Goal: Task Accomplishment & Management: Manage account settings

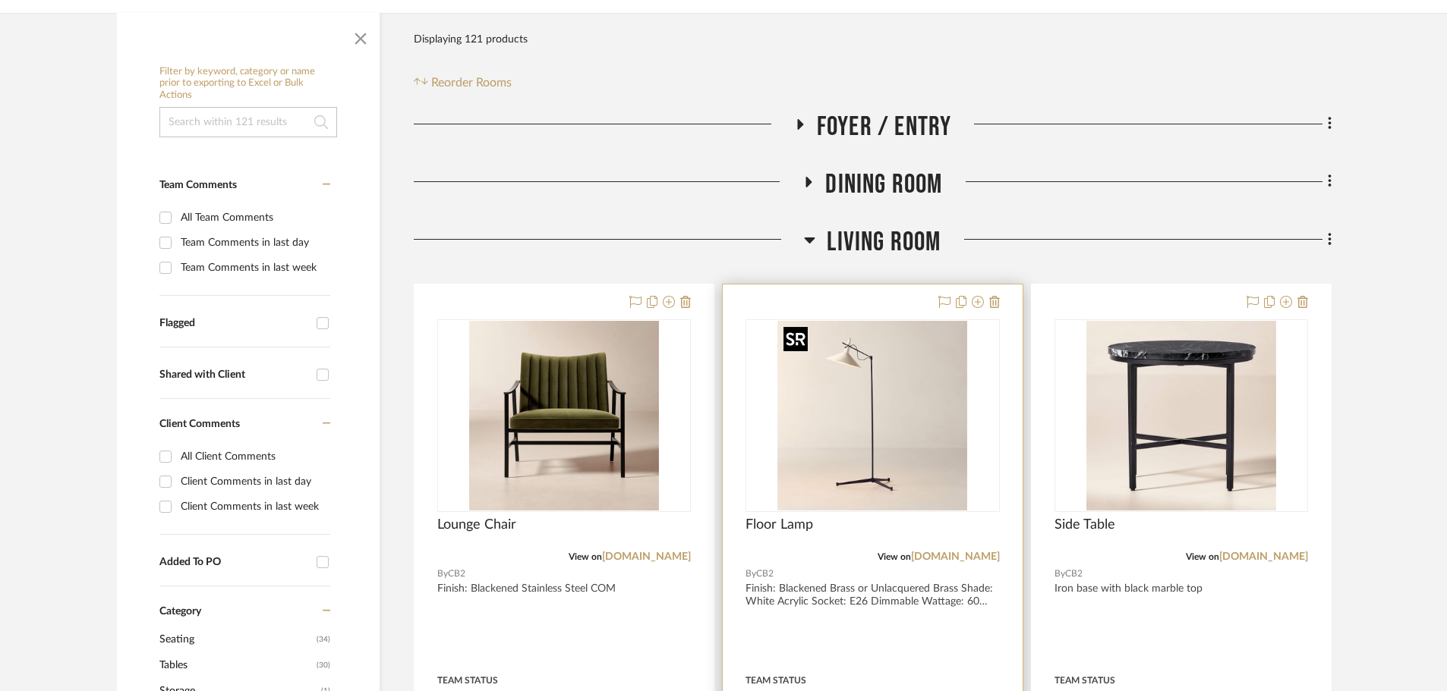
scroll to position [380, 0]
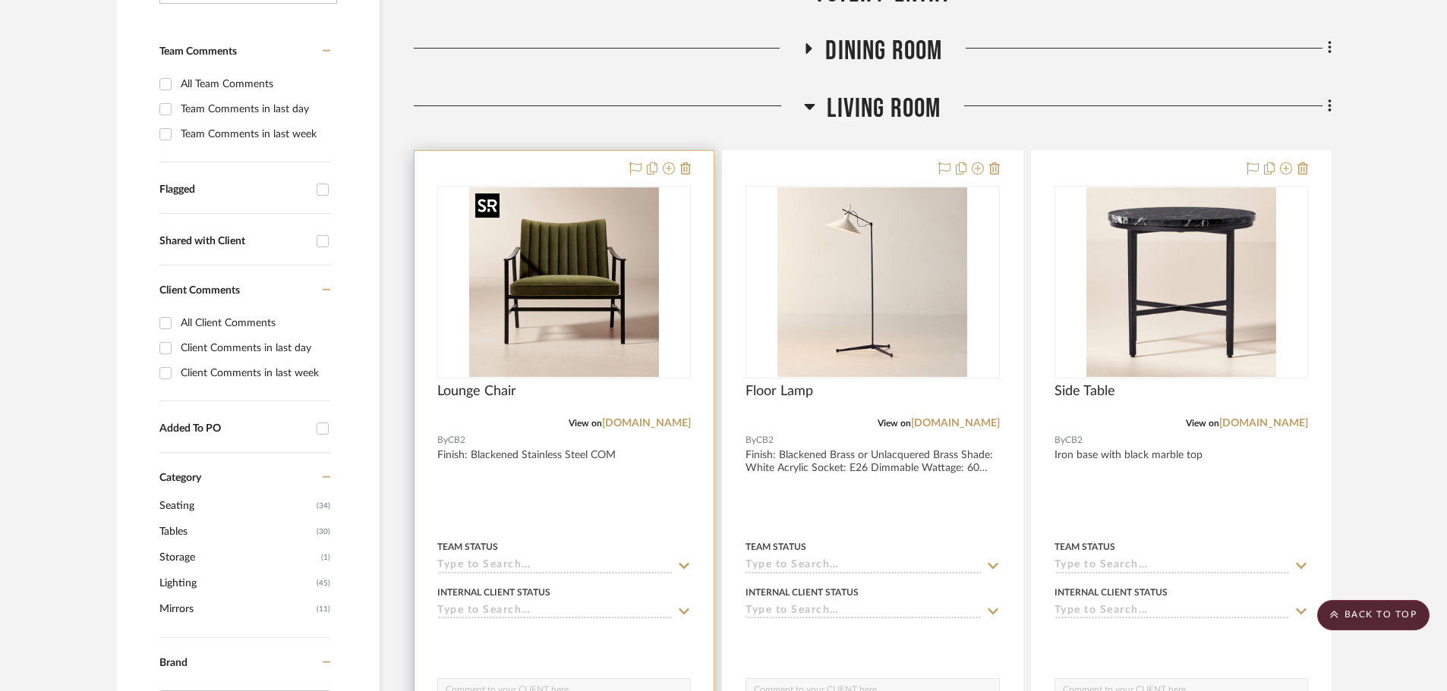
click at [591, 367] on img "0" at bounding box center [564, 282] width 190 height 190
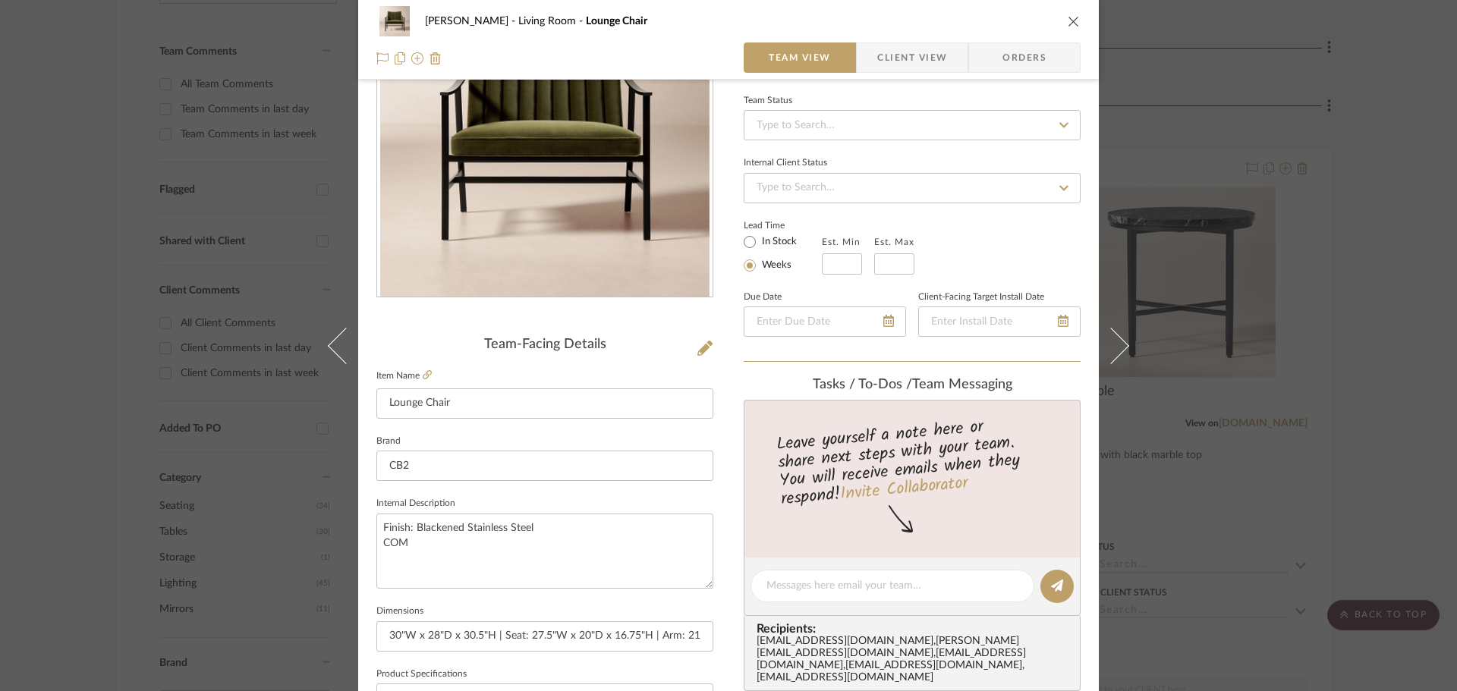
scroll to position [152, 0]
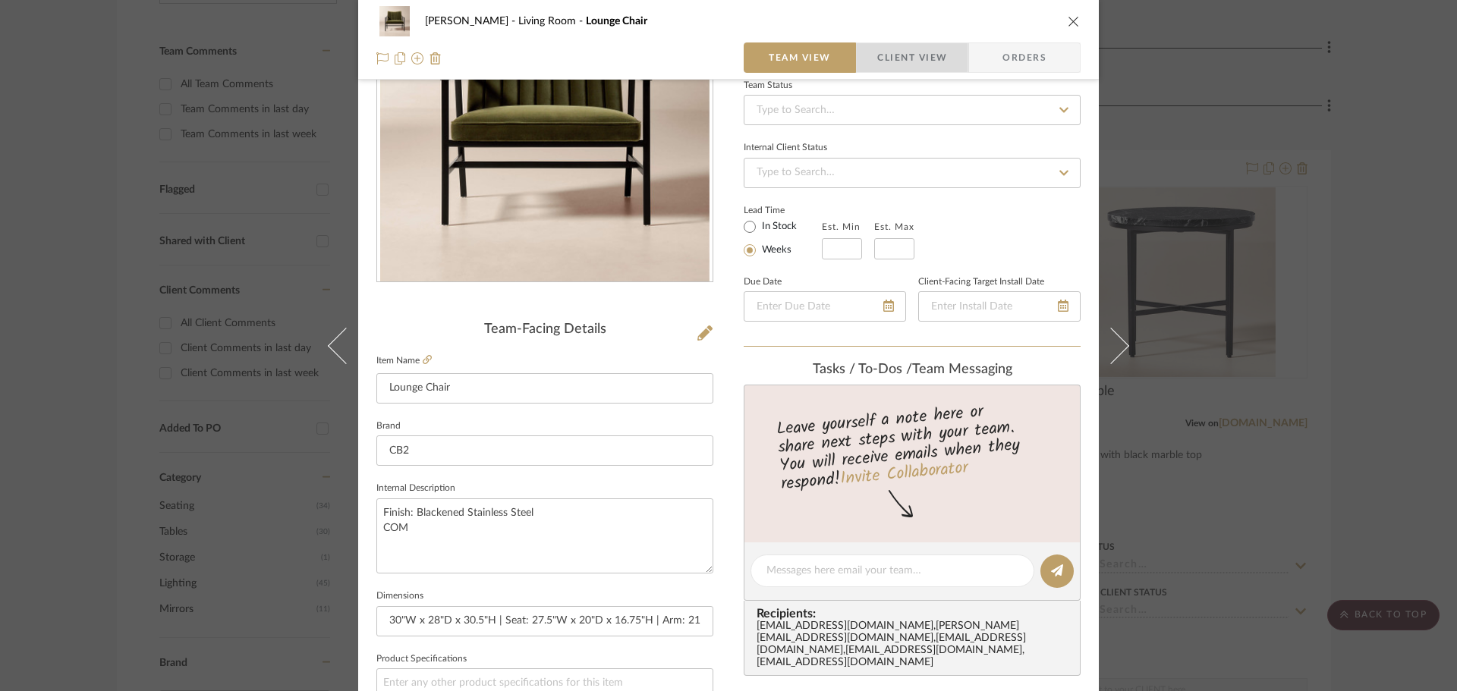
click at [877, 55] on span "Client View" at bounding box center [912, 58] width 70 height 30
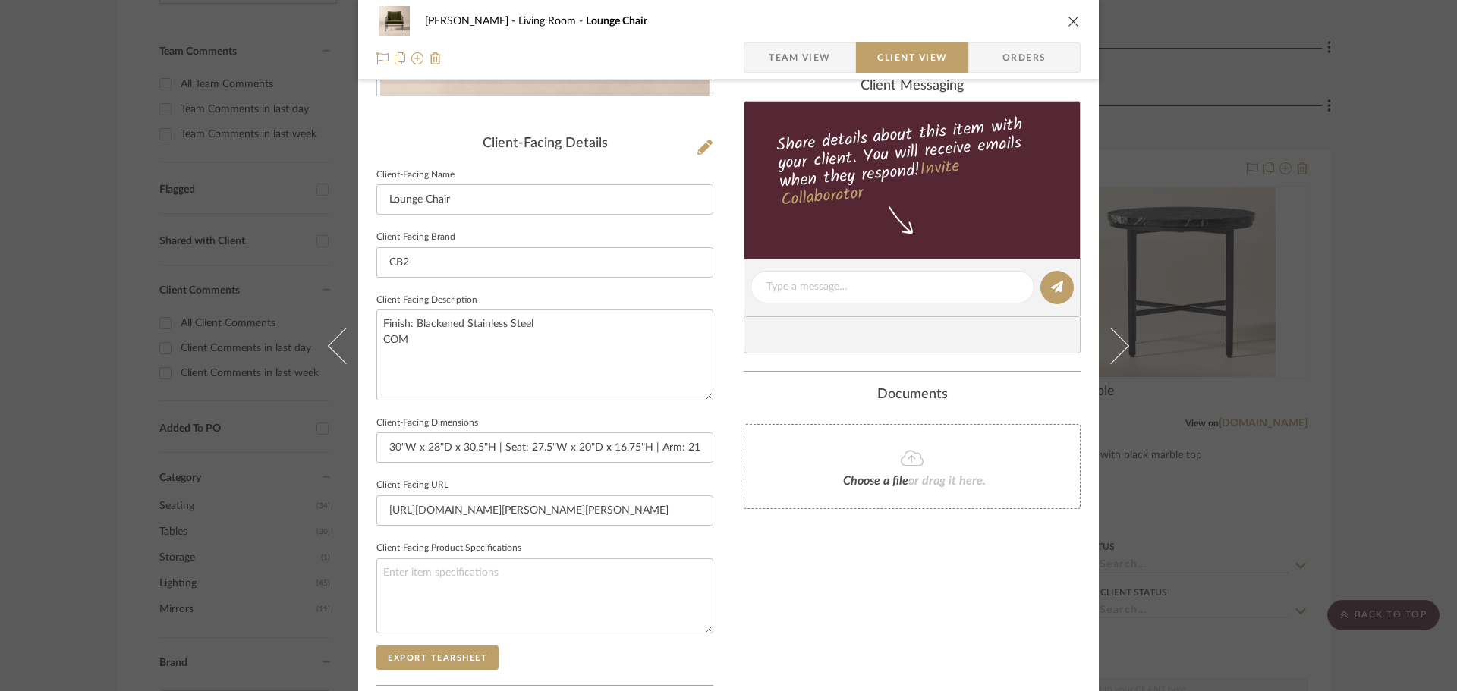
scroll to position [531, 0]
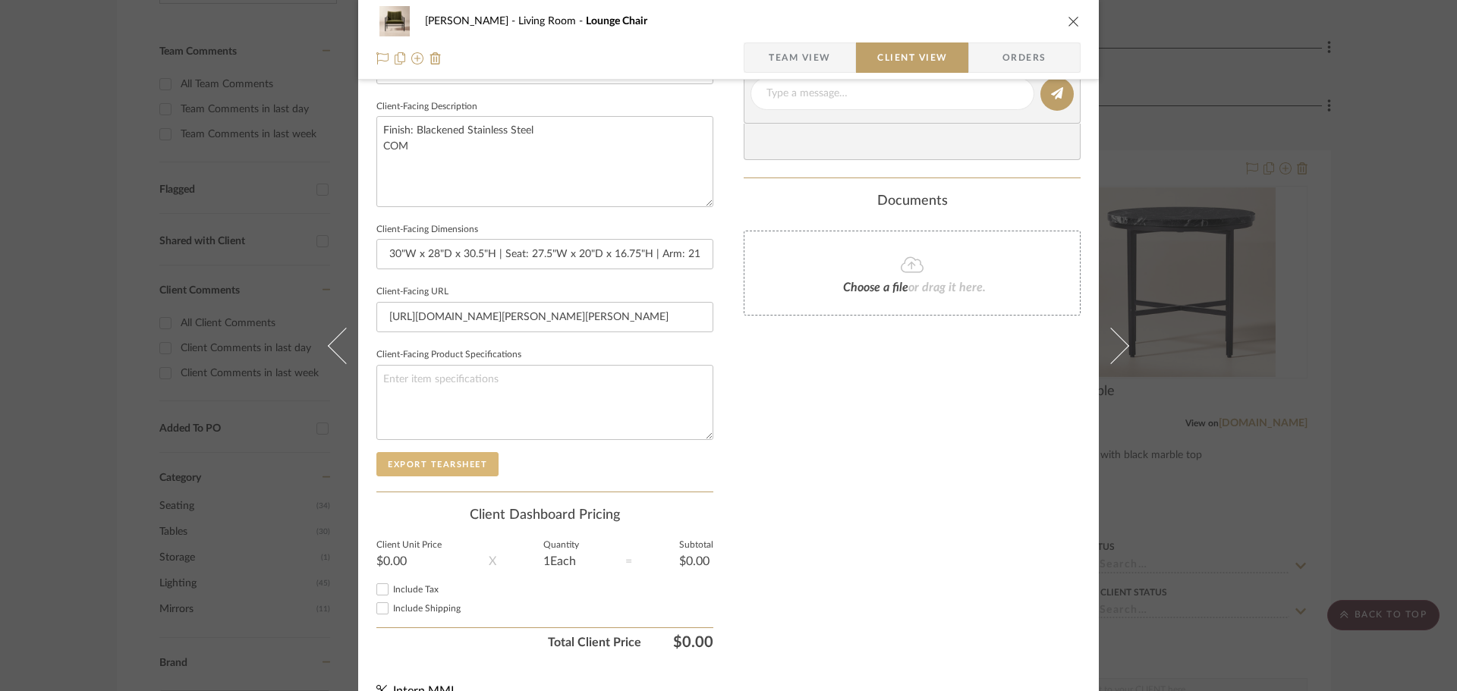
click at [458, 459] on button "Export Tearsheet" at bounding box center [437, 464] width 122 height 24
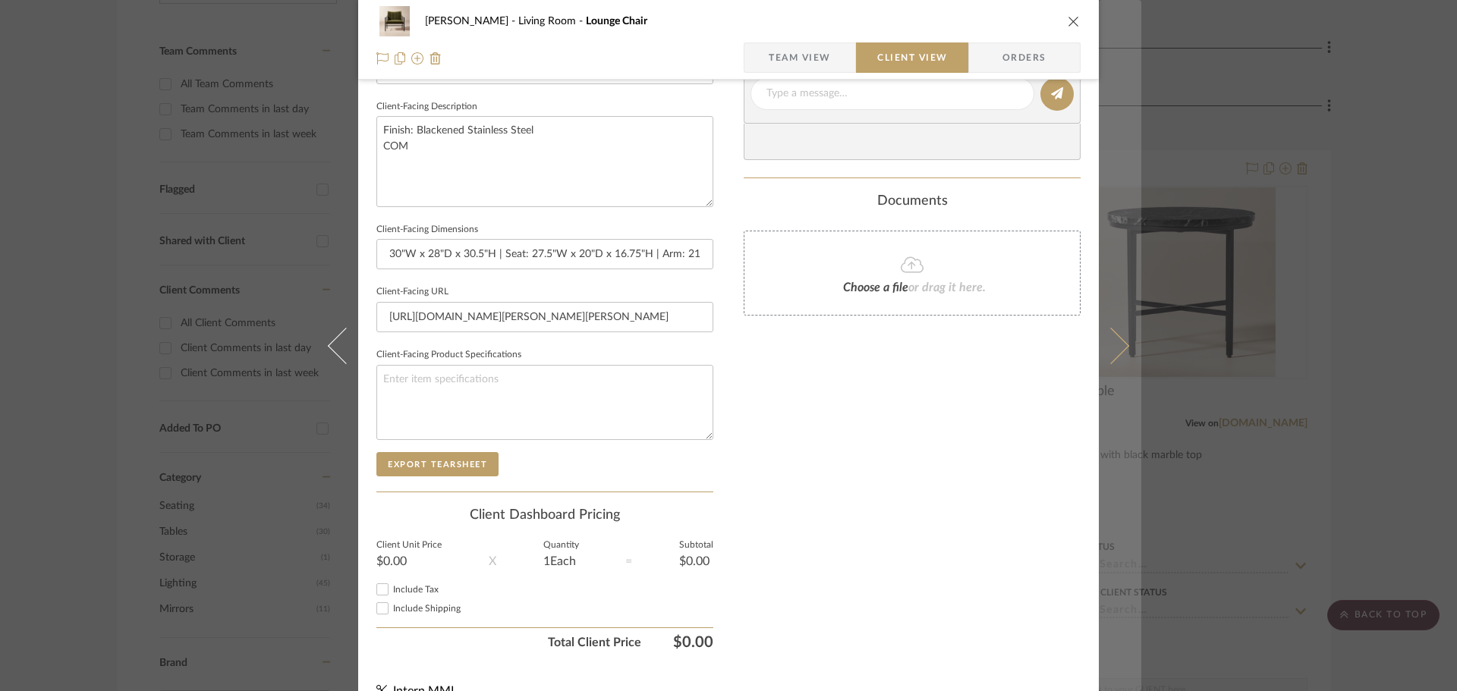
click at [1124, 349] on button at bounding box center [1120, 345] width 43 height 691
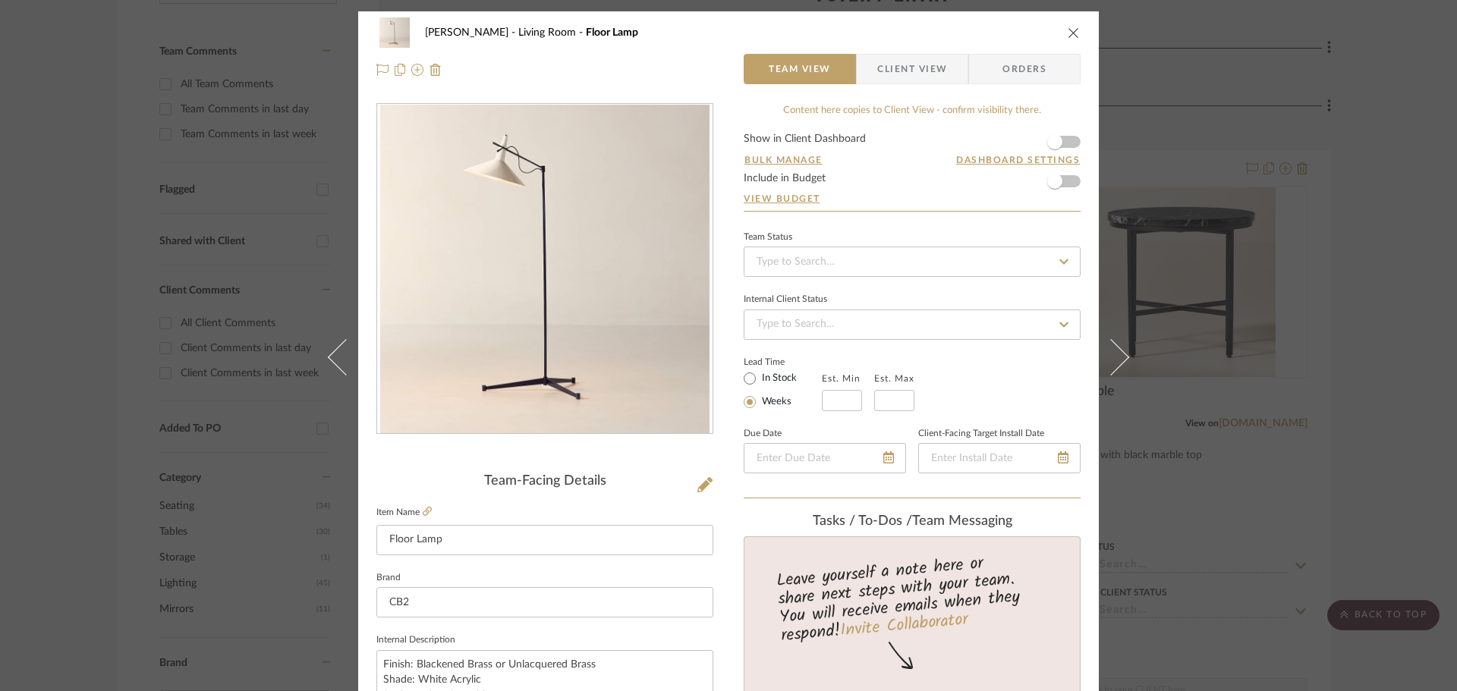
click at [912, 73] on span "Client View" at bounding box center [912, 69] width 70 height 30
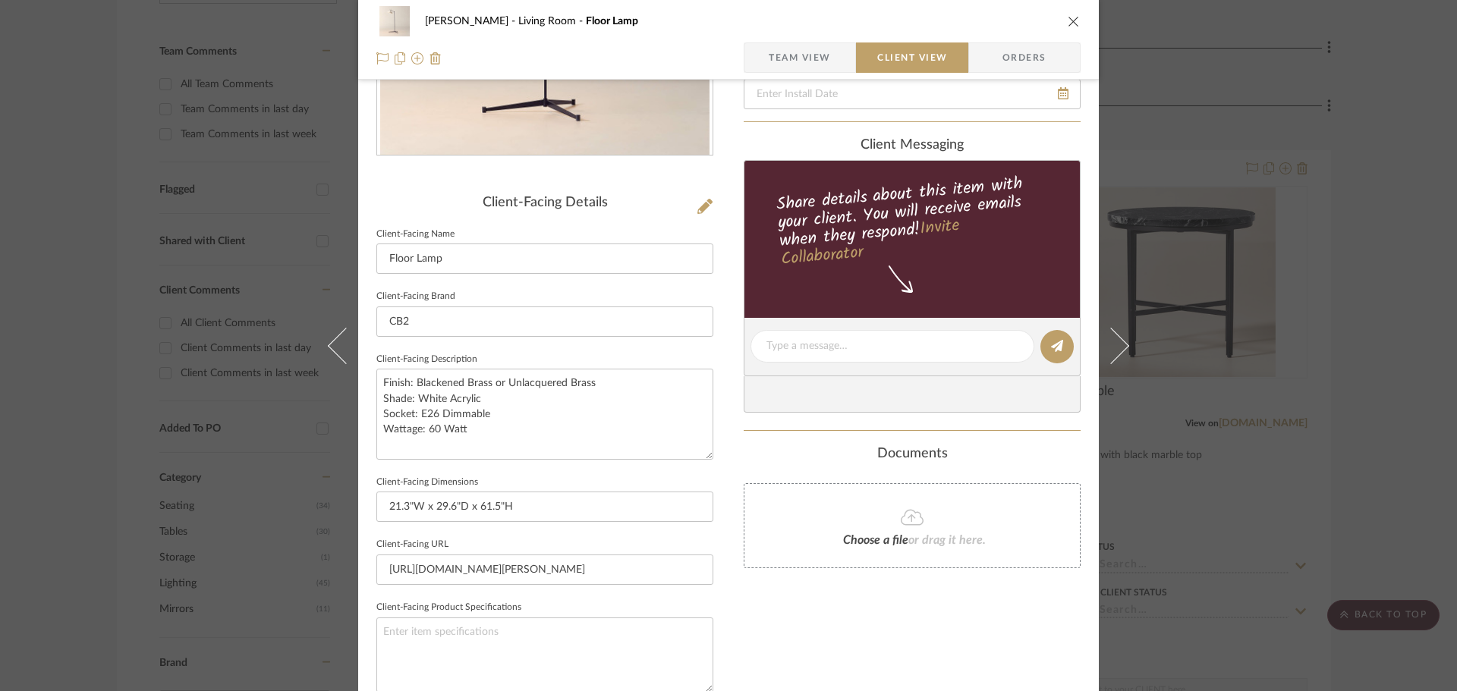
scroll to position [304, 0]
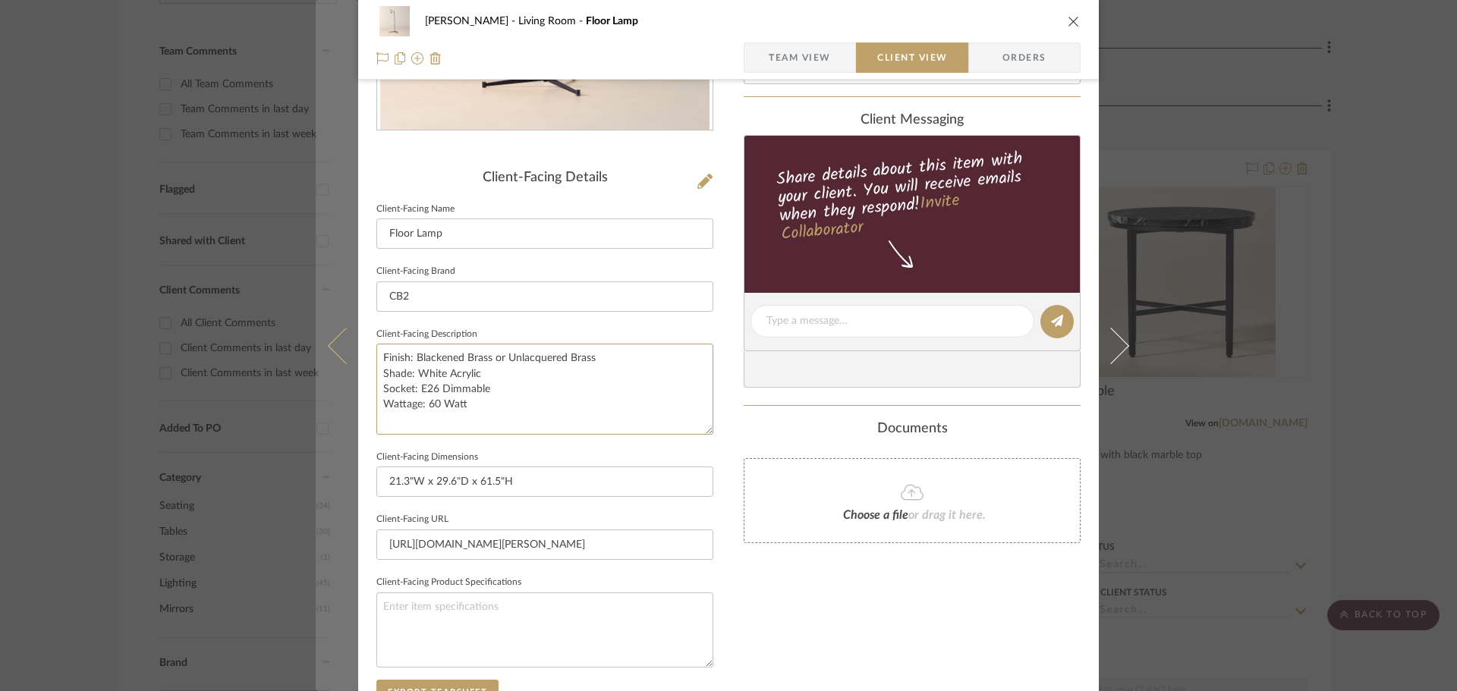
drag, startPoint x: 427, startPoint y: 402, endPoint x: 345, endPoint y: 354, distance: 94.3
click at [345, 354] on mat-dialog-content "[PERSON_NAME] Living Room Floor Lamp Team View Client View Orders Client-Facing…" at bounding box center [729, 327] width 826 height 1239
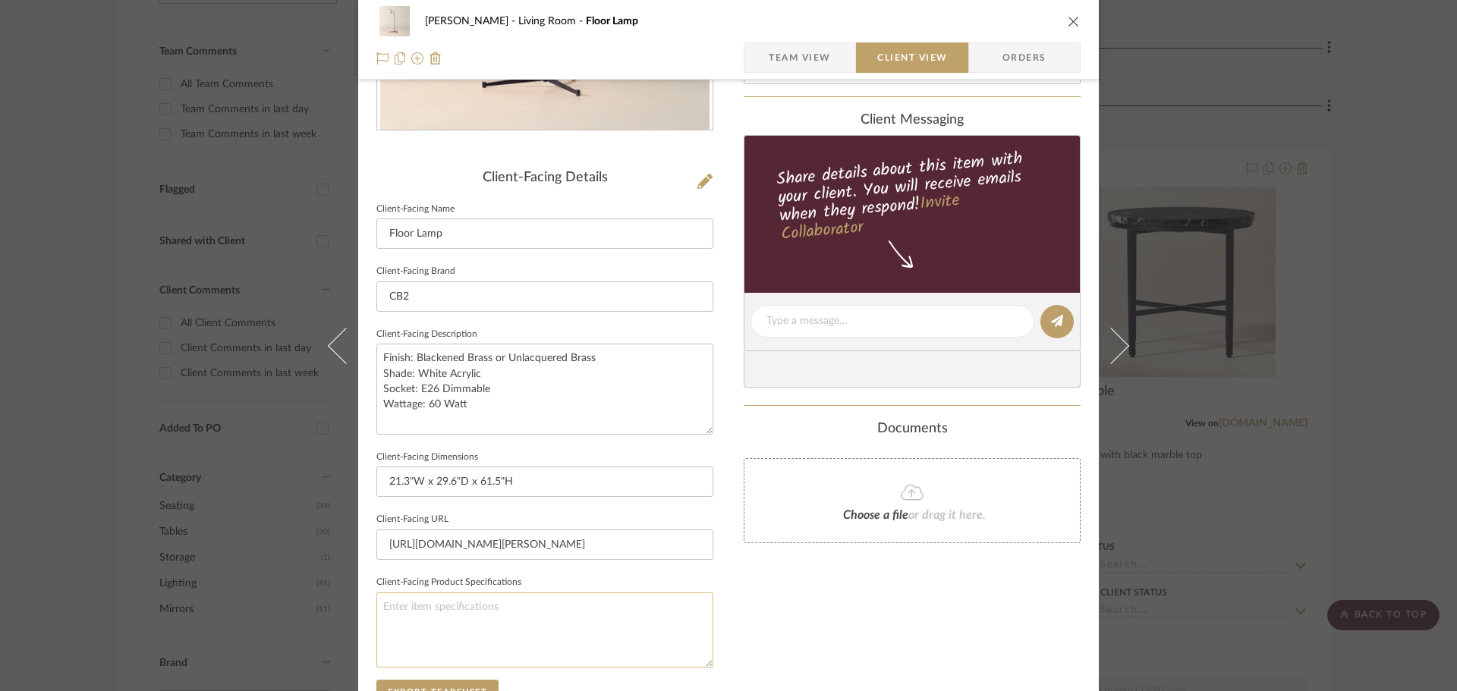
click at [471, 625] on textarea at bounding box center [544, 630] width 337 height 75
click at [776, 62] on span "Team View" at bounding box center [800, 58] width 62 height 30
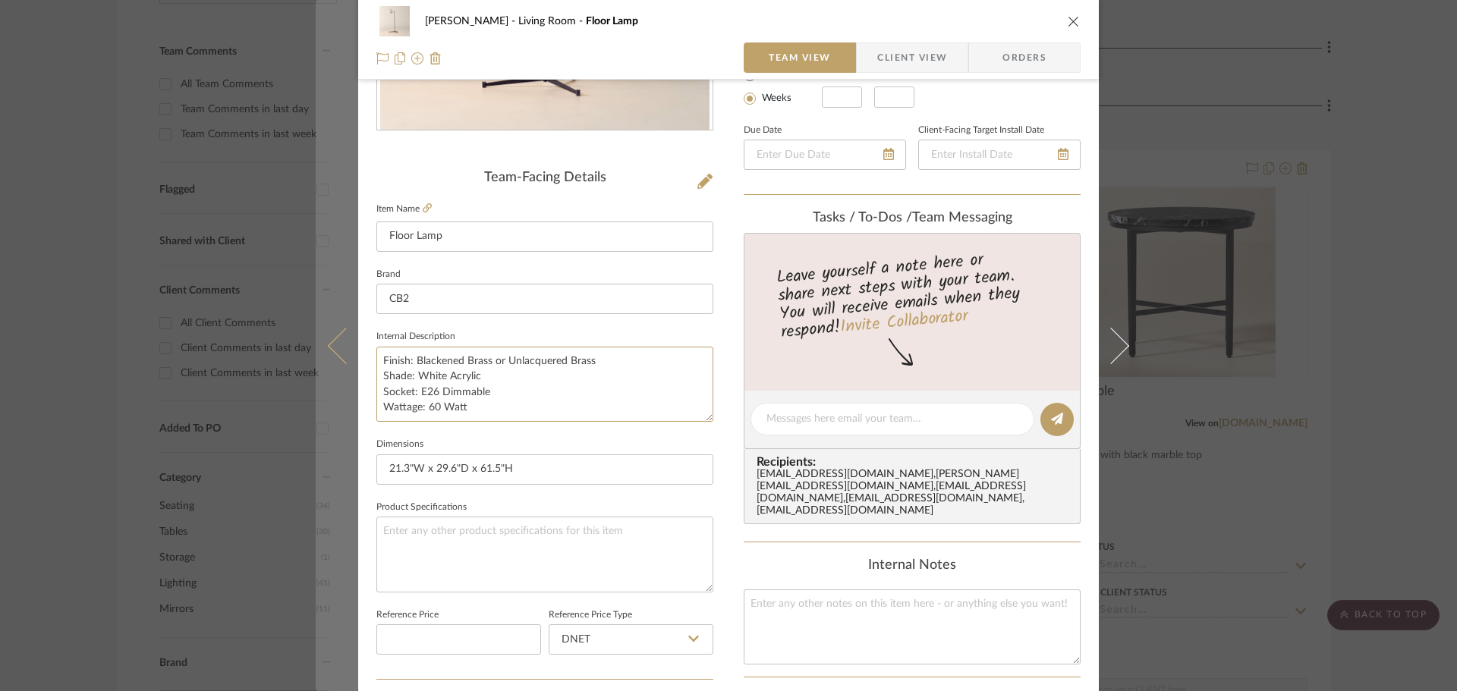
drag, startPoint x: 479, startPoint y: 407, endPoint x: 342, endPoint y: 354, distance: 147.3
click at [342, 354] on mat-dialog-content "[PERSON_NAME] Living Room Floor Lamp Team View Client View Orders Team-Facing D…" at bounding box center [729, 409] width 826 height 1402
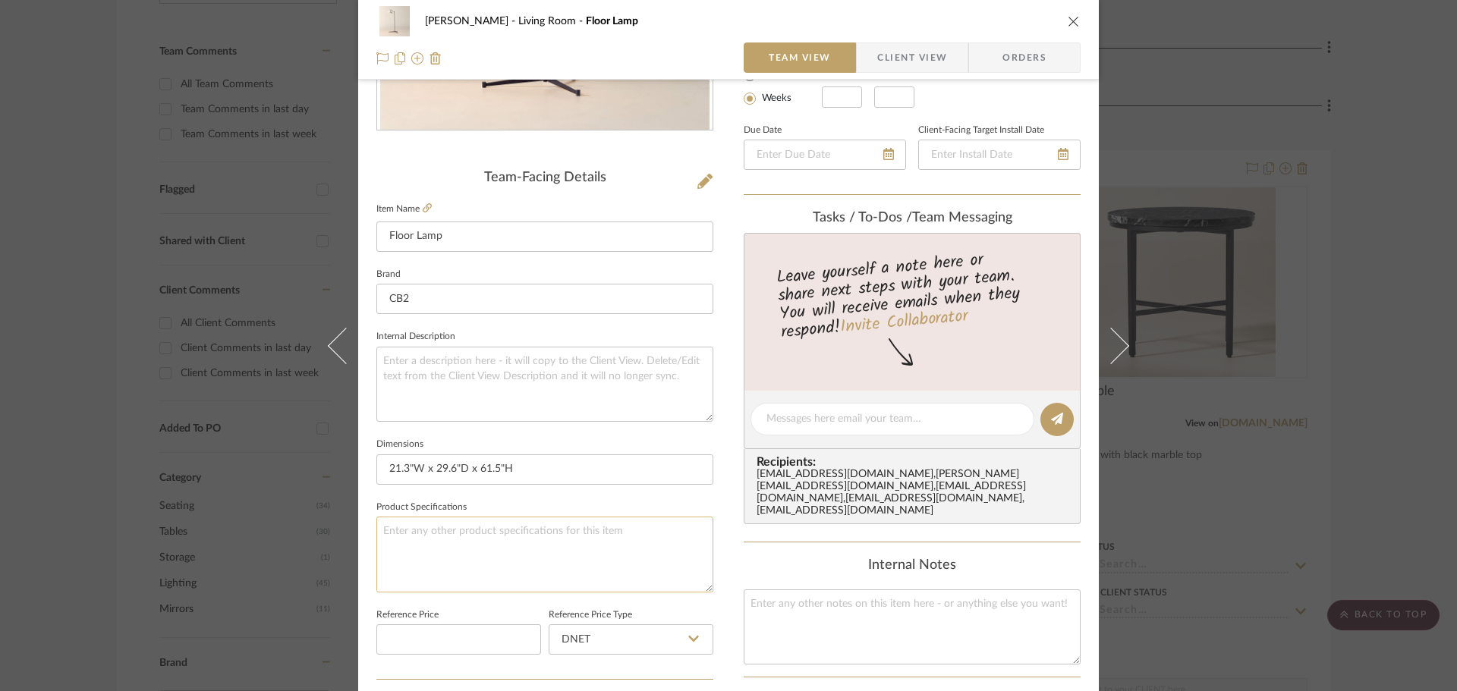
click at [459, 536] on textarea at bounding box center [544, 554] width 337 height 75
paste textarea "Finish: Blackened Brass or Unlacquered Brass Shade: White Acrylic Socket: E26 D…"
type textarea "Finish: Blackened Brass or Unlacquered Brass Shade: White Acrylic Socket: E26 D…"
click at [922, 51] on span "Client View" at bounding box center [912, 58] width 70 height 30
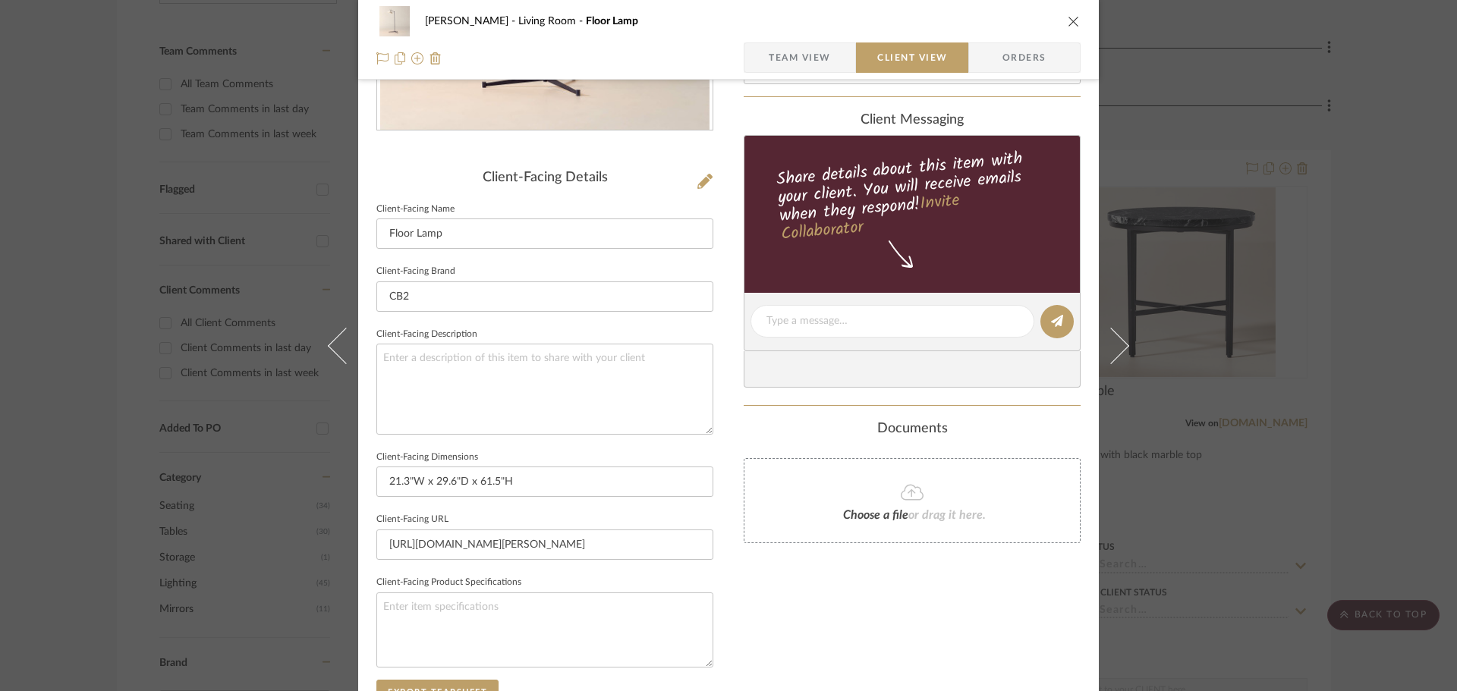
scroll to position [531, 0]
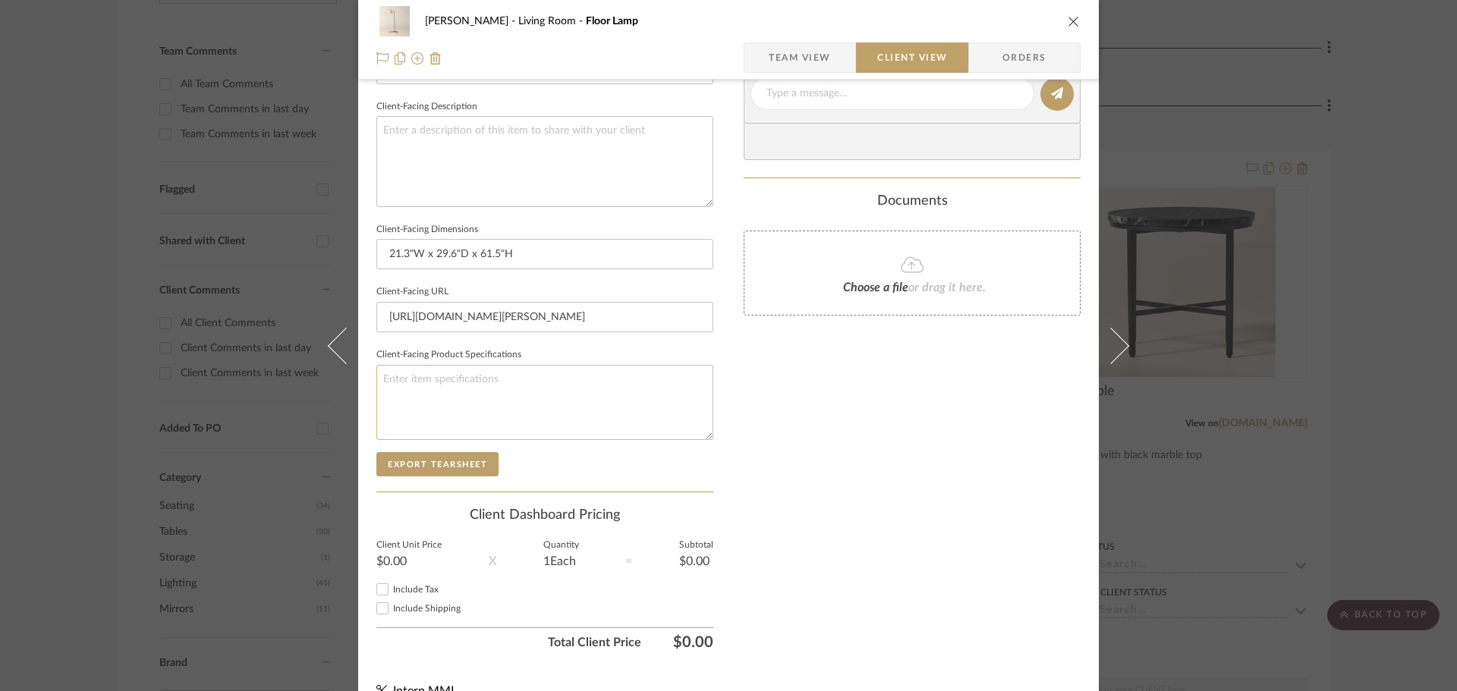
click at [438, 398] on textarea at bounding box center [544, 402] width 337 height 75
click at [769, 61] on span "Team View" at bounding box center [800, 58] width 62 height 30
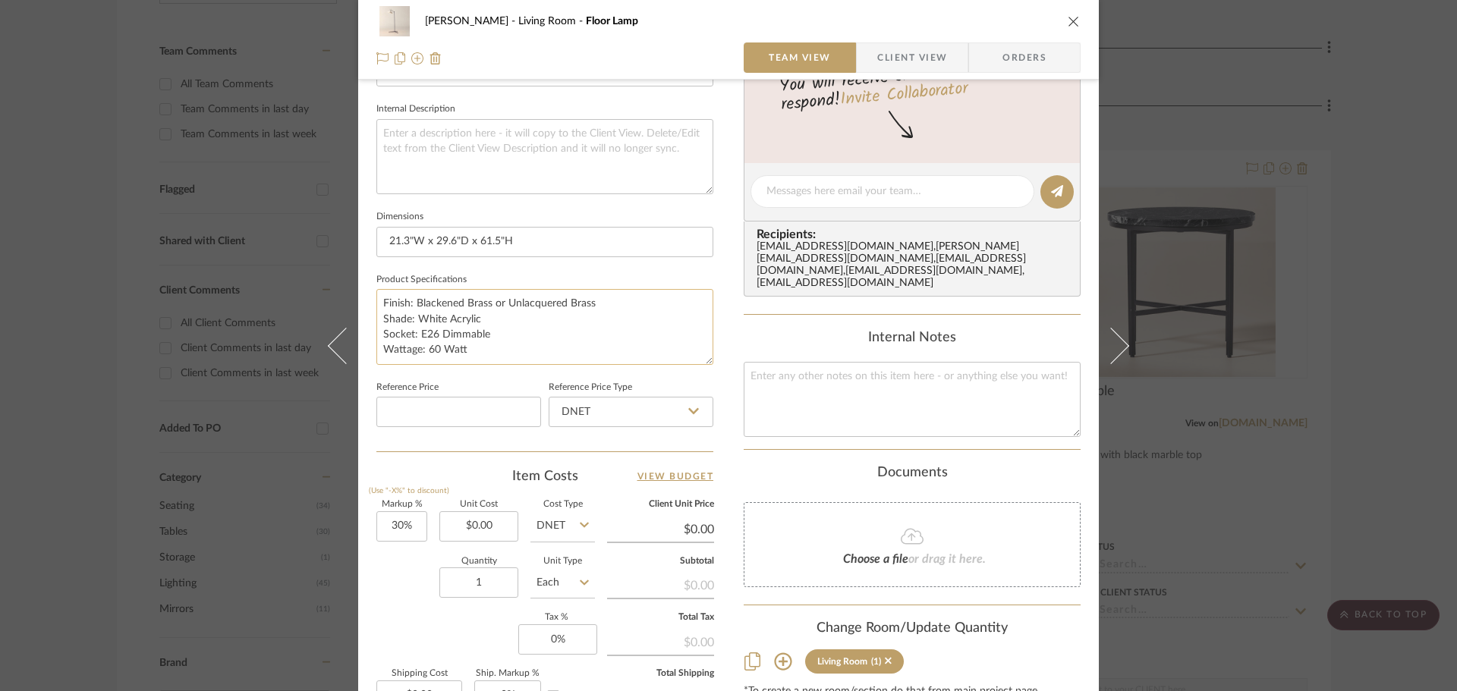
click at [523, 358] on textarea "Finish: Blackened Brass or Unlacquered Brass Shade: White Acrylic Socket: E26 D…" at bounding box center [544, 326] width 337 height 75
click at [468, 408] on input at bounding box center [458, 412] width 165 height 30
click at [886, 44] on span "Client View" at bounding box center [912, 58] width 70 height 30
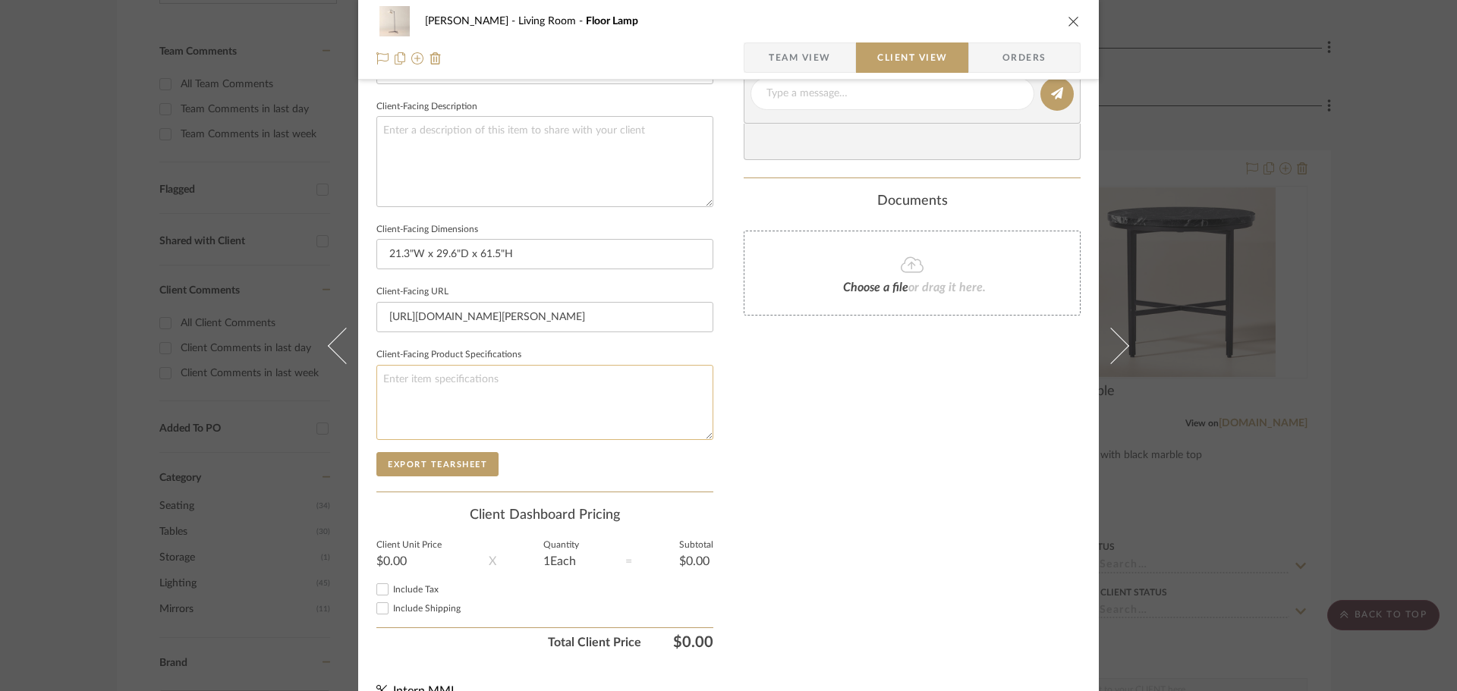
click at [496, 395] on textarea at bounding box center [544, 402] width 337 height 75
paste textarea "Finish: Blackened Brass or Unlacquered Brass Shade: White Acrylic Socket: E26 D…"
type textarea "Finish: Blackened Brass or Unlacquered Brass Shade: White Acrylic Socket: E26 D…"
click at [424, 468] on button "Export Tearsheet" at bounding box center [437, 464] width 122 height 24
click at [1369, 373] on div "[PERSON_NAME] Living Room Floor Lamp Team View Client View Orders Client-Facing…" at bounding box center [728, 345] width 1457 height 691
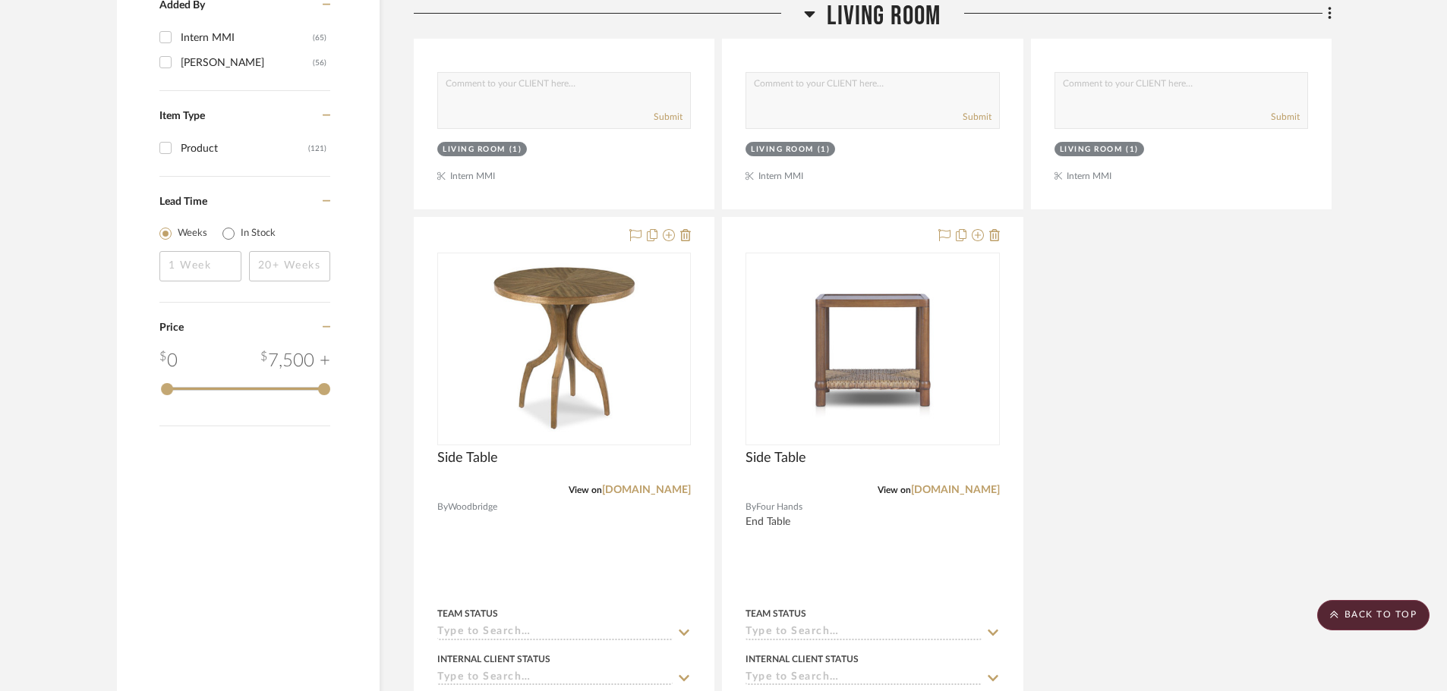
scroll to position [2125, 0]
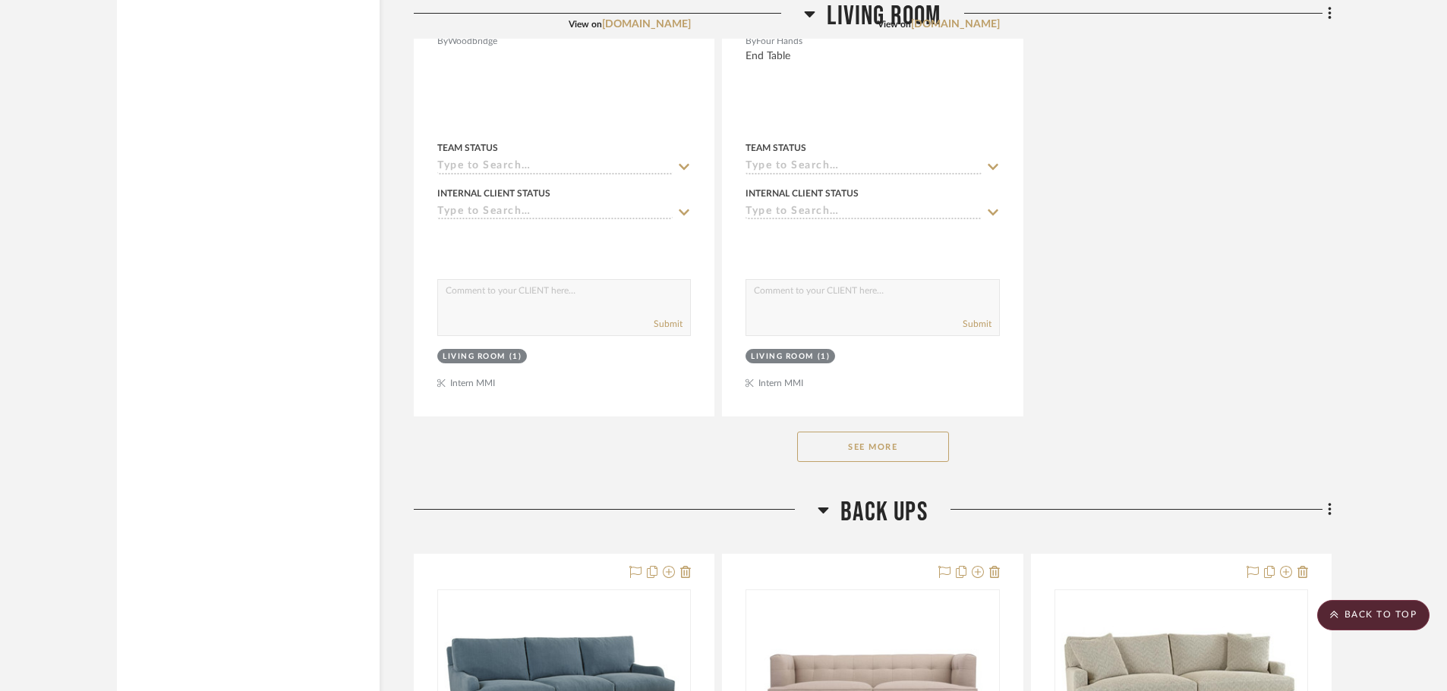
click at [893, 445] on button "See More" at bounding box center [873, 447] width 152 height 30
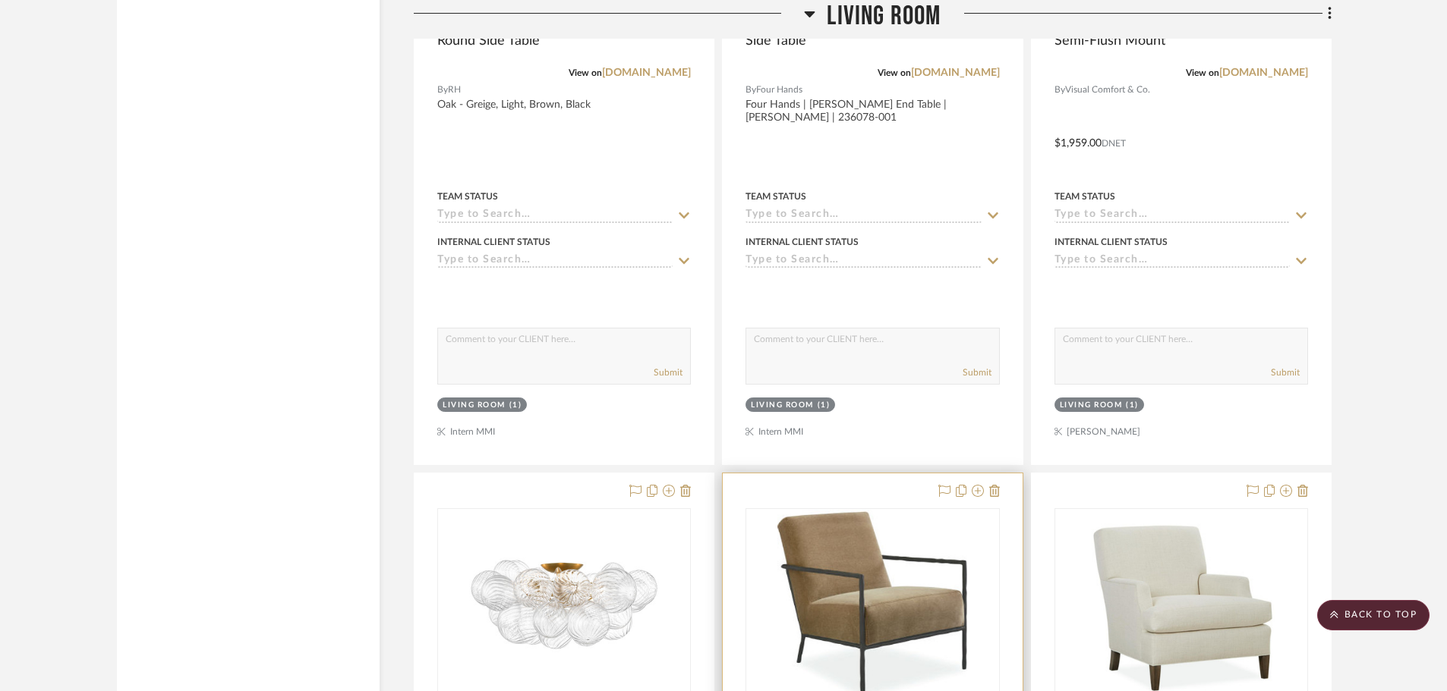
scroll to position [3112, 0]
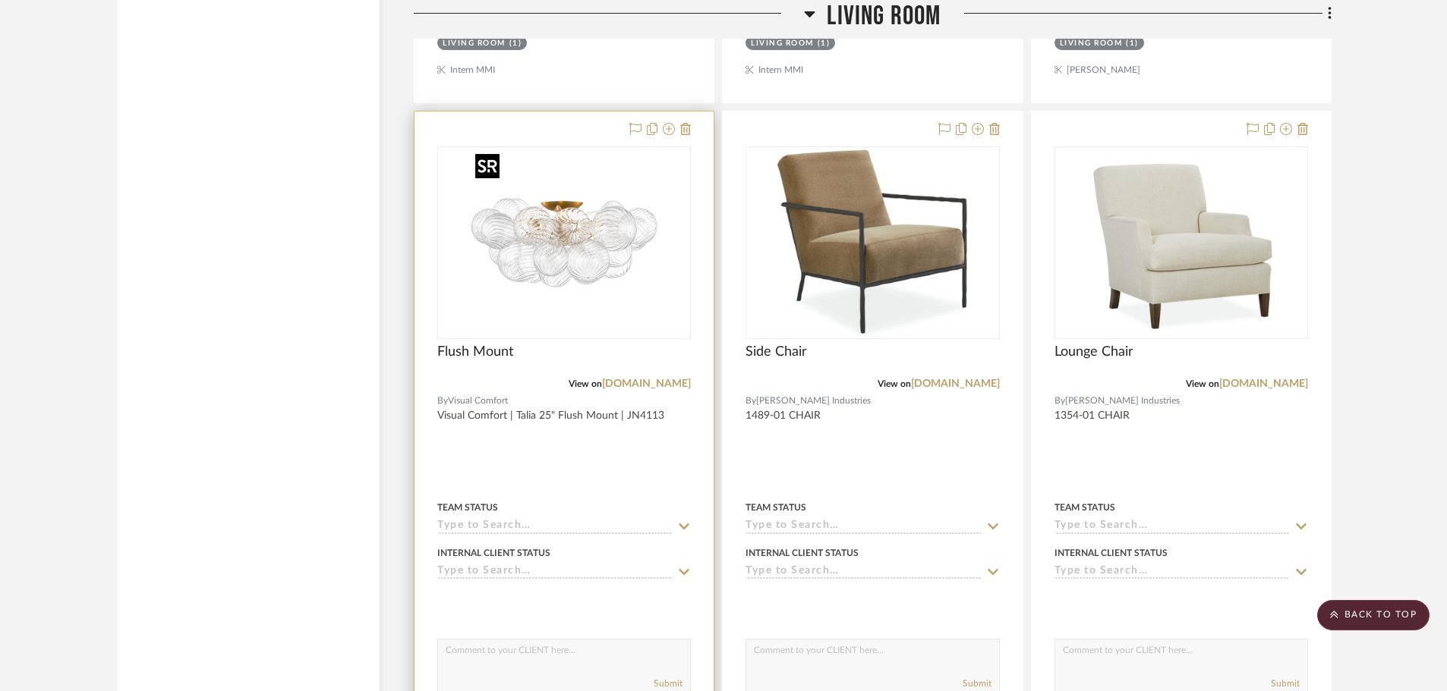
click at [596, 308] on img "0" at bounding box center [564, 243] width 190 height 190
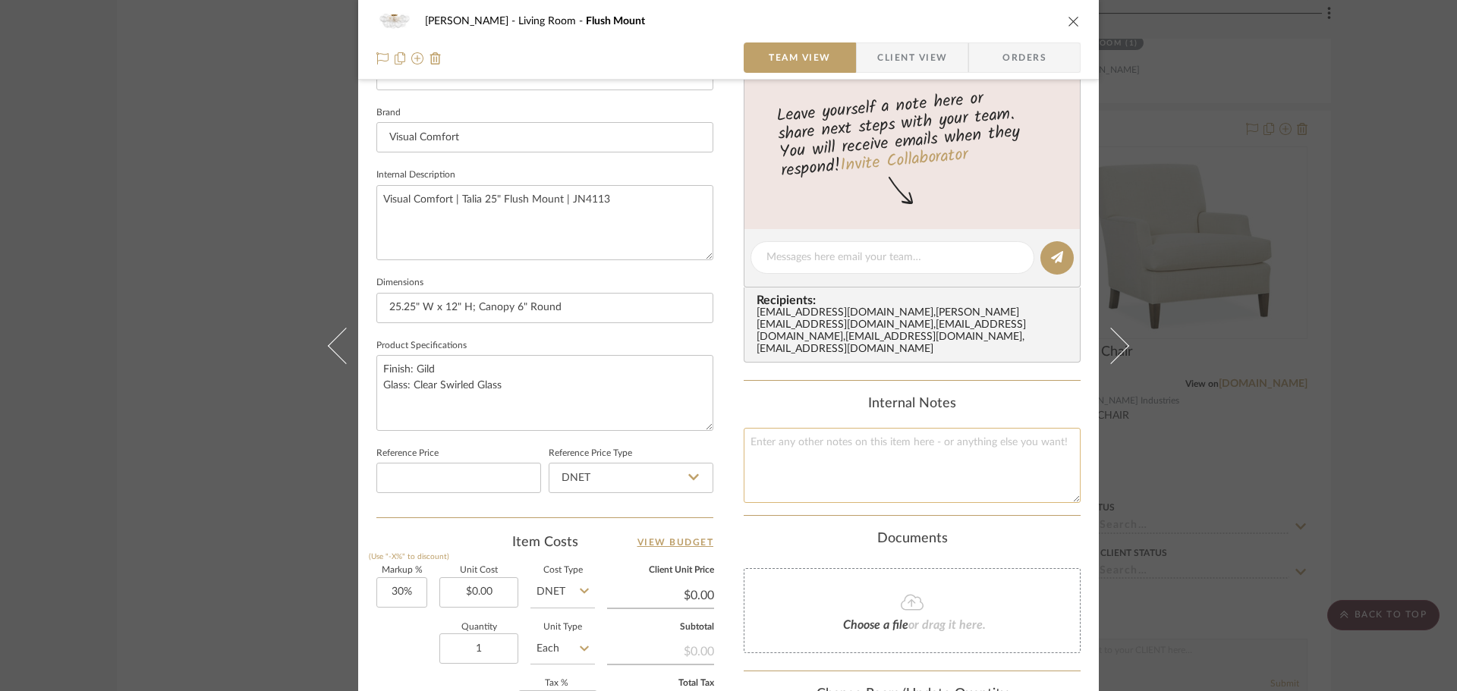
scroll to position [455, 0]
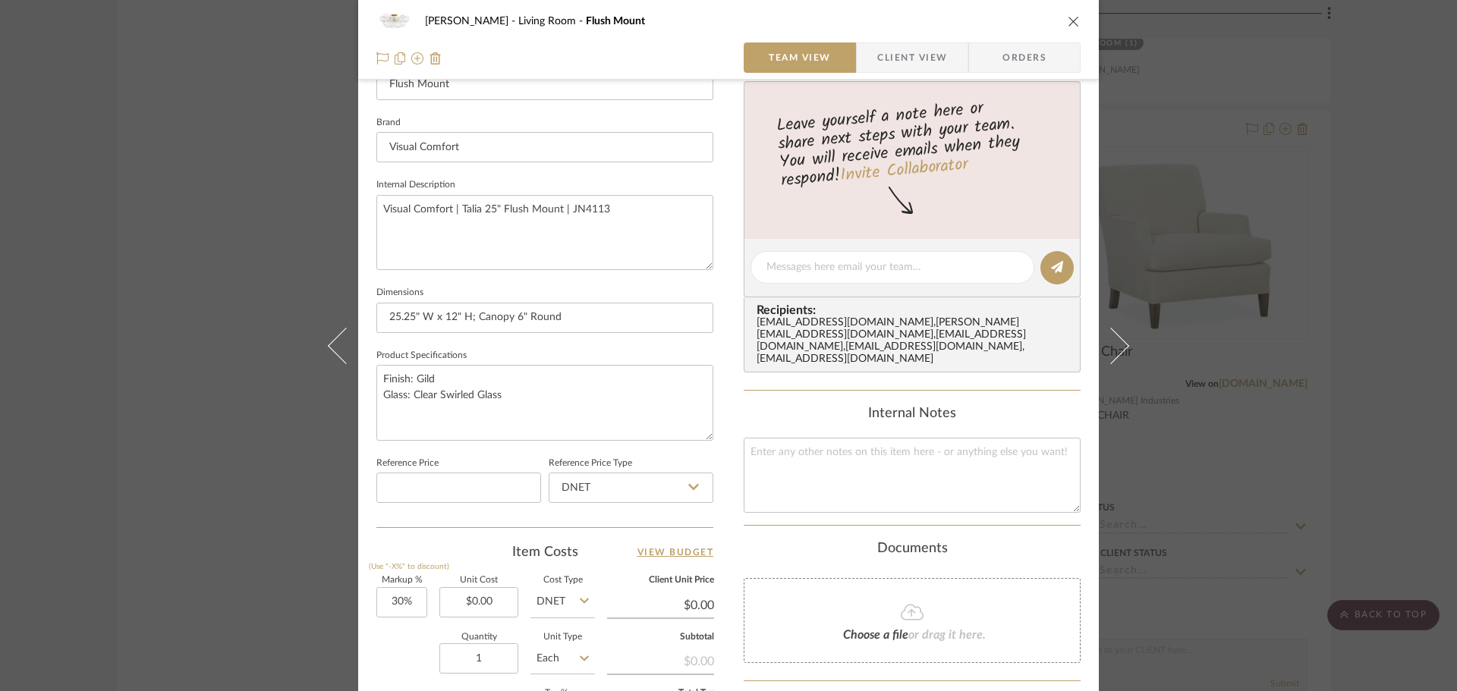
click at [1068, 22] on icon "close" at bounding box center [1074, 21] width 12 height 12
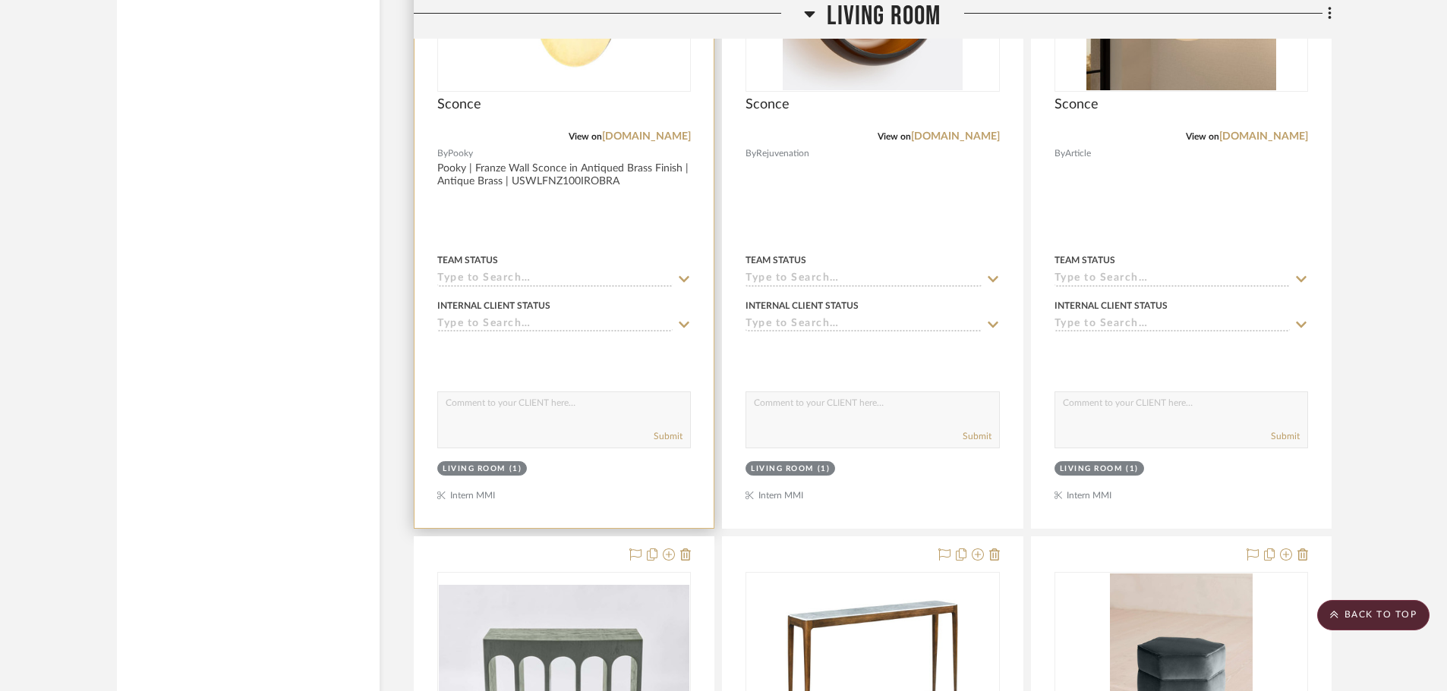
scroll to position [8046, 0]
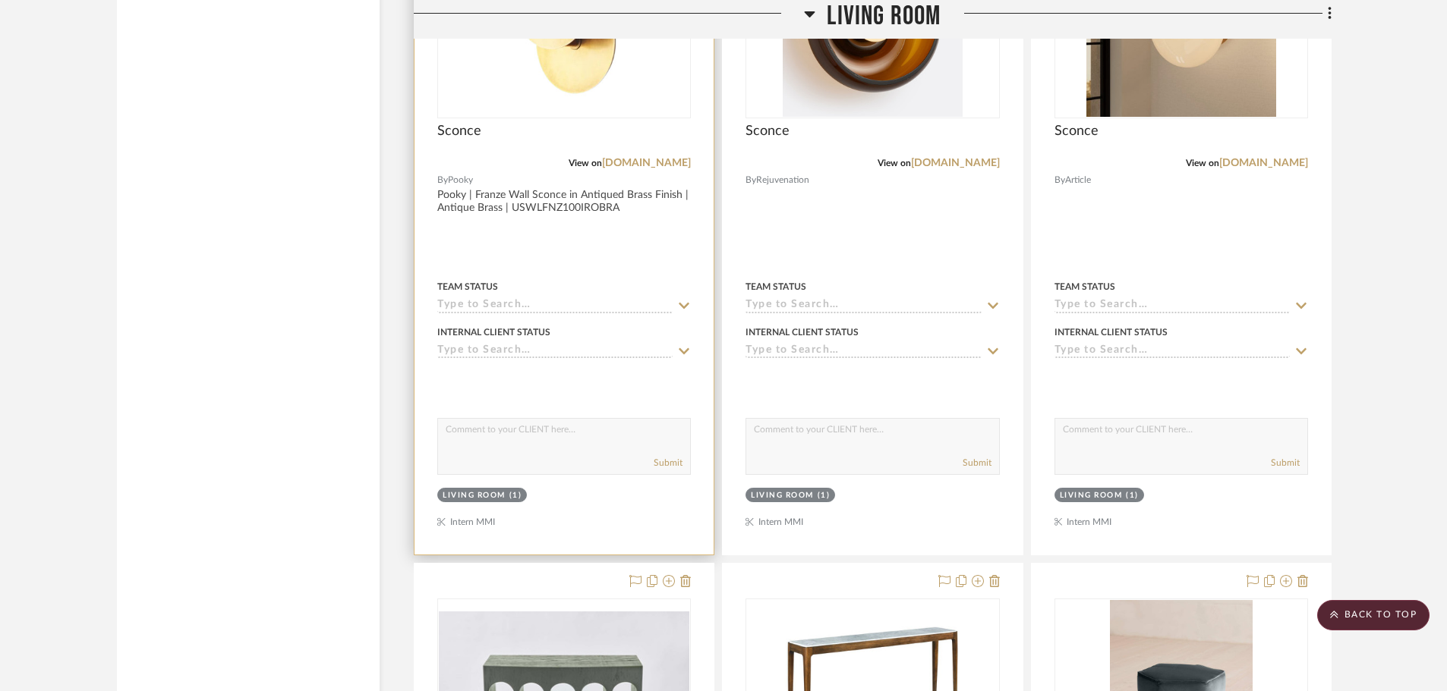
click at [0, 0] on img at bounding box center [0, 0] width 0 height 0
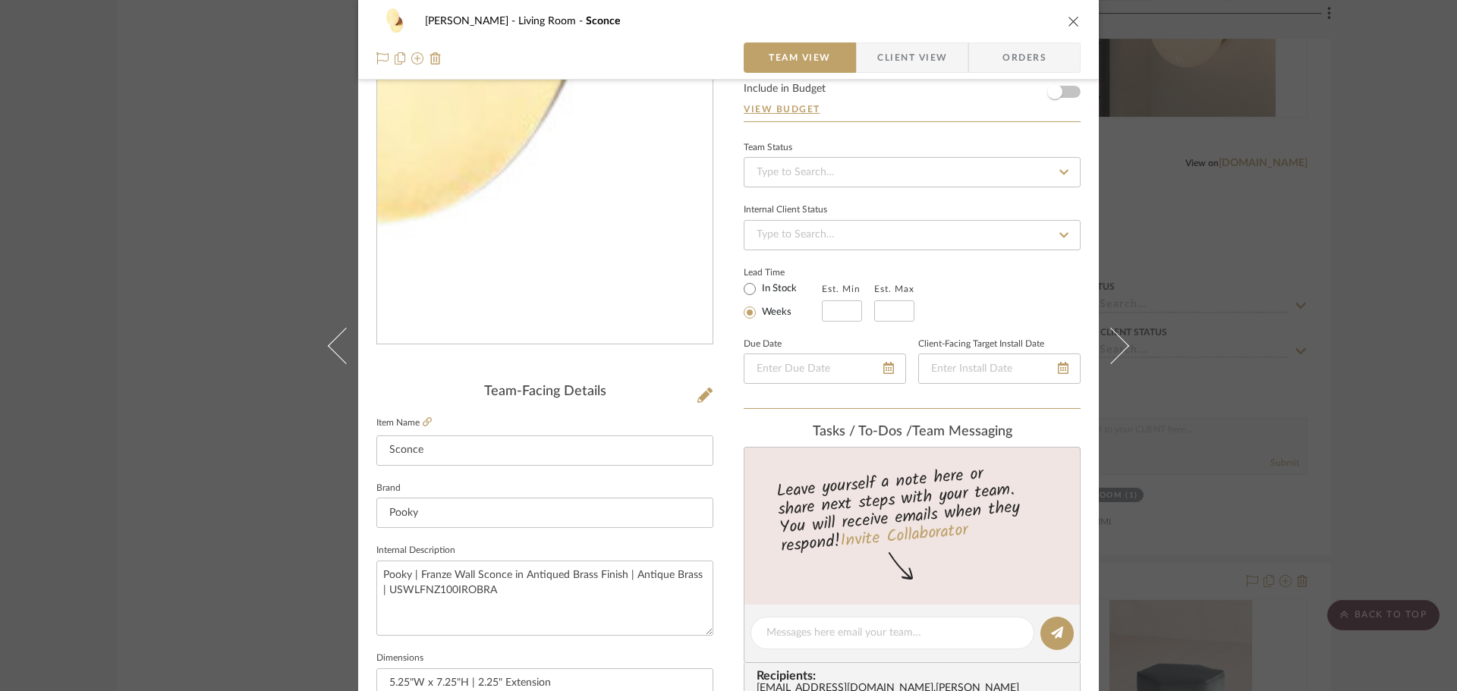
scroll to position [304, 0]
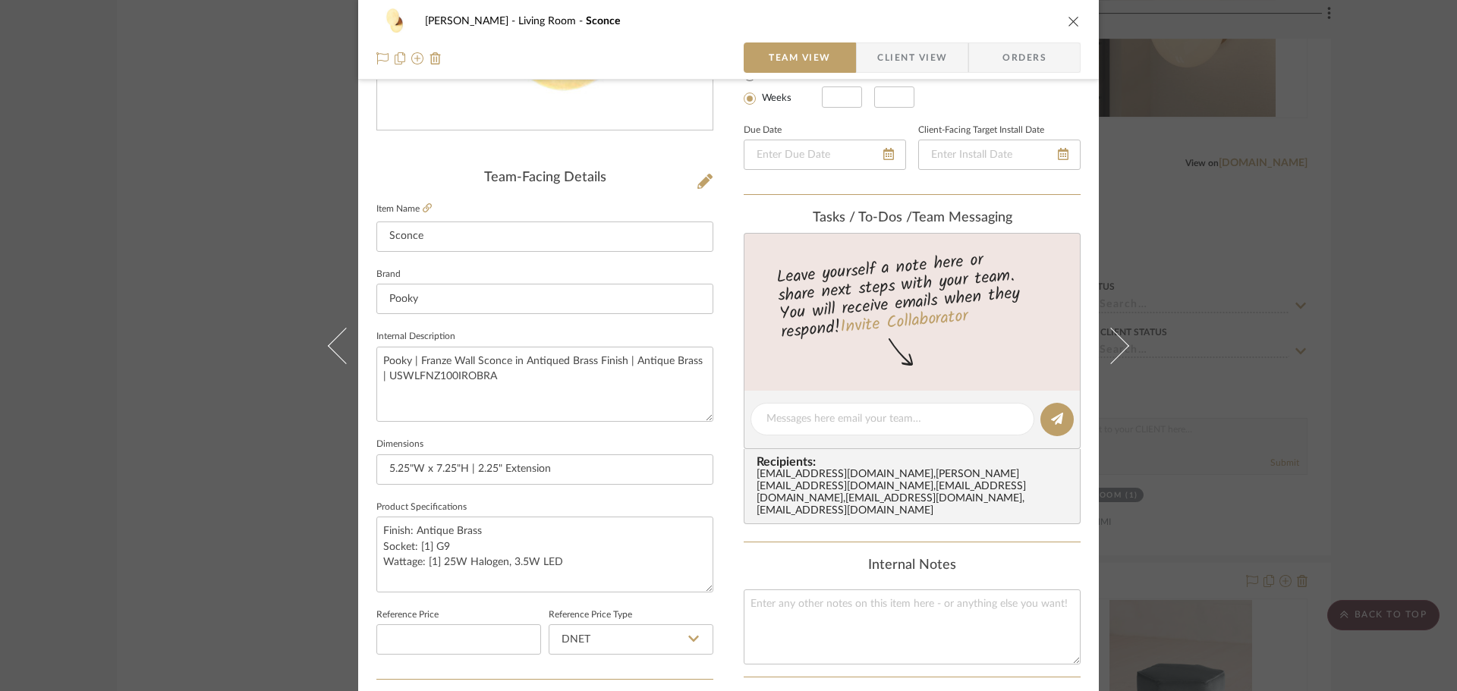
click at [1237, 183] on div "[PERSON_NAME] Living Room Sconce Team View Client View Orders Team-Facing Detai…" at bounding box center [728, 345] width 1457 height 691
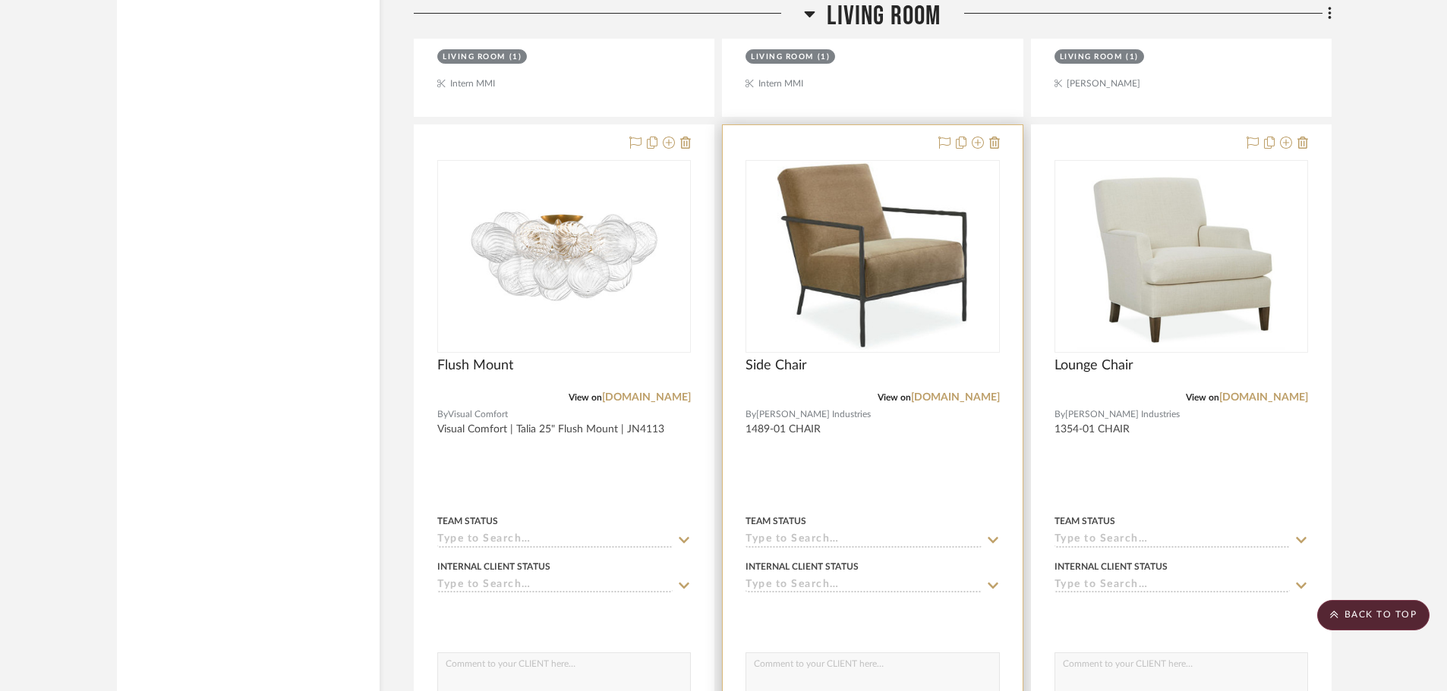
scroll to position [2960, 0]
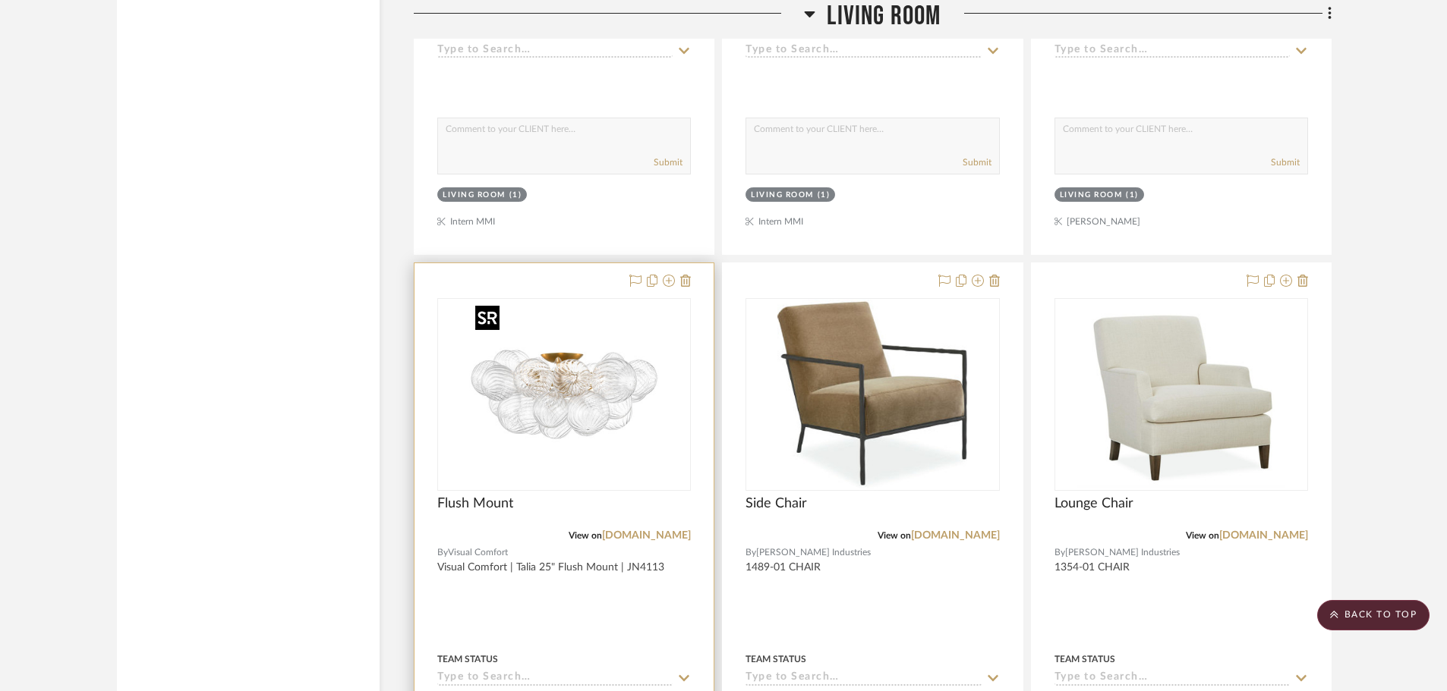
click at [597, 461] on img "0" at bounding box center [564, 395] width 190 height 190
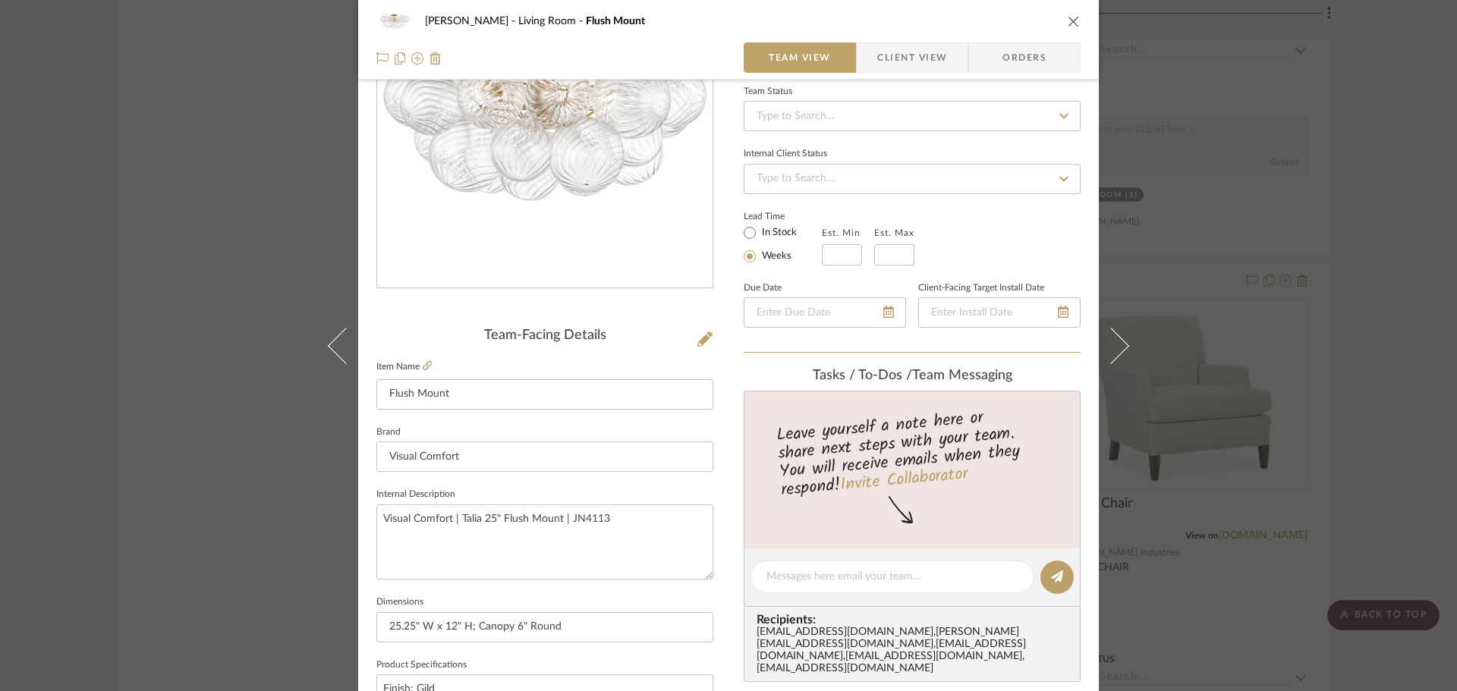
scroll to position [152, 0]
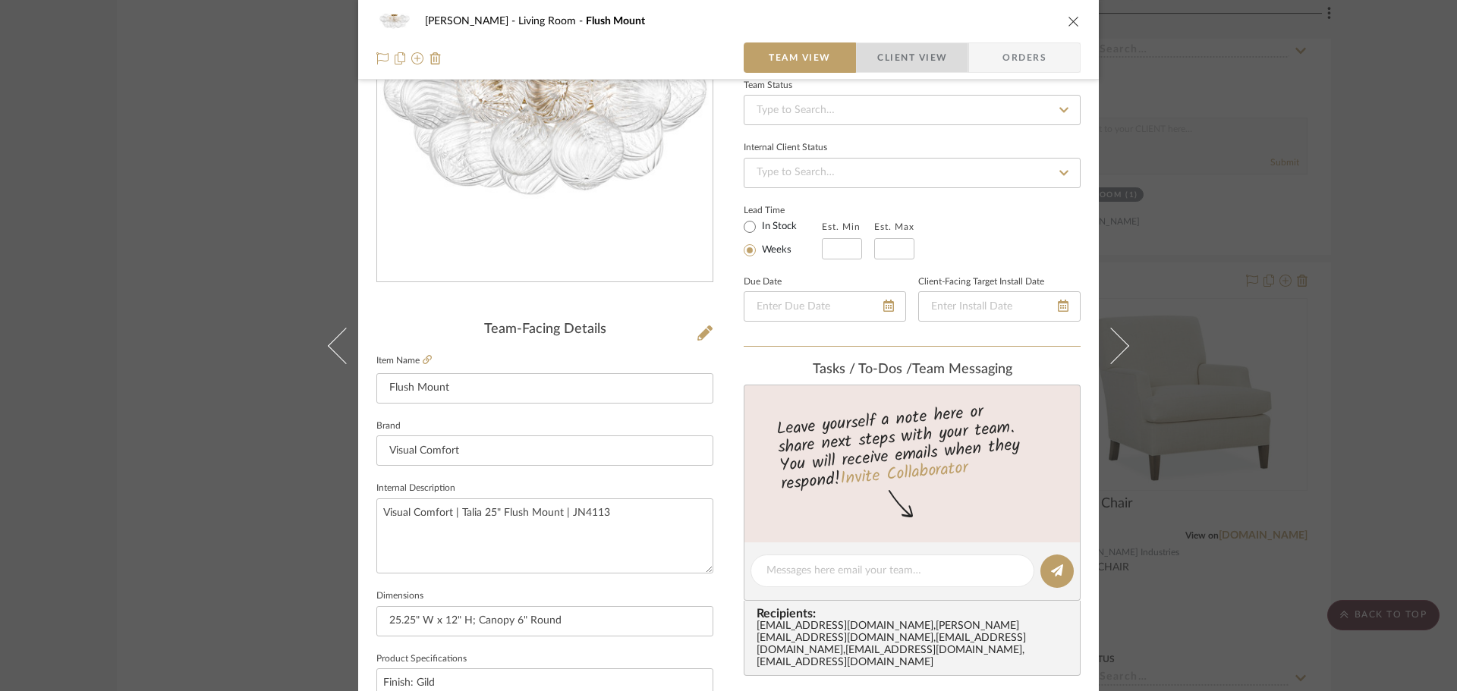
click at [882, 52] on span "Client View" at bounding box center [912, 58] width 70 height 30
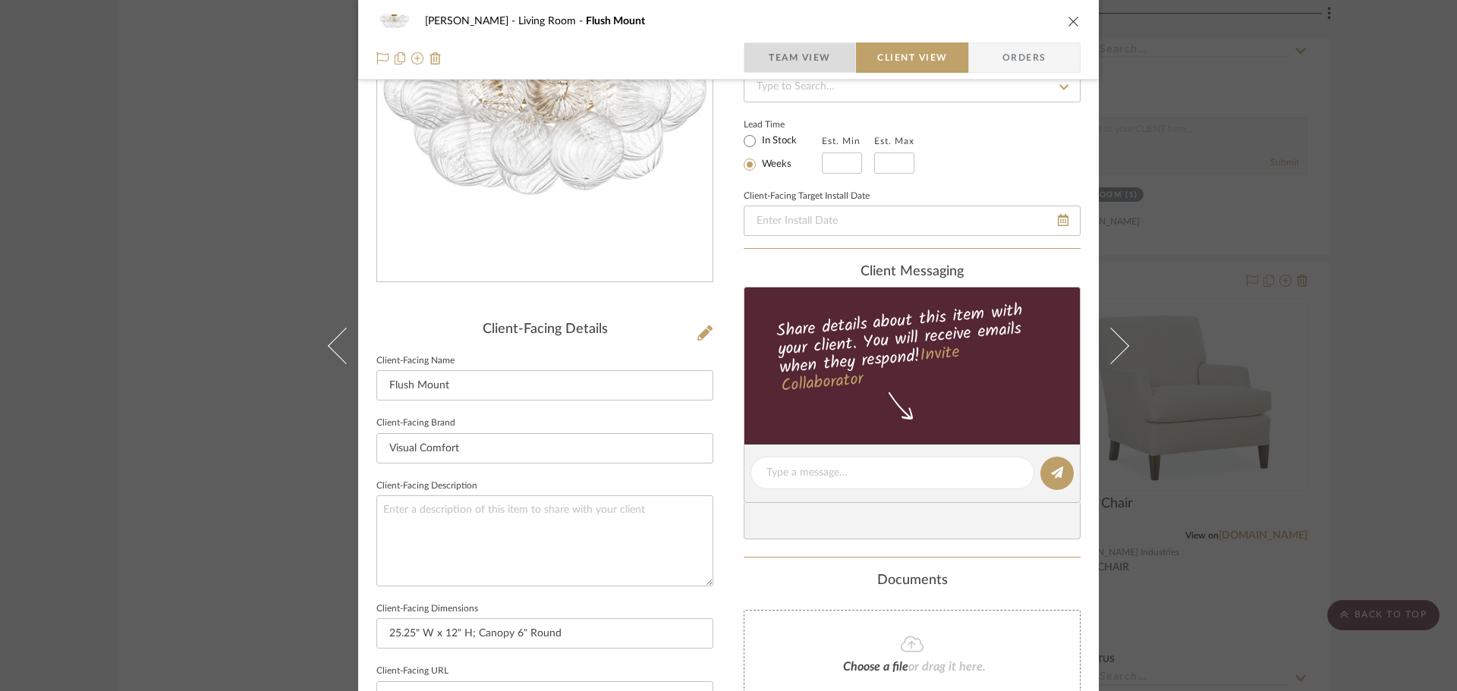
click at [787, 49] on span "Team View" at bounding box center [800, 58] width 62 height 30
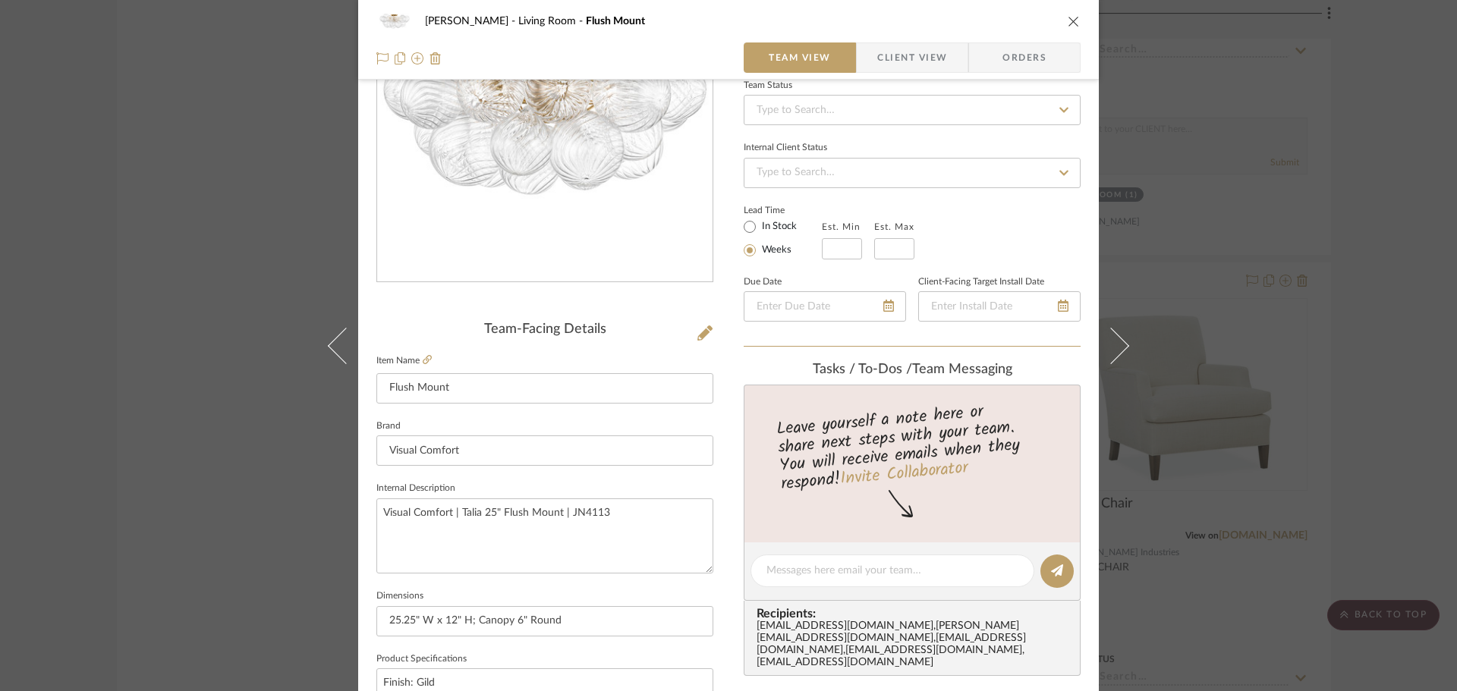
click at [414, 354] on label "Item Name" at bounding box center [403, 360] width 55 height 13
click at [423, 360] on icon at bounding box center [427, 359] width 9 height 9
click at [921, 55] on span "Client View" at bounding box center [912, 58] width 70 height 30
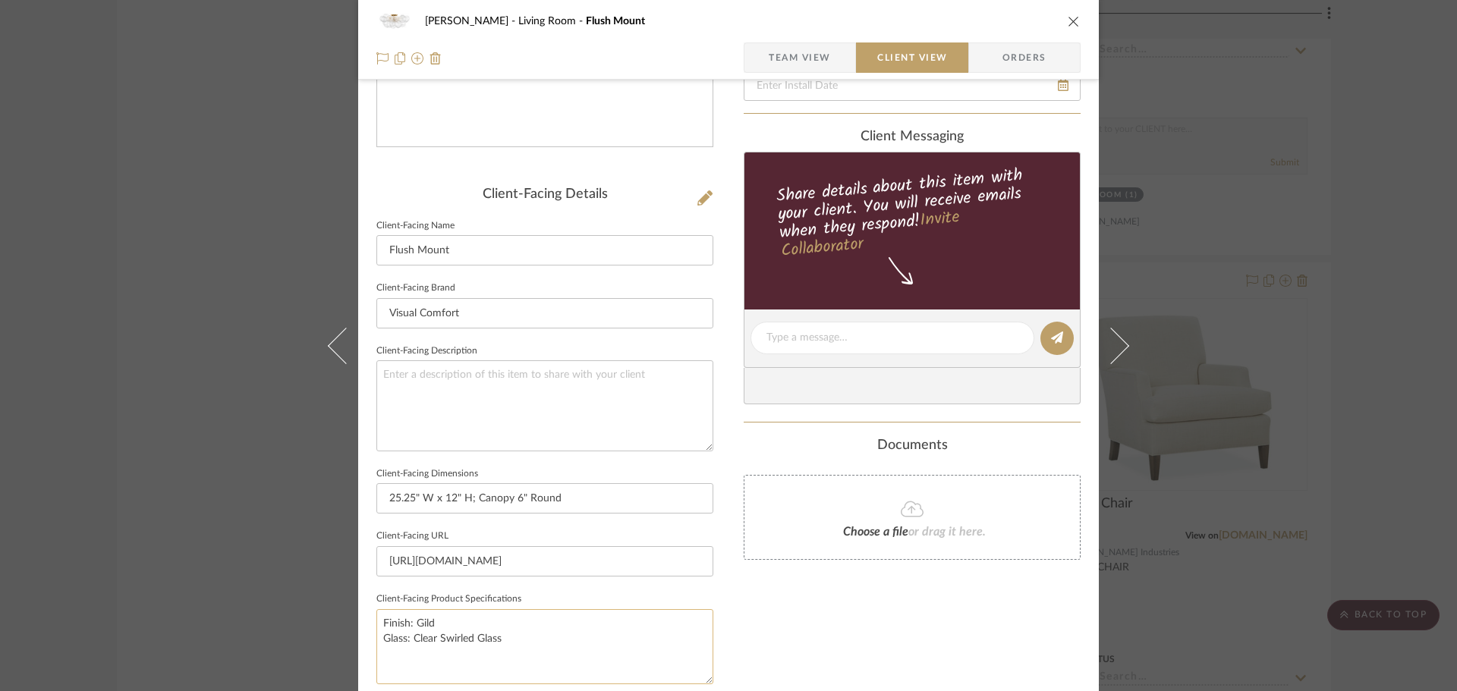
scroll to position [455, 0]
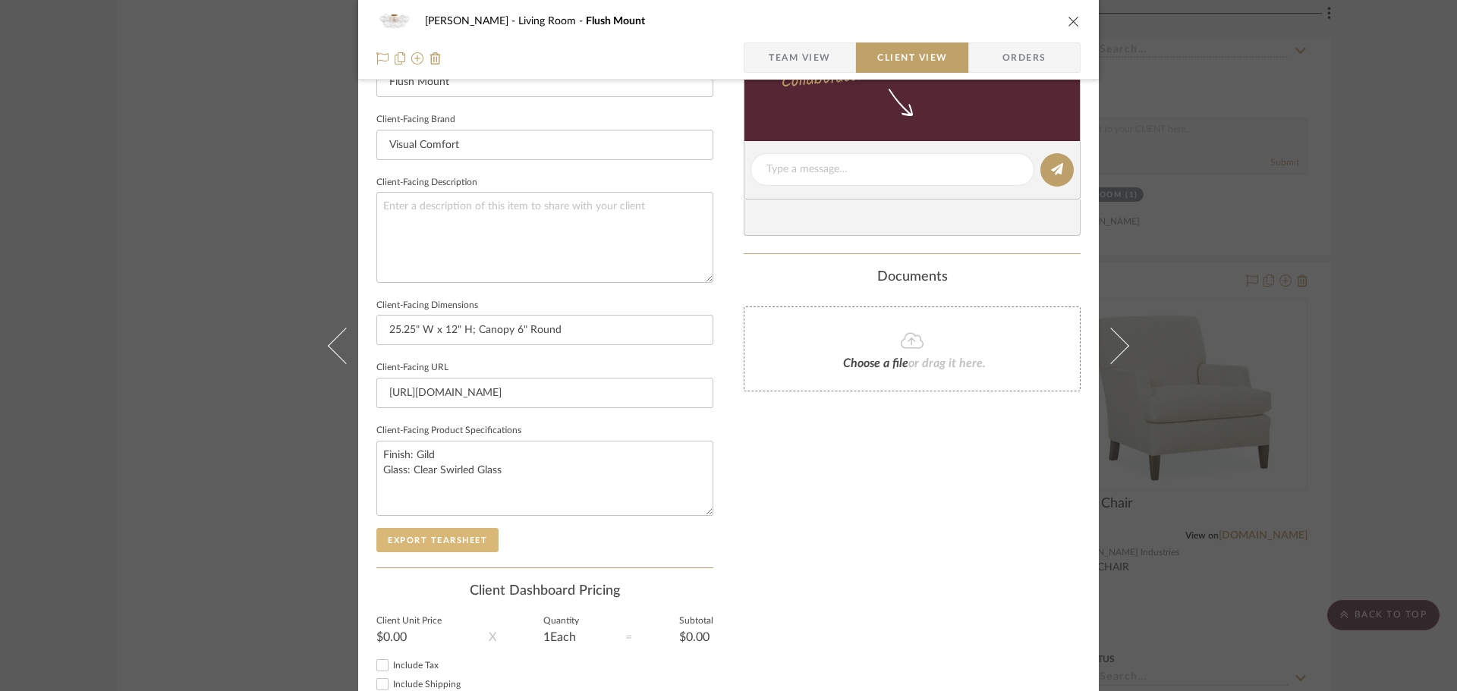
click at [460, 539] on button "Export Tearsheet" at bounding box center [437, 540] width 122 height 24
click at [524, 465] on textarea "Finish: Gild Glass: Clear Swirled Glass" at bounding box center [544, 478] width 337 height 75
type textarea "Finish: Gild Glass: Clear Swirled Glass Socket: Wattage:"
drag, startPoint x: 429, startPoint y: 504, endPoint x: 383, endPoint y: 490, distance: 48.3
click at [383, 490] on textarea "Finish: Gild Glass: Clear Swirled Glass Socket: Wattage:" at bounding box center [544, 478] width 337 height 75
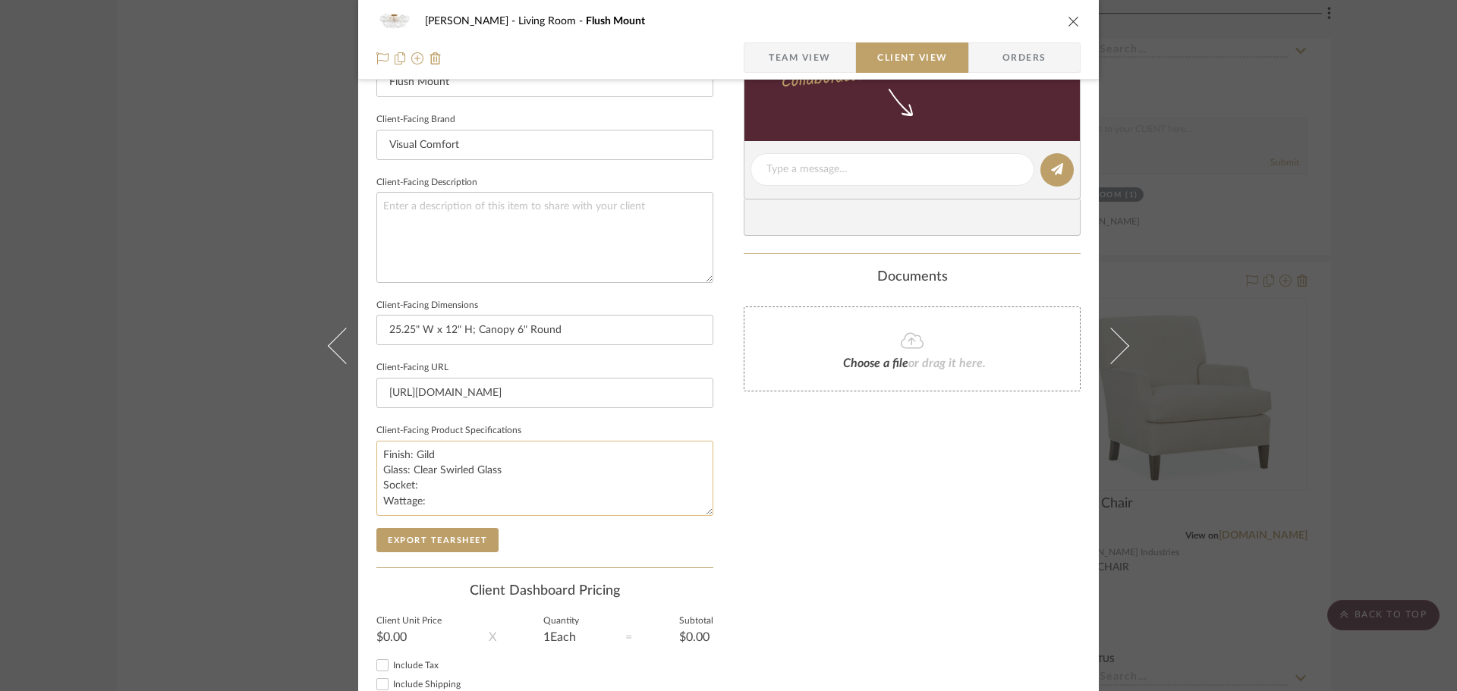
paste textarea "4 - E12 Candelabra Wattage: 4 - 6.5 LED B11"
click at [424, 486] on textarea "Finish: Gild Glass: Clear Swirled Glass Socket: 4 - E12 Candelabra Wattage: 4 -…" at bounding box center [544, 478] width 337 height 75
click at [431, 499] on textarea "Finish: Gild Glass: Clear Swirled Glass Socket: [4] E12 Candelabra Wattage: 4 -…" at bounding box center [544, 478] width 337 height 75
click at [567, 460] on textarea "Finish: Gild Glass: Clear Swirled Glass Socket: [4] E12 Candelabra Wattage: [4]…" at bounding box center [544, 478] width 337 height 75
click at [557, 499] on textarea "Finish: Gild Glass: Clear Swirled Glass Socket: [4] E12 Candelabra Wattage: [4]…" at bounding box center [544, 478] width 337 height 75
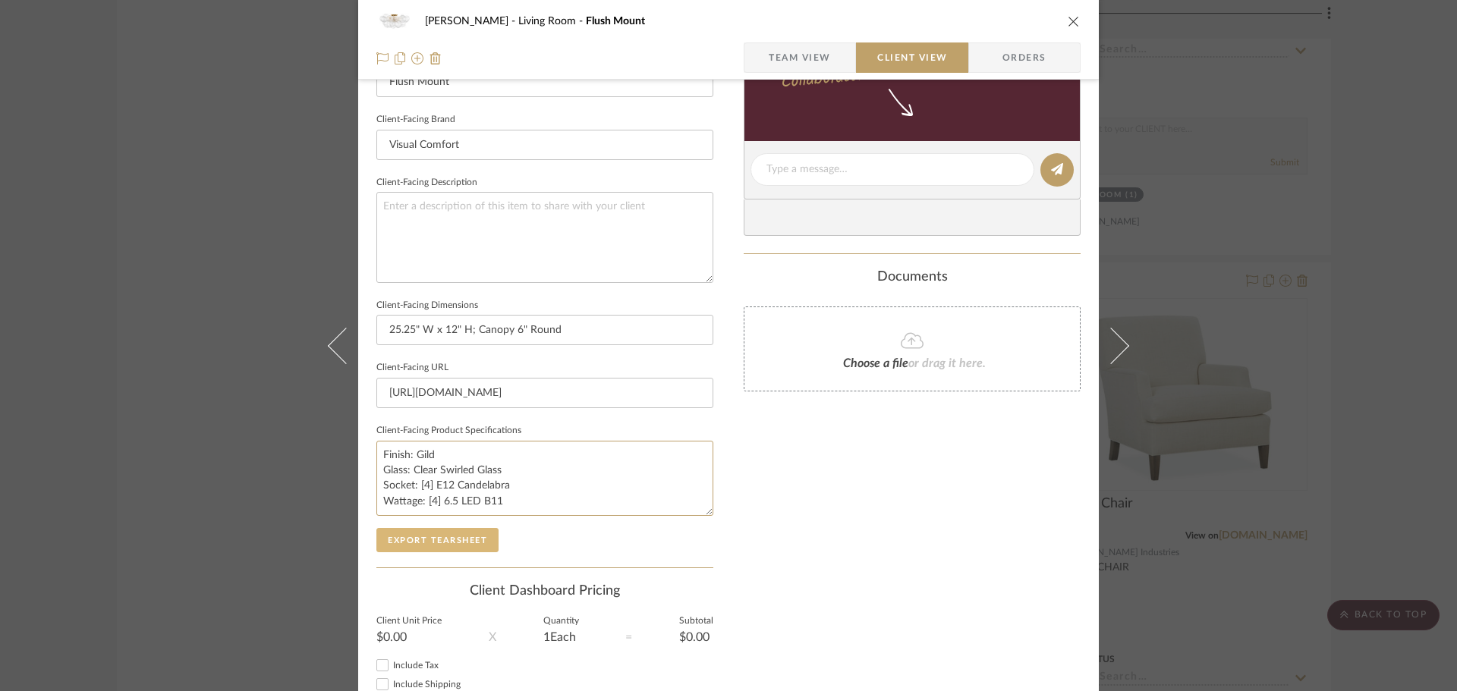
type textarea "Finish: Gild Glass: Clear Swirled Glass Socket: [4] E12 Candelabra Wattage: [4]…"
click at [467, 543] on button "Export Tearsheet" at bounding box center [437, 540] width 122 height 24
click at [529, 380] on input "[URL][DOMAIN_NAME]" at bounding box center [544, 393] width 337 height 30
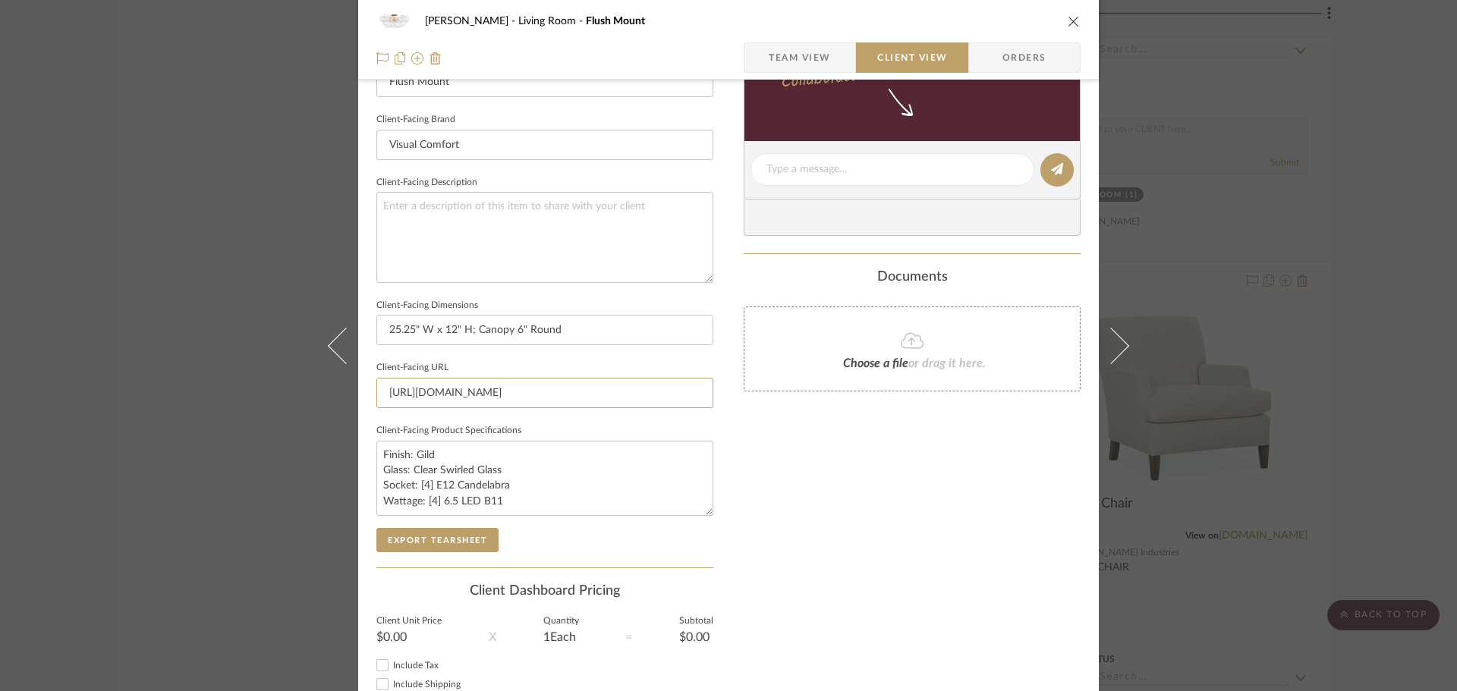
paste input "38-flush-mount-jn4114/?selected_product=JN%204114G/CG#2461=5228"
type input "[URL][DOMAIN_NAME]"
drag, startPoint x: 412, startPoint y: 331, endPoint x: 375, endPoint y: 329, distance: 37.2
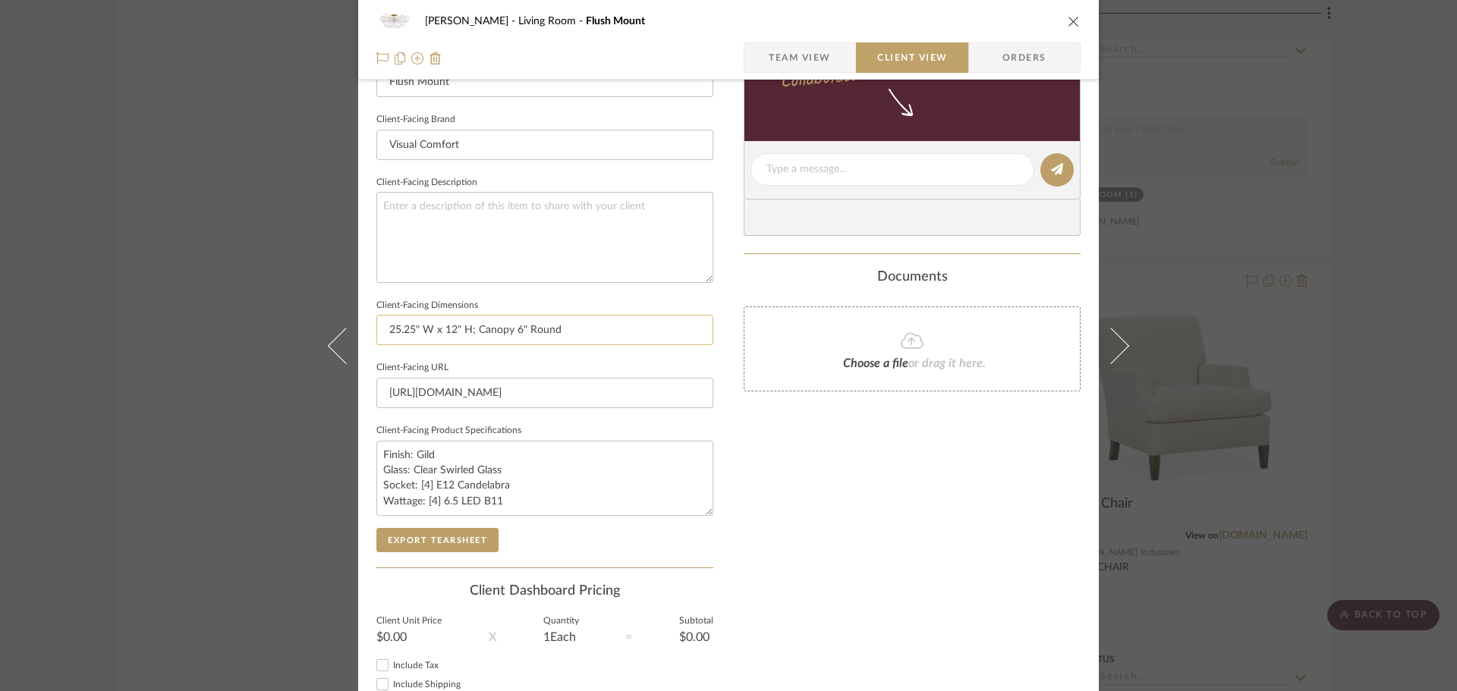
click at [376, 330] on input "25.25" W x 12" H; Canopy 6" Round" at bounding box center [544, 330] width 337 height 30
paste input "37."
type input "37.5" W x 12" H; Canopy 6" Round"
click at [441, 330] on input "37.5" W x 12" H; Canopy 6" Round" at bounding box center [544, 330] width 337 height 30
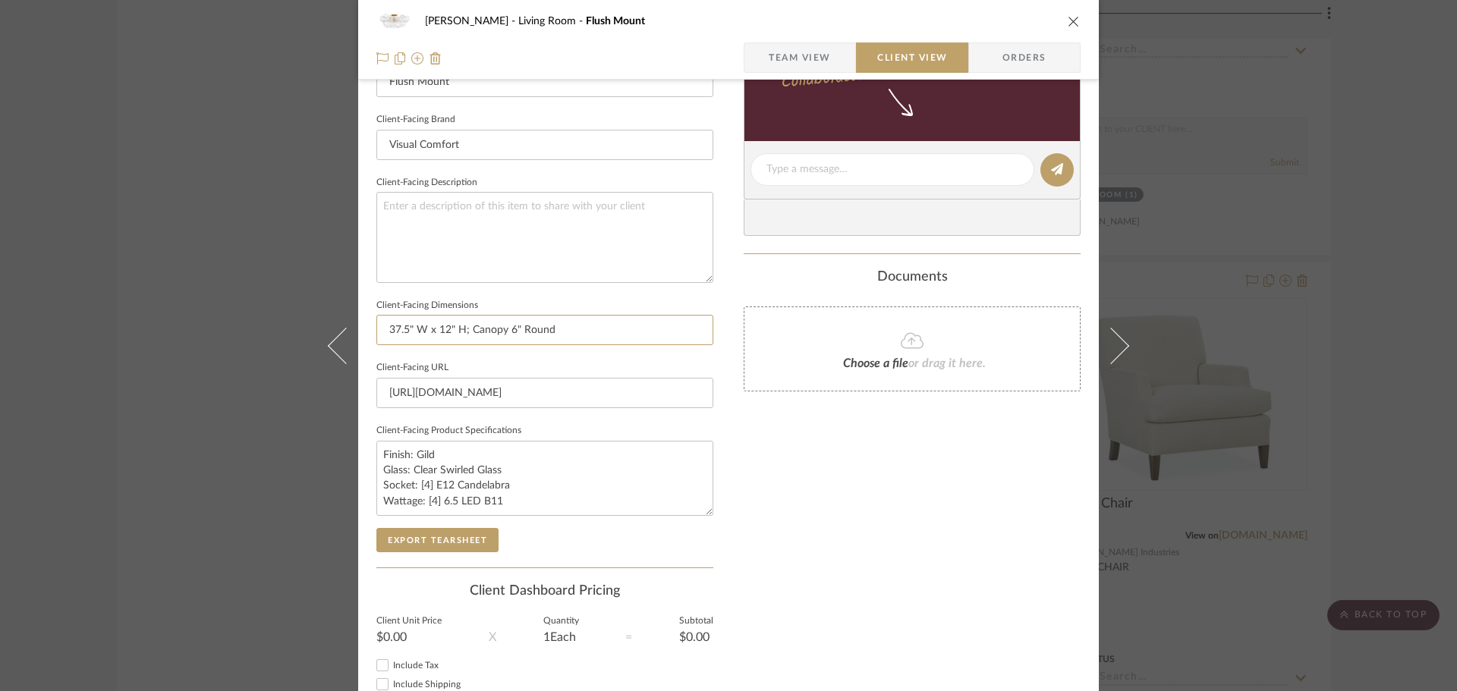
paste input "5.75"
type input "37.5" W x 15.75" H; Canopy 6" Round"
drag, startPoint x: 506, startPoint y: 507, endPoint x: 373, endPoint y: 488, distance: 134.2
click at [376, 488] on textarea "Finish: Gild Glass: Clear Swirled Glass Socket: [4] E12 Candelabra Wattage: [4]…" at bounding box center [544, 478] width 337 height 75
paste textarea "9 - E12 Candelabra Wattage: 9 -"
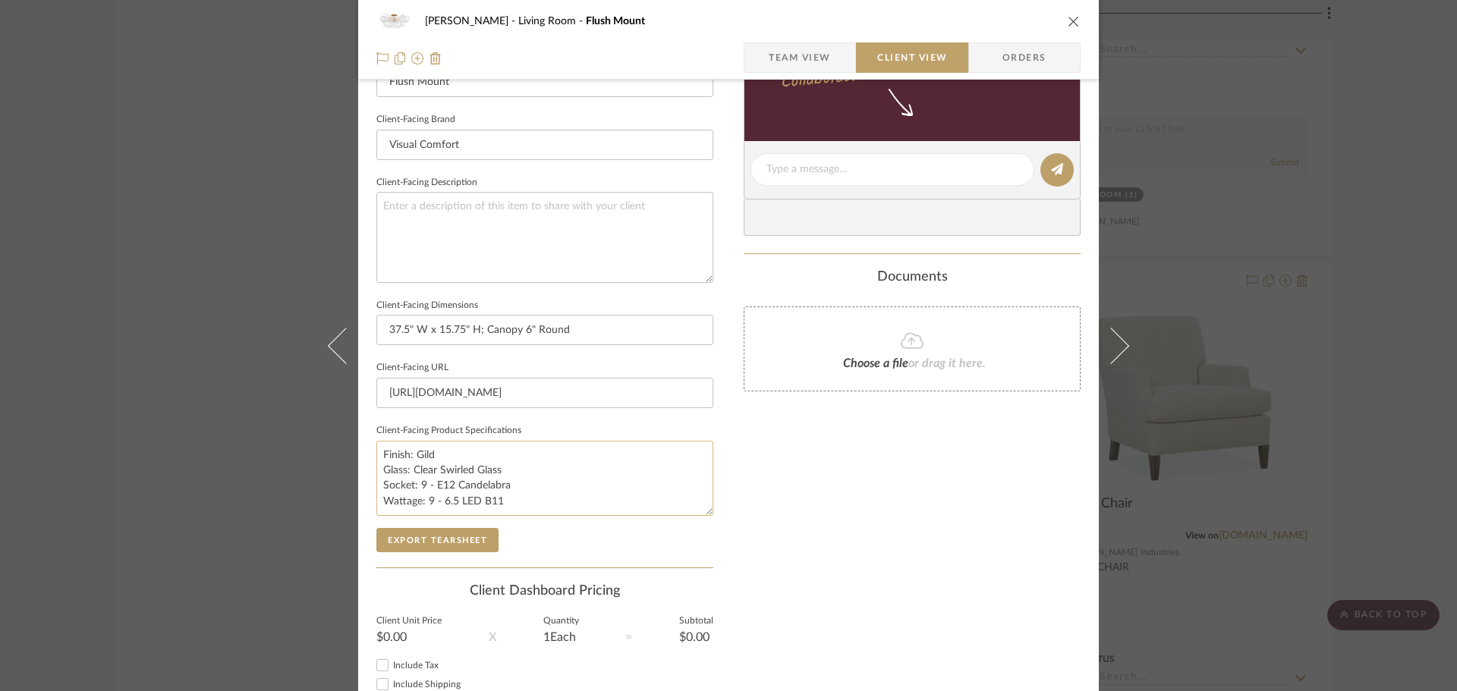
click at [425, 484] on textarea "Finish: Gild Glass: Clear Swirled Glass Socket: 9 - E12 Candelabra Wattage: 9 -…" at bounding box center [544, 478] width 337 height 75
click at [609, 452] on textarea "Finish: Gild Glass: Clear Swirled Glass Socket: [9] E12 Candelabra Wattage: [9]…" at bounding box center [544, 478] width 337 height 75
type textarea "Finish: Gild Glass: Clear Swirled Glass Socket: [9] E12 Candelabra Wattage: [9]…"
click at [796, 55] on span "Team View" at bounding box center [800, 58] width 62 height 30
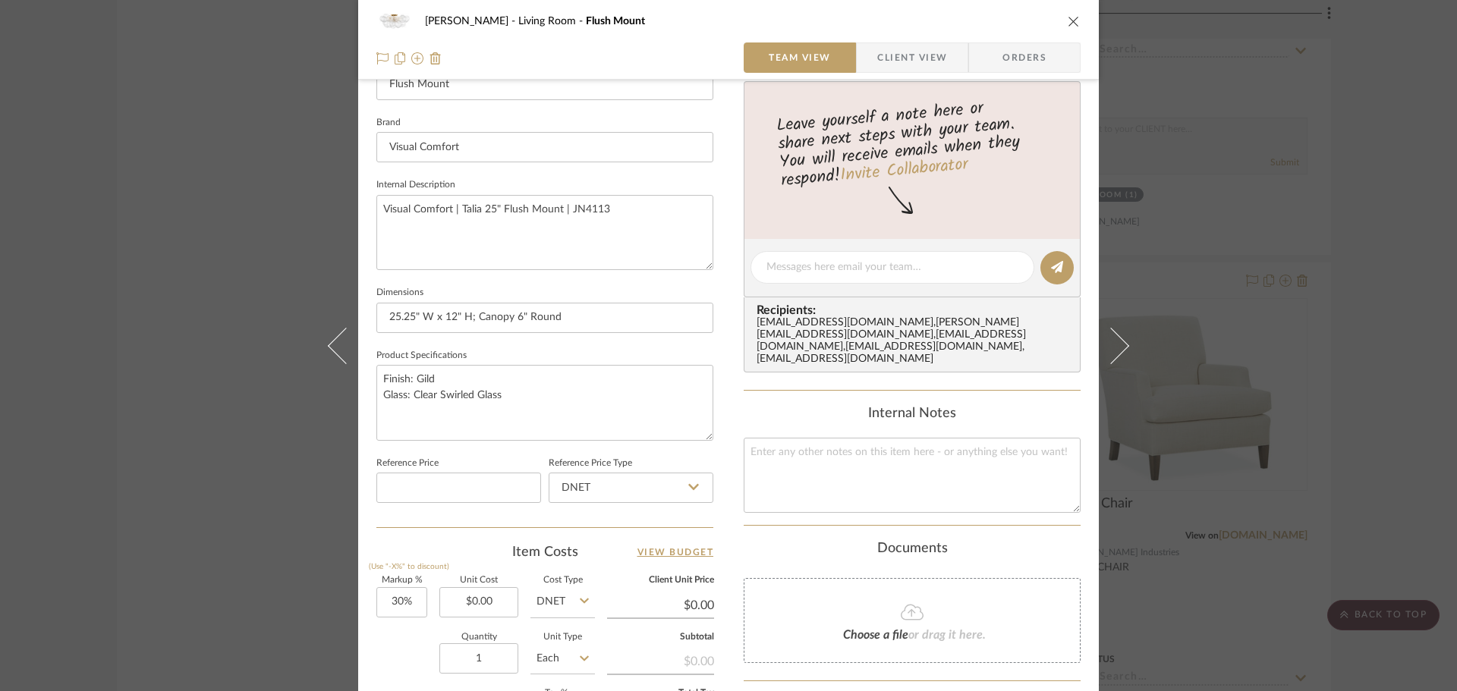
drag, startPoint x: 908, startPoint y: 59, endPoint x: 854, endPoint y: 71, distance: 55.2
click at [908, 58] on span "Client View" at bounding box center [912, 58] width 70 height 30
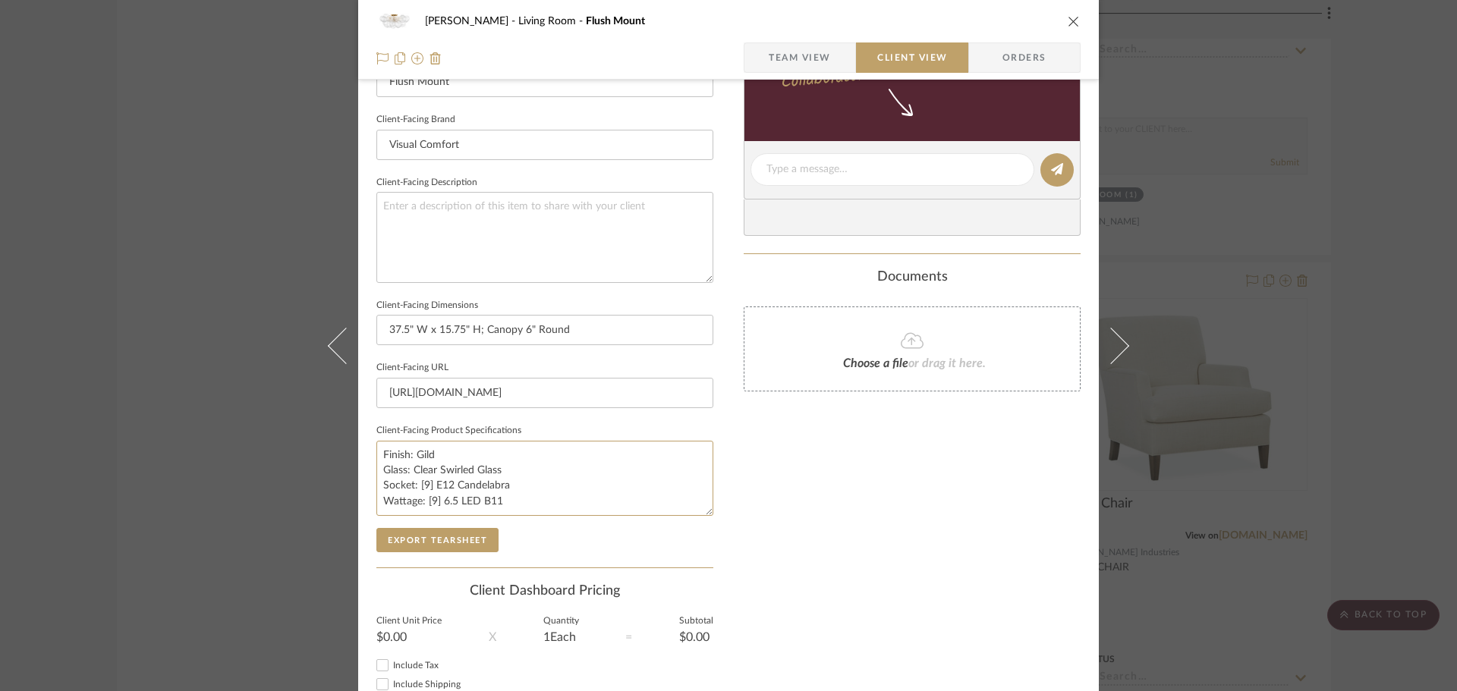
drag, startPoint x: 478, startPoint y: 508, endPoint x: 358, endPoint y: 458, distance: 129.7
click at [358, 458] on div "[PERSON_NAME] Living Room Flush Mount Team View Client View Orders Client-Facin…" at bounding box center [728, 175] width 741 height 1239
drag, startPoint x: 811, startPoint y: 58, endPoint x: 762, endPoint y: 134, distance: 89.5
click at [810, 58] on span "Team View" at bounding box center [800, 58] width 62 height 30
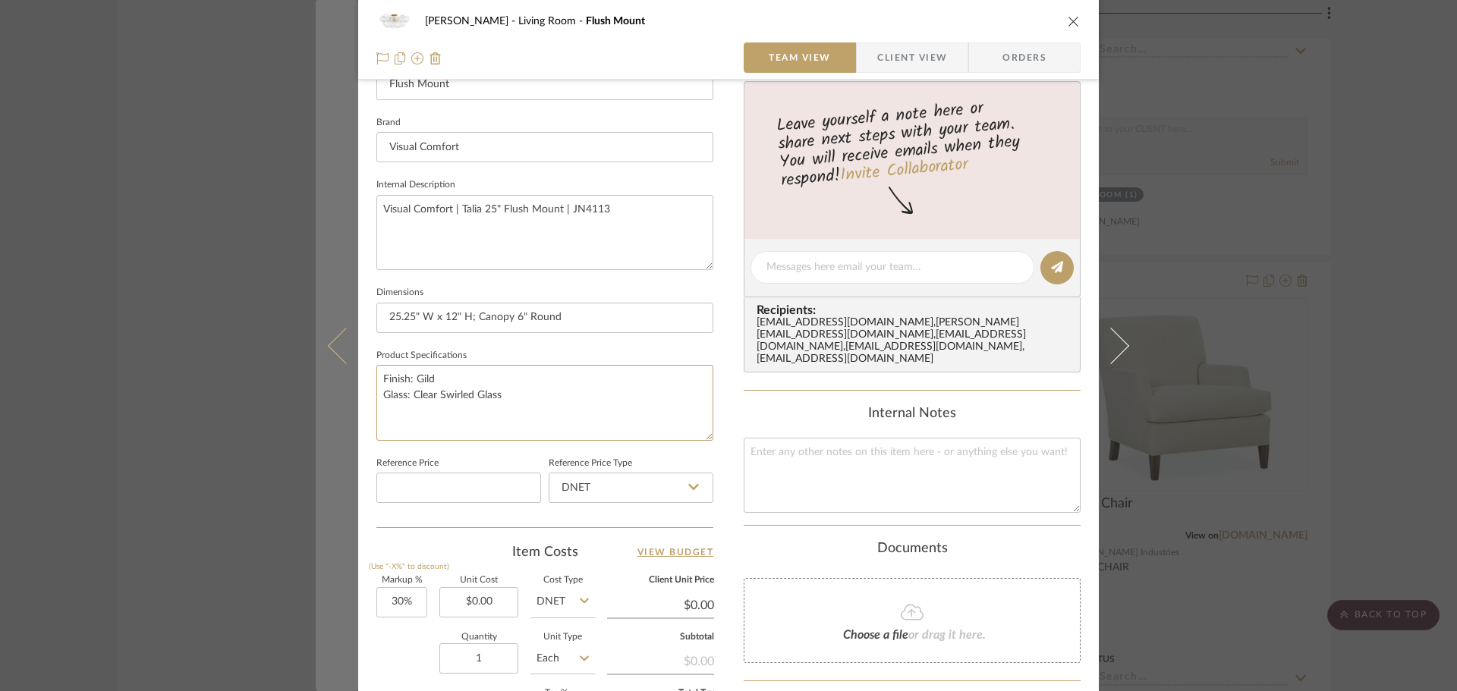
drag, startPoint x: 522, startPoint y: 418, endPoint x: 351, endPoint y: 382, distance: 175.4
click at [348, 380] on mat-dialog-content "[PERSON_NAME] Living Room Flush Mount Team View Client View Orders Team-Facing …" at bounding box center [729, 257] width 826 height 1402
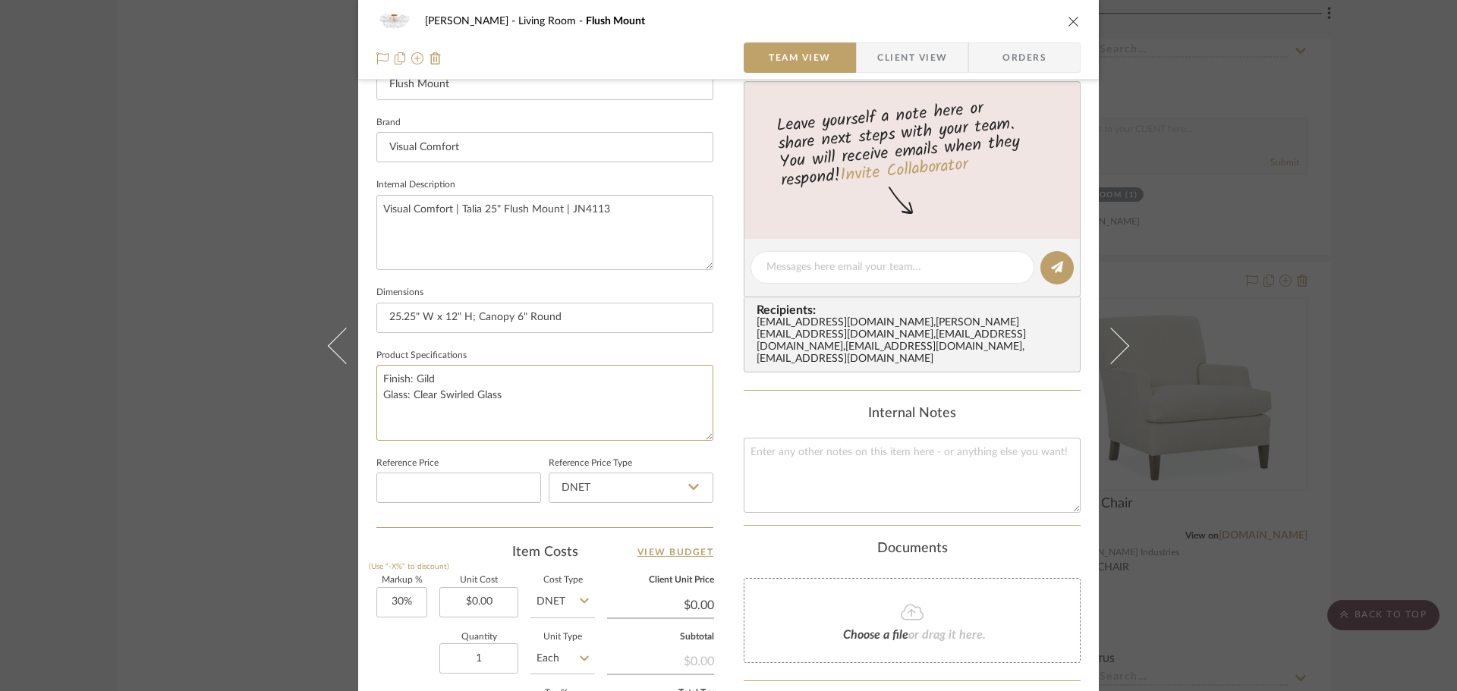
paste textarea "Socket: [9] E12 Candelabra Wattage: [9] 6.5 LED B11"
type textarea "Finish: Gild Glass: Clear Swirled Glass Socket: [9] E12 Candelabra Wattage: [9]…"
drag, startPoint x: 890, startPoint y: 58, endPoint x: 861, endPoint y: 77, distance: 35.2
click at [890, 58] on span "Client View" at bounding box center [912, 58] width 70 height 30
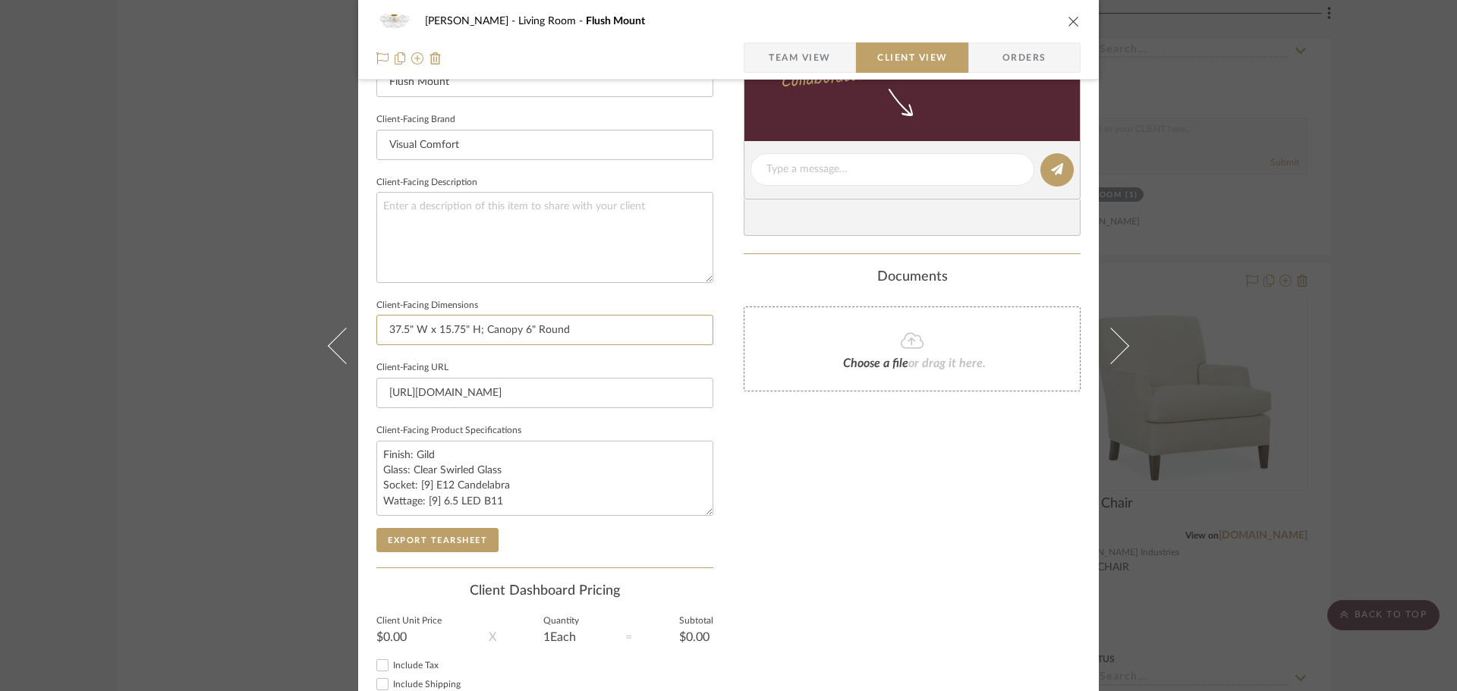
drag, startPoint x: 591, startPoint y: 324, endPoint x: 361, endPoint y: 317, distance: 230.1
click at [348, 320] on mat-dialog-content "[PERSON_NAME] Living Room Flush Mount Team View Client View Orders Client-Facin…" at bounding box center [729, 175] width 826 height 1239
click at [795, 58] on span "Team View" at bounding box center [800, 58] width 62 height 30
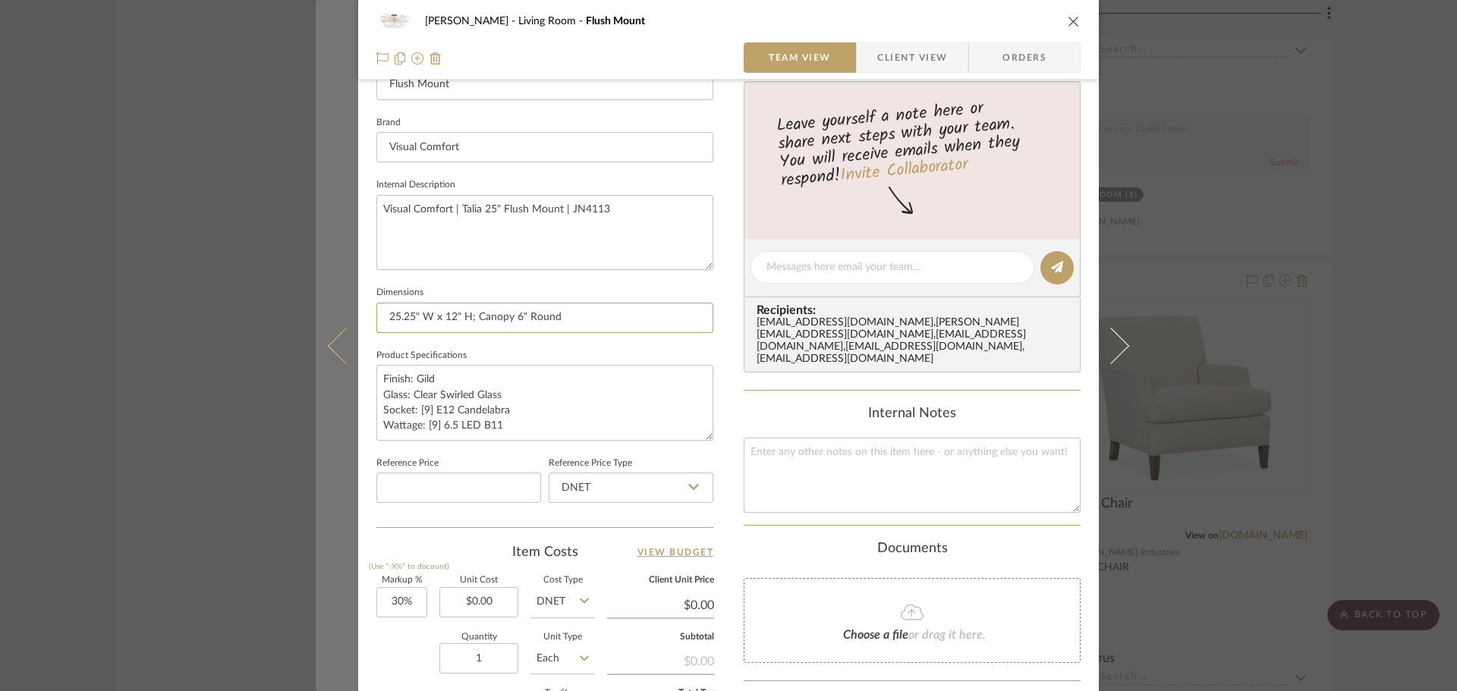
drag, startPoint x: 573, startPoint y: 320, endPoint x: 319, endPoint y: 319, distance: 254.3
click at [319, 319] on mat-dialog-content "[PERSON_NAME] Living Room Flush Mount Team View Client View Orders Team-Facing …" at bounding box center [729, 257] width 826 height 1402
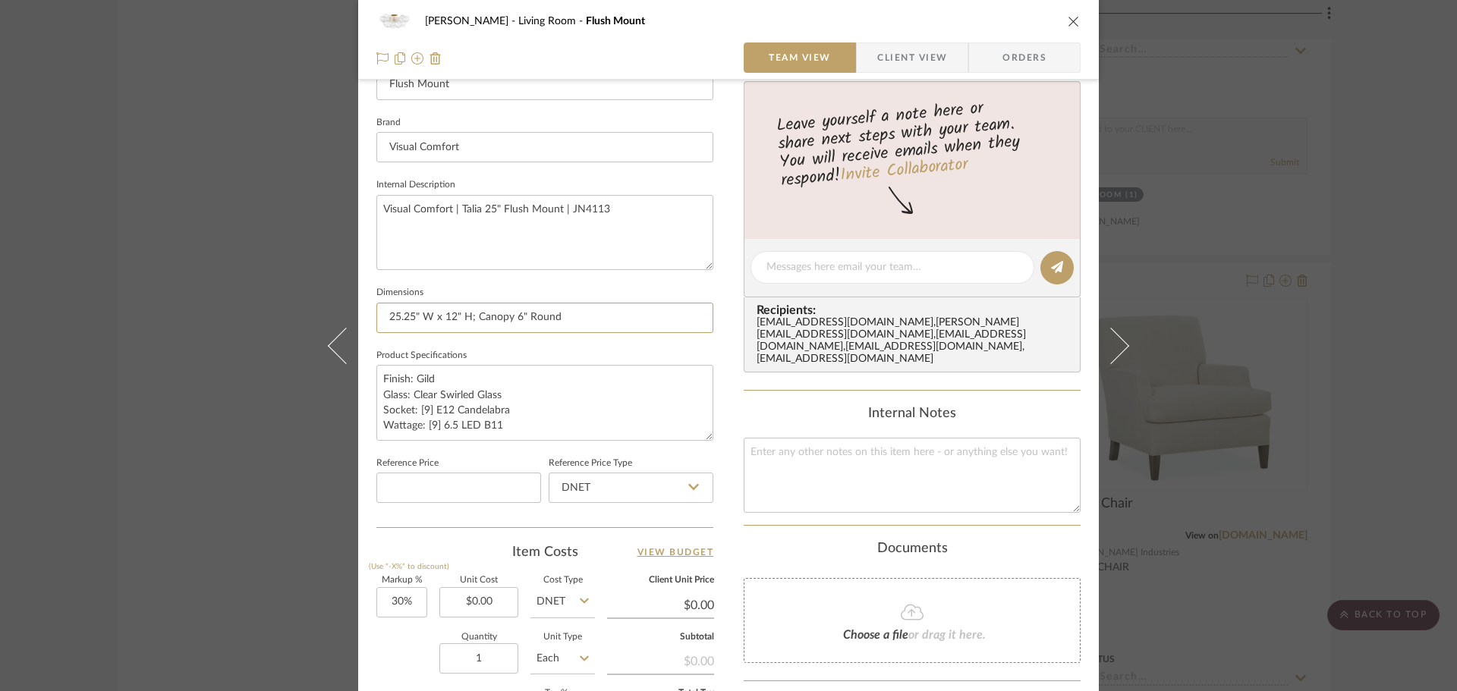
paste input "37.5" W x 15.75"
type input "37.5" W x 15.75" H; Canopy 6" Round"
click at [591, 247] on textarea "Visual Comfort | Talia 25" Flush Mount | JN4113" at bounding box center [544, 232] width 337 height 75
click at [943, 60] on span "Client View" at bounding box center [912, 58] width 111 height 30
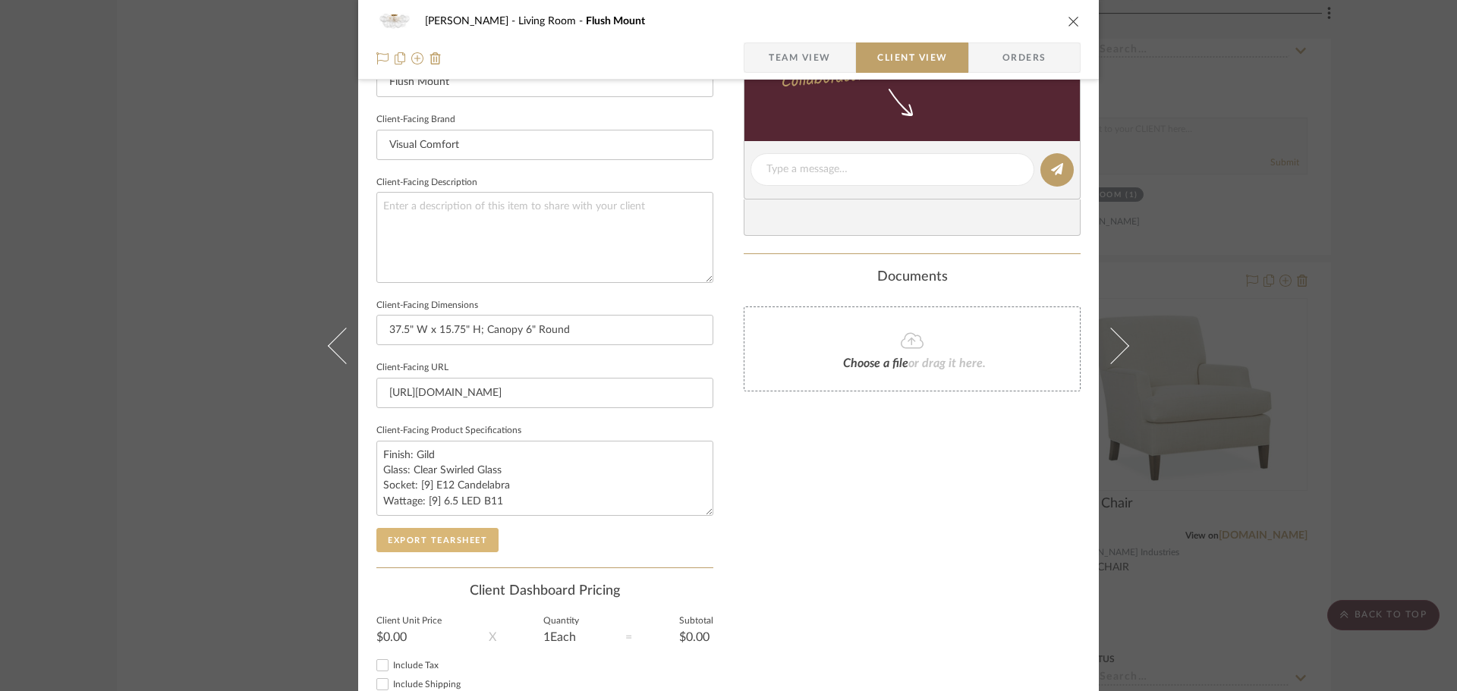
click at [471, 540] on button "Export Tearsheet" at bounding box center [437, 540] width 122 height 24
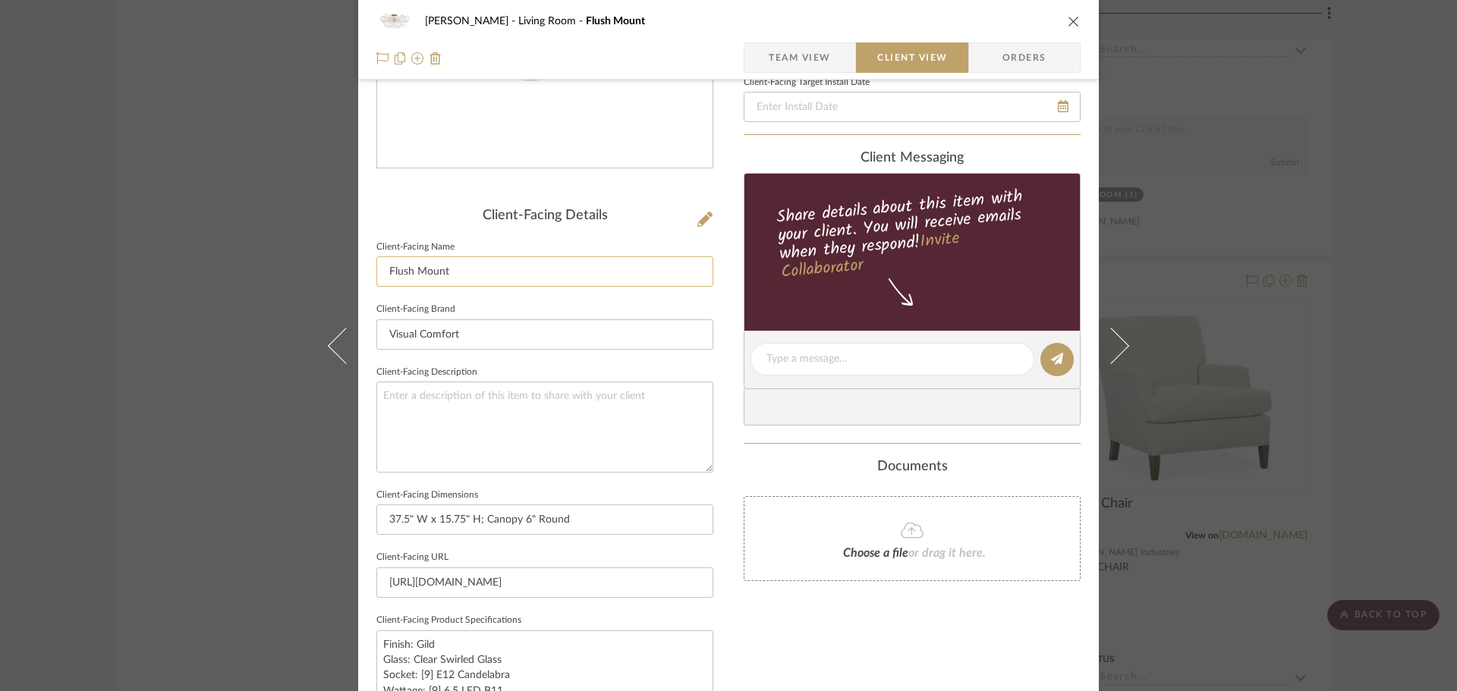
scroll to position [228, 0]
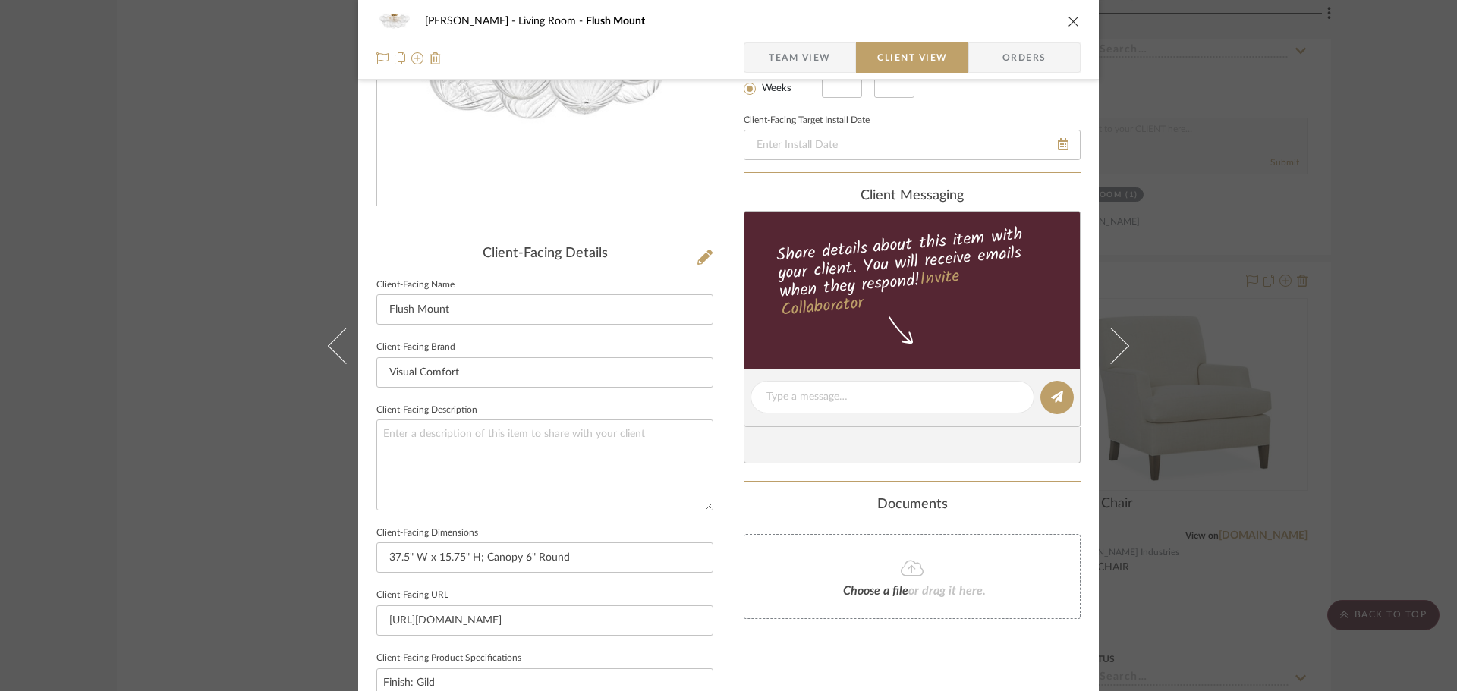
click at [795, 68] on span "Team View" at bounding box center [800, 58] width 62 height 30
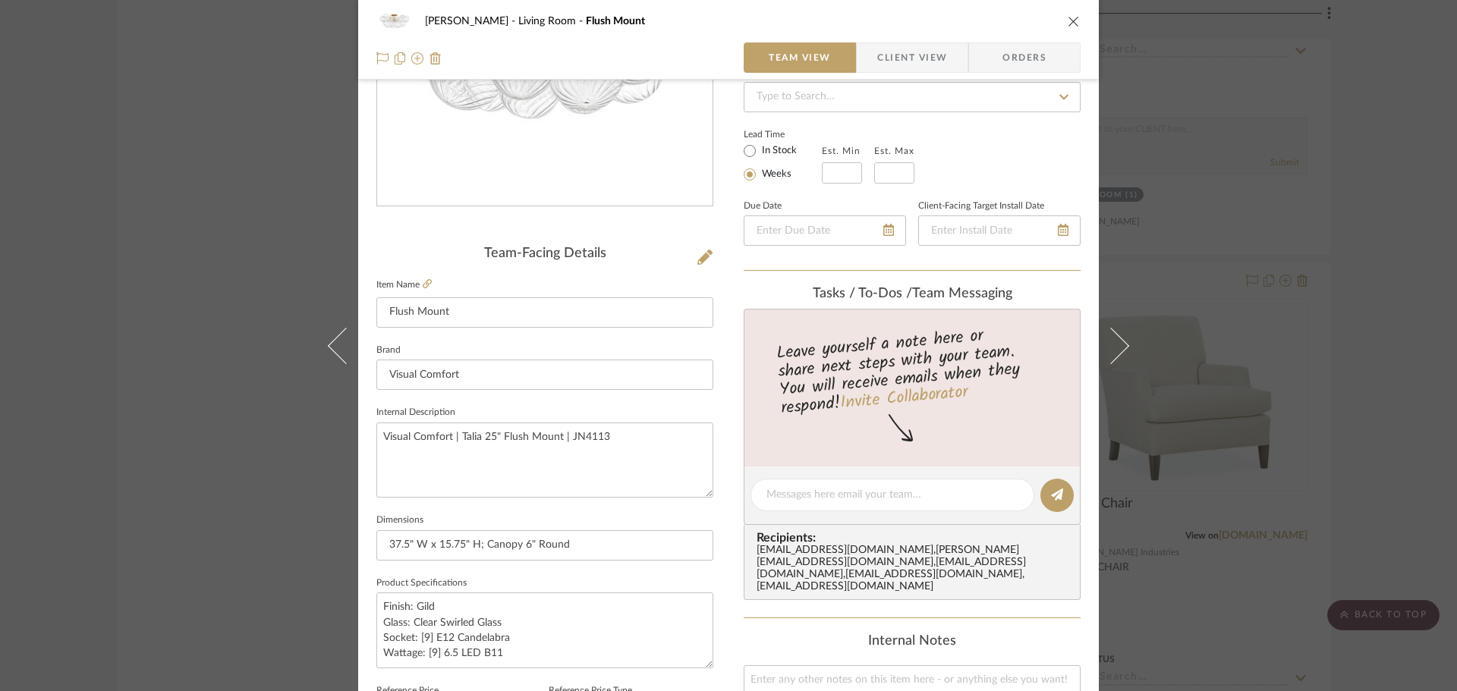
click at [698, 254] on icon at bounding box center [705, 257] width 15 height 15
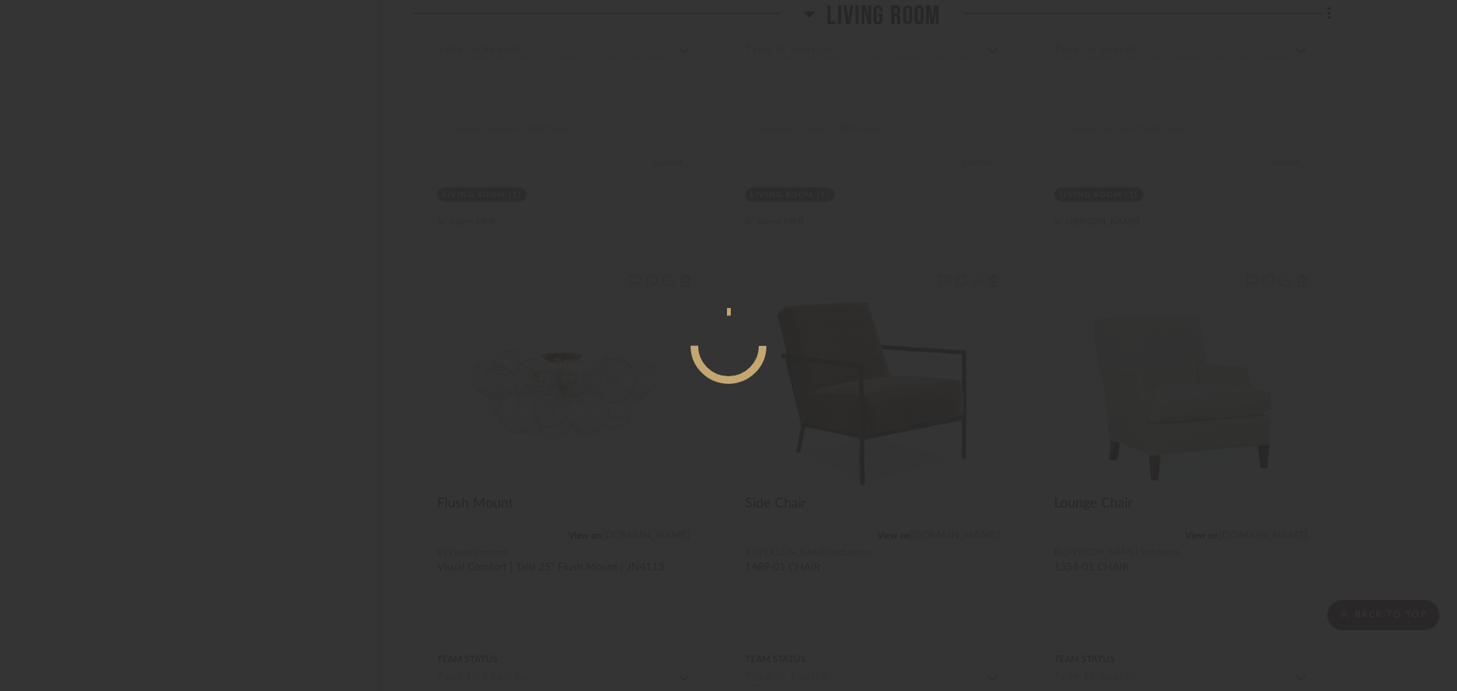
scroll to position [0, 0]
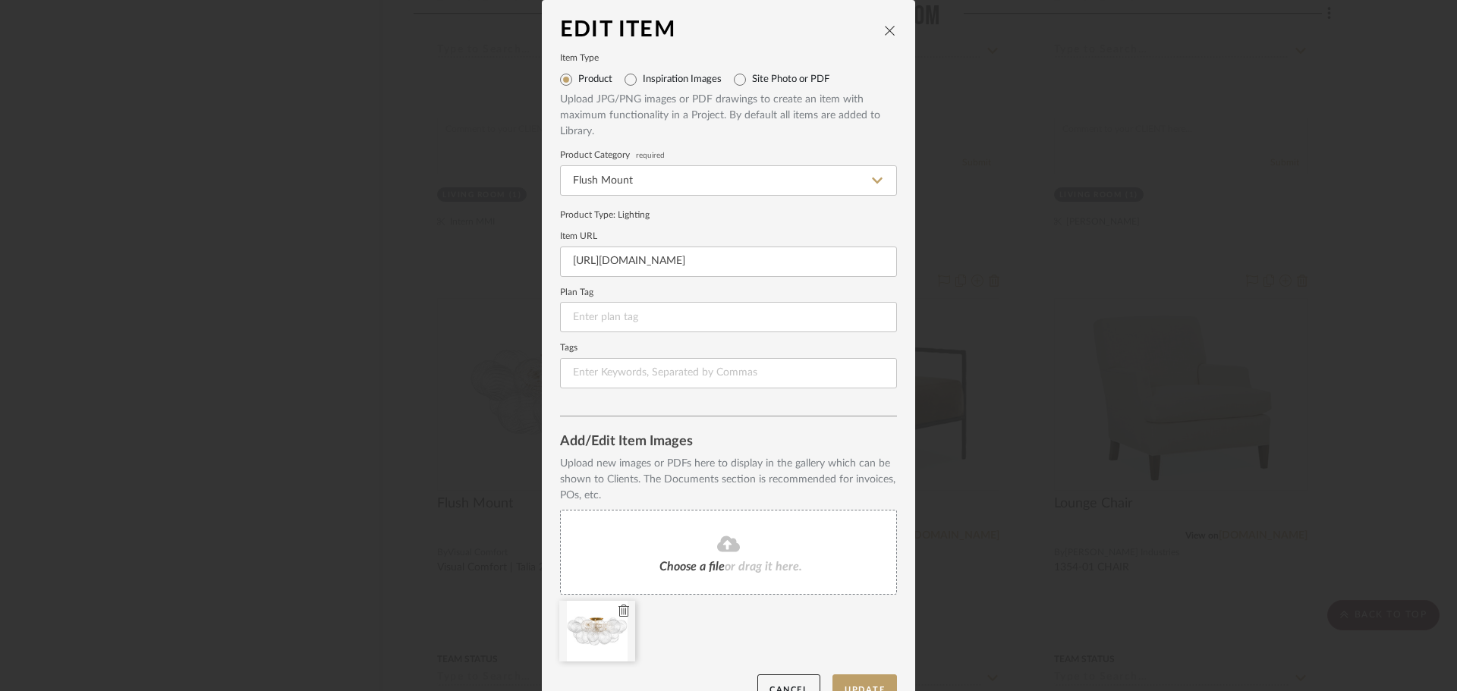
click at [619, 613] on icon at bounding box center [624, 611] width 11 height 12
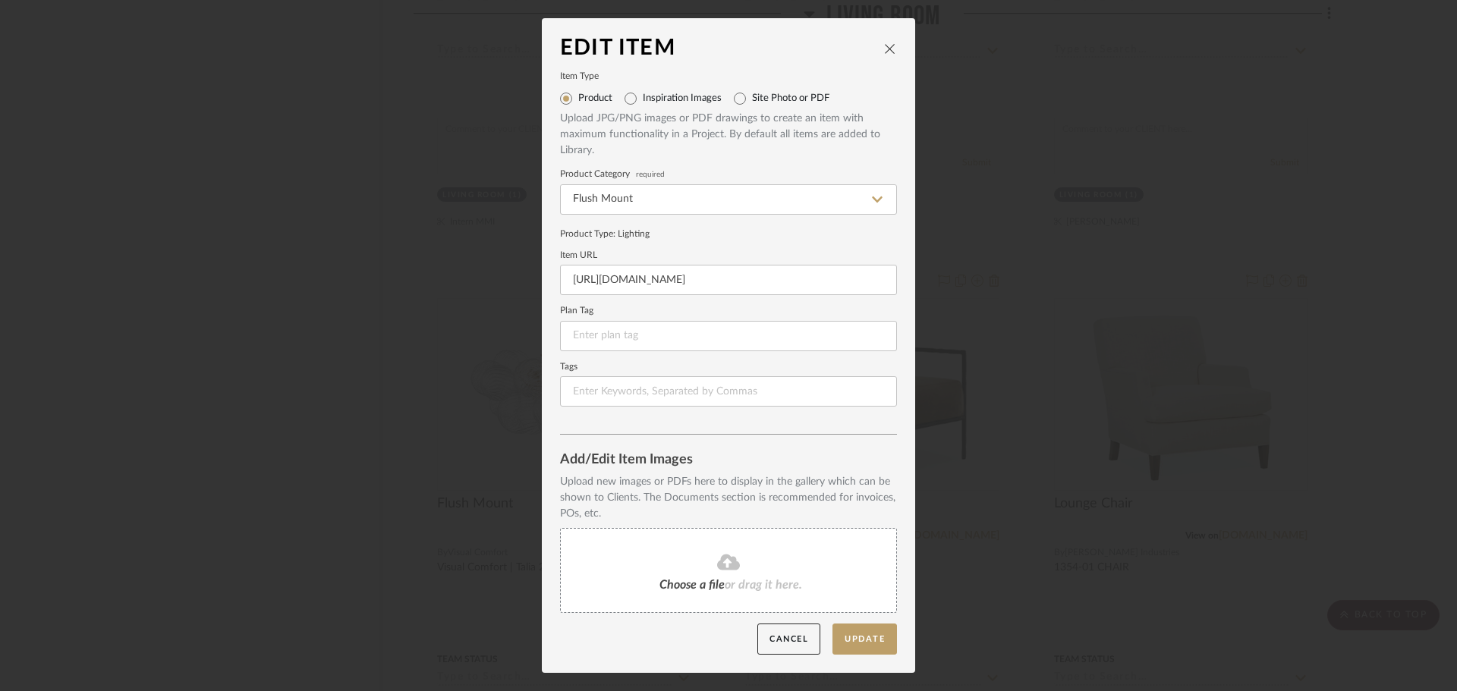
click at [693, 584] on span "Choose a file" at bounding box center [692, 585] width 65 height 12
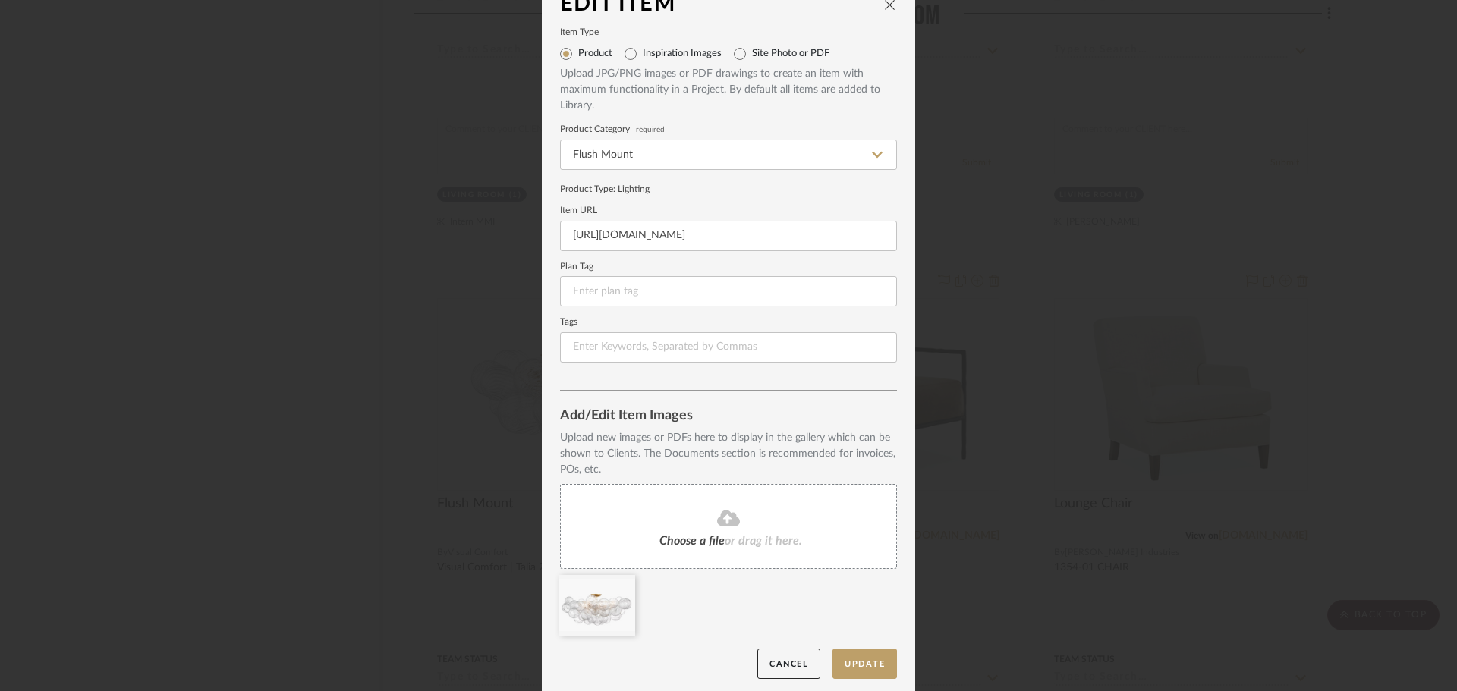
scroll to position [32, 0]
click at [856, 648] on button "Update" at bounding box center [865, 658] width 65 height 31
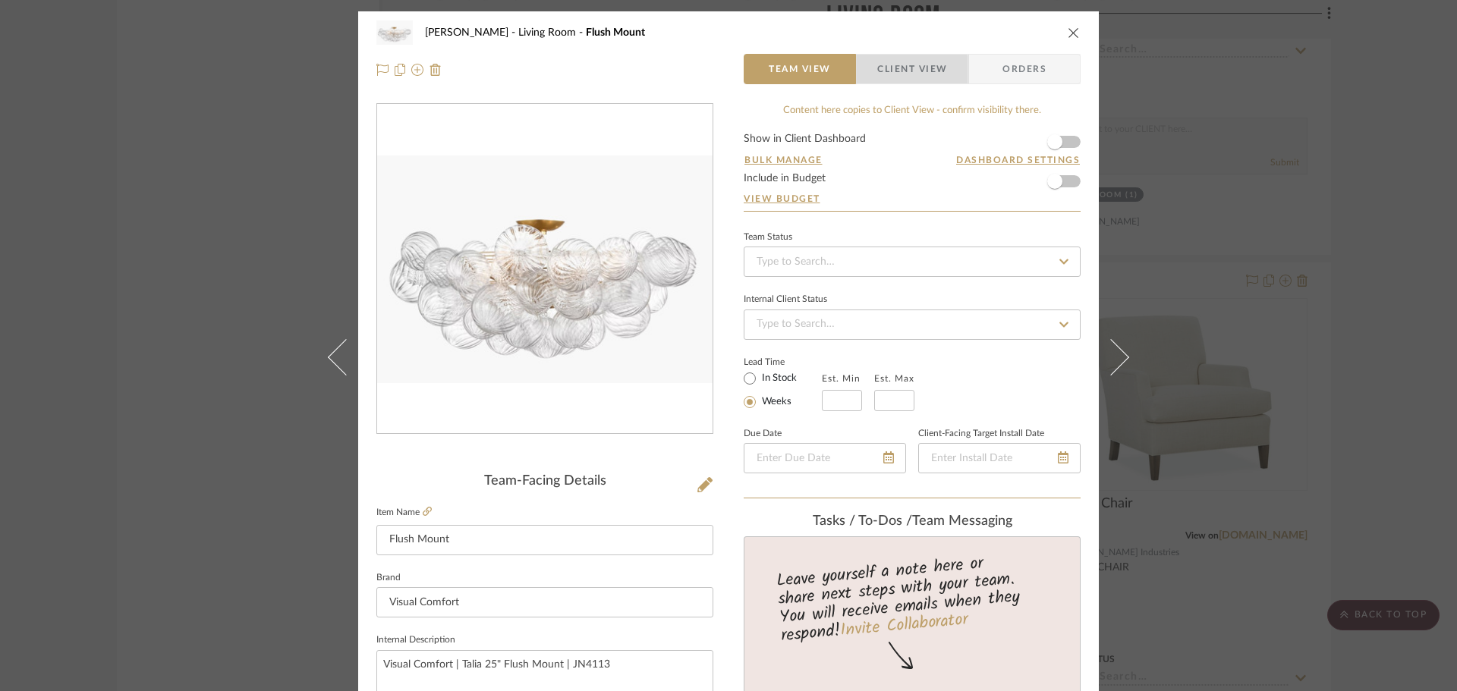
click at [886, 77] on span "Client View" at bounding box center [912, 69] width 70 height 30
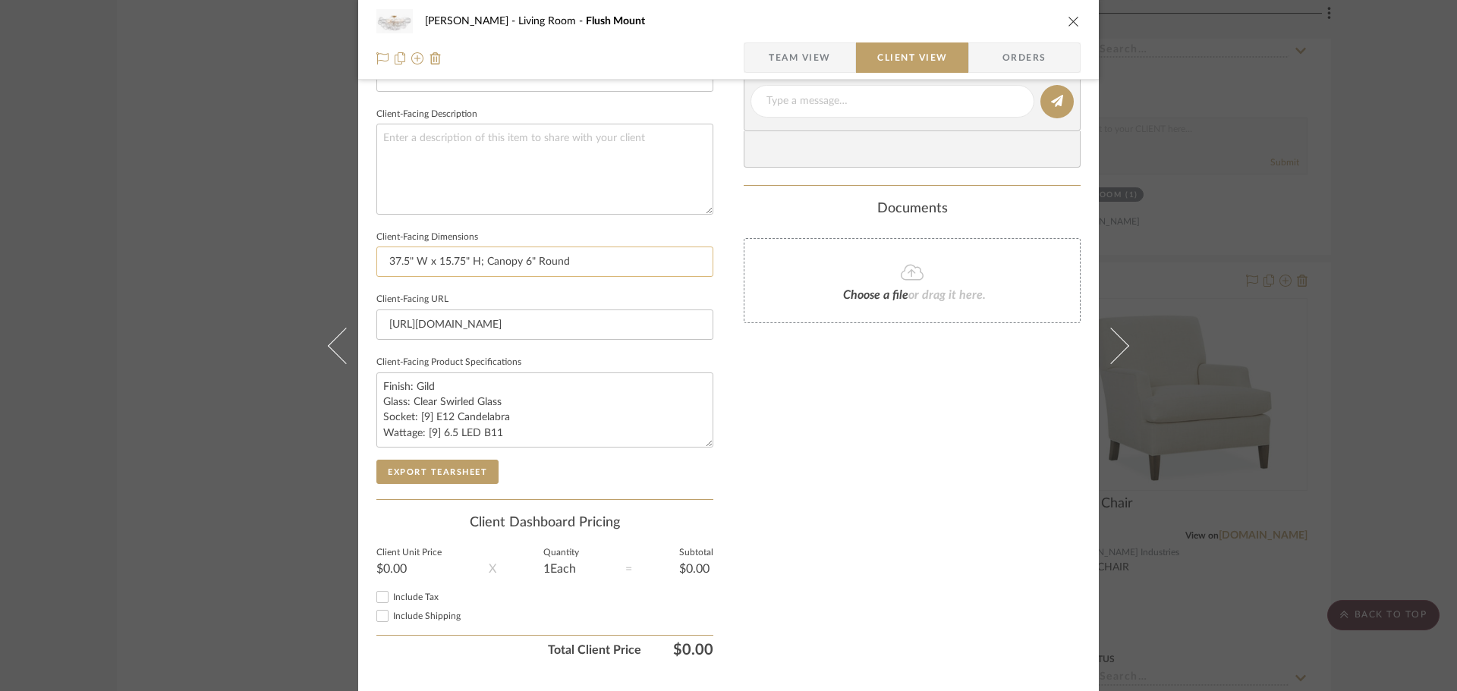
scroll to position [531, 0]
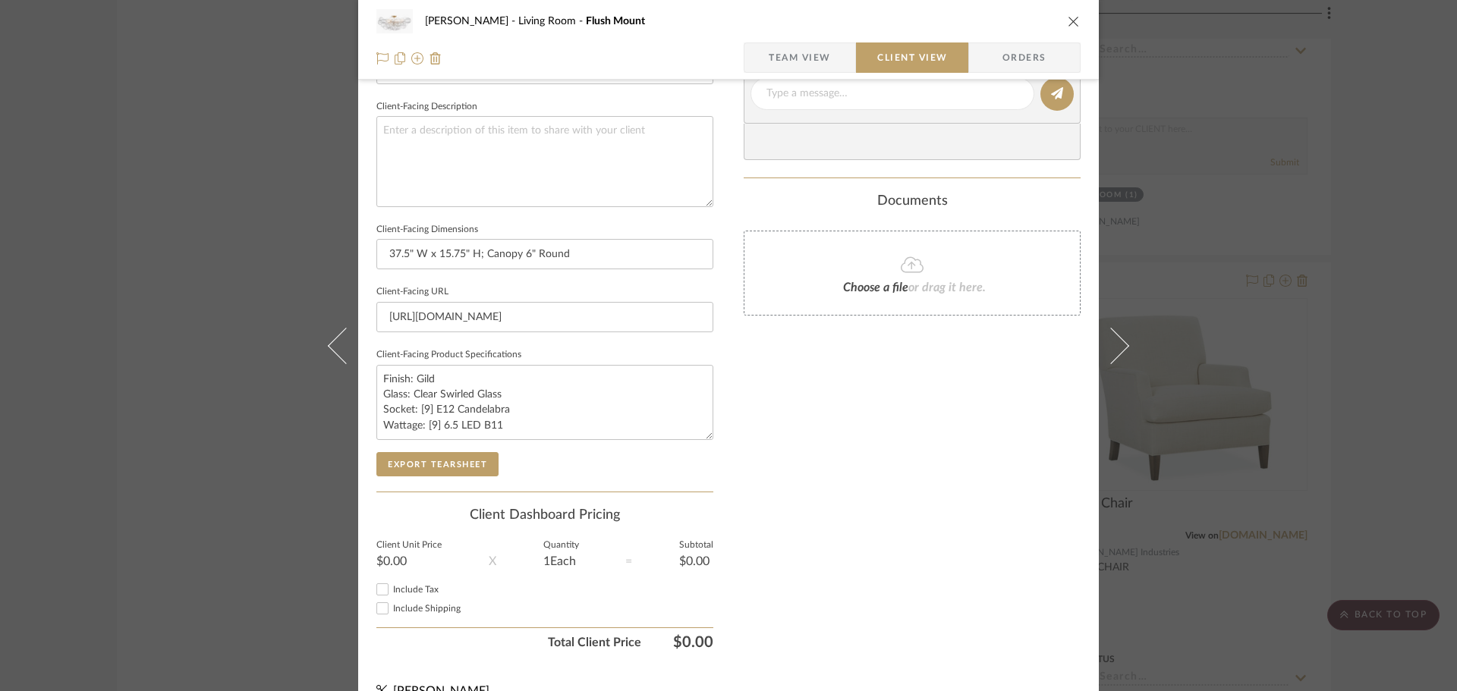
click at [415, 450] on sr-form-field "Client-Facing Product Specifications Finish: Gild Glass: Clear Swirled Glass So…" at bounding box center [544, 399] width 337 height 108
drag, startPoint x: 415, startPoint y: 450, endPoint x: 406, endPoint y: 468, distance: 20.4
click at [414, 452] on div "Client-Facing Details Client-Facing Name Flush Mount Client-Facing Brand Visual…" at bounding box center [544, 217] width 337 height 550
click at [404, 470] on button "Export Tearsheet" at bounding box center [437, 464] width 122 height 24
click at [439, 384] on textarea "Finish: Gild Glass: Clear Swirled Glass Socket: [9] E12 Candelabra Wattage: [9]…" at bounding box center [544, 402] width 337 height 75
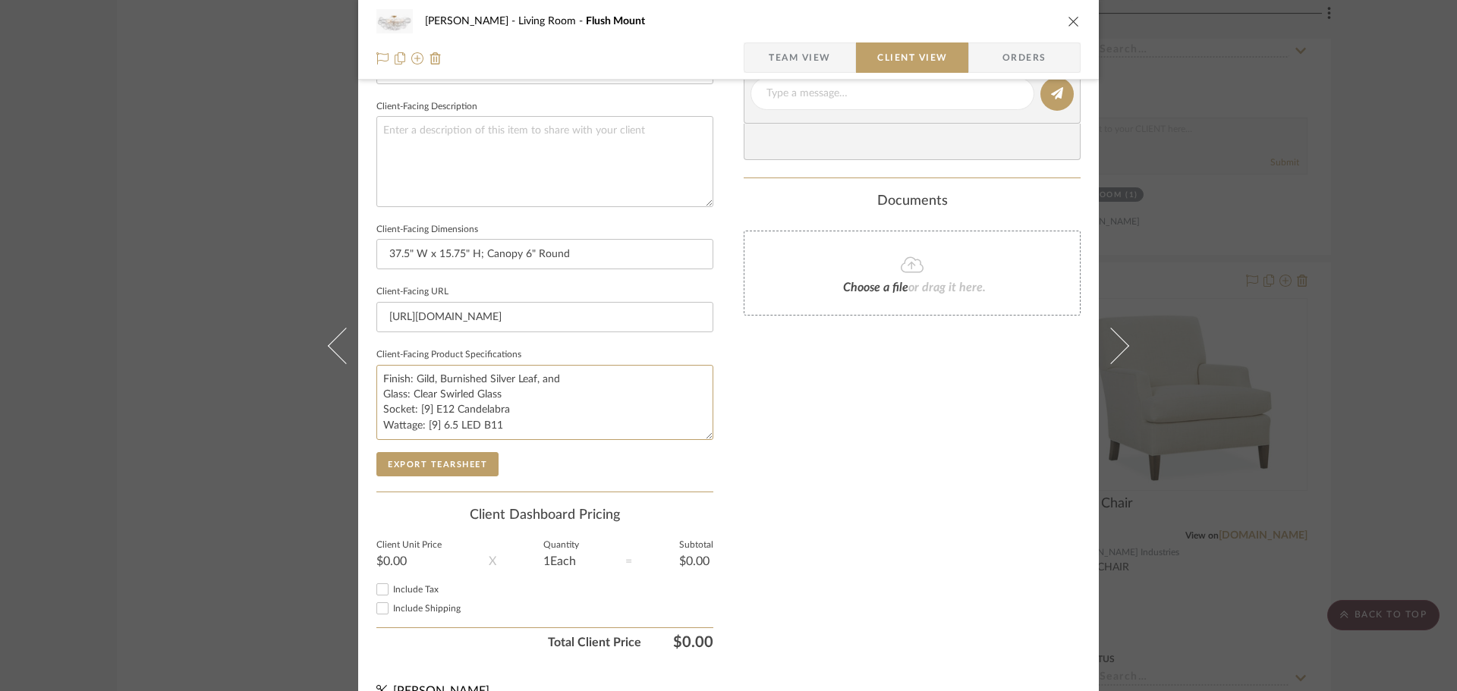
type textarea "Finish: Gild, Burnished Silver Leaf, and Glass: Clear Swirled Glass Socket: [9]…"
drag, startPoint x: 636, startPoint y: 377, endPoint x: 354, endPoint y: 355, distance: 282.5
click at [358, 357] on div "[PERSON_NAME] Living Room Flush Mount Team View Client View Orders Client-Facin…" at bounding box center [728, 99] width 741 height 1239
type textarea "Finish: Gild, Burnished Silver Leaf, and Plaster White Glass: Clear Swirled Gla…"
click at [812, 46] on span "Team View" at bounding box center [800, 58] width 62 height 30
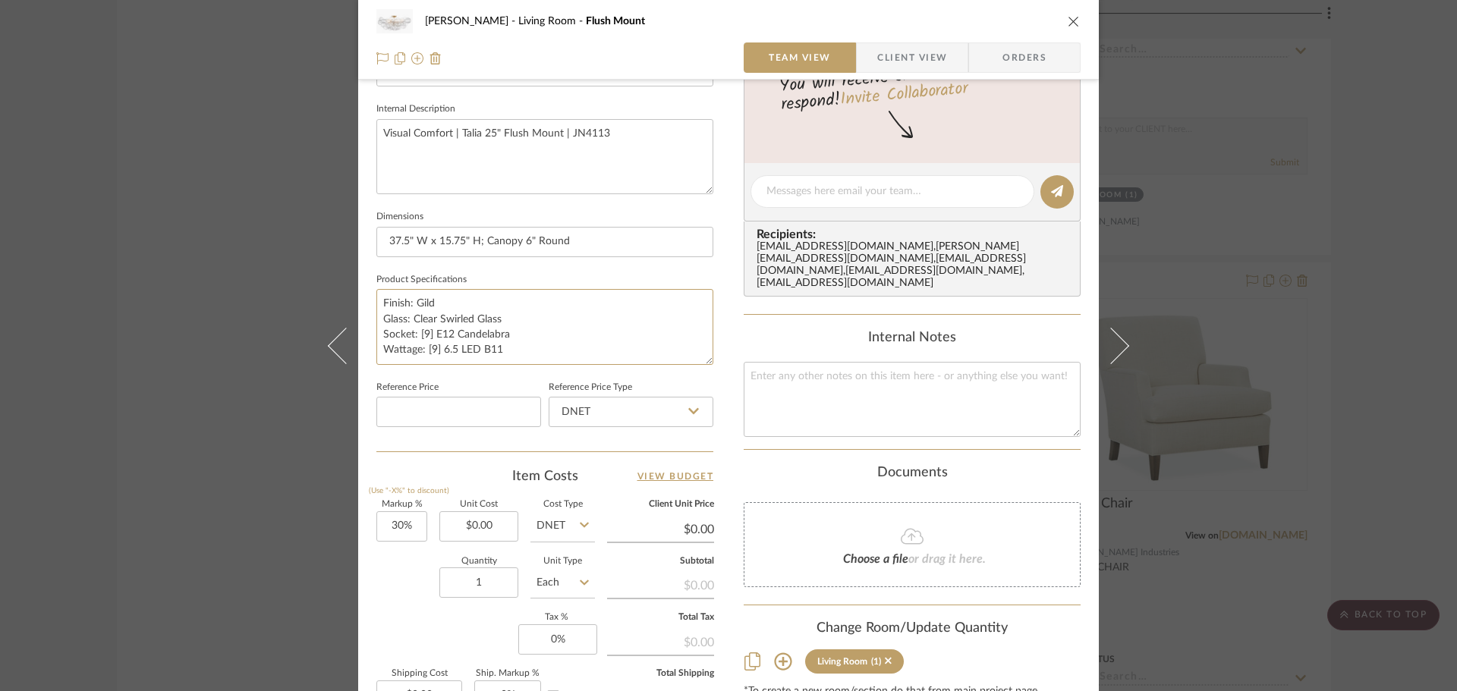
drag, startPoint x: 470, startPoint y: 301, endPoint x: 358, endPoint y: 301, distance: 111.6
click at [358, 301] on div "[PERSON_NAME] Living Room Flush Mount Team View Client View Orders Team-Facing …" at bounding box center [728, 181] width 741 height 1402
paste textarea ", Burnished Silver Leaf, and Plaster White"
type textarea "Finish: Gild, Burnished Silver Leaf, and Plaster White Glass: Clear Swirled Gla…"
click at [882, 46] on span "Client View" at bounding box center [912, 58] width 70 height 30
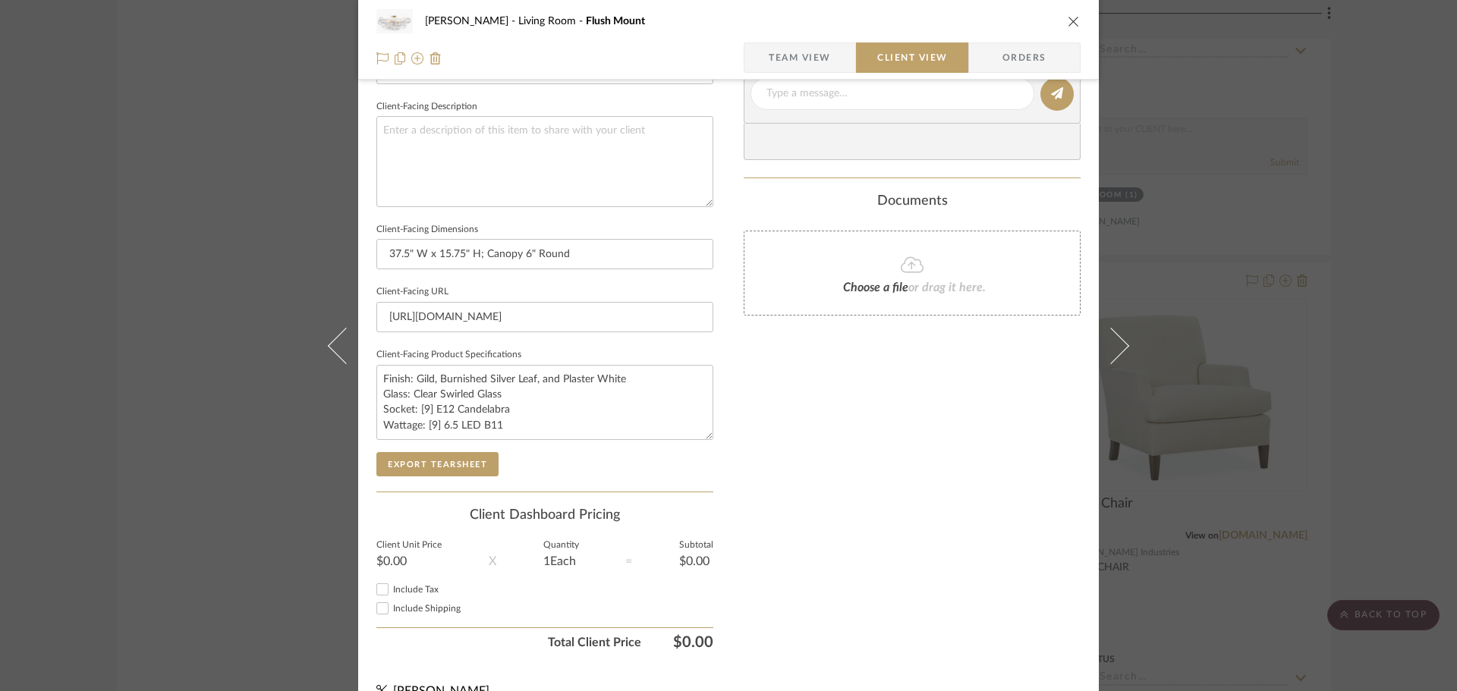
click at [440, 485] on div "Client-Facing Details Client-Facing Name Flush Mount Client-Facing Brand Visual…" at bounding box center [544, 217] width 337 height 550
click at [443, 471] on button "Export Tearsheet" at bounding box center [437, 464] width 122 height 24
click at [455, 469] on button "Export Tearsheet" at bounding box center [437, 464] width 122 height 24
click at [1274, 139] on div "[PERSON_NAME] Living Room Flush Mount Team View Client View Orders Client-Facin…" at bounding box center [728, 345] width 1457 height 691
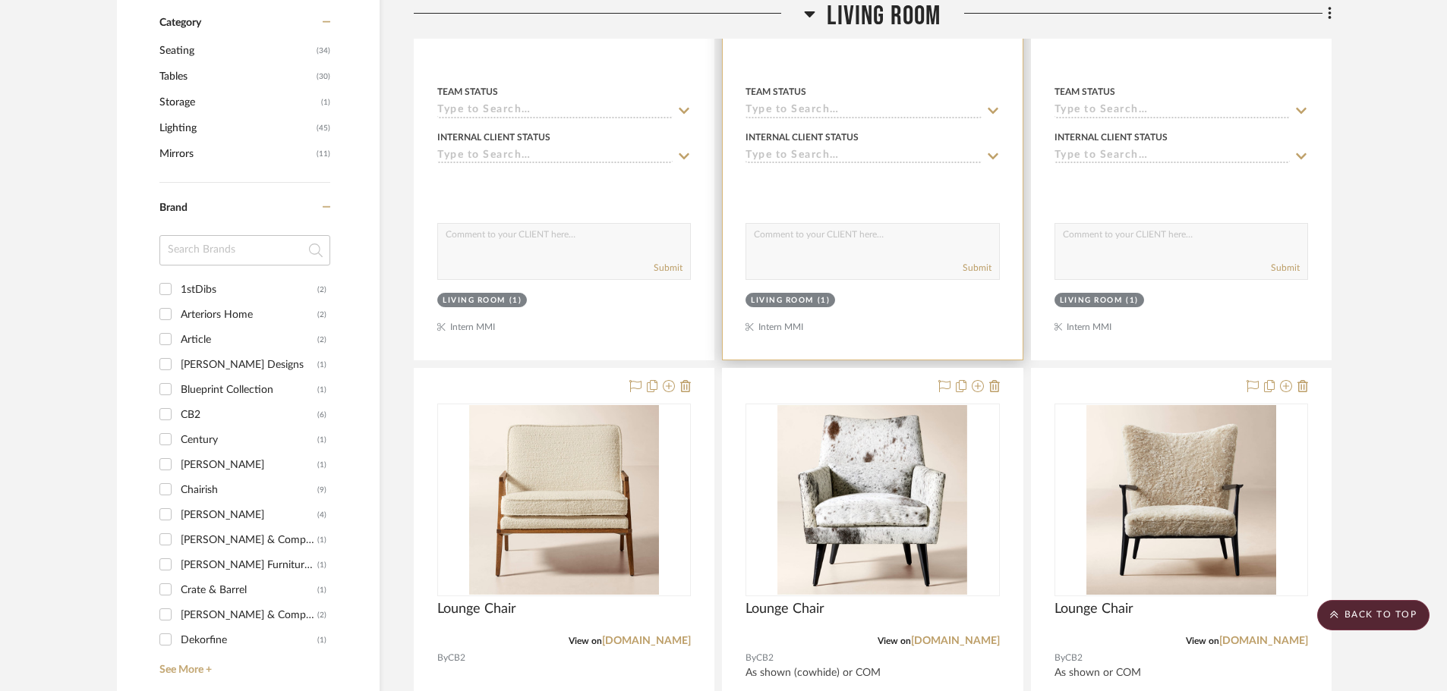
scroll to position [455, 0]
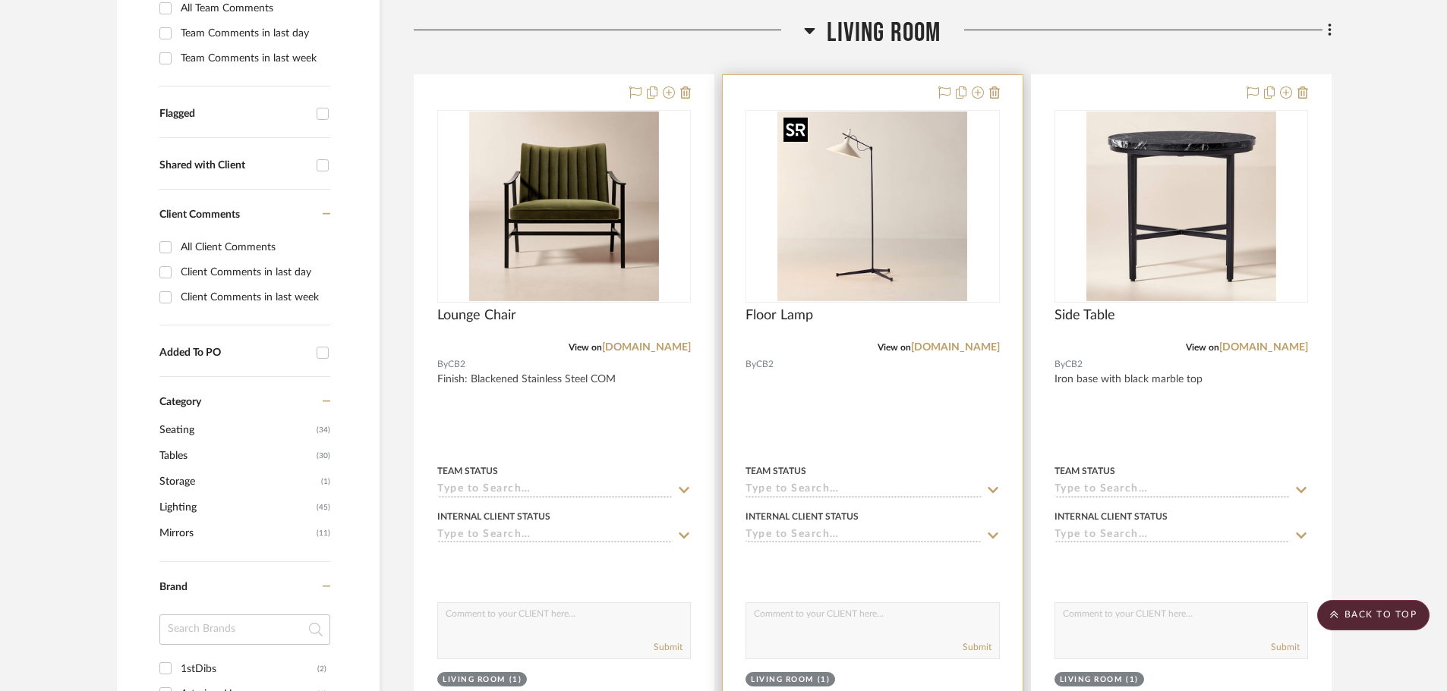
click at [880, 250] on img "0" at bounding box center [872, 207] width 190 height 190
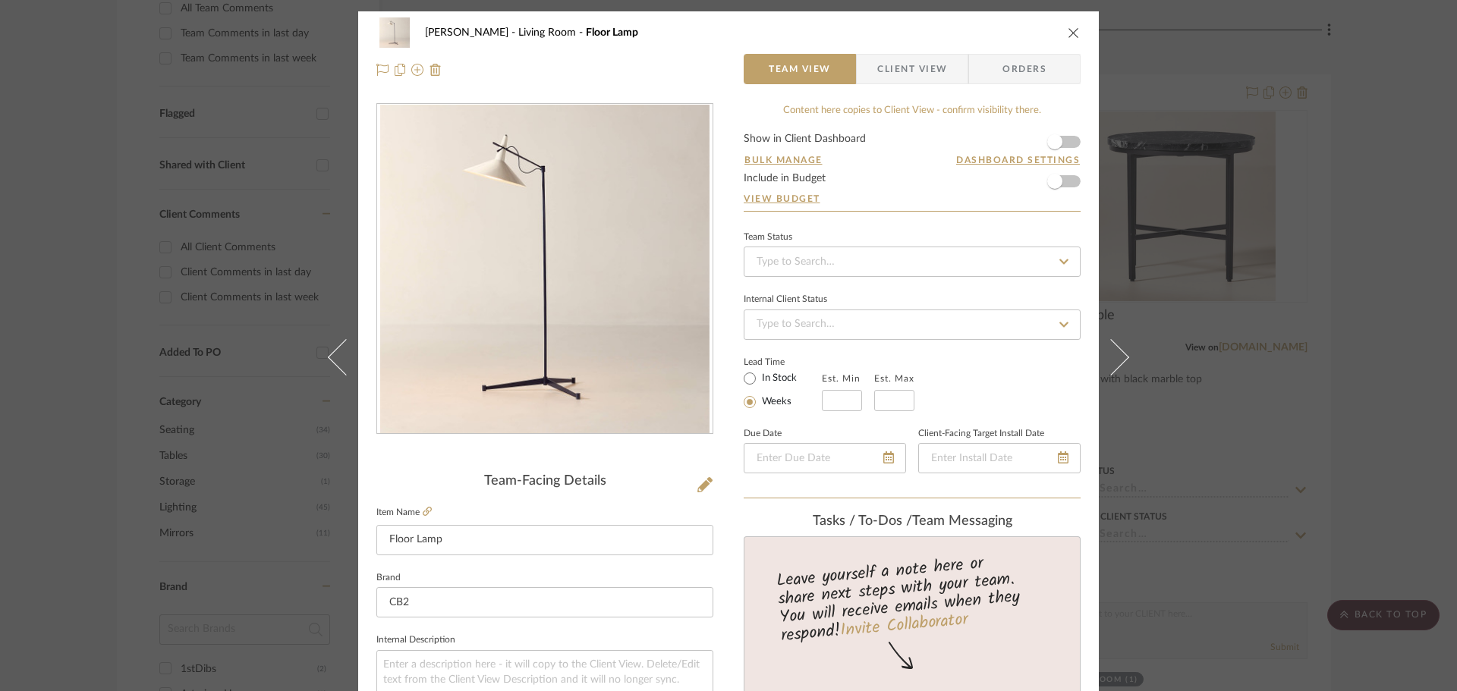
click at [890, 67] on span "Client View" at bounding box center [912, 69] width 70 height 30
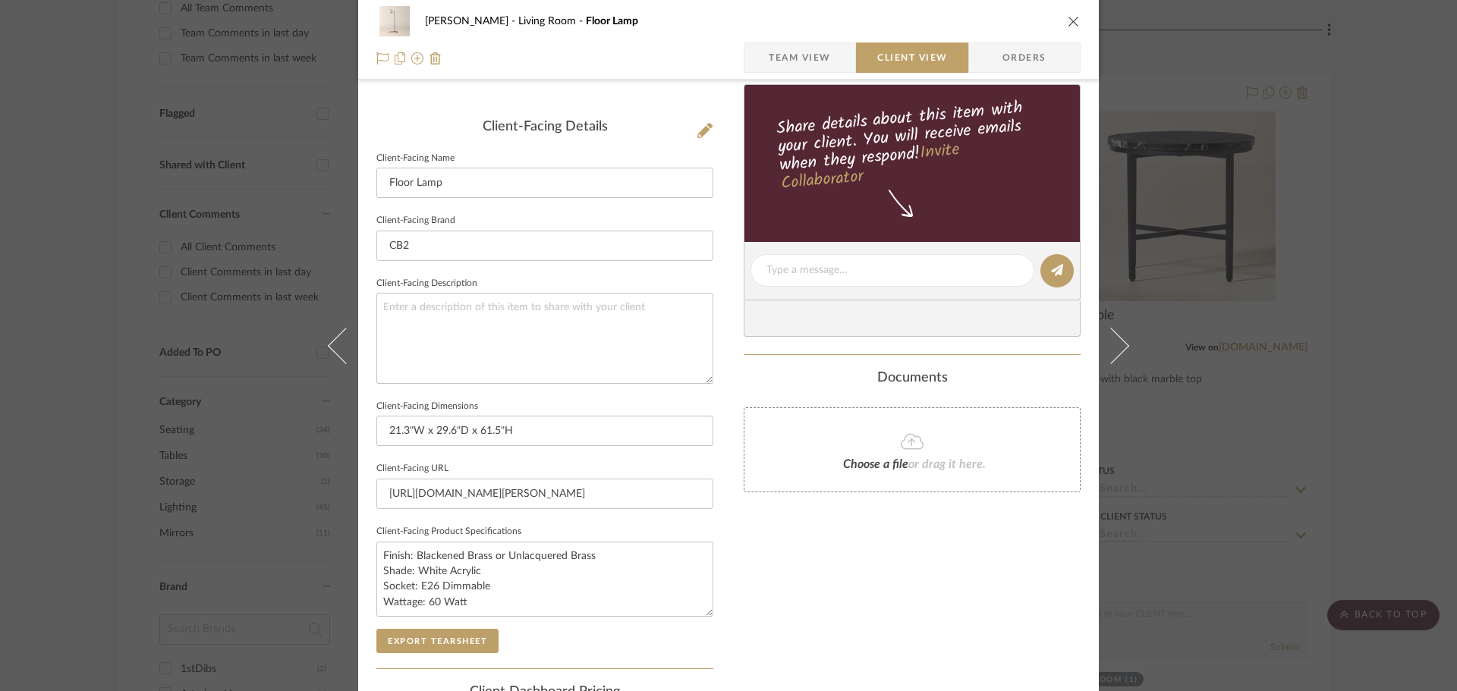
scroll to position [380, 0]
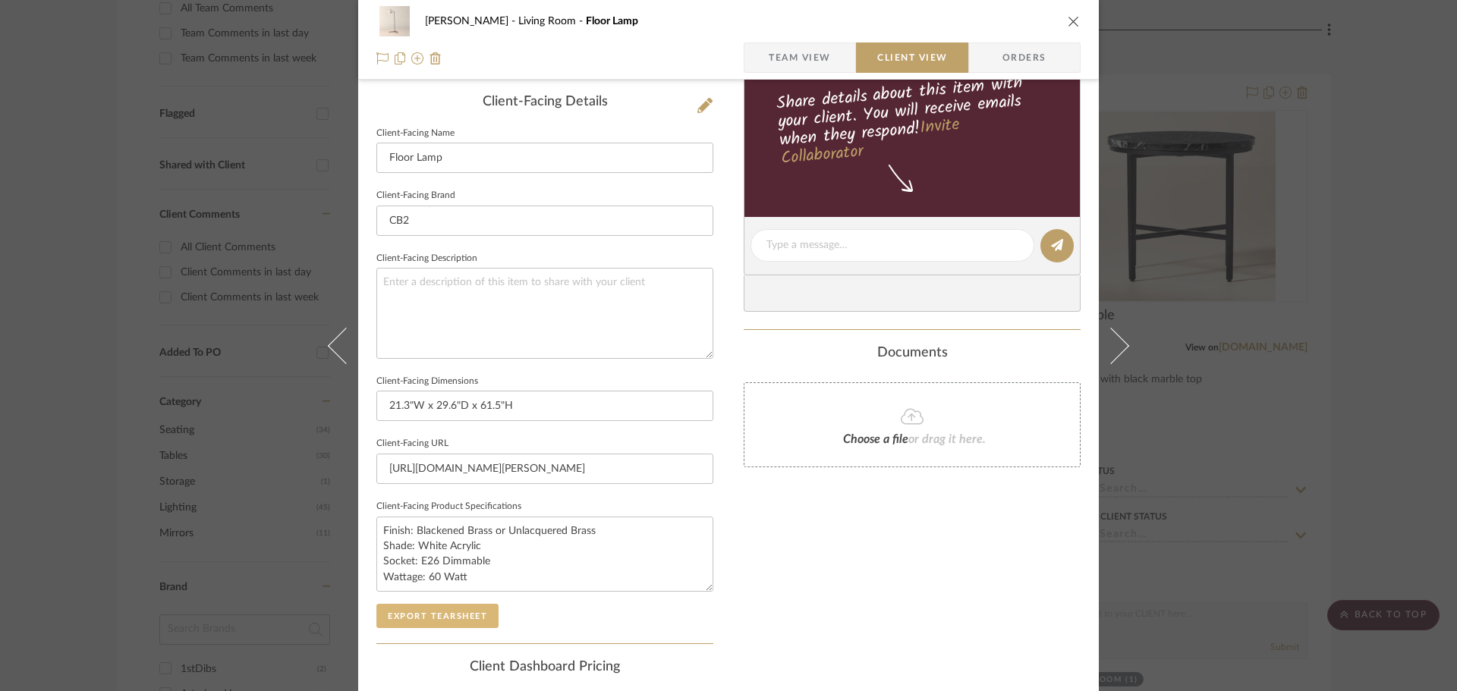
click at [440, 625] on button "Export Tearsheet" at bounding box center [437, 616] width 122 height 24
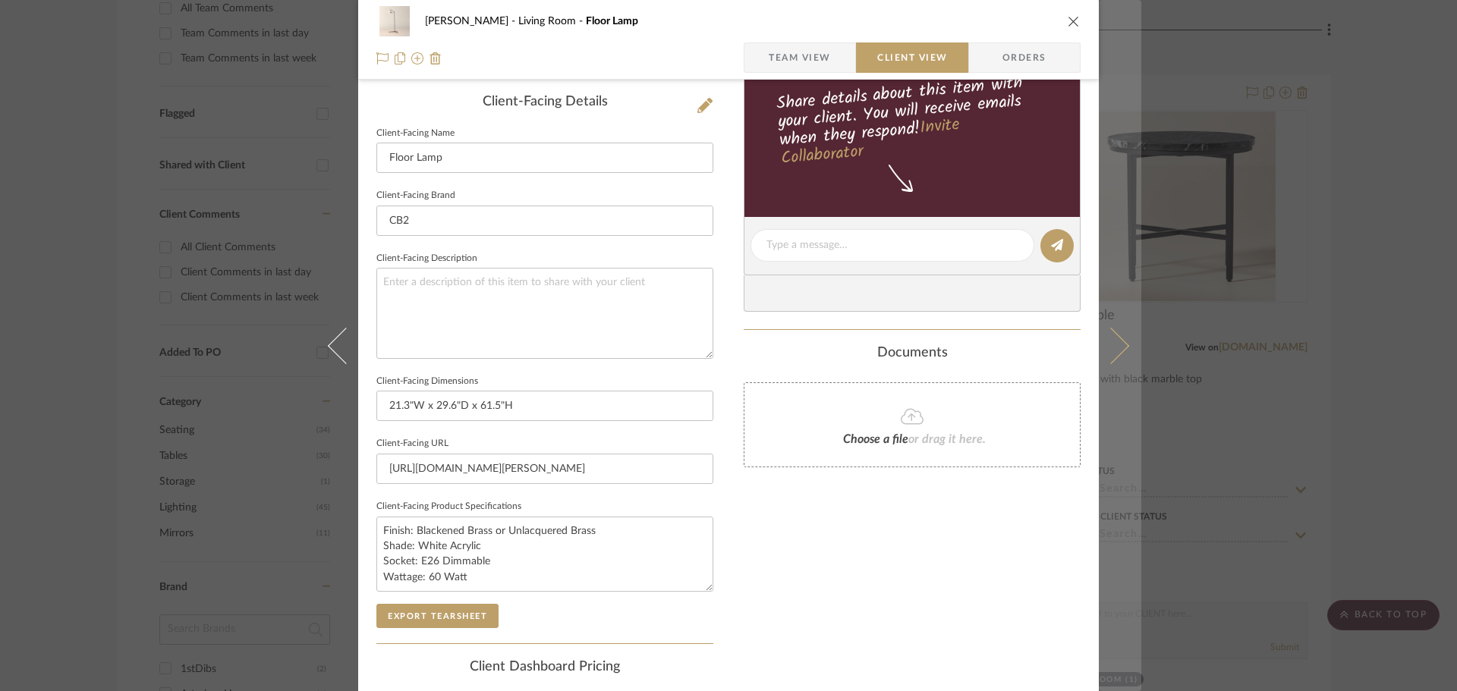
click at [1109, 341] on icon at bounding box center [1111, 345] width 36 height 36
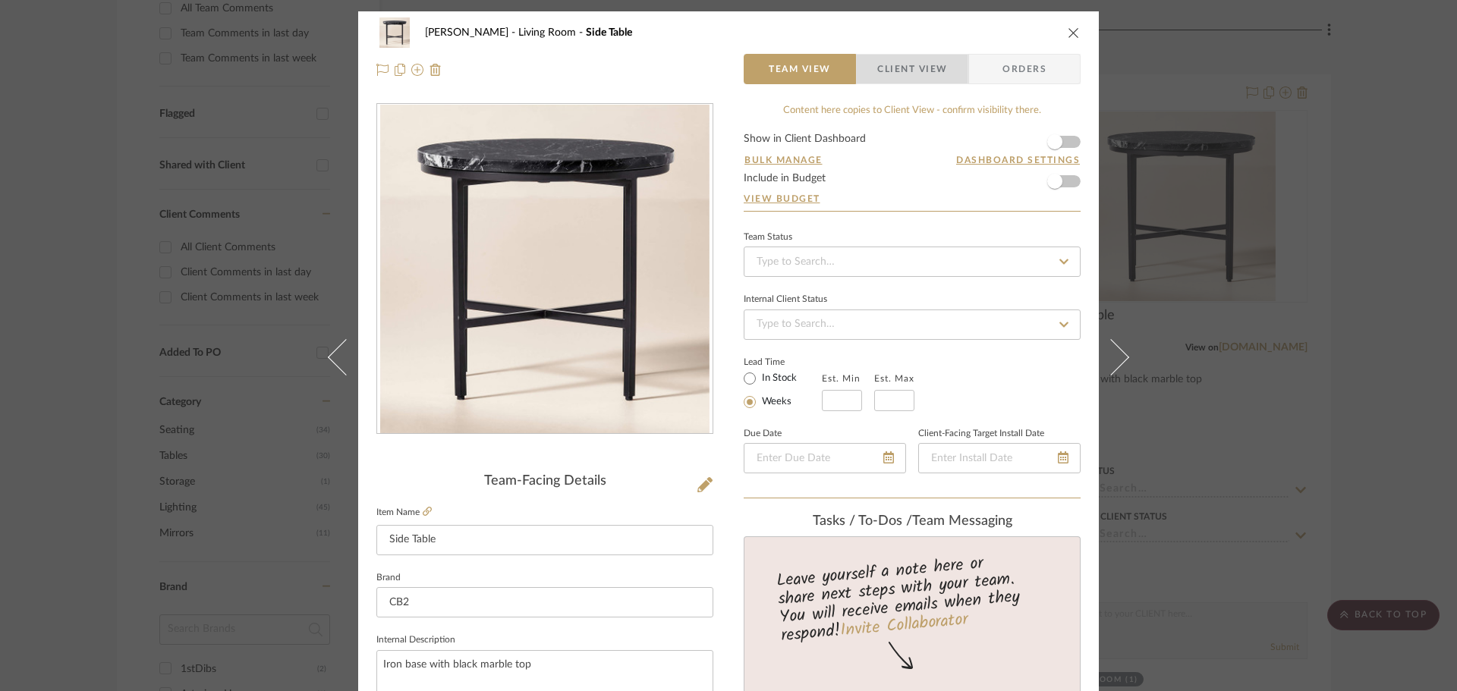
click at [912, 77] on span "Client View" at bounding box center [912, 69] width 70 height 30
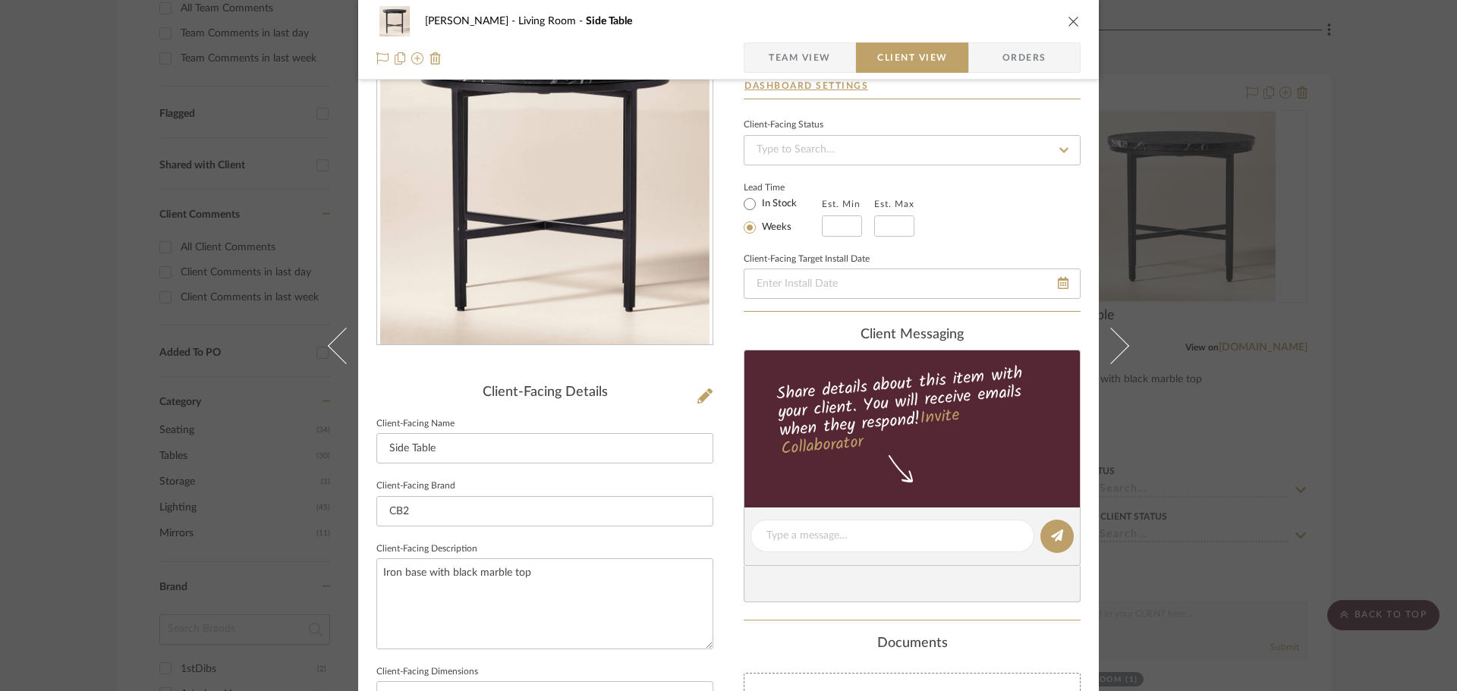
scroll to position [228, 0]
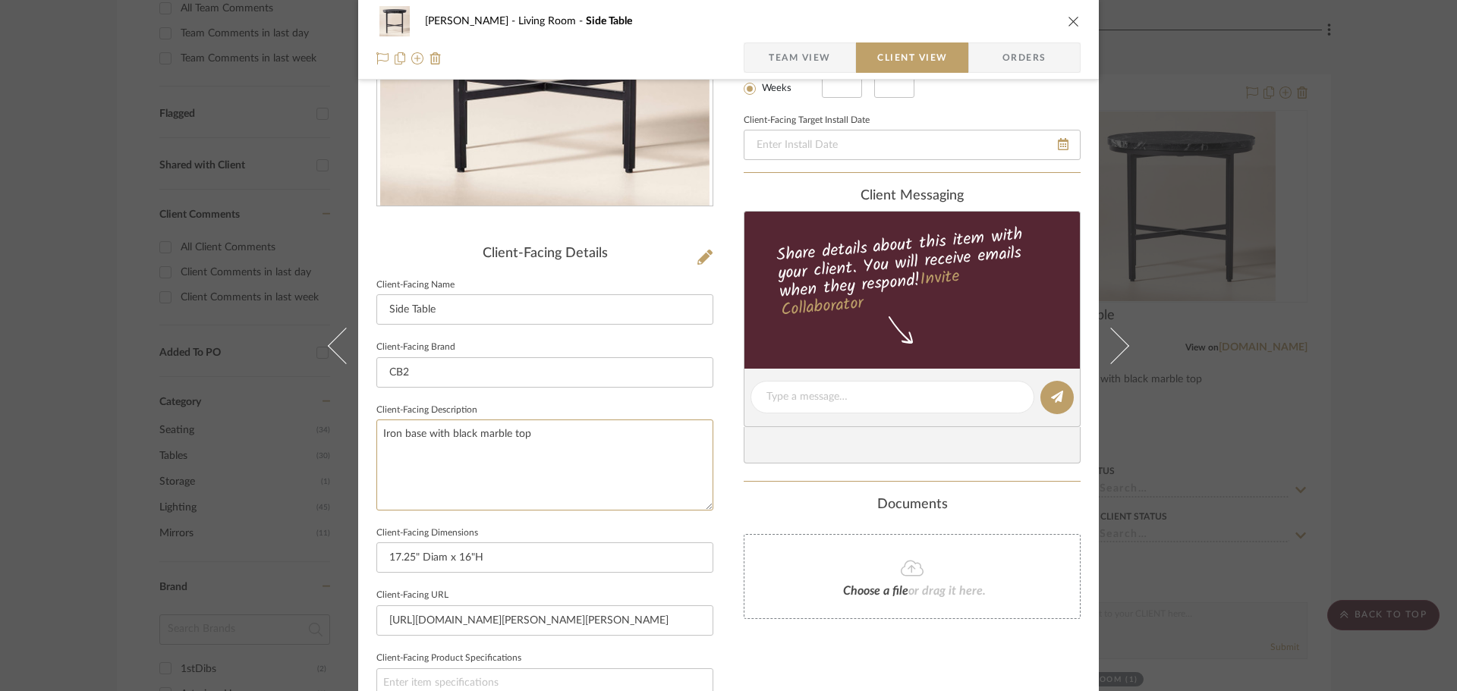
drag, startPoint x: 540, startPoint y: 444, endPoint x: 370, endPoint y: 445, distance: 170.8
click at [370, 445] on div "[PERSON_NAME] Living Room Side Table Team View Client View Orders Client-Facing…" at bounding box center [728, 403] width 741 height 1239
paste textarea "Iron base with black marble top"
type textarea "Iron base with black marble top"
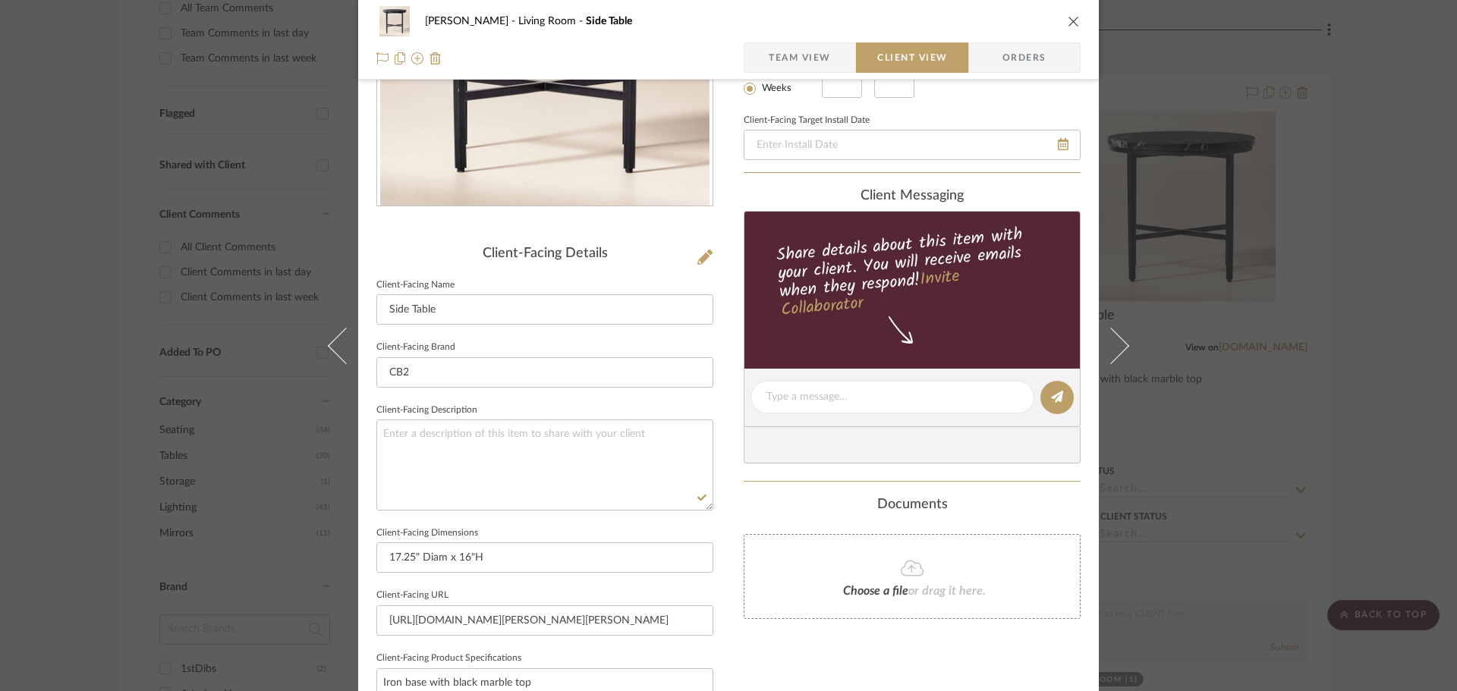
click at [783, 64] on span "Team View" at bounding box center [800, 58] width 62 height 30
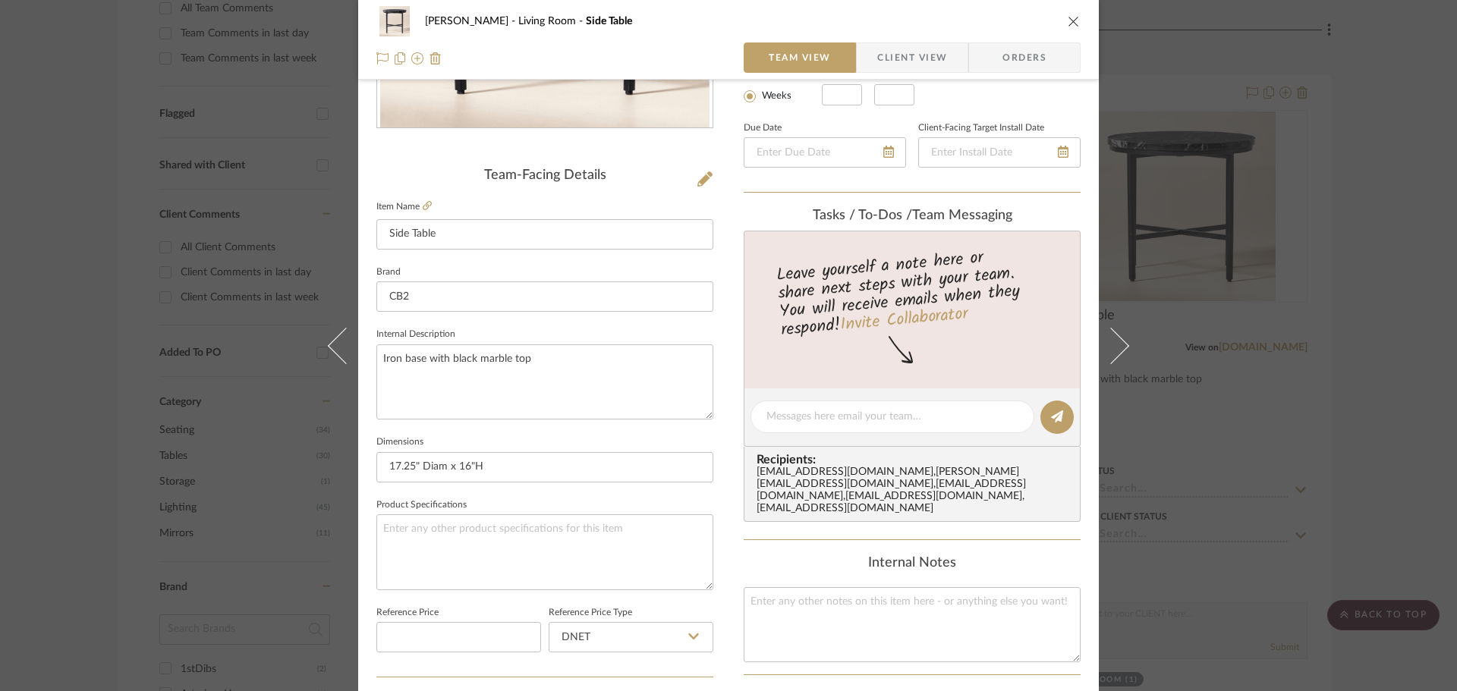
scroll to position [380, 0]
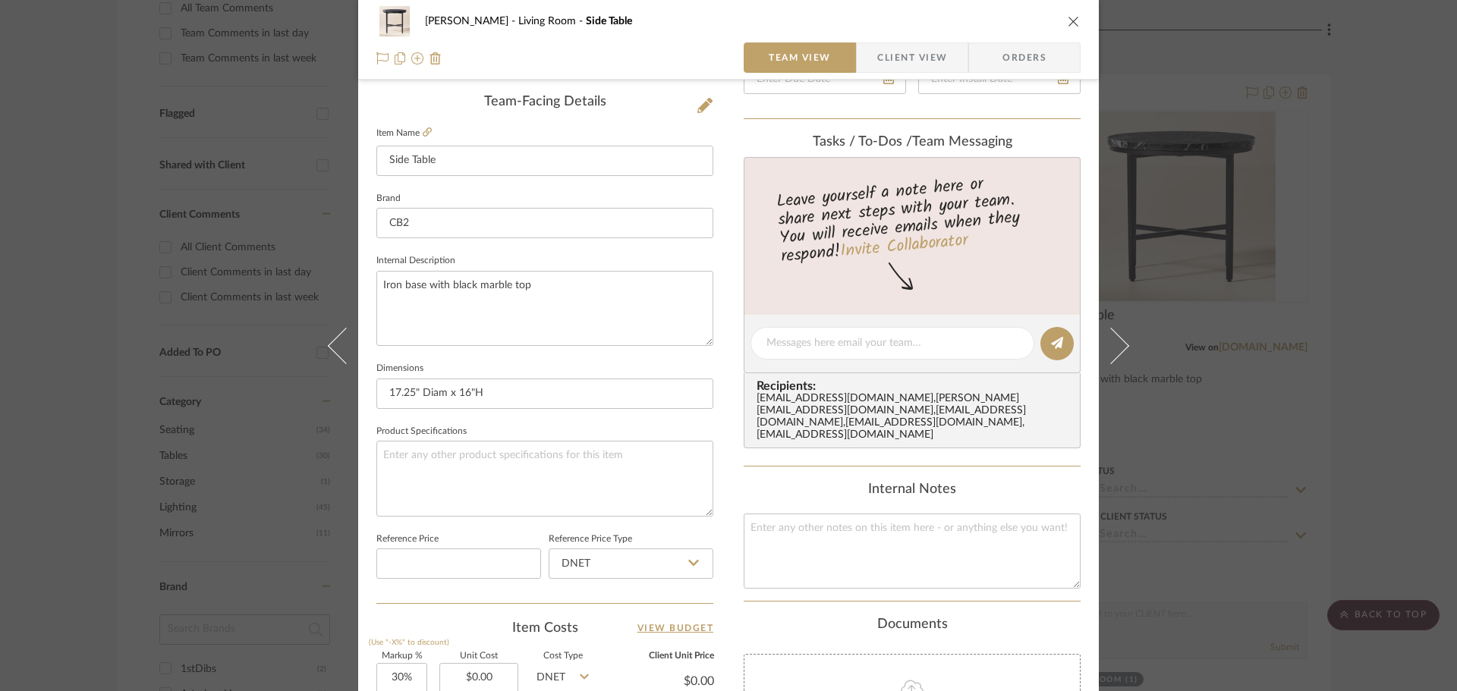
drag, startPoint x: 465, startPoint y: 540, endPoint x: 457, endPoint y: 499, distance: 42.6
click at [465, 539] on fieldset "Reference Price" at bounding box center [458, 554] width 165 height 51
drag, startPoint x: 453, startPoint y: 482, endPoint x: 531, endPoint y: 329, distance: 171.8
click at [453, 481] on textarea at bounding box center [544, 478] width 337 height 75
paste textarea "Iron base with black marble top"
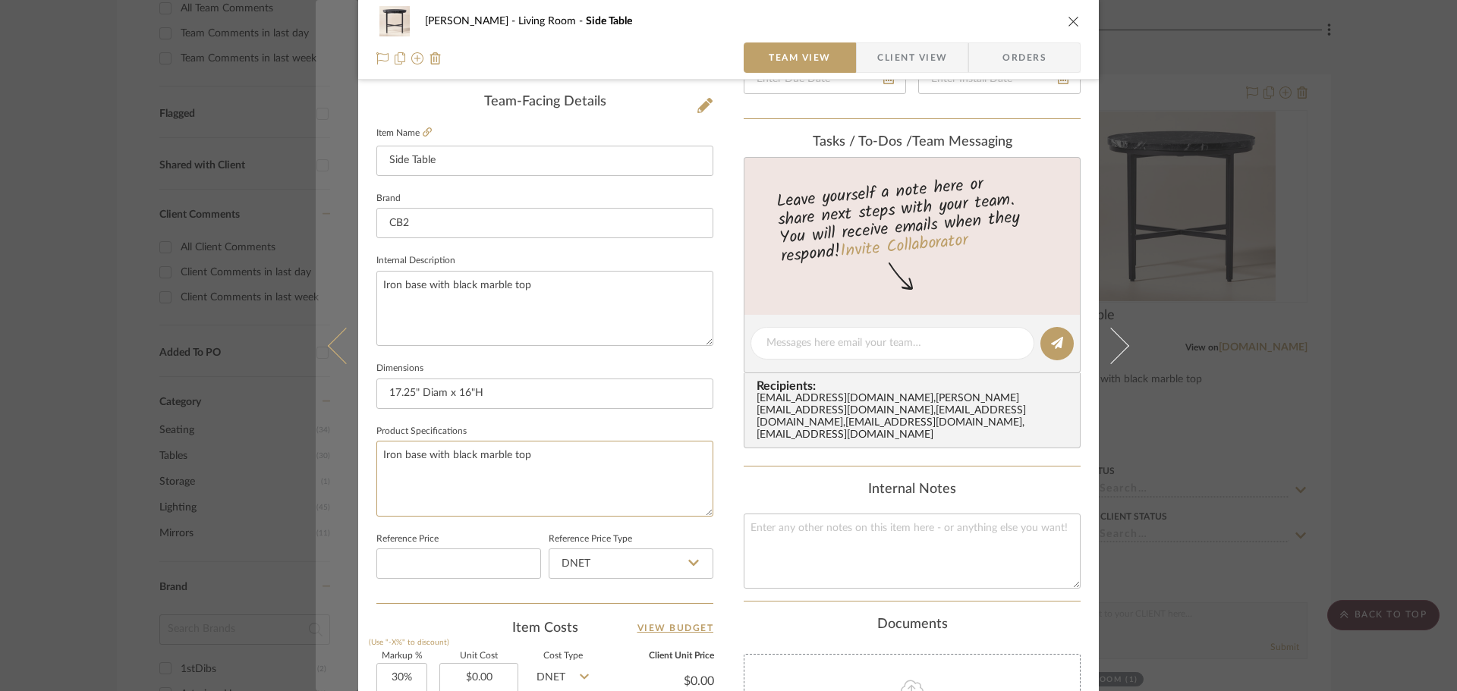
type textarea "Iron base with black marble top"
drag, startPoint x: 327, startPoint y: 300, endPoint x: 313, endPoint y: 300, distance: 14.4
click at [316, 300] on mat-dialog-content "[PERSON_NAME] Living Room Side Table Team View Client View Orders Team-Facing D…" at bounding box center [729, 333] width 826 height 1402
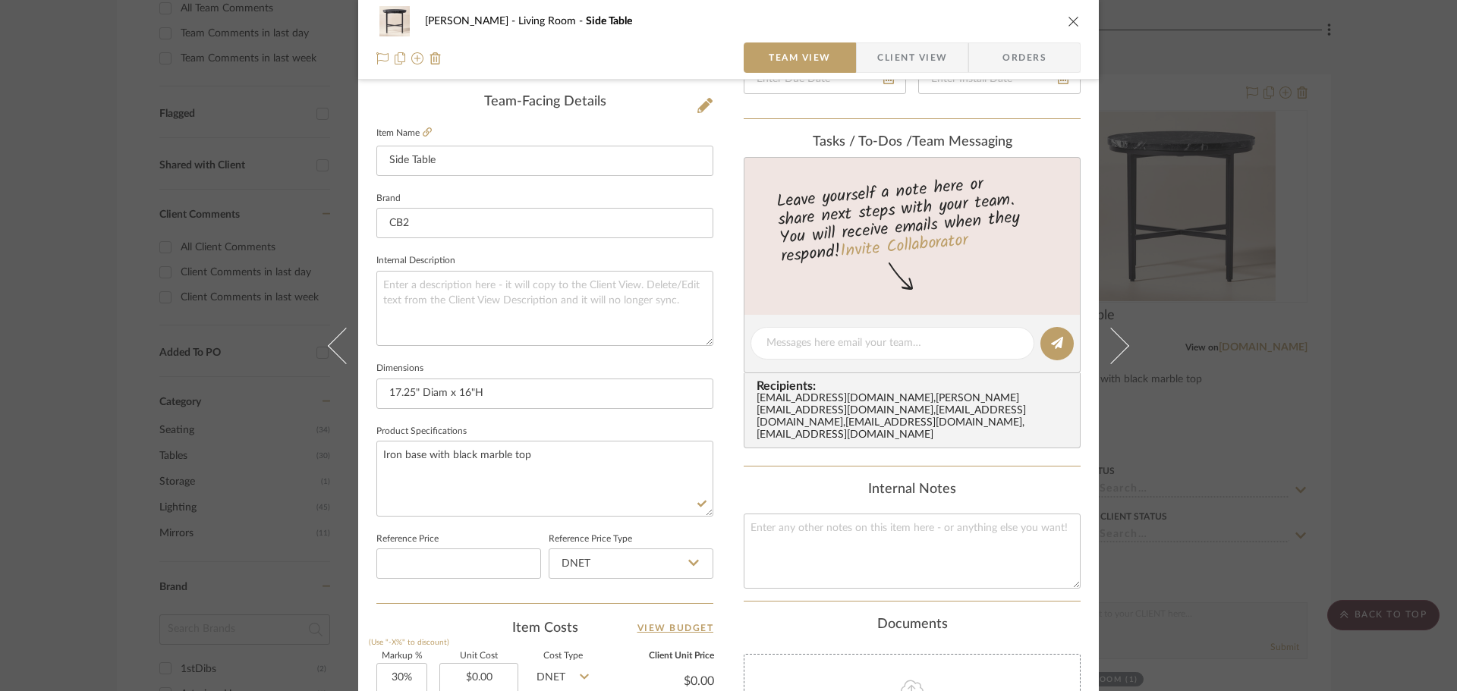
drag, startPoint x: 579, startPoint y: 546, endPoint x: 584, endPoint y: 539, distance: 8.2
click at [581, 544] on fieldset "Reference Price Type DNET" at bounding box center [631, 554] width 165 height 51
click at [583, 502] on textarea "Iron base with black marble top" at bounding box center [544, 478] width 337 height 75
click at [921, 46] on span "Client View" at bounding box center [912, 58] width 70 height 30
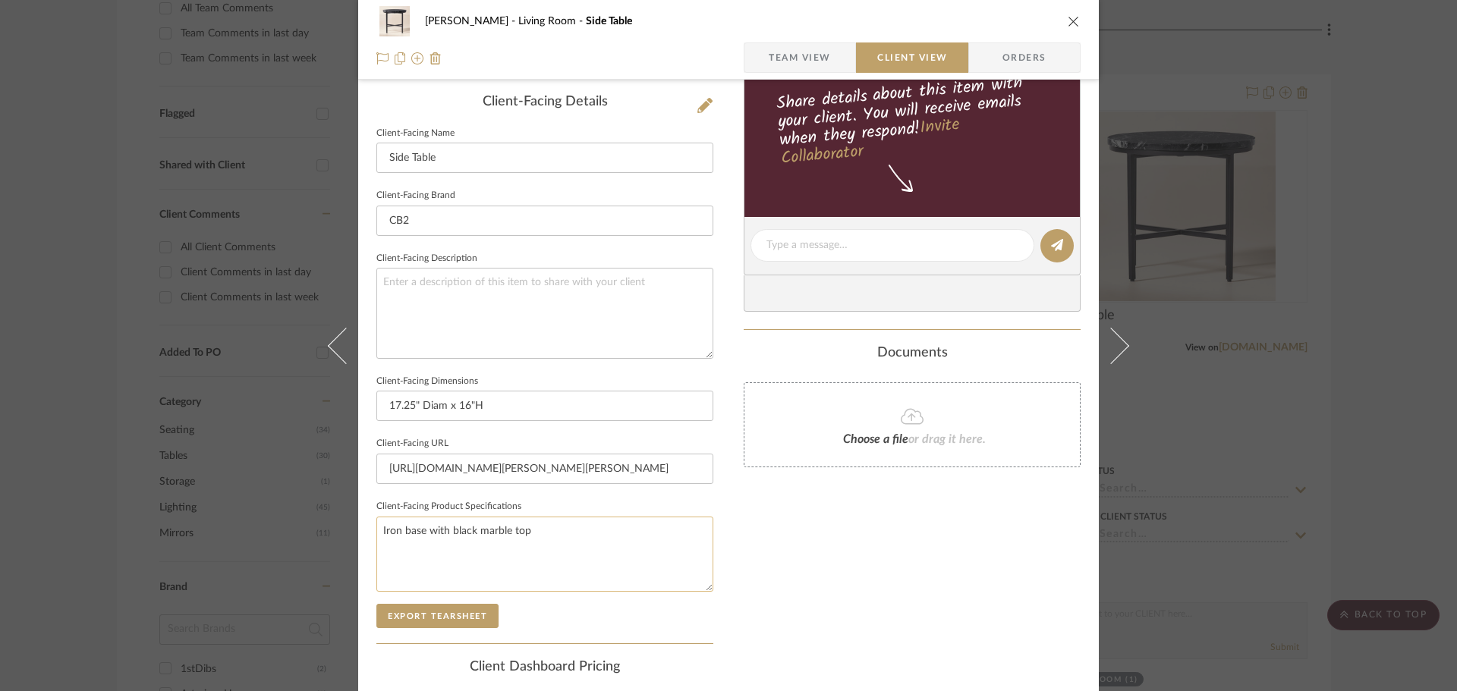
click at [595, 544] on textarea "Iron base with black marble top" at bounding box center [544, 554] width 337 height 75
click at [467, 606] on button "Export Tearsheet" at bounding box center [437, 616] width 122 height 24
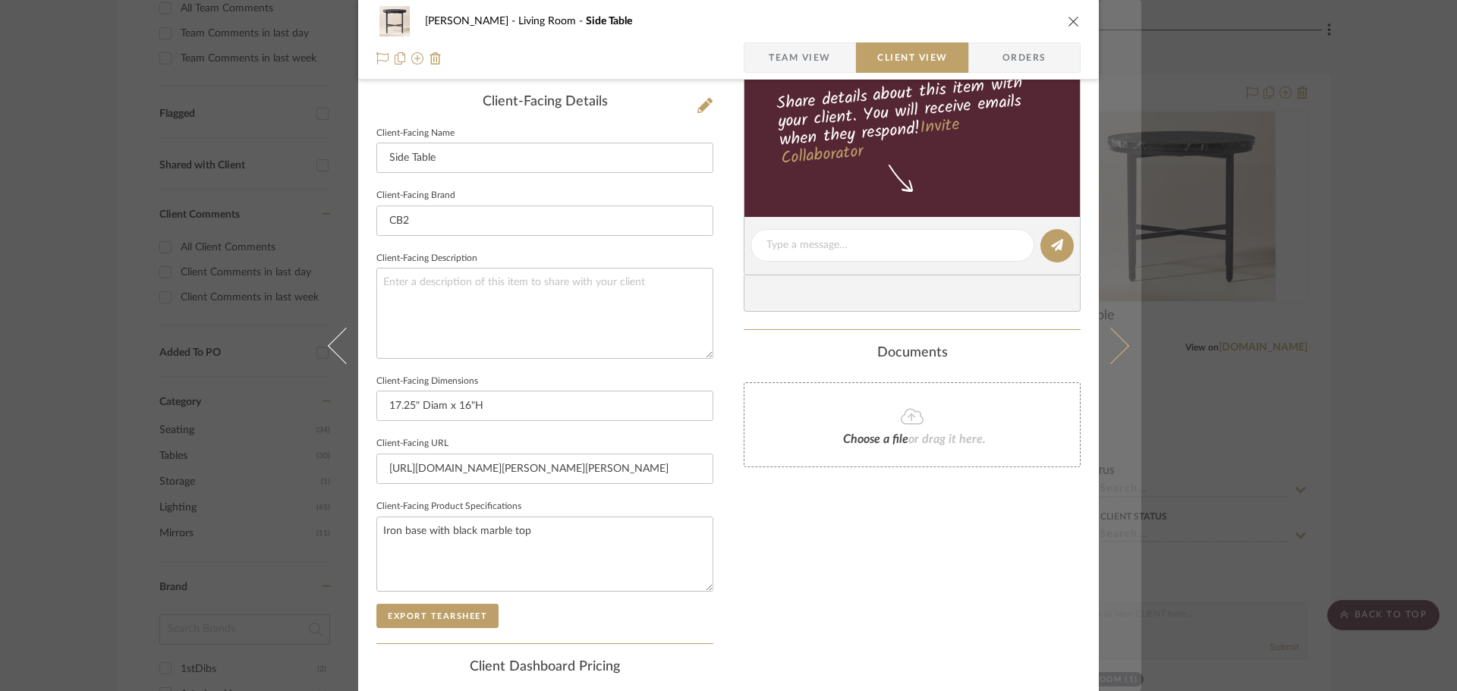
click at [1123, 360] on button at bounding box center [1120, 345] width 43 height 691
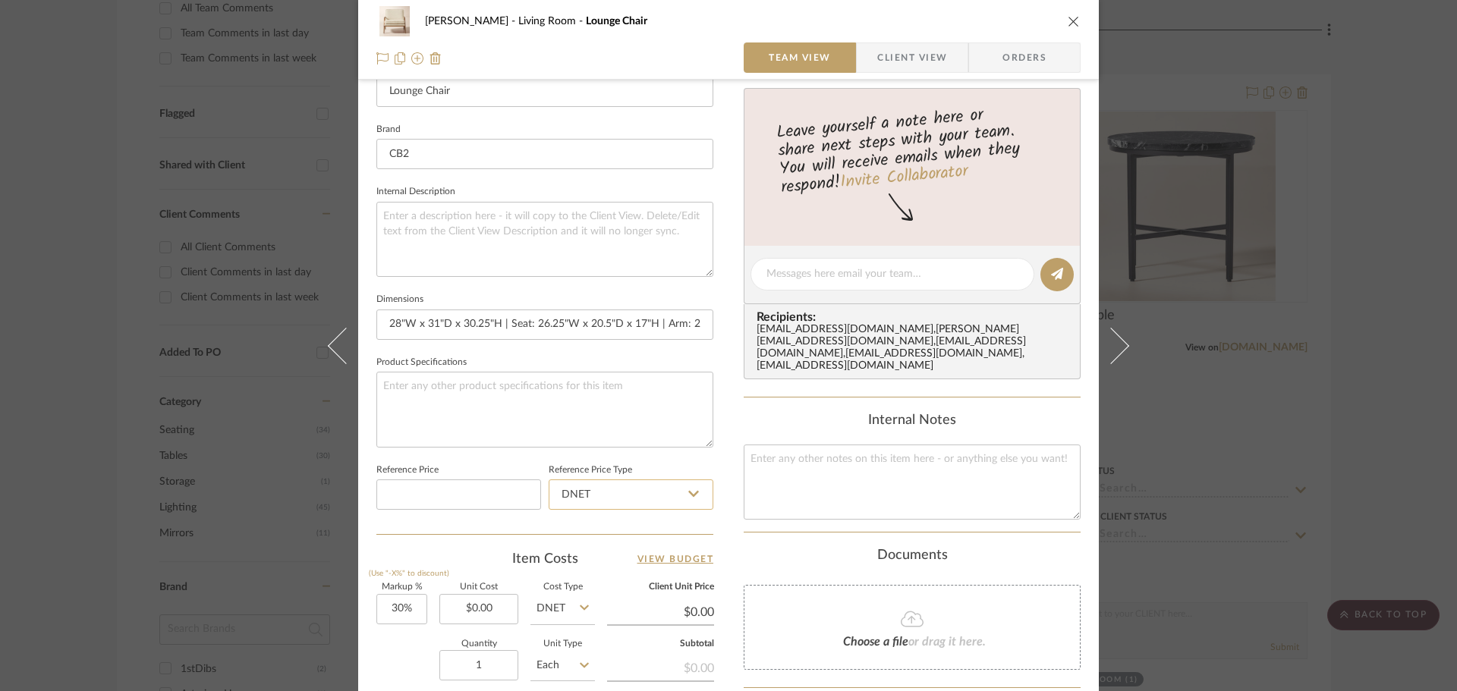
scroll to position [455, 0]
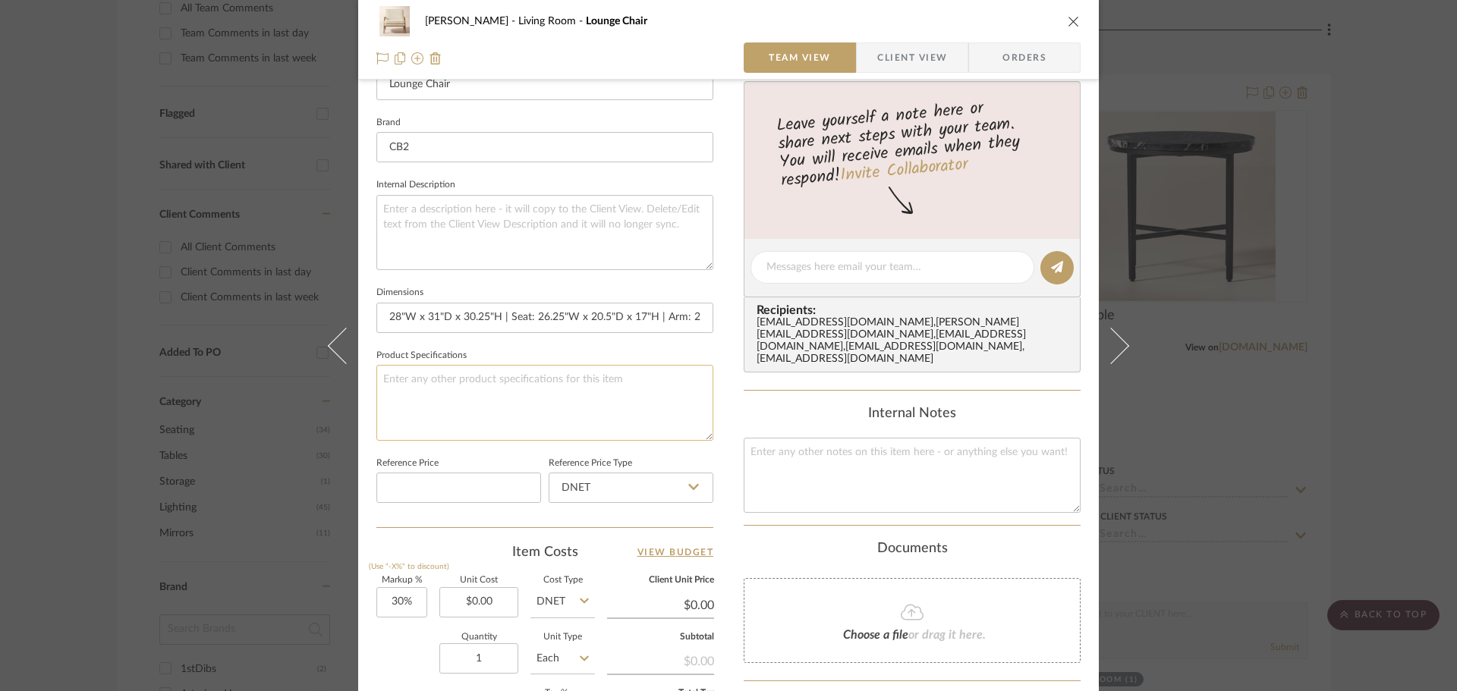
click at [544, 403] on textarea at bounding box center [544, 402] width 337 height 75
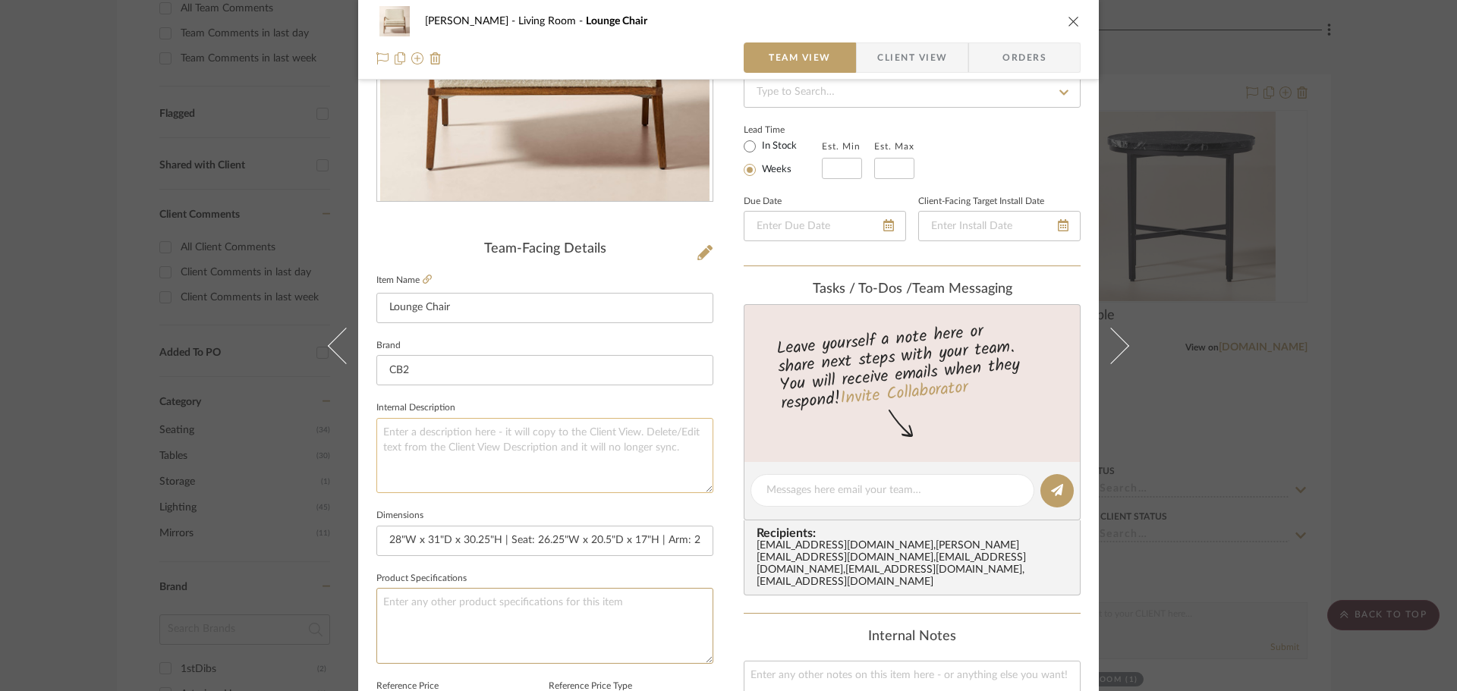
scroll to position [228, 0]
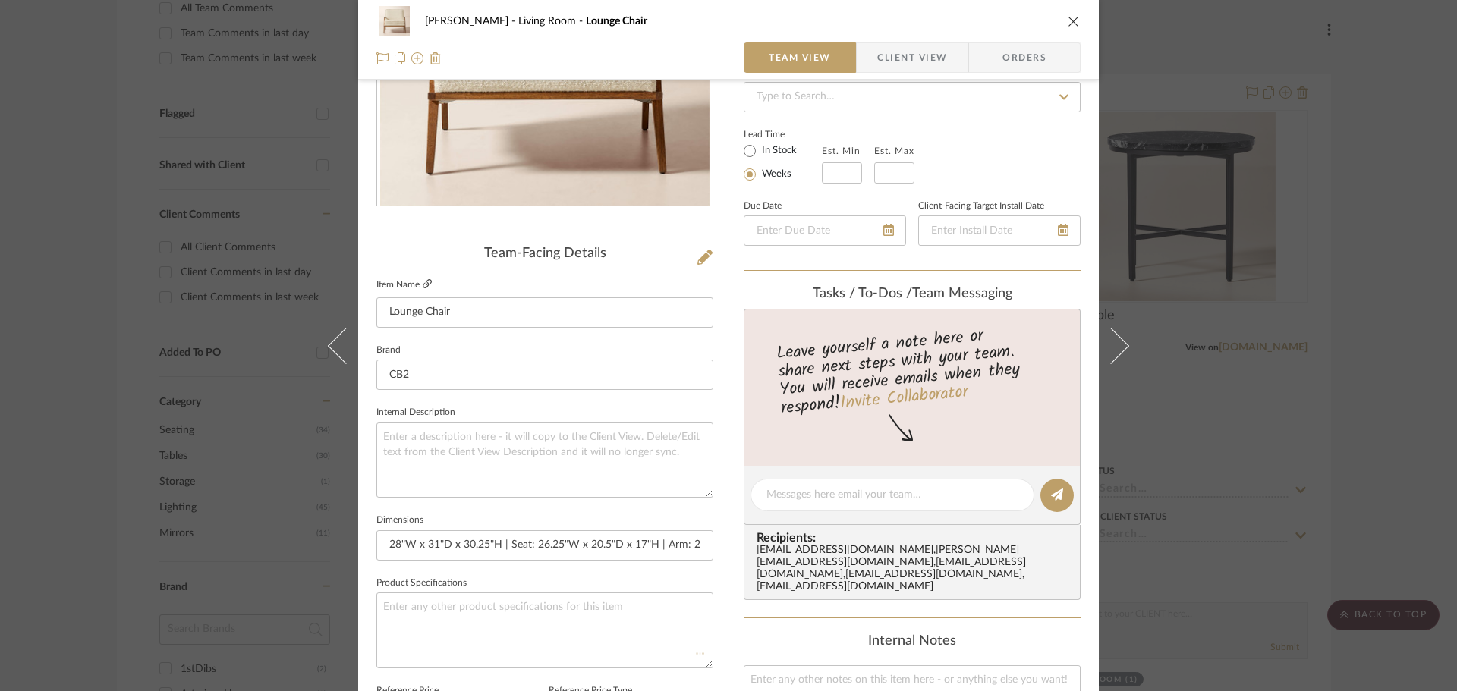
click at [423, 288] on icon at bounding box center [427, 283] width 9 height 9
click at [429, 626] on textarea at bounding box center [544, 630] width 337 height 75
type textarea "Finish: Oak COM"
click at [558, 463] on textarea at bounding box center [544, 460] width 337 height 75
click at [877, 68] on span "Client View" at bounding box center [912, 58] width 70 height 30
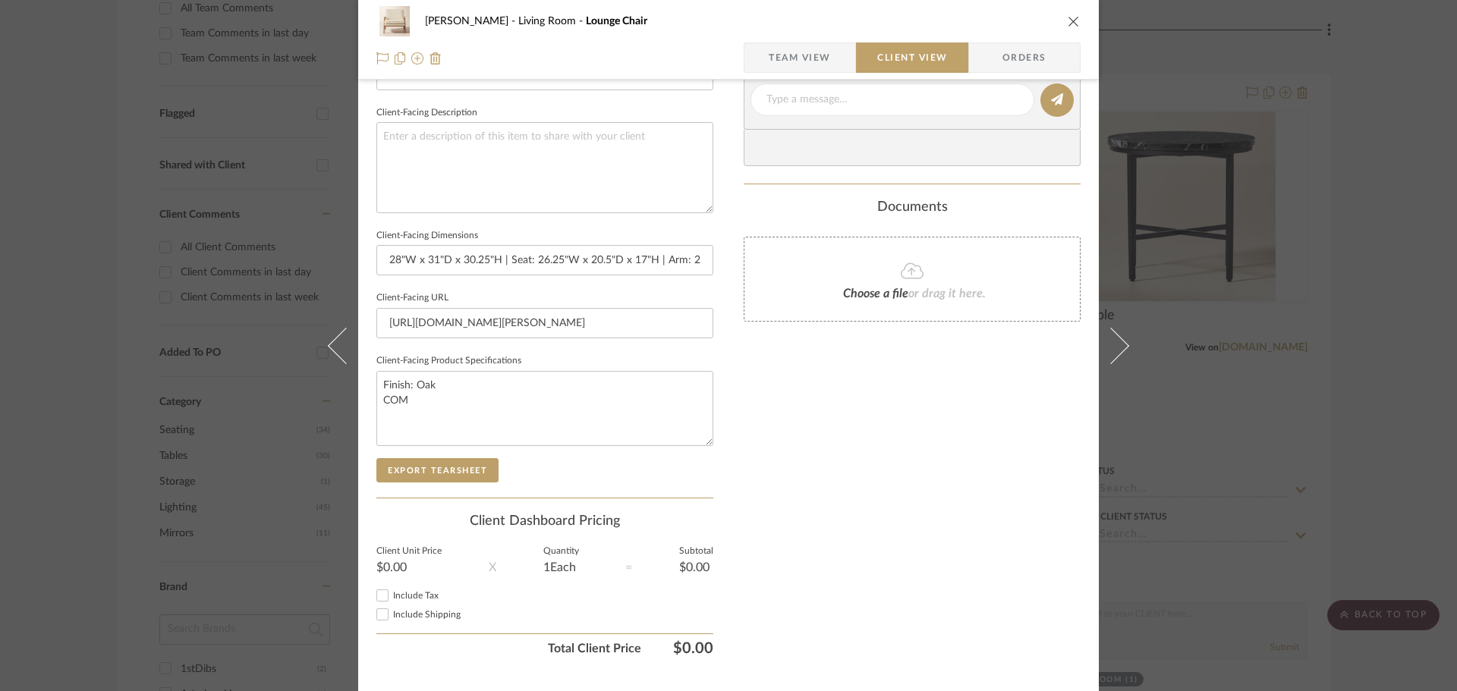
scroll to position [531, 0]
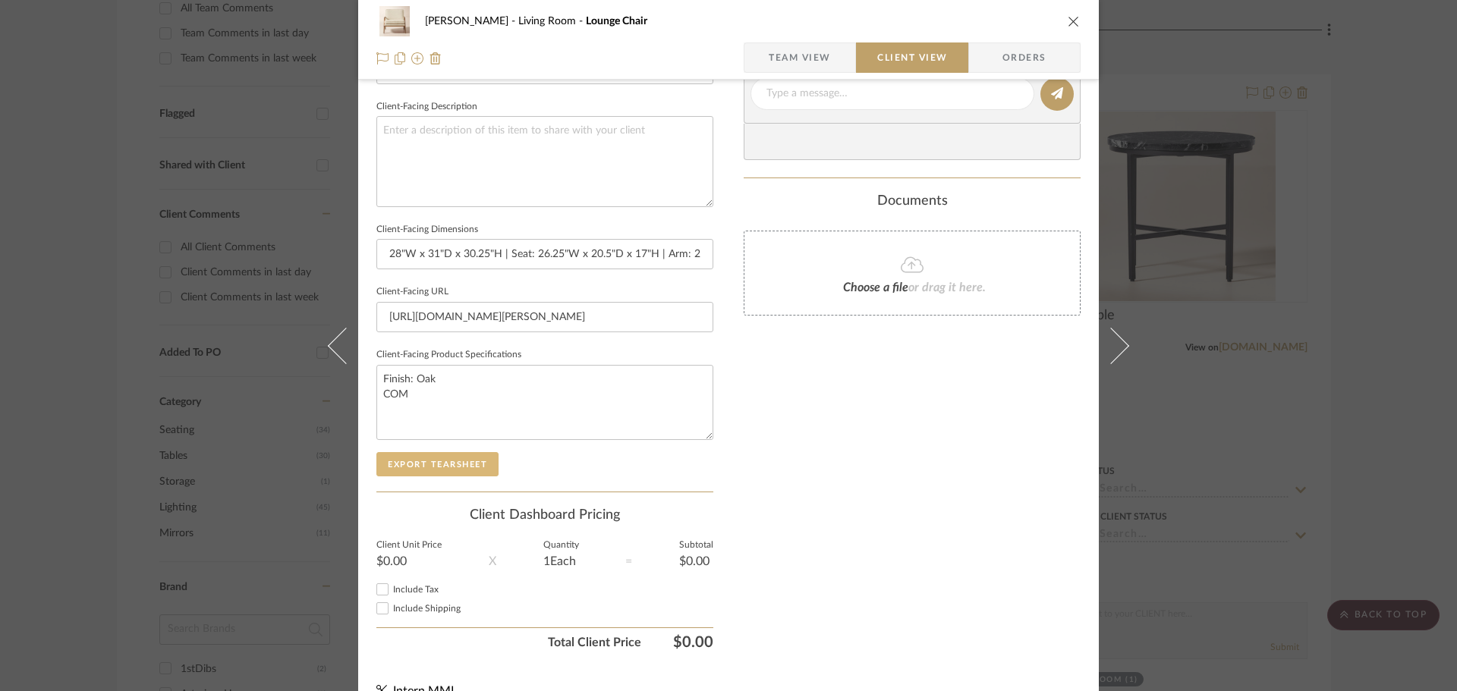
click at [426, 458] on button "Export Tearsheet" at bounding box center [437, 464] width 122 height 24
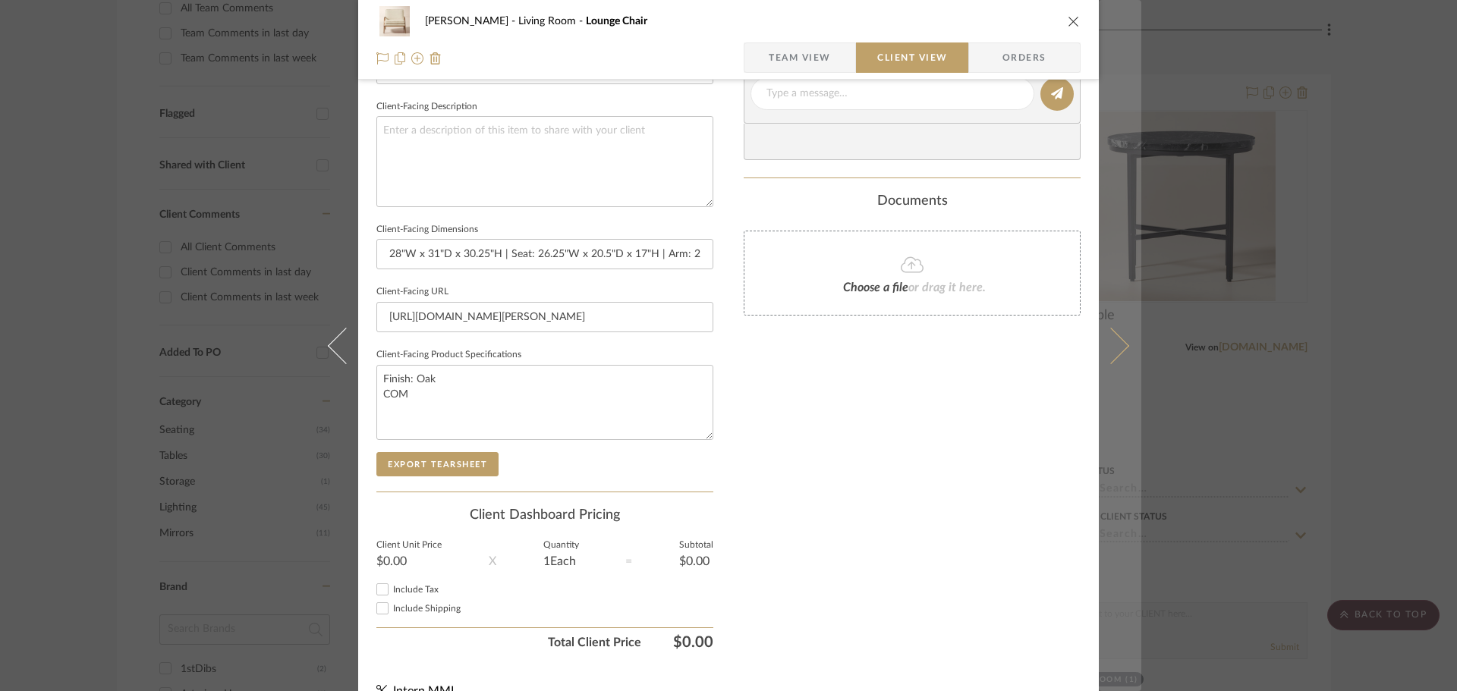
click at [1110, 320] on button at bounding box center [1120, 345] width 43 height 691
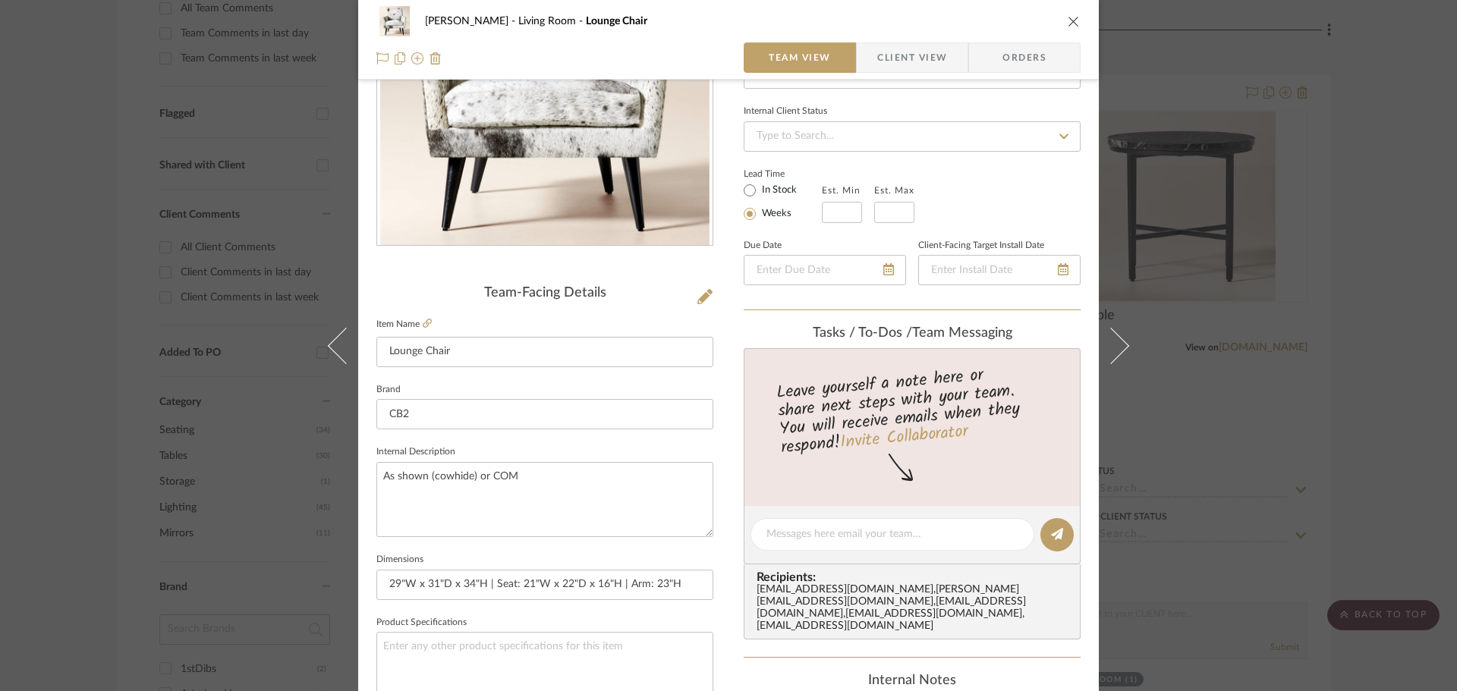
scroll to position [228, 0]
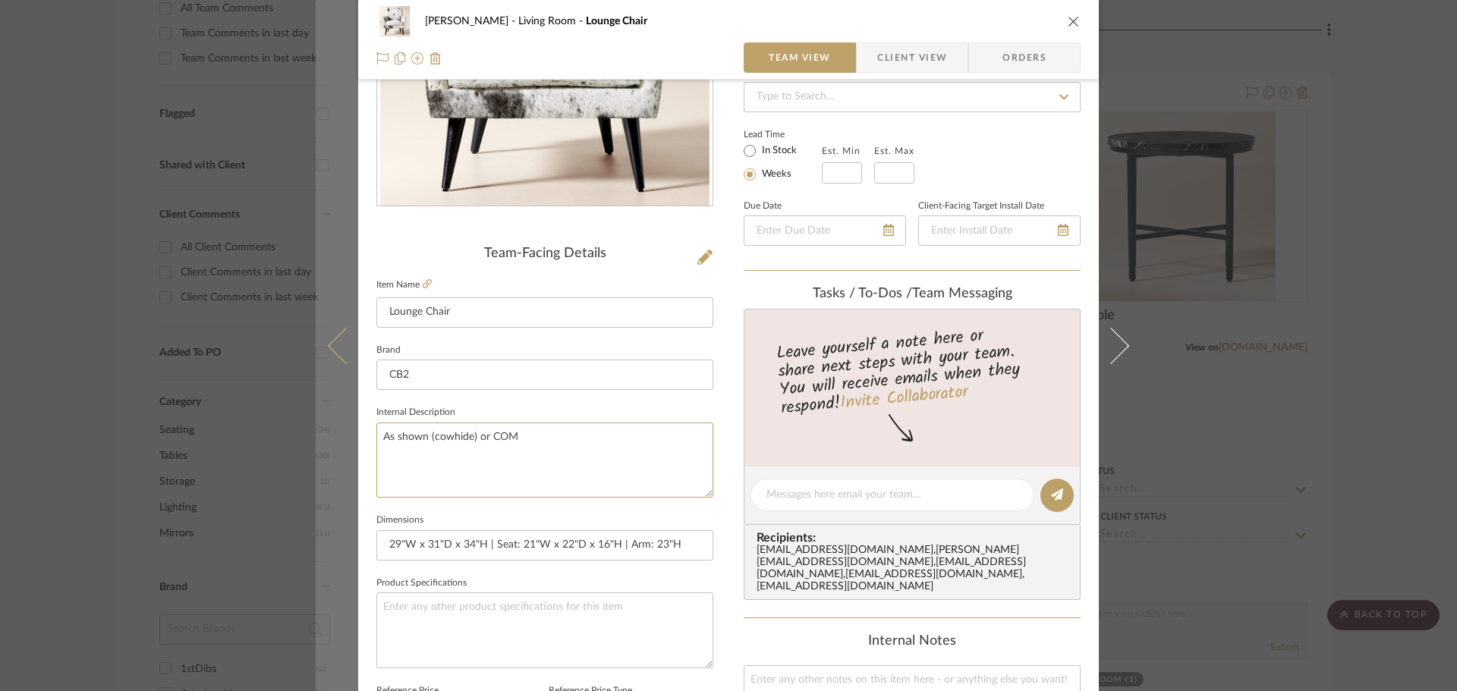
drag, startPoint x: 545, startPoint y: 493, endPoint x: 339, endPoint y: 467, distance: 208.1
click at [339, 467] on mat-dialog-content "[PERSON_NAME] Living Room Lounge Chair Team View Client View Orders Team-Facing…" at bounding box center [729, 485] width 826 height 1402
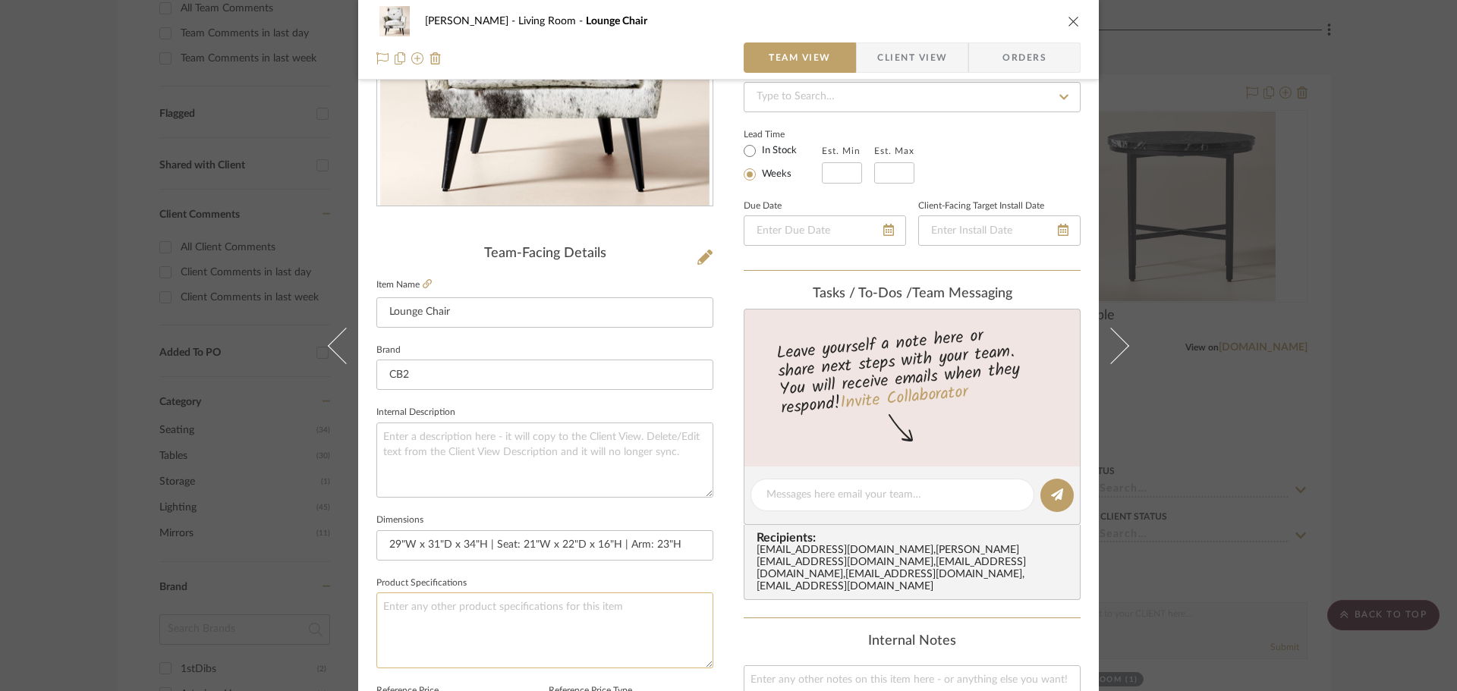
click at [431, 641] on textarea at bounding box center [544, 630] width 337 height 75
paste textarea "As shown (cowhide) or COM"
type textarea "As shown (cowhide) or COM"
click at [483, 486] on textarea at bounding box center [544, 460] width 337 height 75
click at [424, 289] on link at bounding box center [427, 285] width 9 height 13
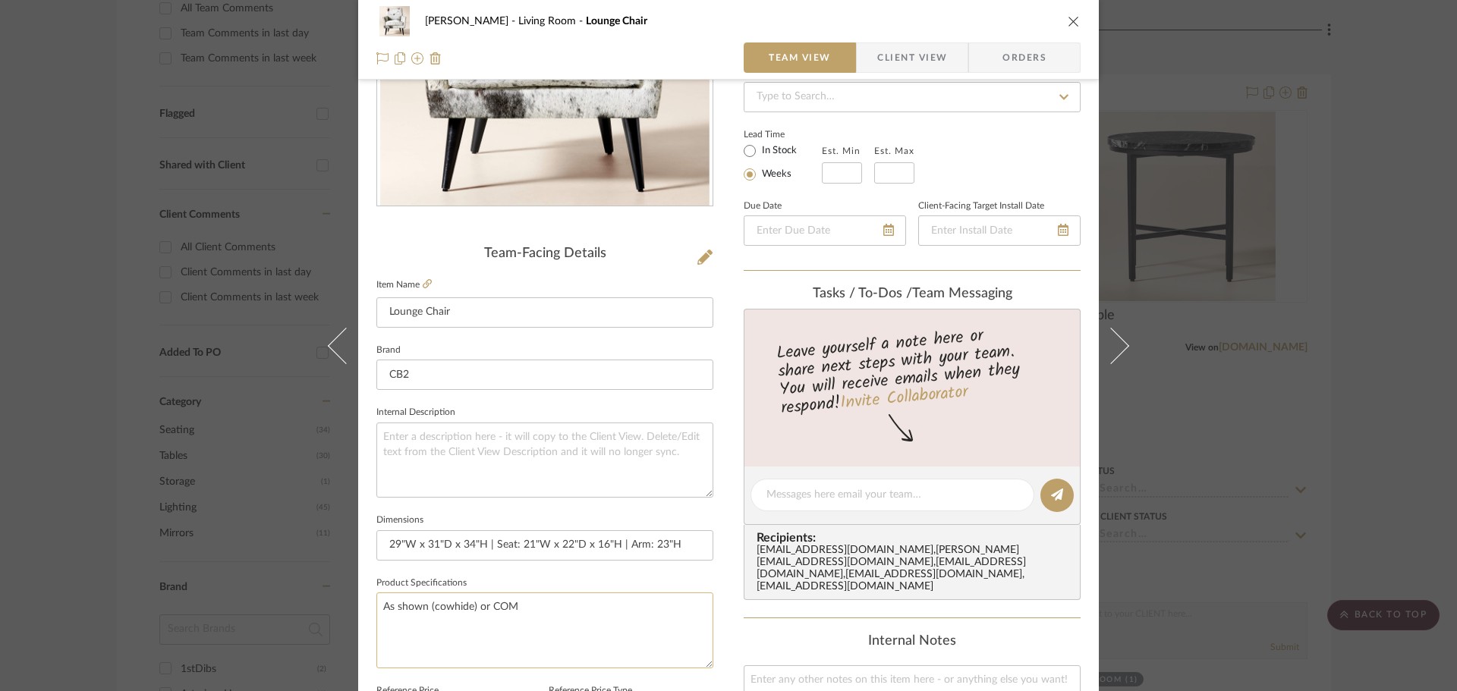
click at [502, 626] on textarea "As shown (cowhide) or COM" at bounding box center [544, 630] width 337 height 75
type textarea "Finish: Black As shown (cowhide) or COM"
click at [912, 58] on span "Client View" at bounding box center [912, 58] width 70 height 30
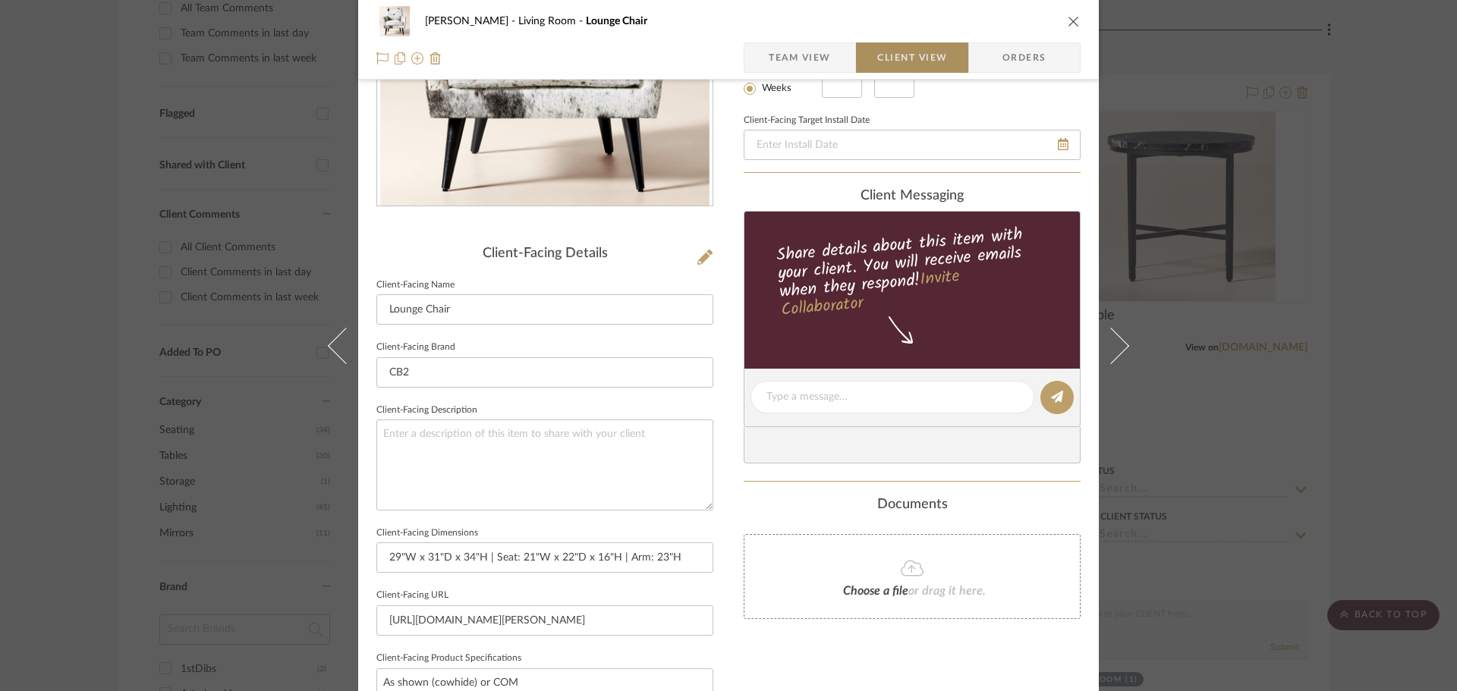
type textarea "Finish: Black As shown (cowhide) or COM"
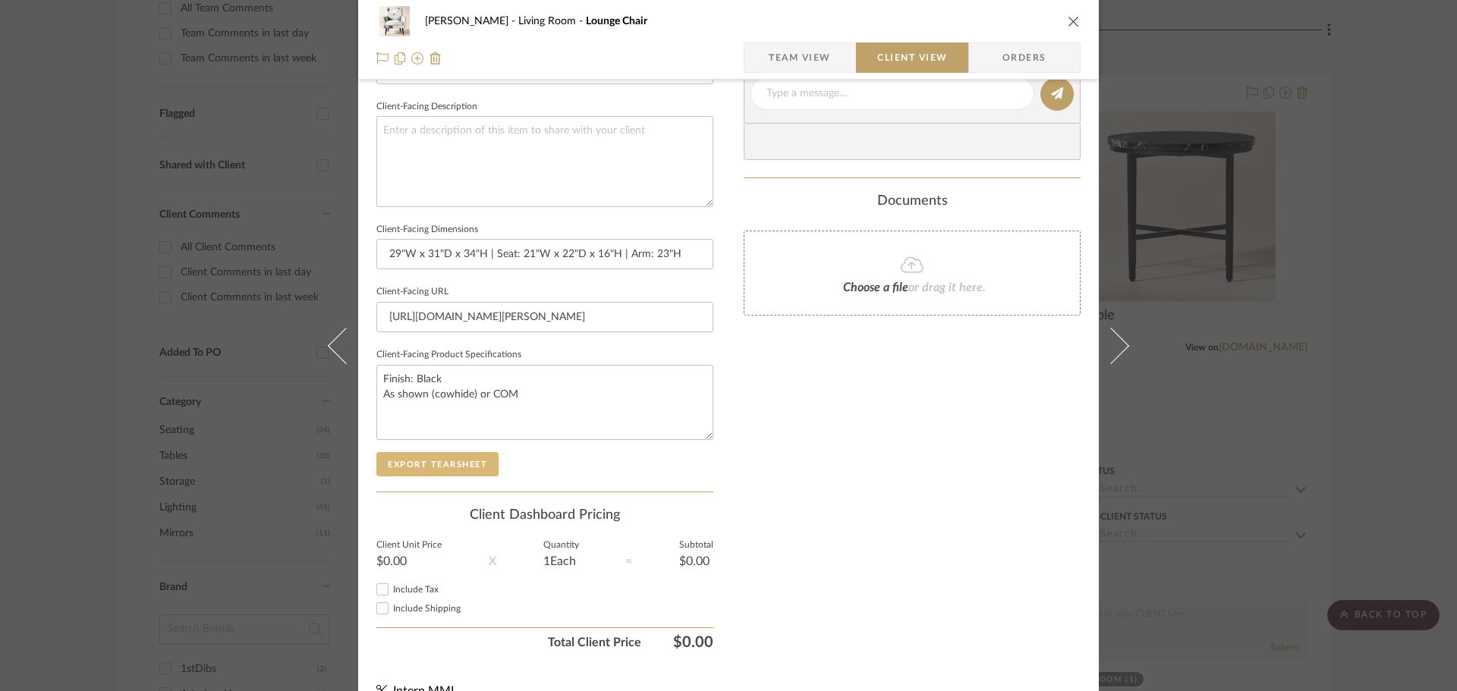
click at [476, 466] on button "Export Tearsheet" at bounding box center [437, 464] width 122 height 24
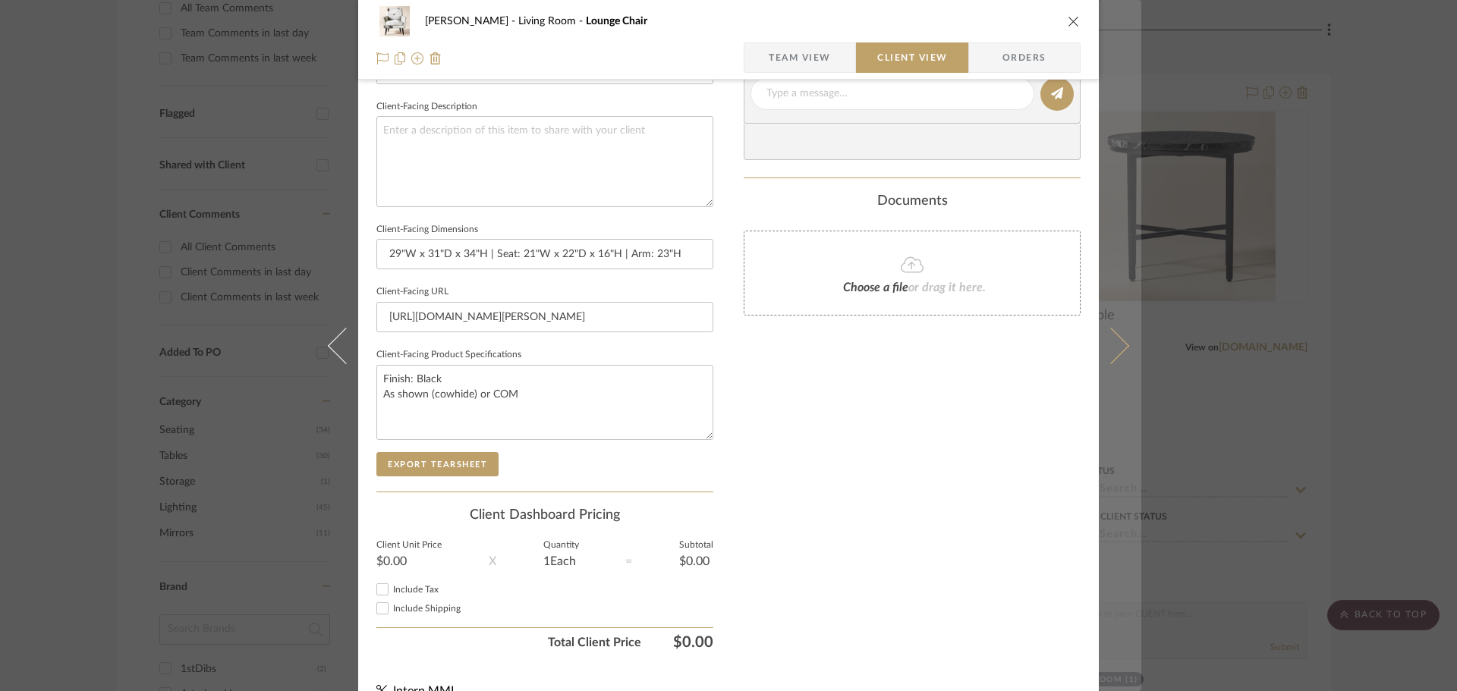
click at [1107, 316] on button at bounding box center [1120, 345] width 43 height 691
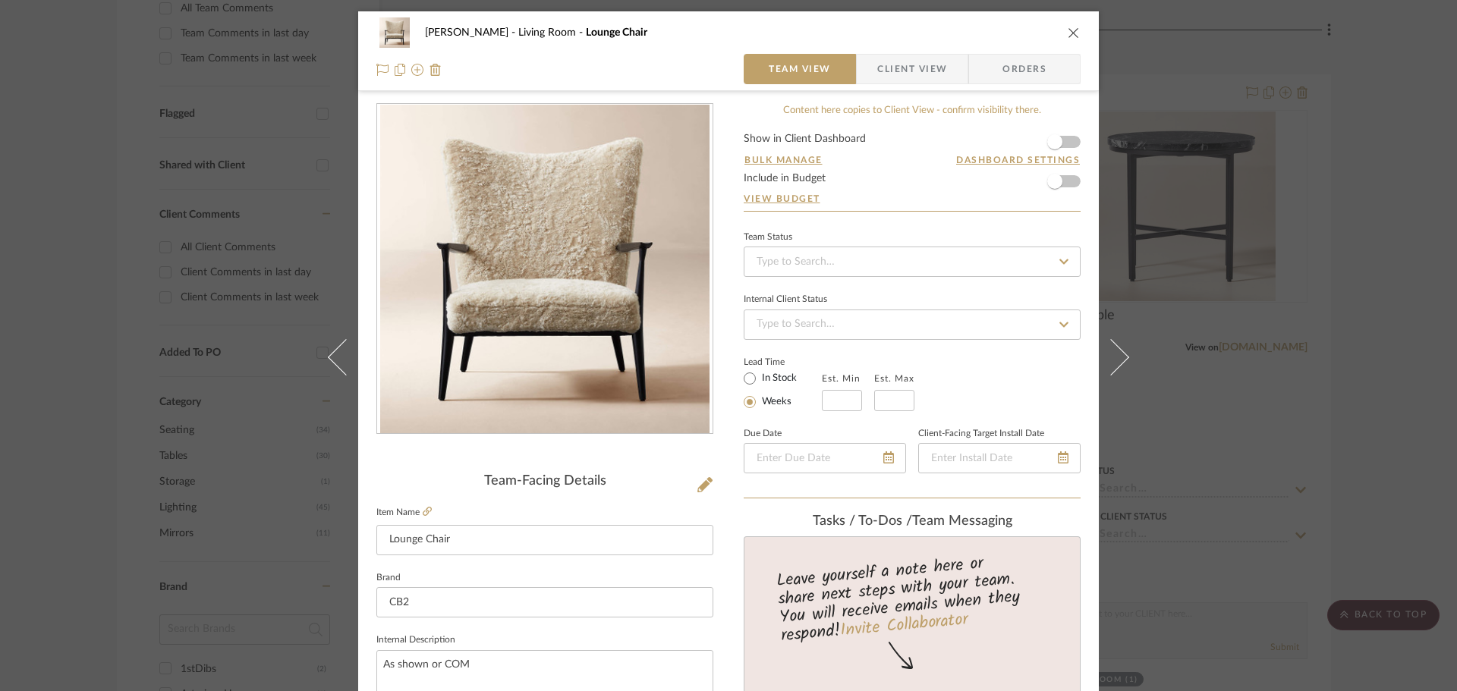
scroll to position [304, 0]
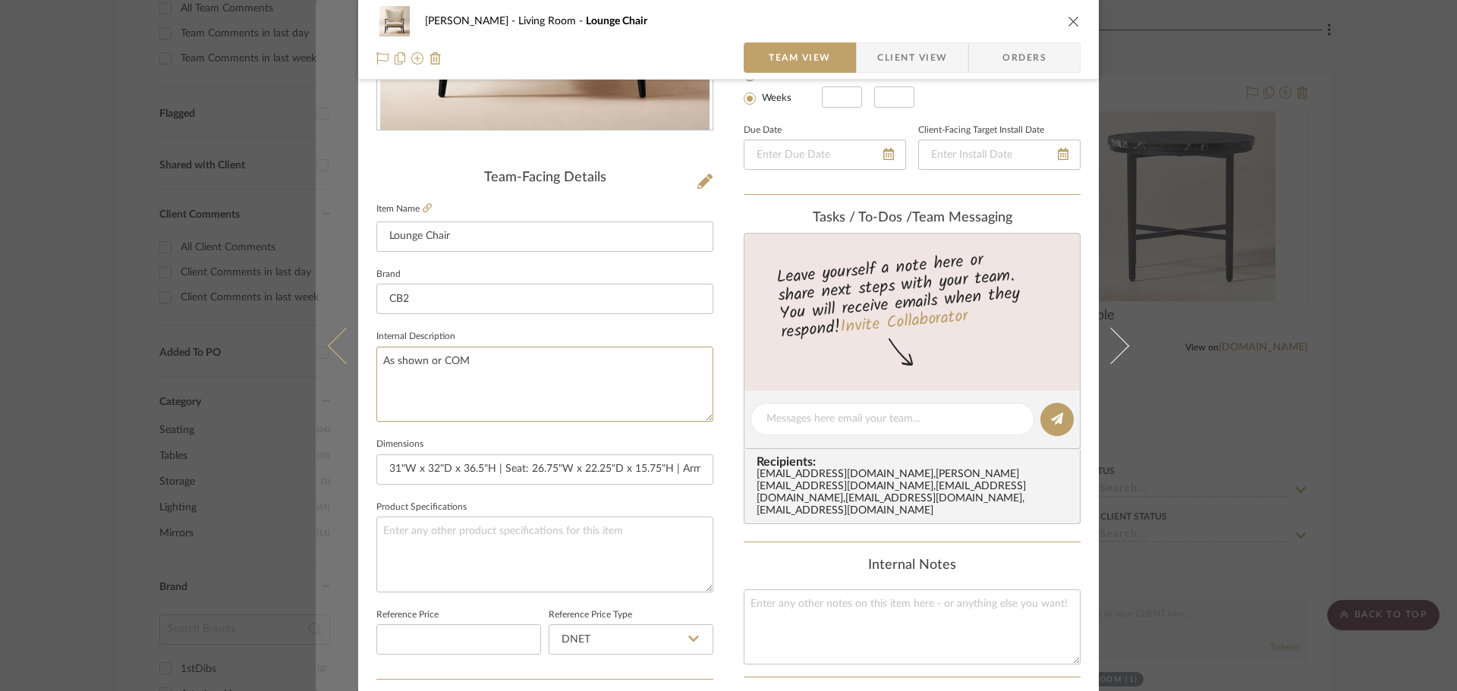
drag, startPoint x: 411, startPoint y: 383, endPoint x: 352, endPoint y: 373, distance: 59.3
click at [358, 376] on div "[PERSON_NAME] Living Room Lounge Chair Team View Client View Orders Team-Facing…" at bounding box center [728, 409] width 741 height 1402
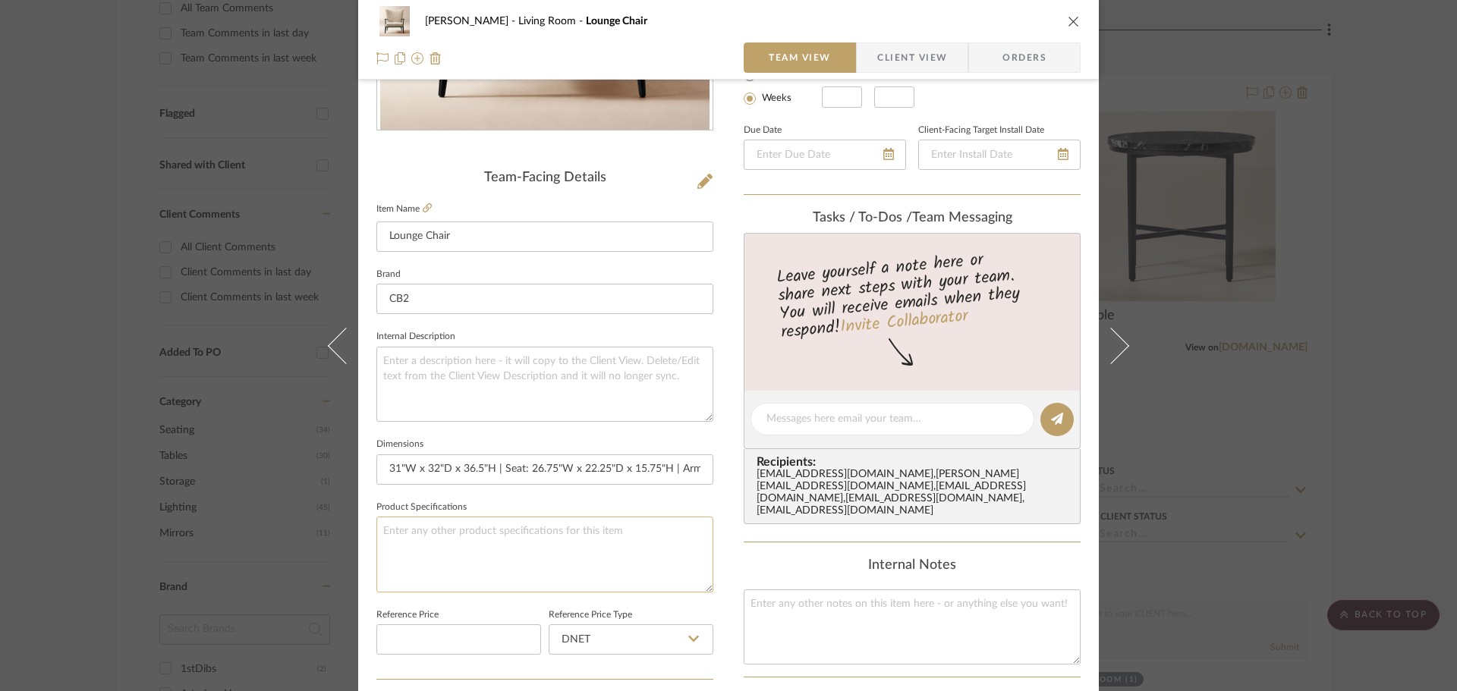
click at [418, 566] on textarea at bounding box center [544, 554] width 337 height 75
paste textarea "As shown or COM"
type textarea "As shown or COM"
click at [424, 209] on icon at bounding box center [427, 207] width 9 height 9
click at [377, 532] on textarea "As shown or COM" at bounding box center [544, 554] width 337 height 75
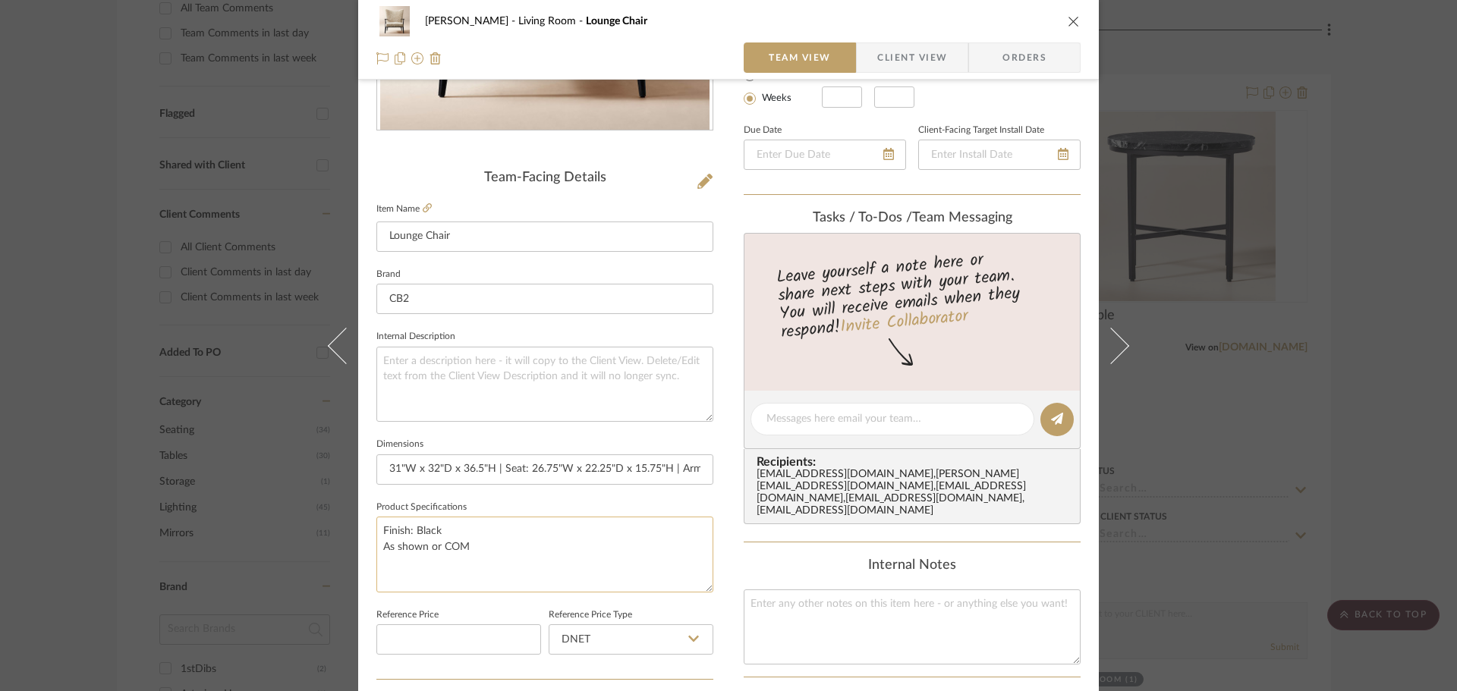
click at [461, 564] on textarea "Finish: Black As shown or COM" at bounding box center [544, 554] width 337 height 75
type textarea "Finish: Black As shown or COM"
click at [913, 61] on span "Client View" at bounding box center [912, 58] width 70 height 30
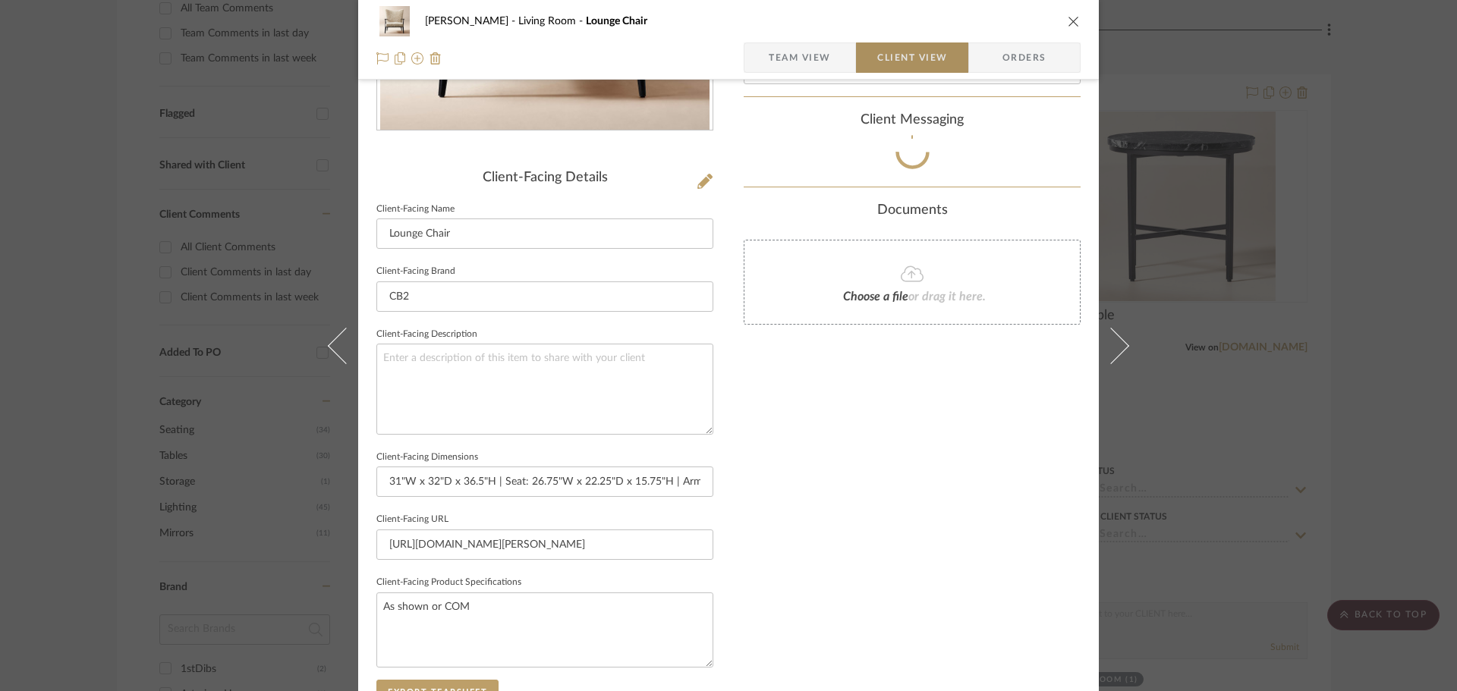
type textarea "Finish: Black As shown or COM"
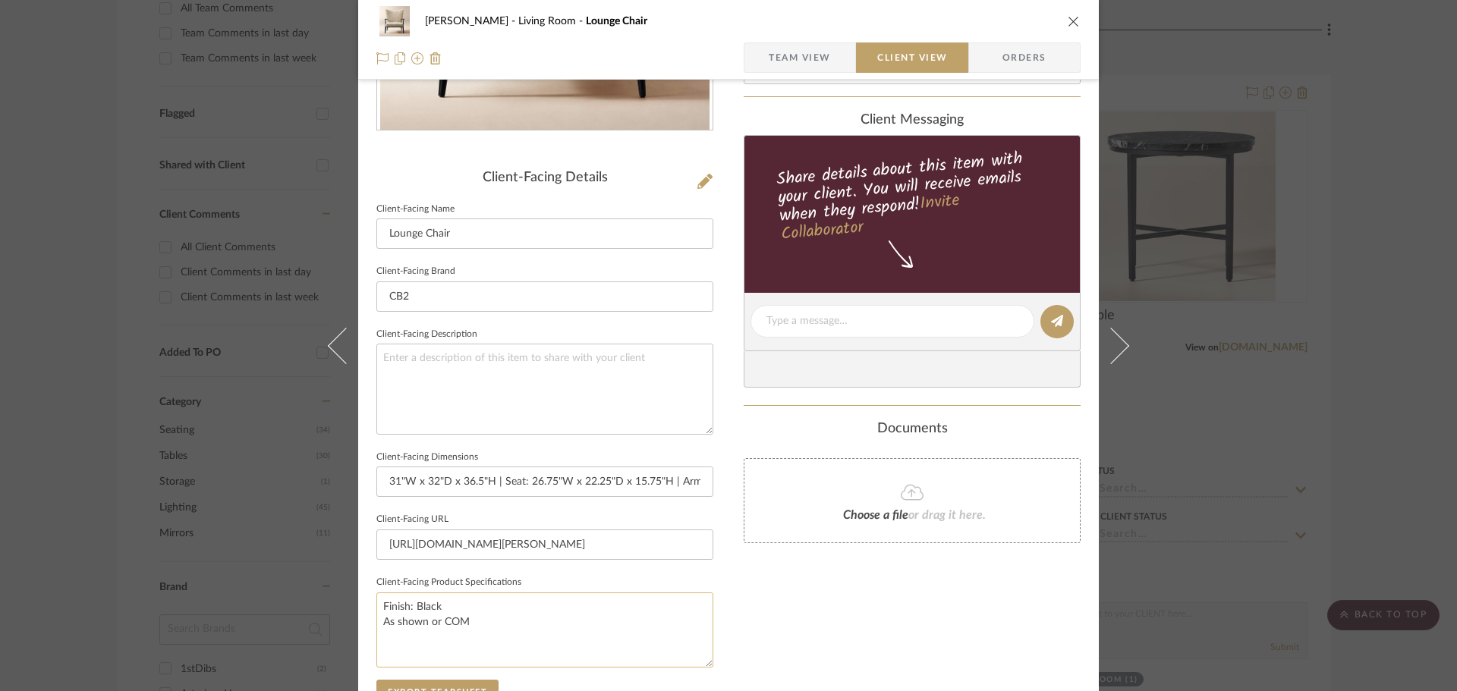
scroll to position [380, 0]
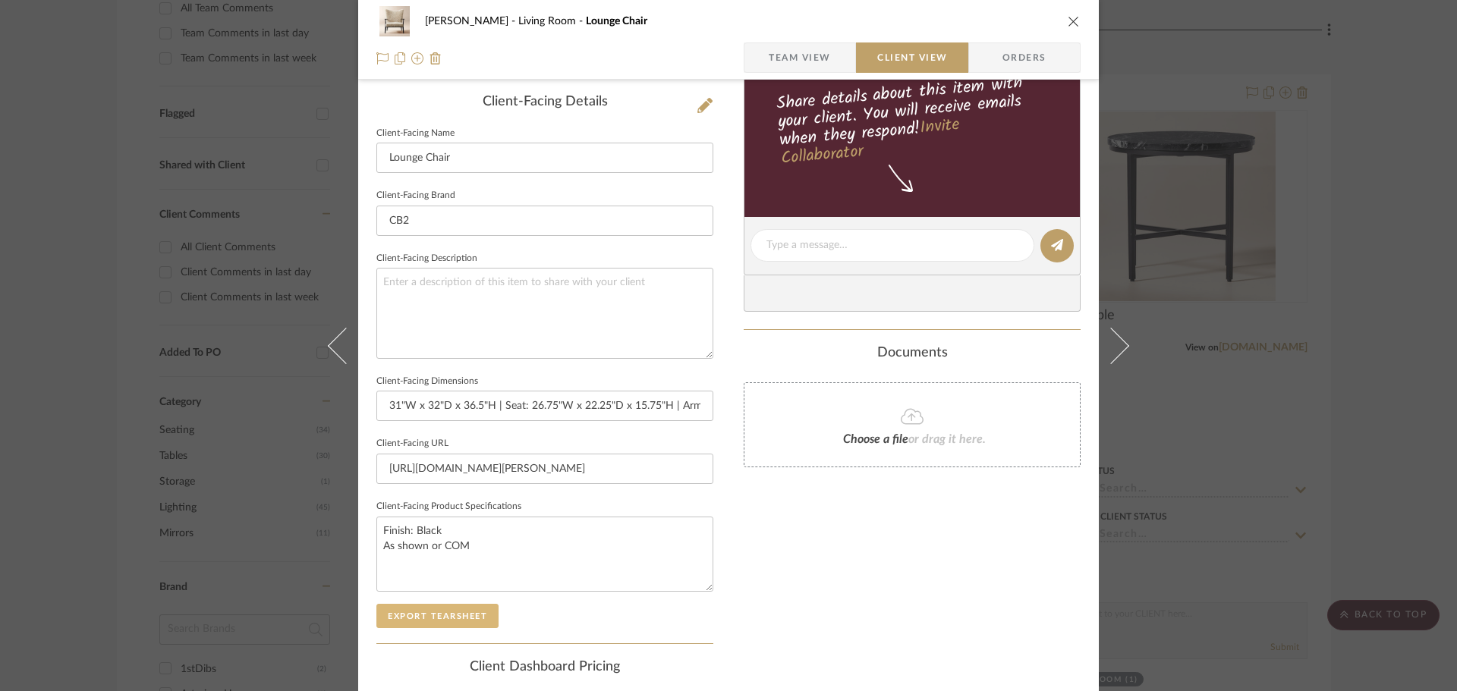
click at [454, 610] on button "Export Tearsheet" at bounding box center [437, 616] width 122 height 24
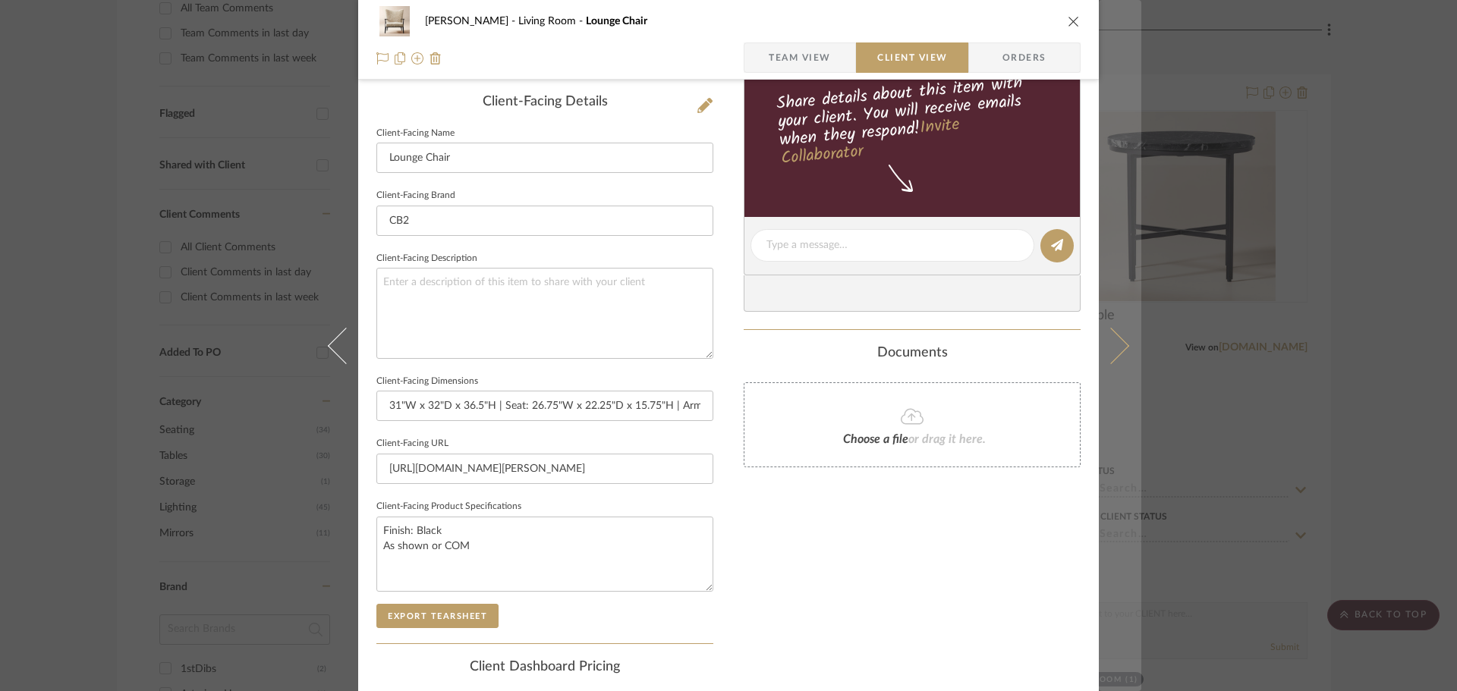
click at [1099, 319] on button at bounding box center [1120, 345] width 43 height 691
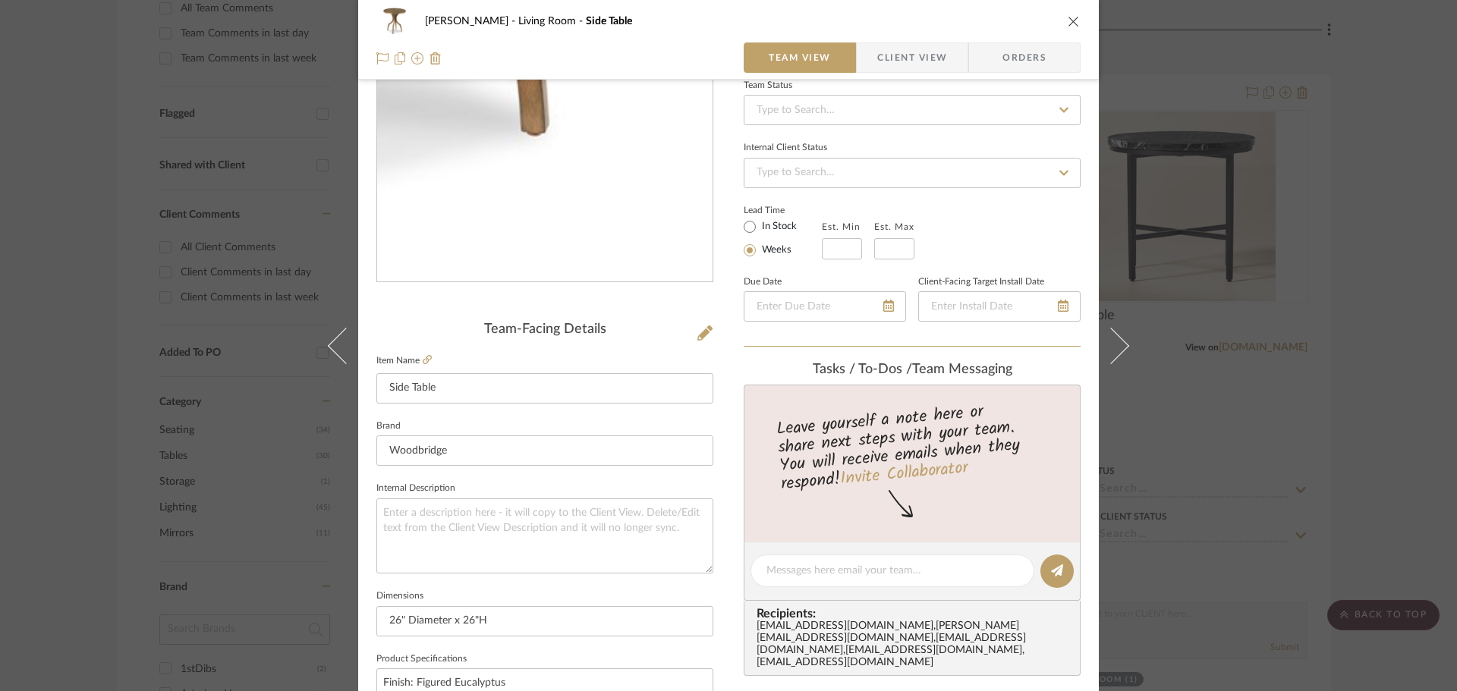
scroll to position [228, 0]
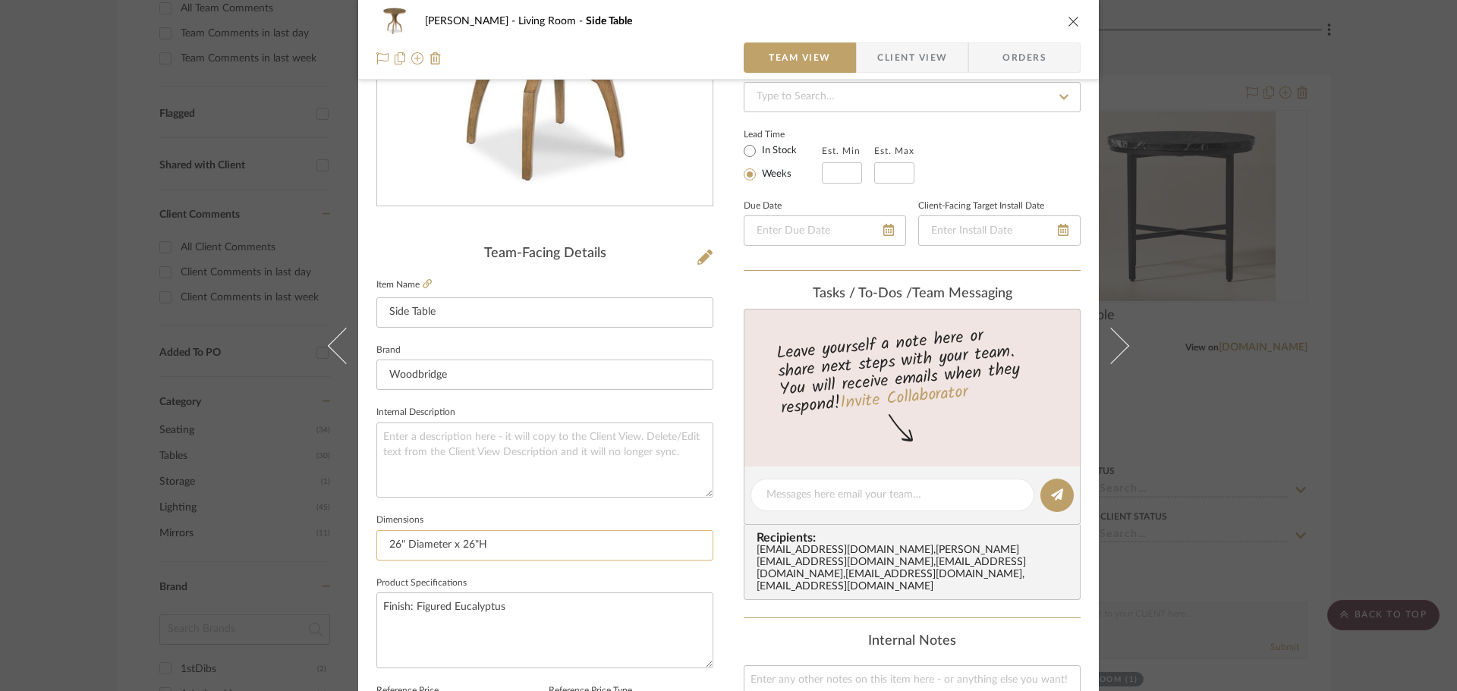
click at [449, 550] on input "26" Diameter x 26"H" at bounding box center [544, 546] width 337 height 30
type input "26" Diam x 26"H"
click at [508, 626] on textarea "Finish: Figured Eucalyptus" at bounding box center [544, 630] width 337 height 75
click at [423, 283] on icon at bounding box center [427, 283] width 9 height 9
click at [427, 605] on textarea "Finish: Figured Eucalyptus" at bounding box center [544, 630] width 337 height 75
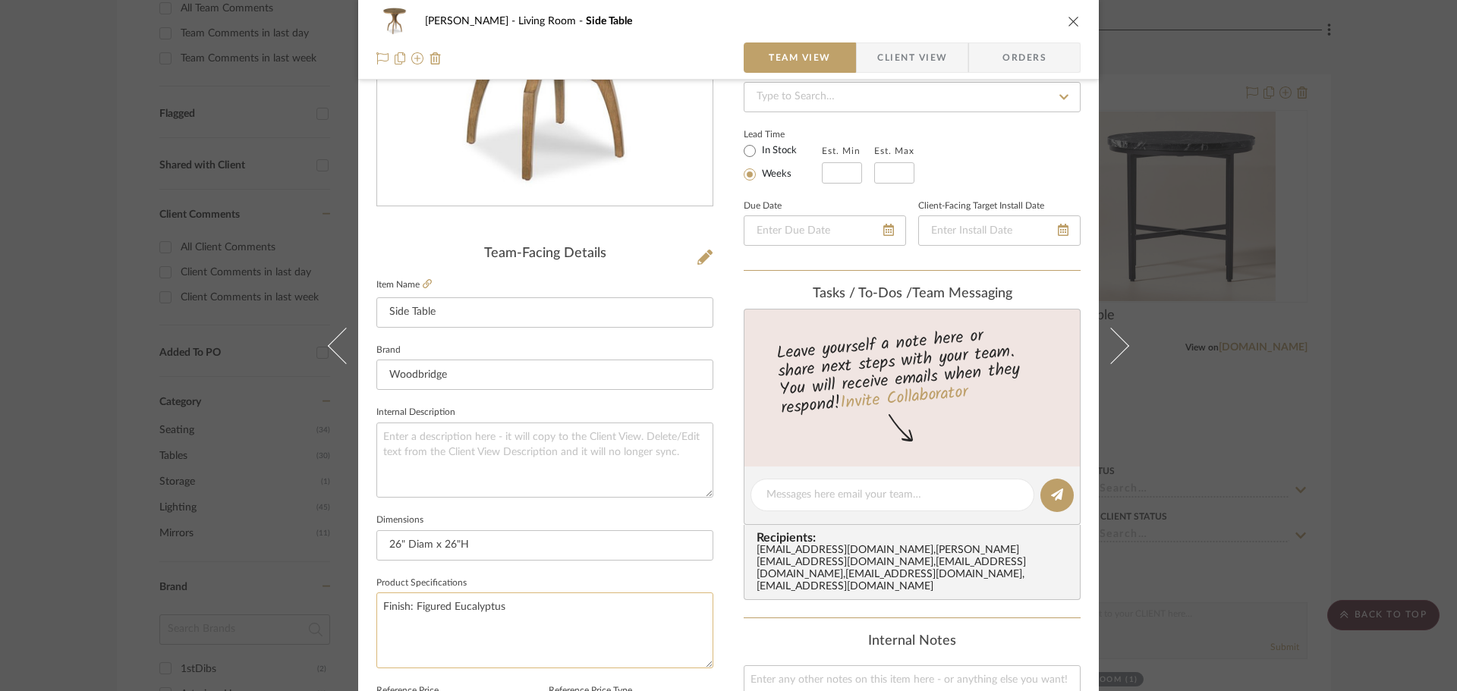
drag, startPoint x: 427, startPoint y: 605, endPoint x: 482, endPoint y: 604, distance: 54.7
click at [482, 604] on textarea "Finish: Figured Eucalyptus" at bounding box center [544, 630] width 337 height 75
drag, startPoint x: 489, startPoint y: 617, endPoint x: 498, endPoint y: 619, distance: 9.4
click at [491, 619] on textarea "Finish: Soho (As shown)" at bounding box center [544, 630] width 337 height 75
click at [526, 622] on textarea "Finish: Soho (As shown)" at bounding box center [544, 630] width 337 height 75
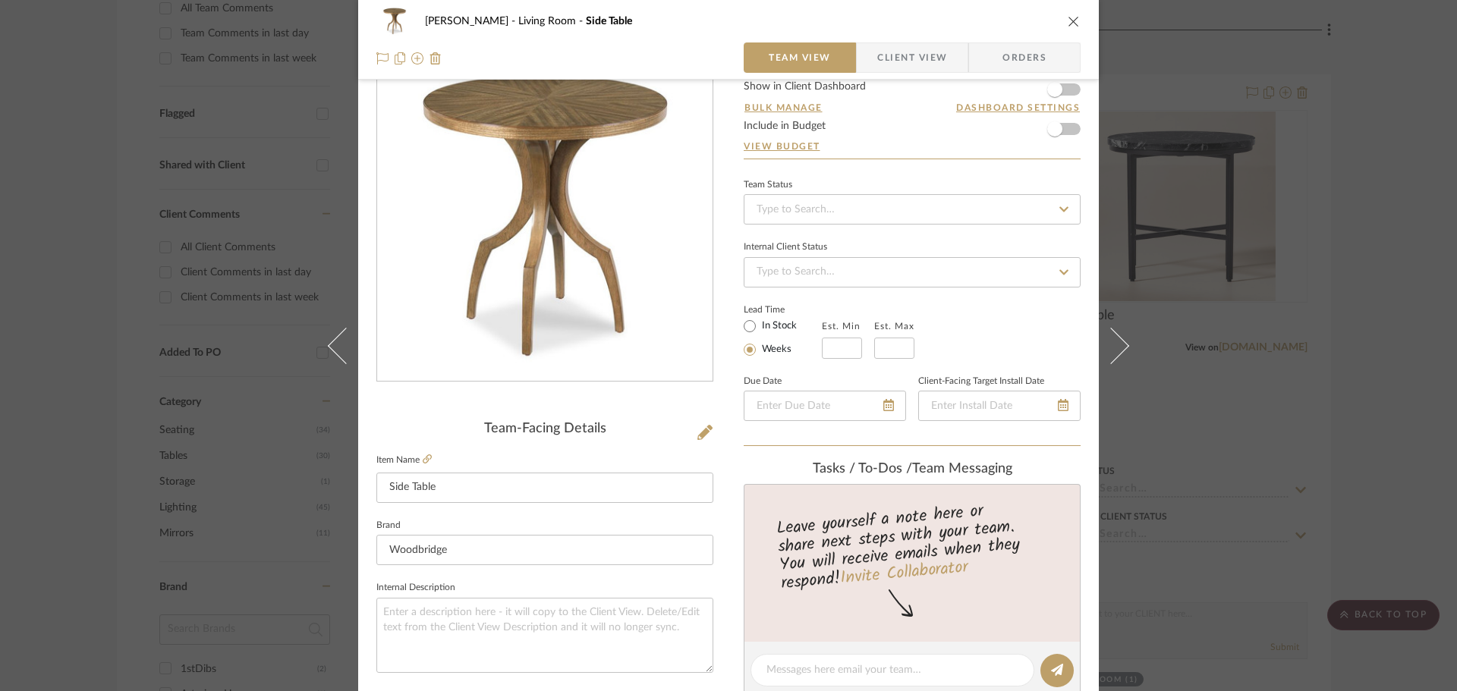
scroll to position [0, 0]
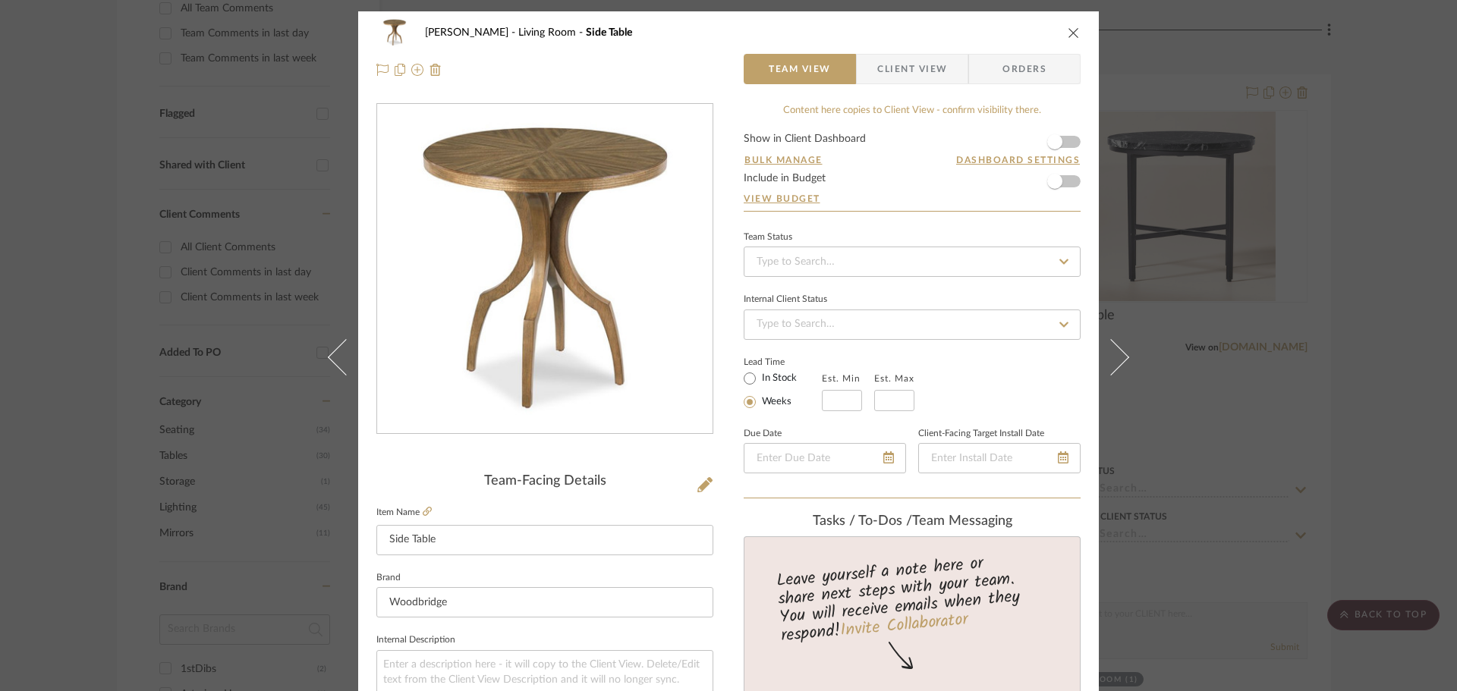
type textarea "Finish: Soho (As shown)"
click at [889, 71] on span "Client View" at bounding box center [912, 69] width 70 height 30
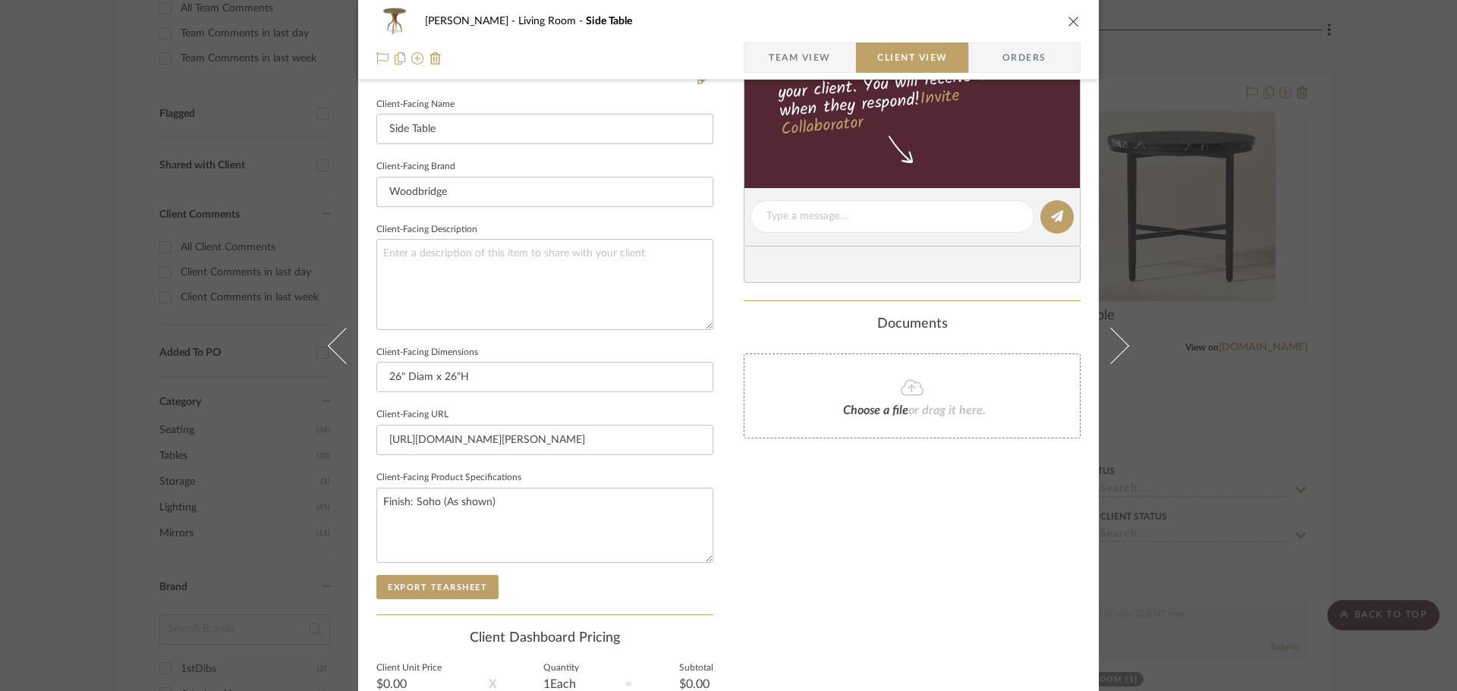
scroll to position [455, 0]
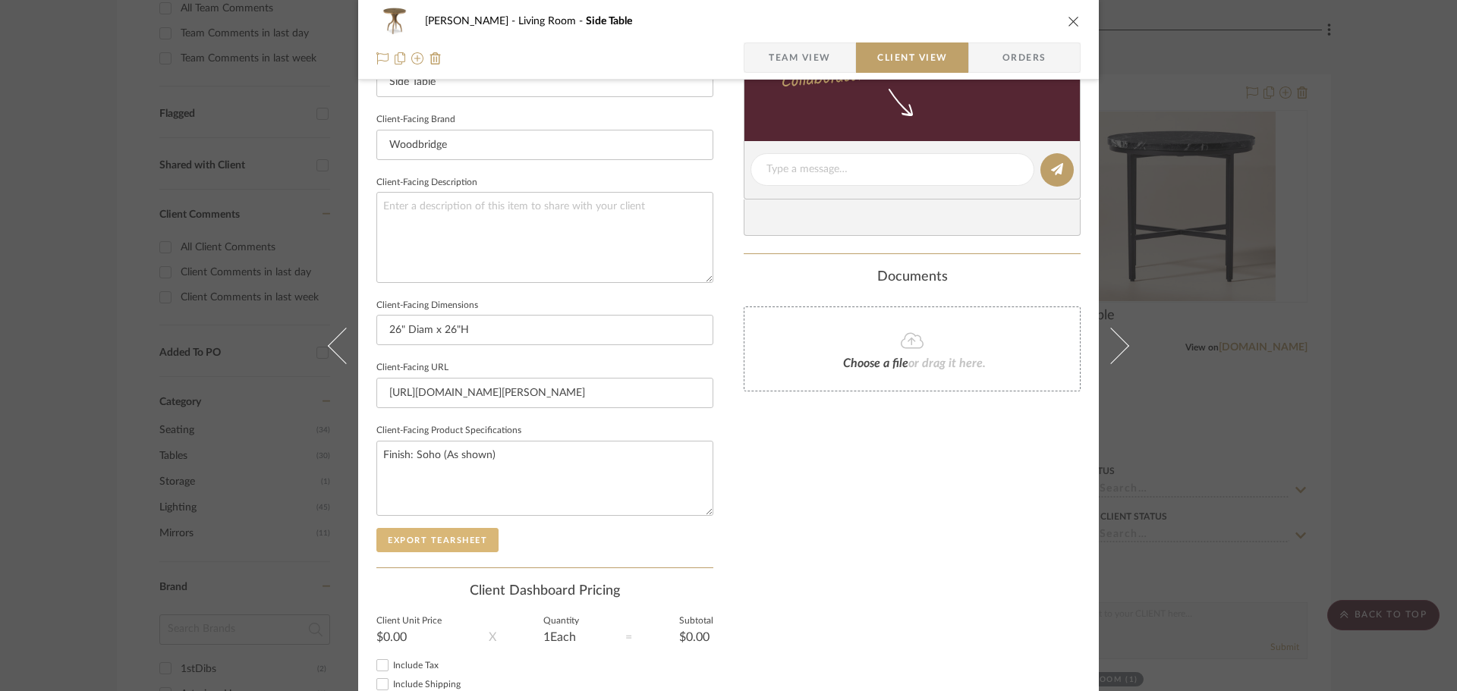
click at [453, 530] on button "Export Tearsheet" at bounding box center [437, 540] width 122 height 24
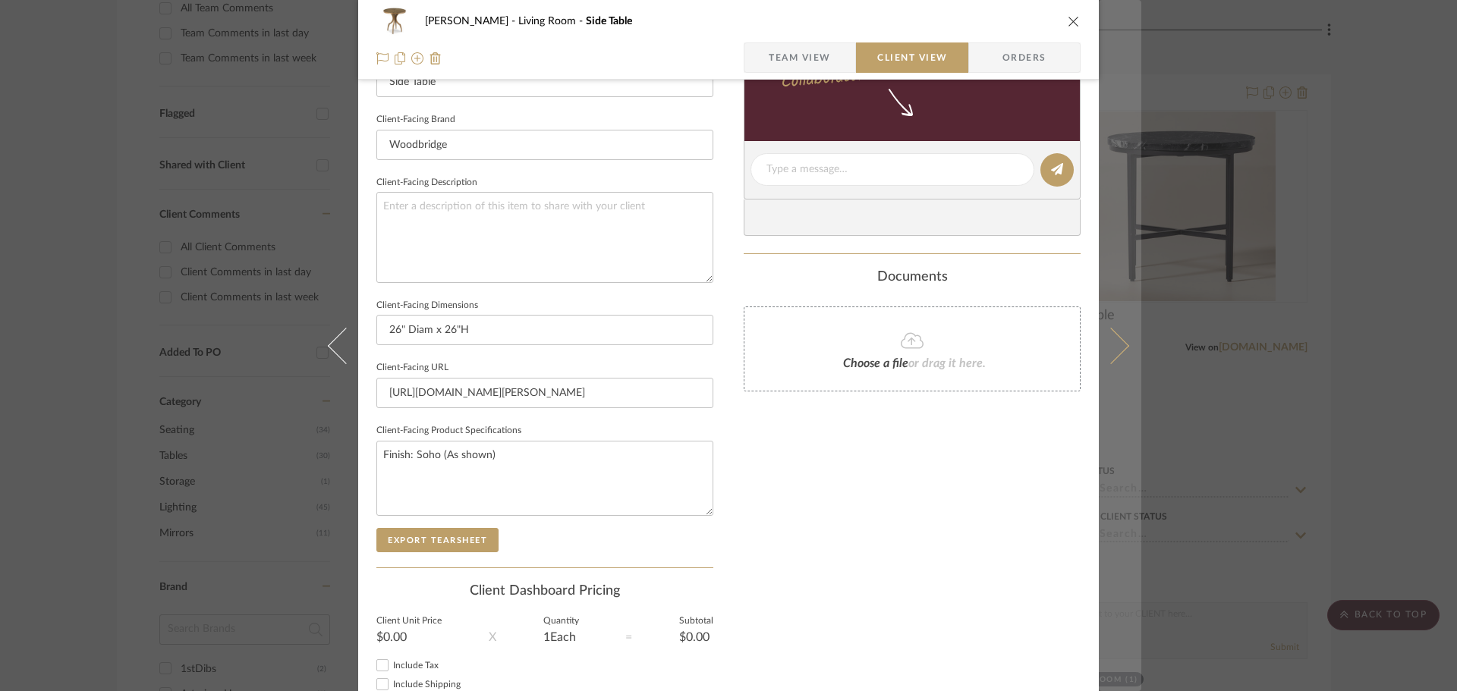
click at [1116, 337] on icon at bounding box center [1111, 345] width 36 height 36
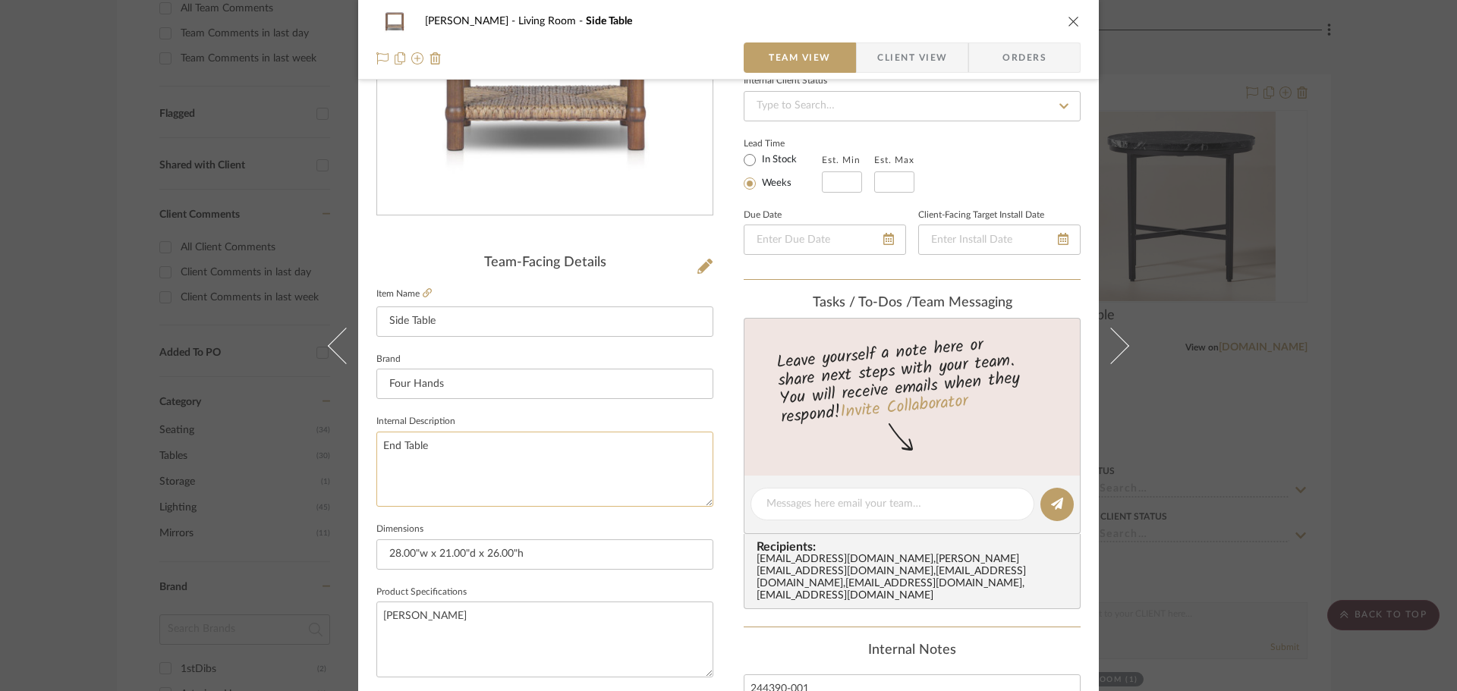
scroll to position [228, 0]
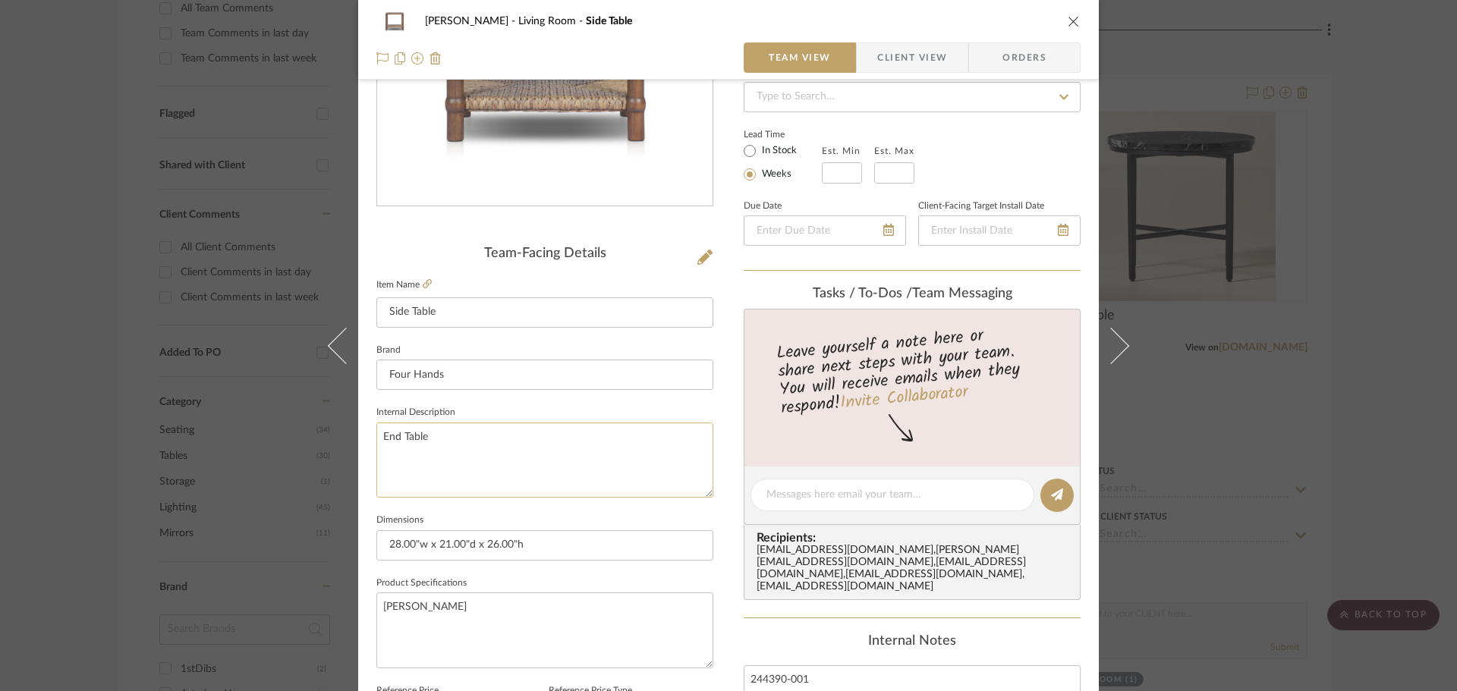
drag, startPoint x: 475, startPoint y: 451, endPoint x: 377, endPoint y: 449, distance: 97.9
click at [377, 449] on textarea "End Table" at bounding box center [544, 460] width 337 height 75
click at [479, 626] on textarea "[PERSON_NAME]" at bounding box center [544, 630] width 337 height 75
click at [376, 601] on textarea "[PERSON_NAME]" at bounding box center [544, 630] width 337 height 75
type textarea "Finish: [PERSON_NAME]"
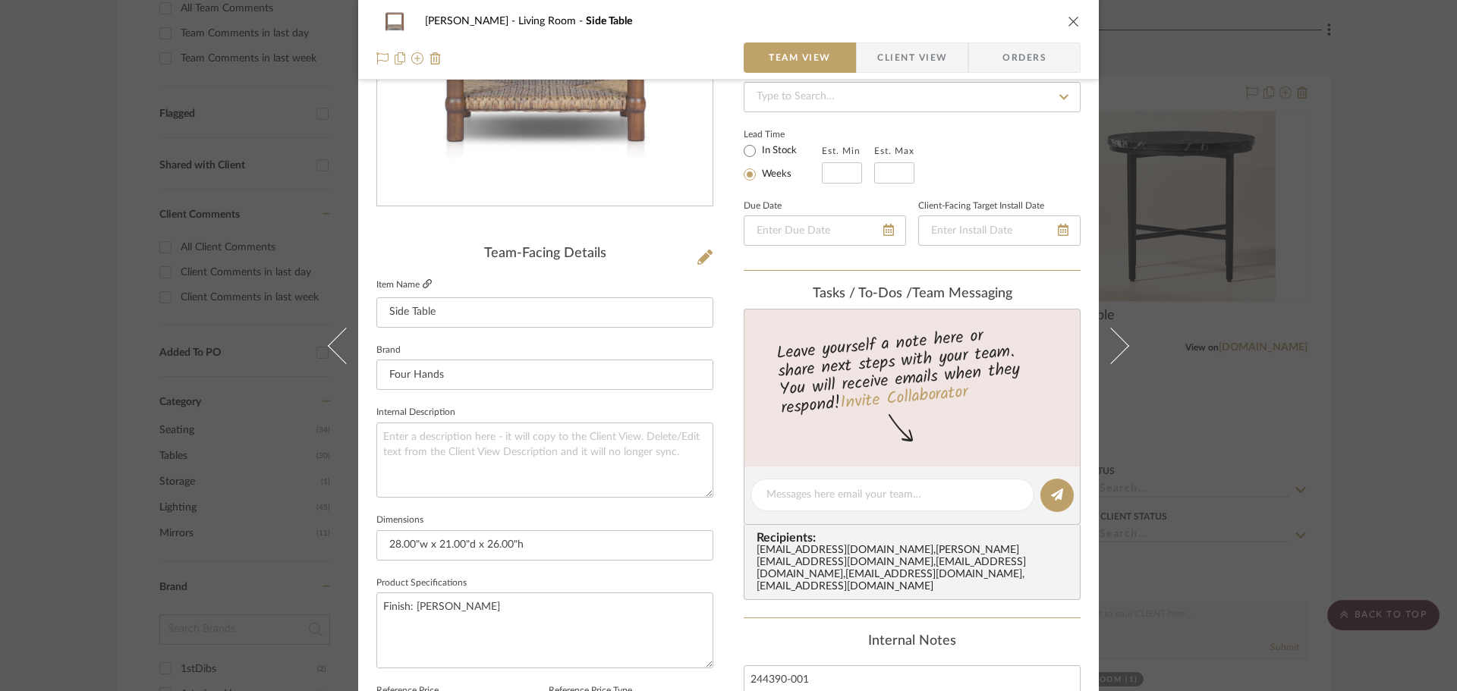
click at [423, 288] on icon at bounding box center [427, 283] width 9 height 9
click at [594, 628] on textarea "Finish: [PERSON_NAME]" at bounding box center [544, 630] width 337 height 75
paste textarea "woven hyacinth"
click at [572, 609] on textarea "Finish: [PERSON_NAME] with Woven woven hyacinth" at bounding box center [544, 630] width 337 height 75
type textarea "Finish: [PERSON_NAME] with [PERSON_NAME]"
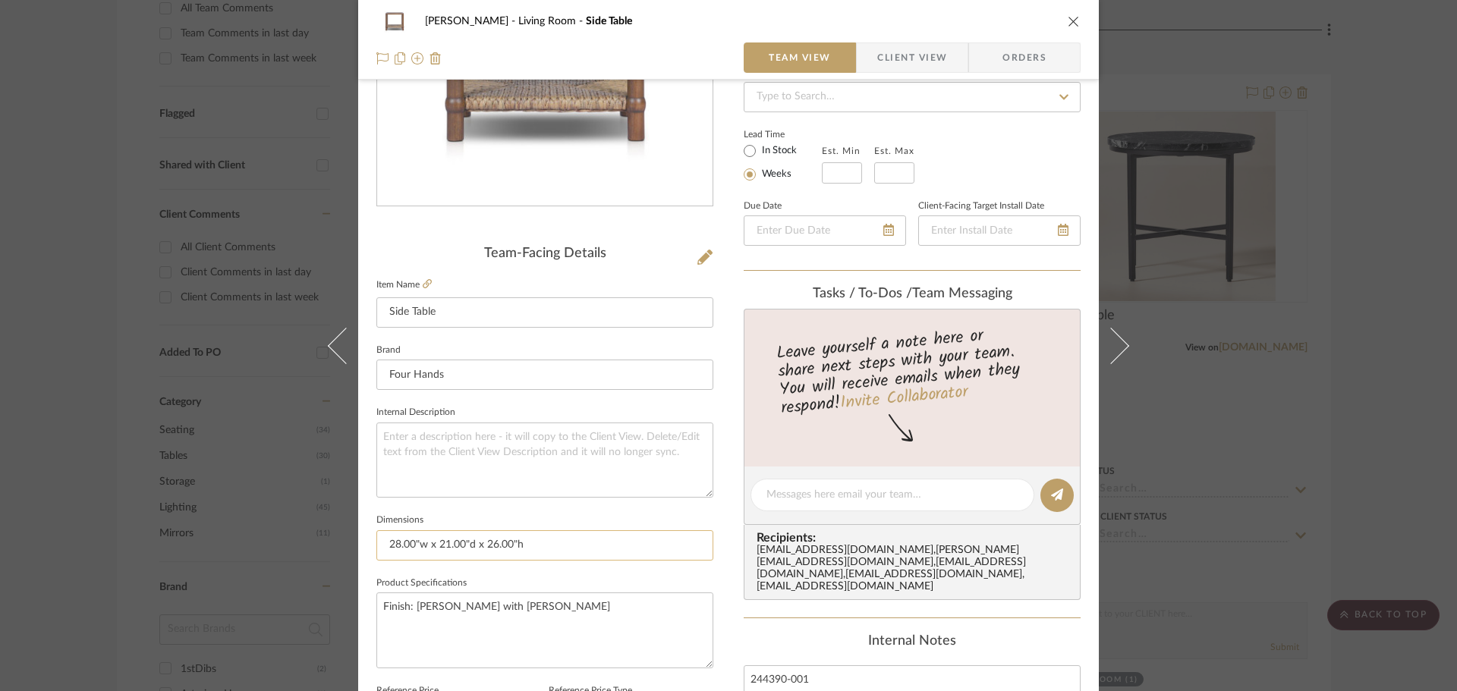
click at [592, 555] on input "28.00"w x 21.00"d x 26.00"h" at bounding box center [544, 546] width 337 height 30
click at [414, 541] on input "28.00"w x 21"D x 26"H" at bounding box center [544, 546] width 337 height 30
type input "28"W x 21"D x 26"H"
click at [606, 466] on textarea at bounding box center [544, 460] width 337 height 75
click at [925, 44] on span "Client View" at bounding box center [912, 58] width 70 height 30
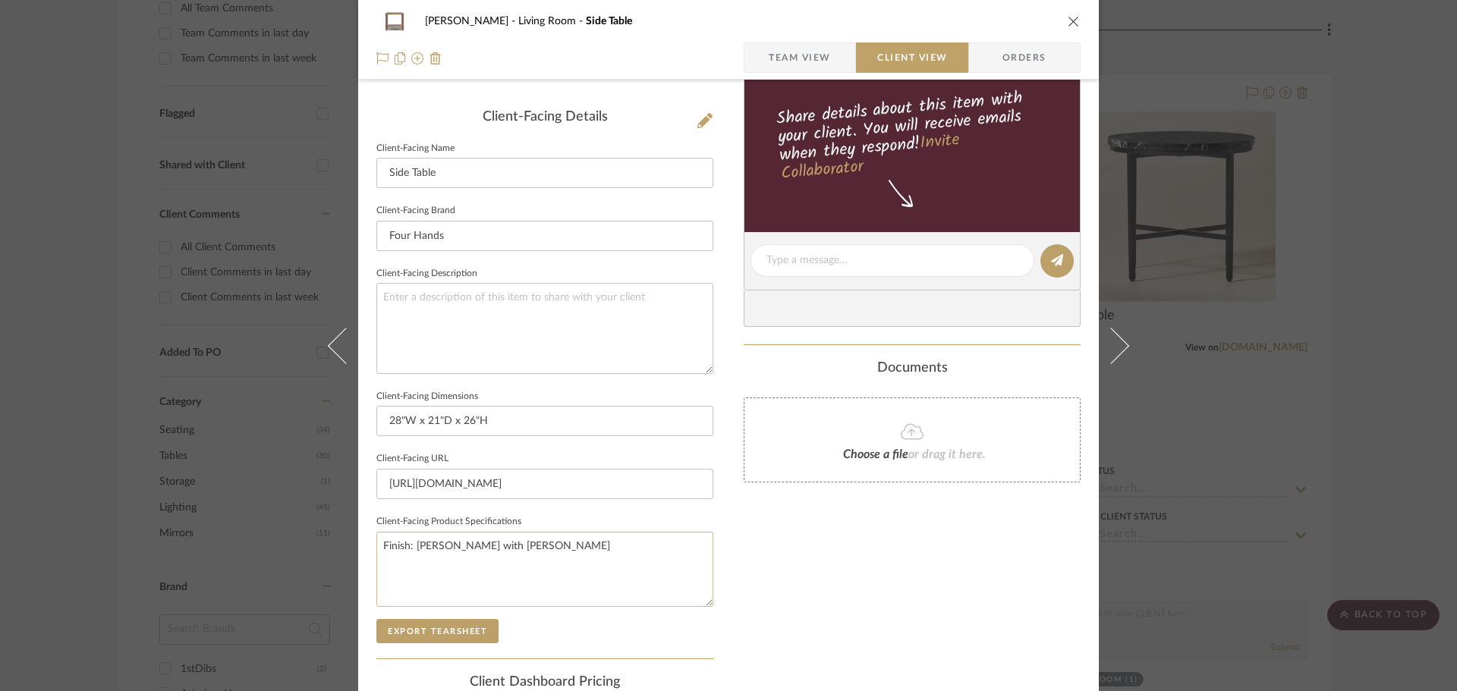
scroll to position [531, 0]
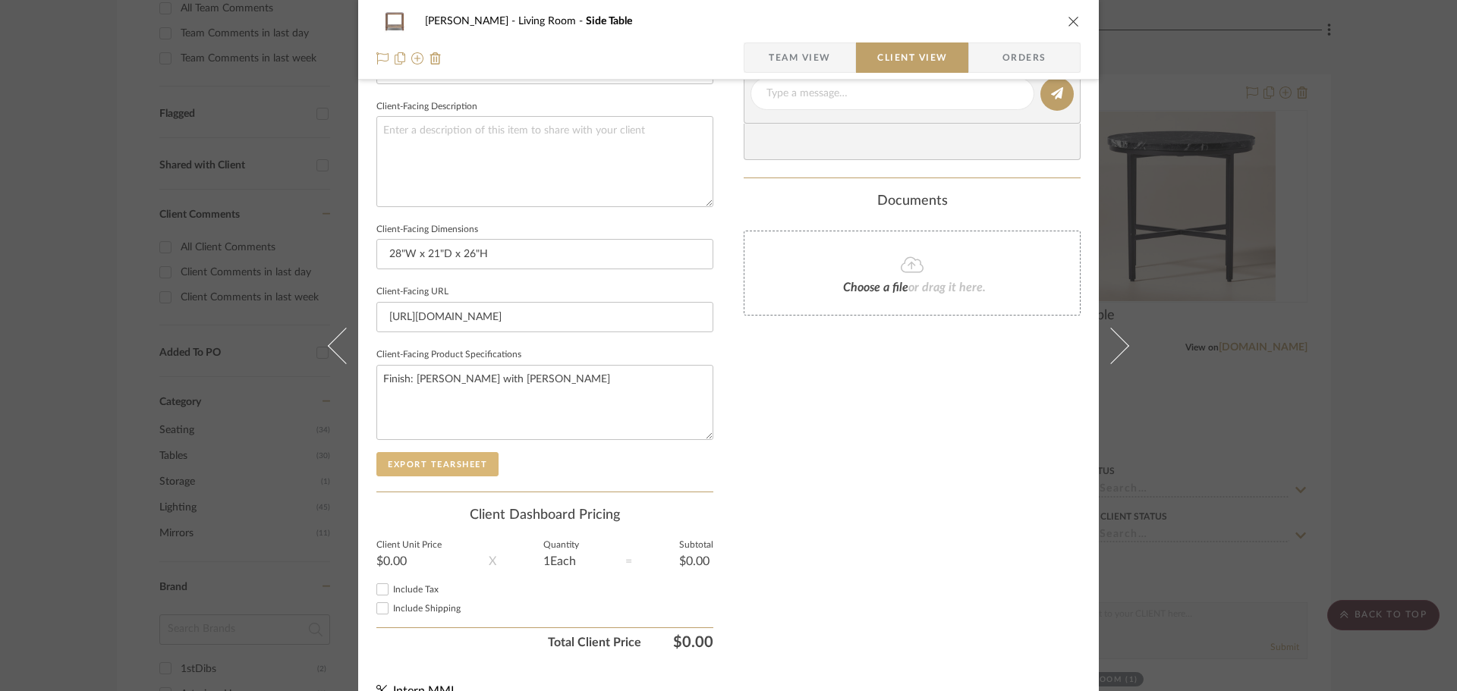
click at [477, 469] on button "Export Tearsheet" at bounding box center [437, 464] width 122 height 24
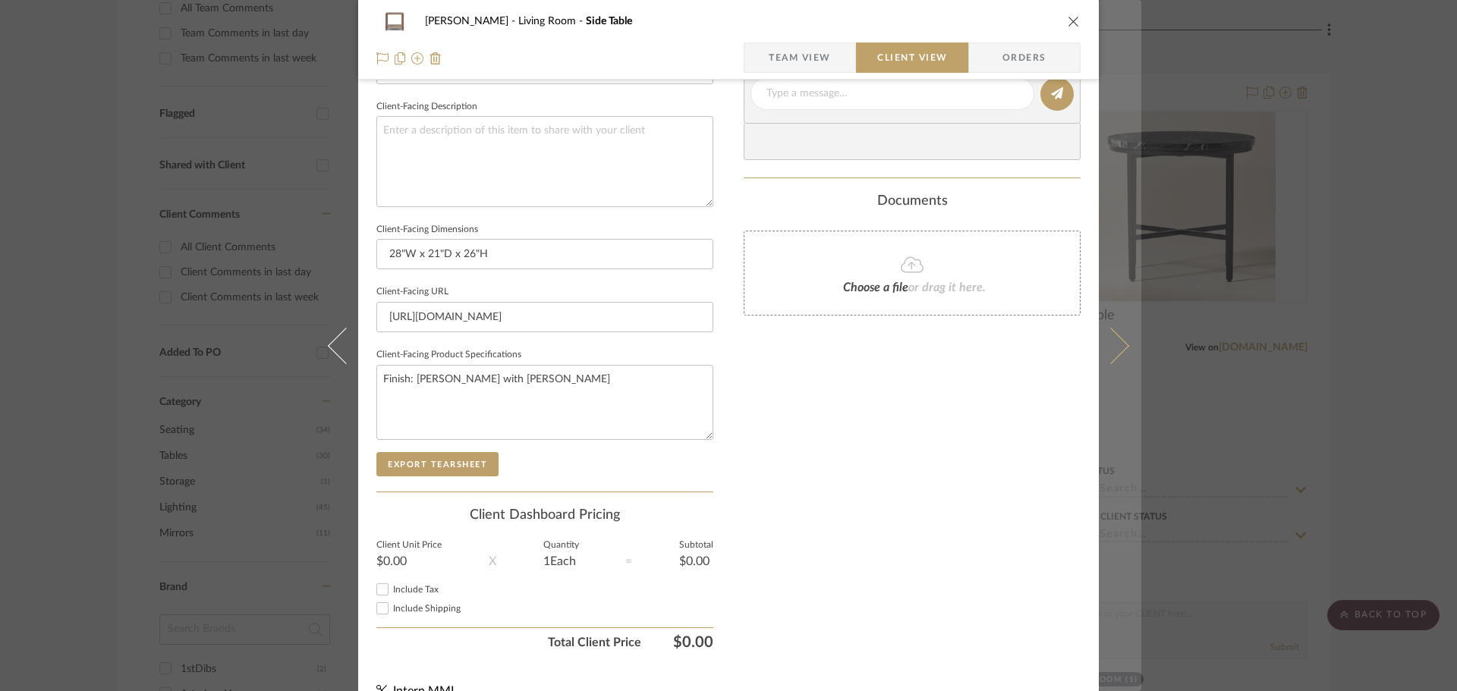
click at [1101, 347] on icon at bounding box center [1111, 345] width 36 height 36
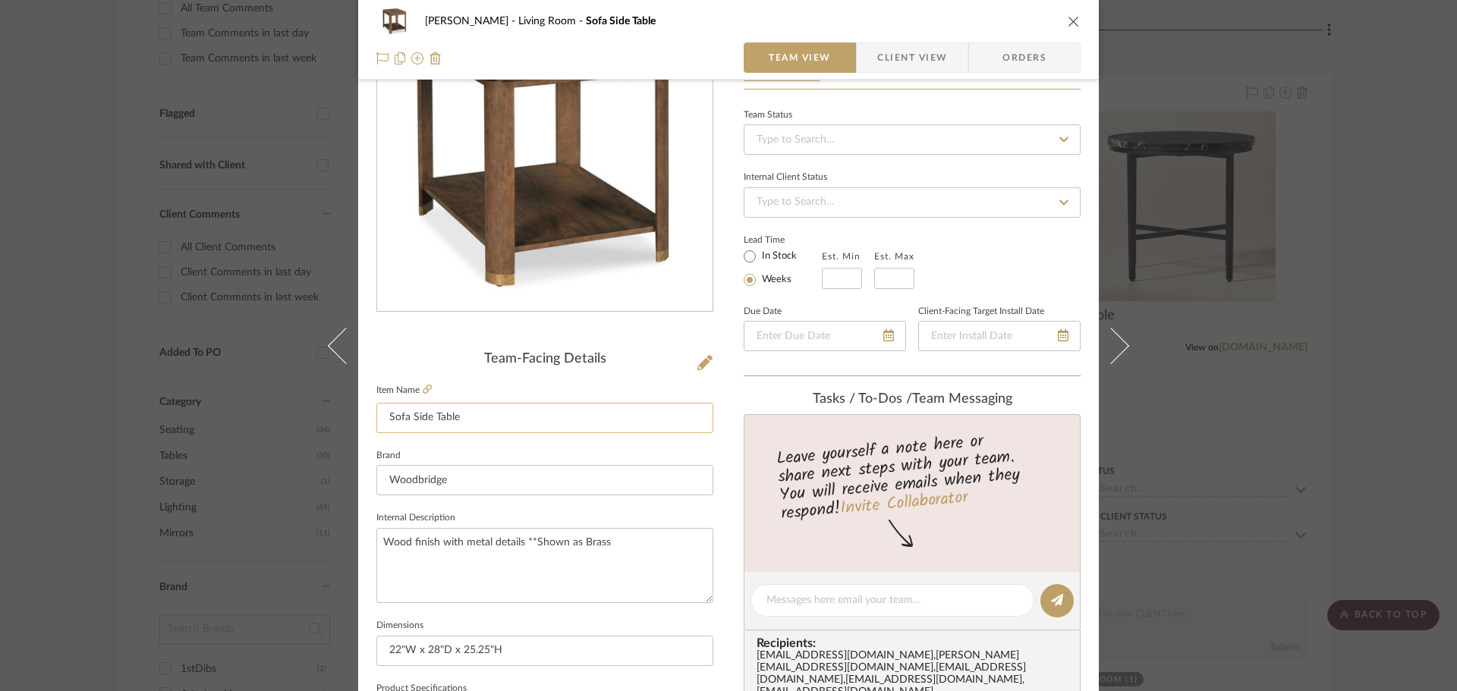
scroll to position [228, 0]
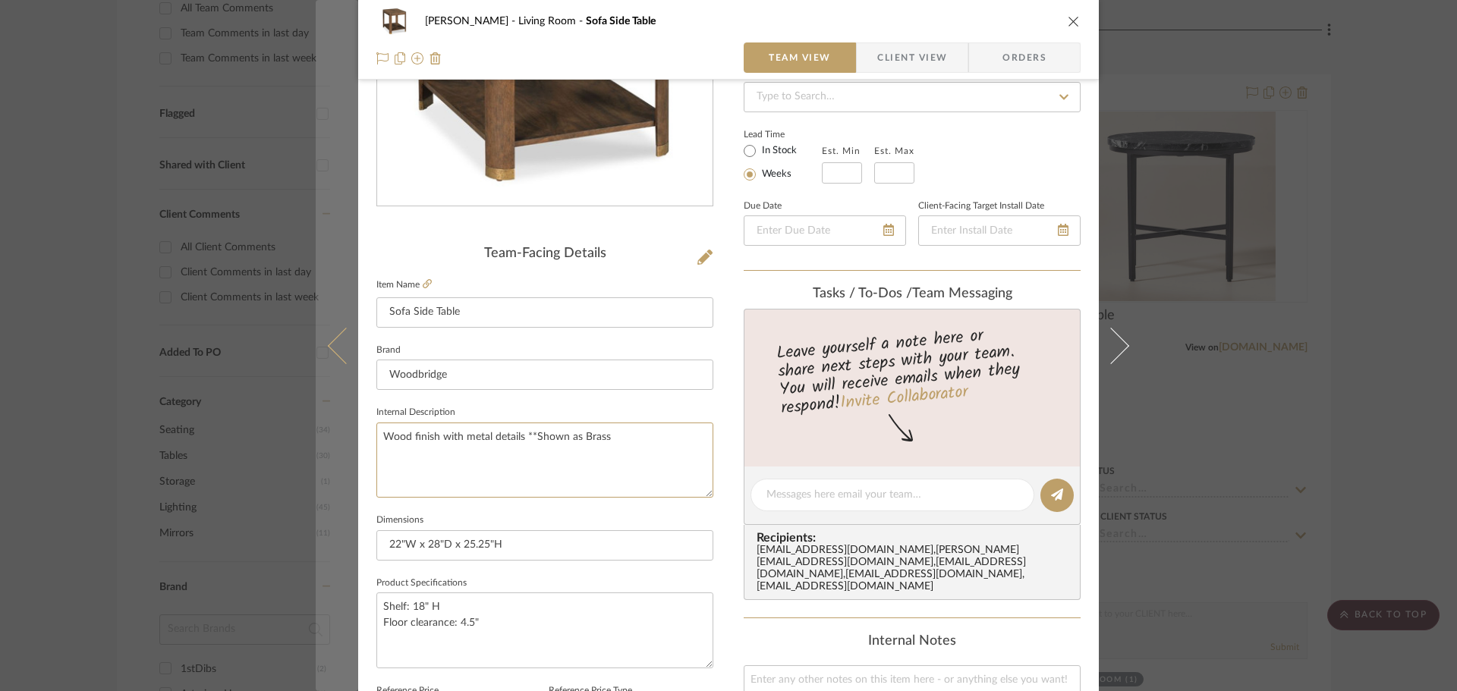
drag, startPoint x: 642, startPoint y: 438, endPoint x: 345, endPoint y: 437, distance: 296.8
click at [344, 437] on mat-dialog-content "[PERSON_NAME] Living Room Sofa Side Table Team View Client View Orders Team-Fac…" at bounding box center [729, 485] width 826 height 1402
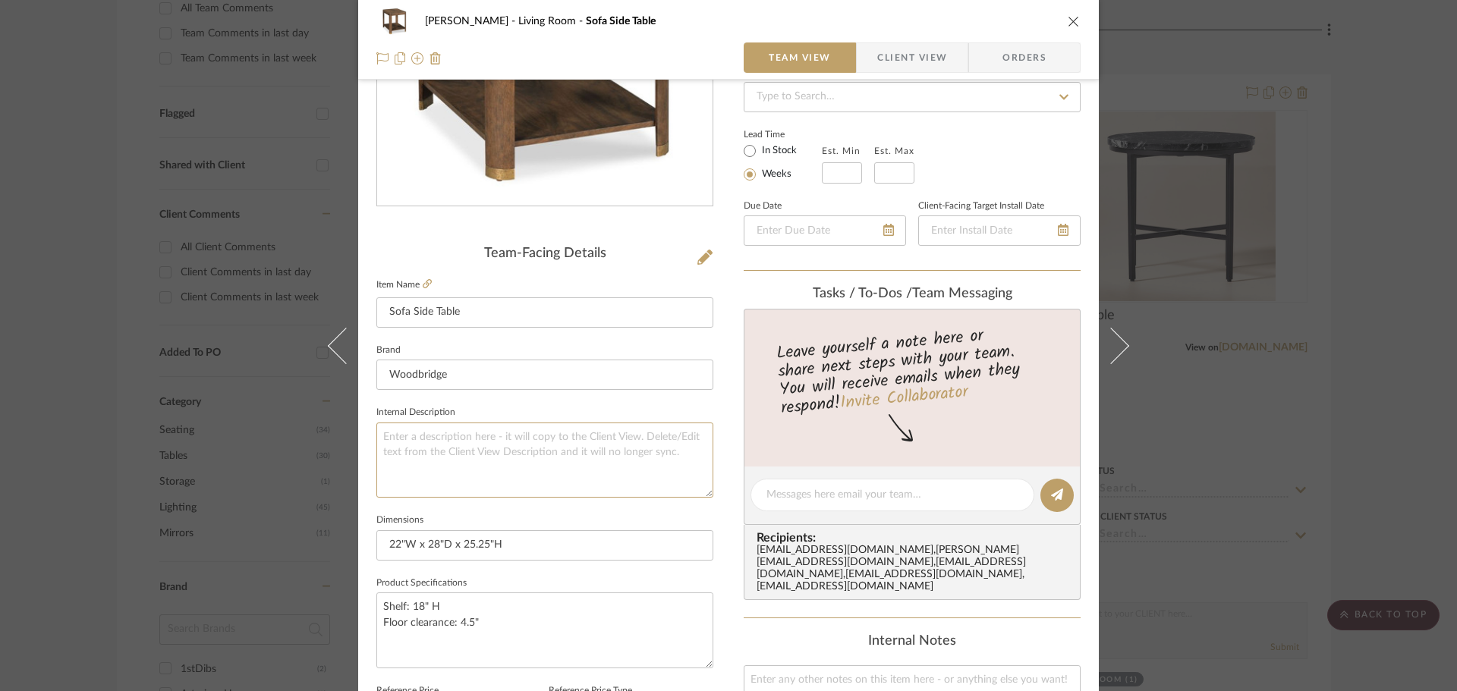
type textarea "Wood finish with metal details **Shown as Brass"
click at [904, 60] on span "Client View" at bounding box center [912, 58] width 70 height 30
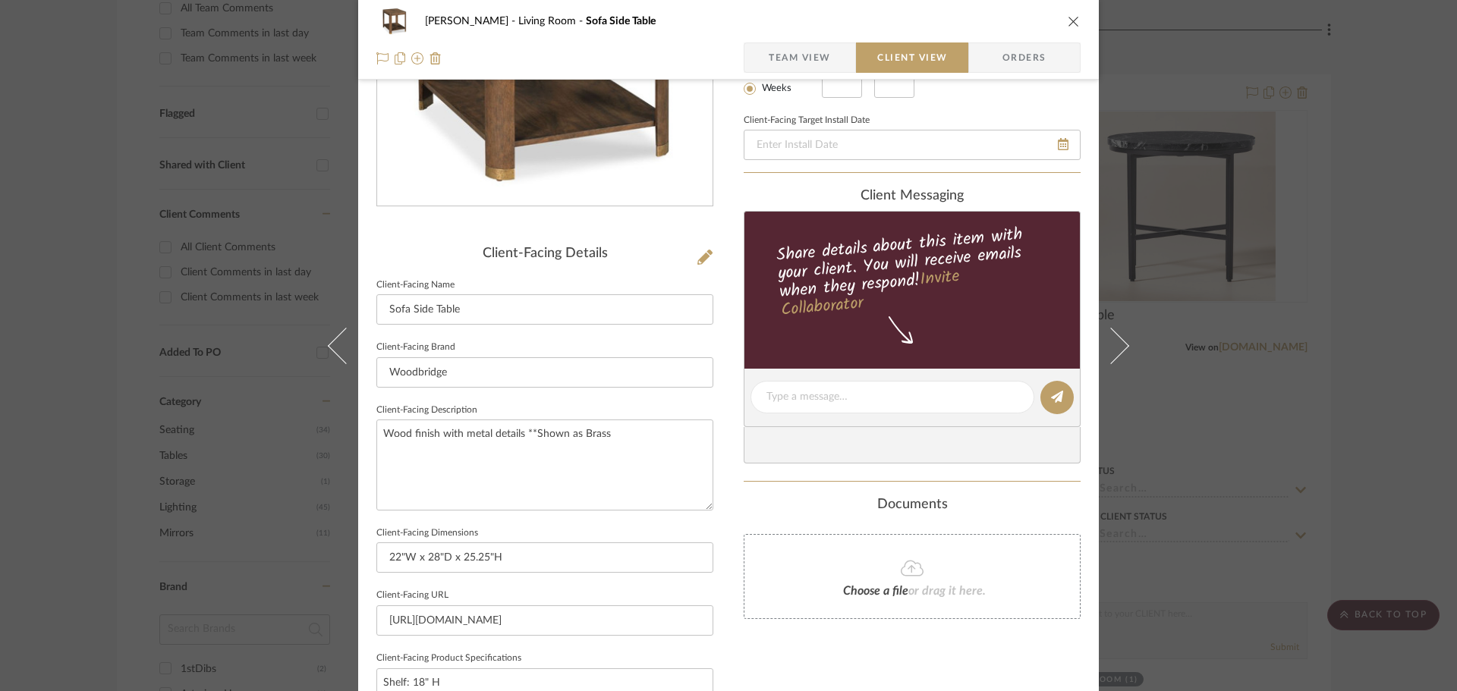
type textarea "Wood finish with metal details **Shown as Brass"
drag, startPoint x: 403, startPoint y: 421, endPoint x: 260, endPoint y: 421, distance: 142.7
click at [260, 421] on div "[PERSON_NAME] Living Room Sofa Side Table Team View Client View Orders Client-F…" at bounding box center [728, 345] width 1457 height 691
click at [762, 61] on span "button" at bounding box center [757, 58] width 24 height 30
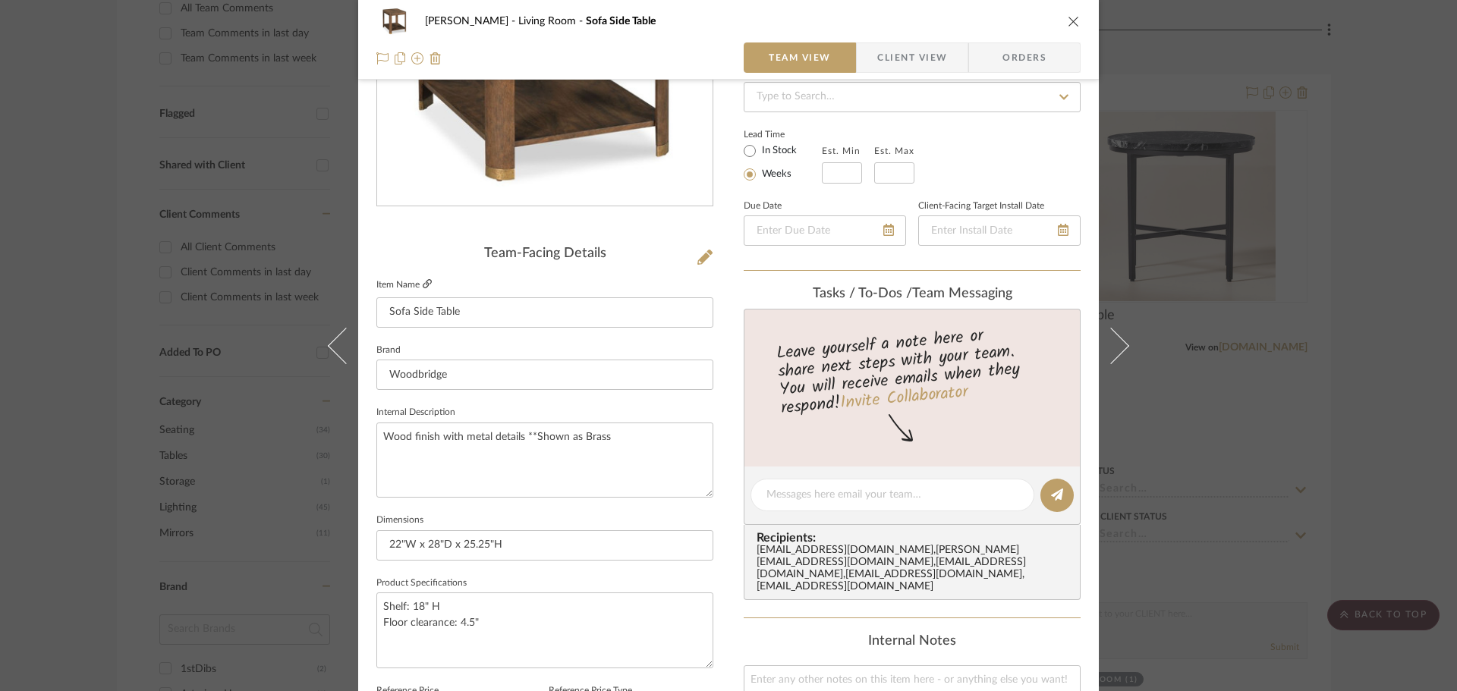
click at [425, 286] on icon at bounding box center [427, 283] width 9 height 9
click at [376, 612] on textarea "Shelf: 18" H Floor clearance: 4.5"" at bounding box center [544, 630] width 337 height 75
type textarea "Finish: [PERSON_NAME] and Aged Brass (As shown) Shelf: 18" H Floor clearance: 4…"
click at [534, 550] on input "22"W x 28"D x 25.25"H" at bounding box center [544, 546] width 337 height 30
type input "22"W x 28"D x 25.25"H |"
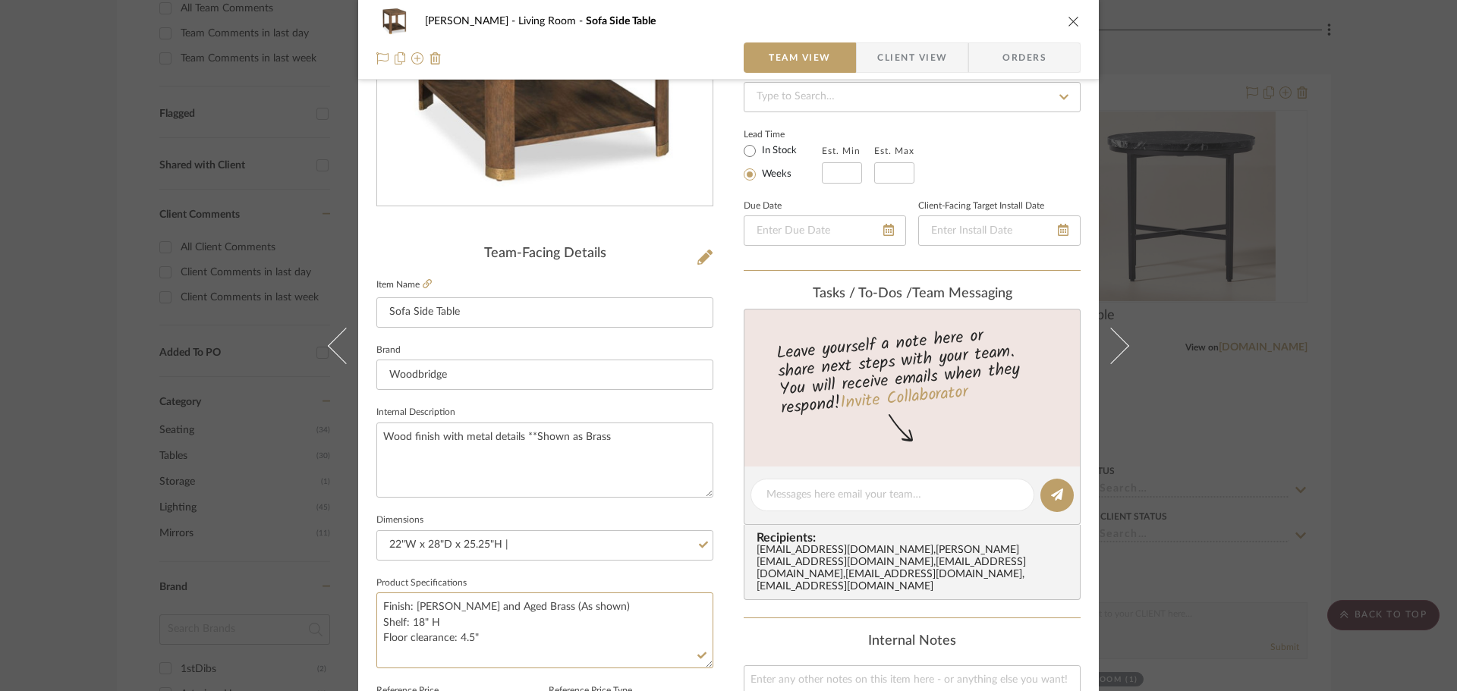
drag, startPoint x: 435, startPoint y: 625, endPoint x: 370, endPoint y: 627, distance: 65.3
click at [370, 627] on div "[PERSON_NAME] Living Room Sofa Side Table Team View Client View Orders Team-Fac…" at bounding box center [728, 485] width 741 height 1402
type textarea "Finish: [PERSON_NAME] and Aged Brass (As shown) Floor clearance: 4.5""
click at [544, 544] on input "22"W x 28"D x 25.25"H |" at bounding box center [544, 546] width 337 height 30
paste input "Shelf: 18" H"
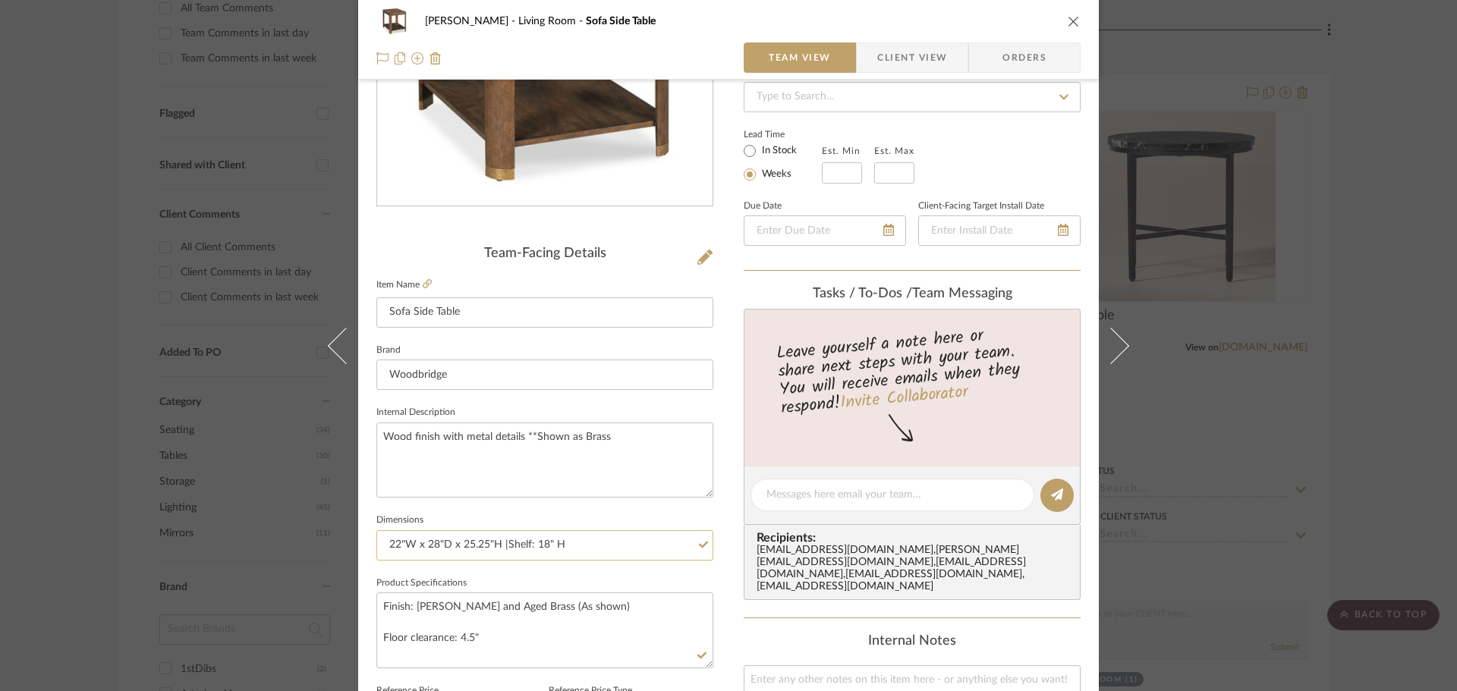
click at [502, 545] on input "22"W x 28"D x 25.25"H |Shelf: 18" H" at bounding box center [544, 546] width 337 height 30
click at [596, 544] on input "22"W x 28"D x 25.25"H | Shelf: 18" H" at bounding box center [544, 546] width 337 height 30
click at [550, 543] on input "22"W x 28"D x 25.25"H | Shelf: 18" H |" at bounding box center [544, 546] width 337 height 30
type input "22"W x 28"D x 25.25"H | Shelf: 18"H |"
drag, startPoint x: 491, startPoint y: 637, endPoint x: 377, endPoint y: 647, distance: 114.4
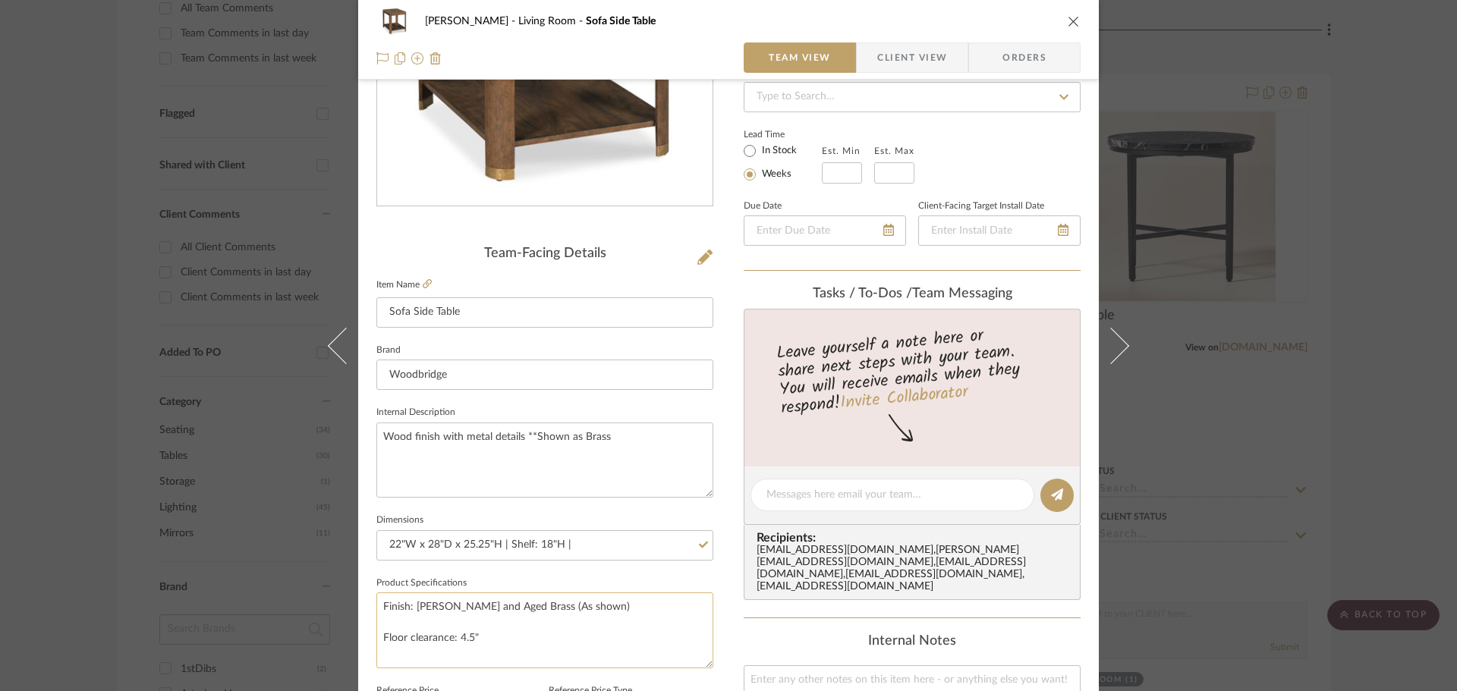
click at [377, 647] on textarea "Finish: [PERSON_NAME] and Aged Brass (As shown) Floor clearance: 4.5"" at bounding box center [544, 630] width 337 height 75
type textarea "Finish: [PERSON_NAME] and Aged Brass (As shown)"
click at [586, 546] on input "22"W x 28"D x 25.25"H | Shelf: 18"H |" at bounding box center [544, 546] width 337 height 30
paste input "Floor clearance: 4.5""
click at [578, 548] on input "22"W x 28"D x 25.25"H | Shelf: 18"H | Floor clearance: 4.5"" at bounding box center [544, 546] width 337 height 30
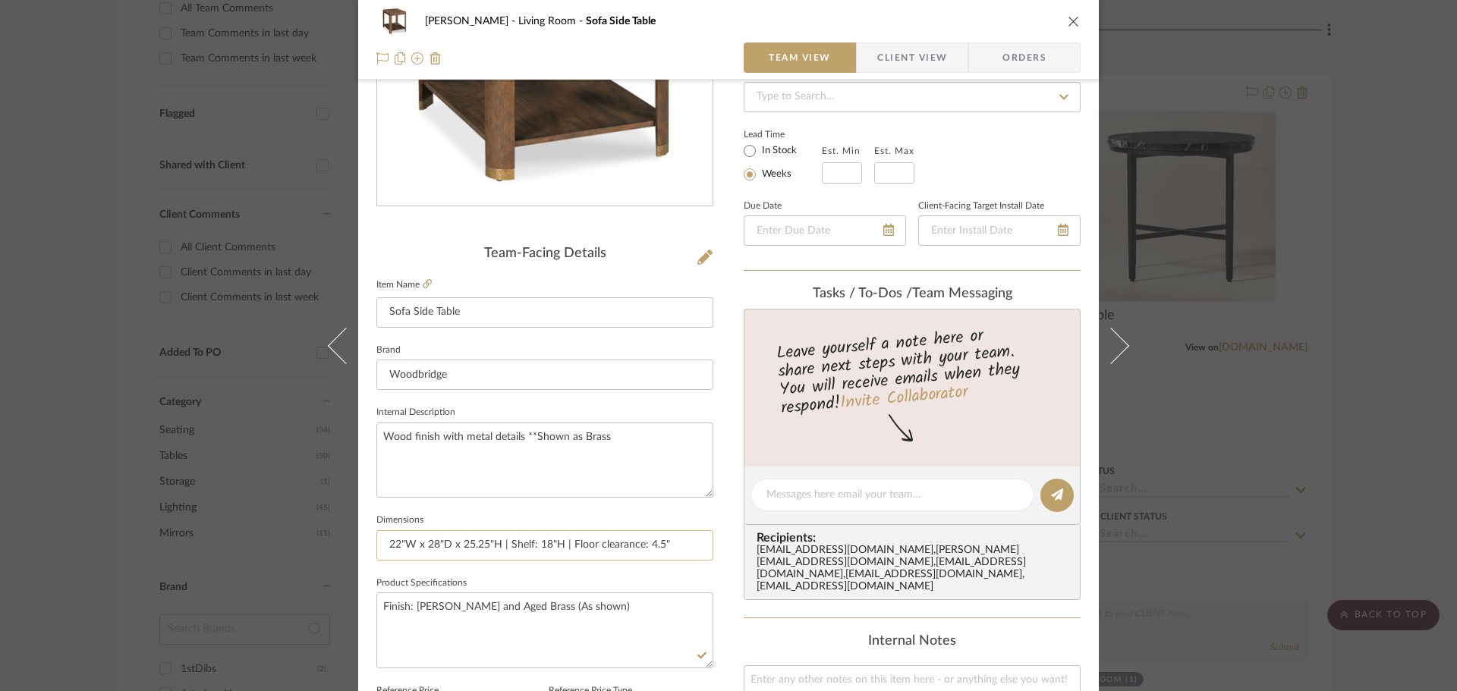
click at [600, 546] on input "22"W x 28"D x 25.25"H | Shelf: 18"H | Floor clearance: 4.5"" at bounding box center [544, 546] width 337 height 30
click at [595, 543] on input "22"W x 28"D x 25.25"H | Shelf: 18"H | Floor clearance: 4.5"" at bounding box center [544, 546] width 337 height 30
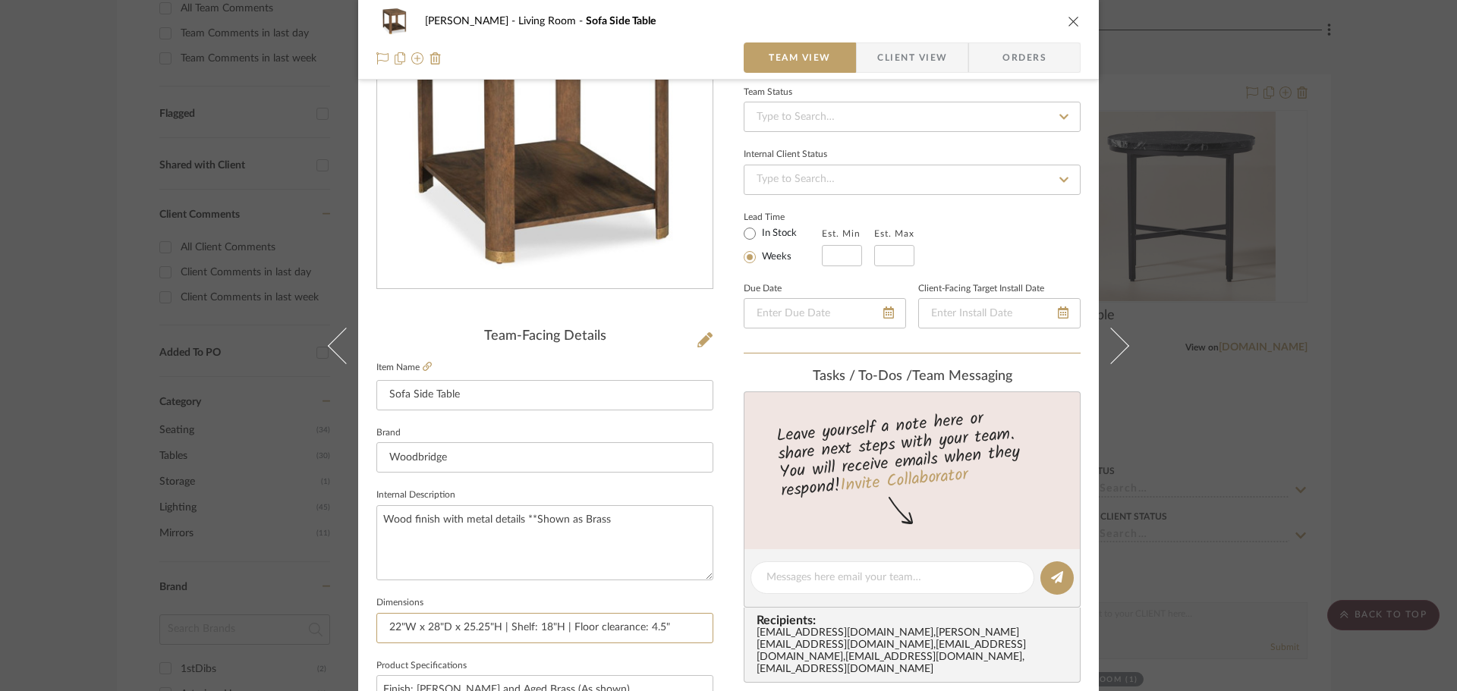
scroll to position [152, 0]
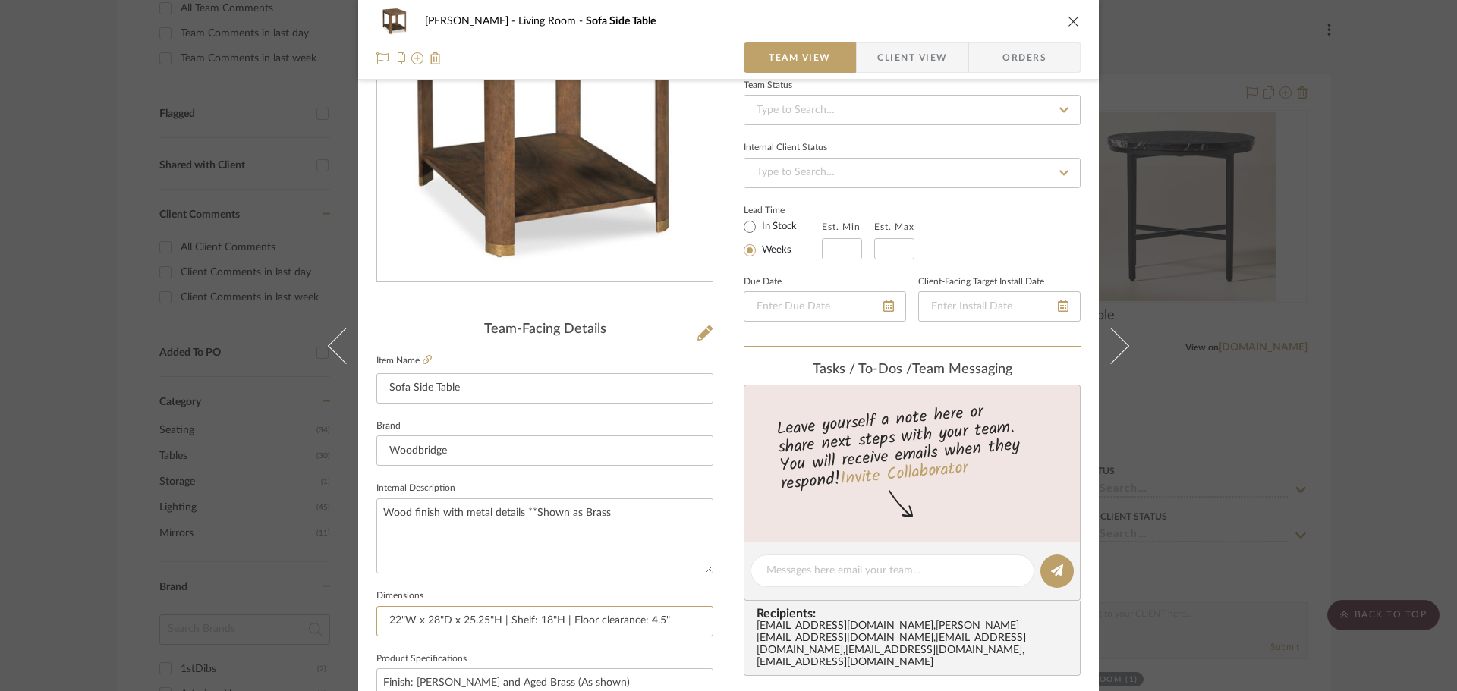
type input "22"W x 28"D x 25.25"H | Shelf: 18"H | Floor clearance: 4.5""
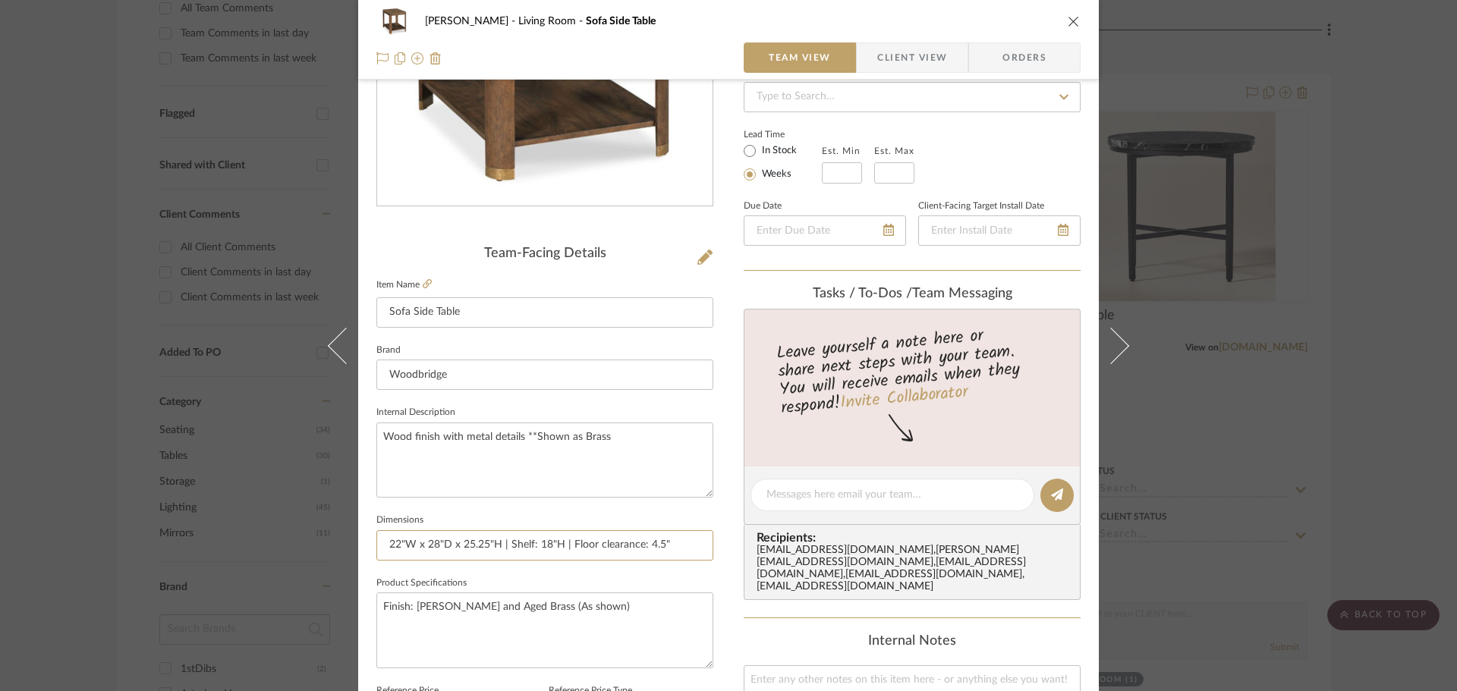
drag, startPoint x: 506, startPoint y: 552, endPoint x: 740, endPoint y: 554, distance: 233.8
click at [736, 554] on div "[PERSON_NAME] Living Room Sofa Side Table Team View Client View Orders Team-Fac…" at bounding box center [728, 485] width 741 height 1402
type input "22"W x 28"D x 25.25"H"
click at [877, 59] on span "Client View" at bounding box center [912, 58] width 70 height 30
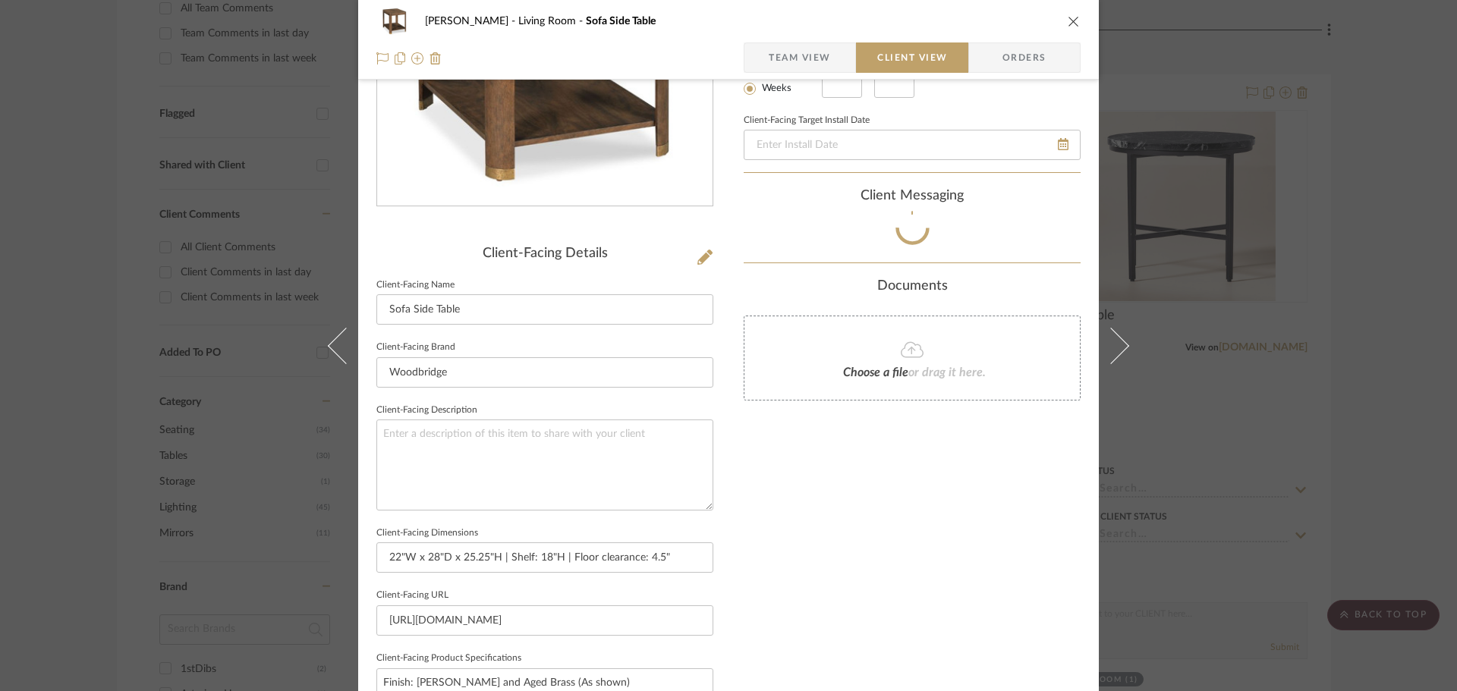
scroll to position [455, 0]
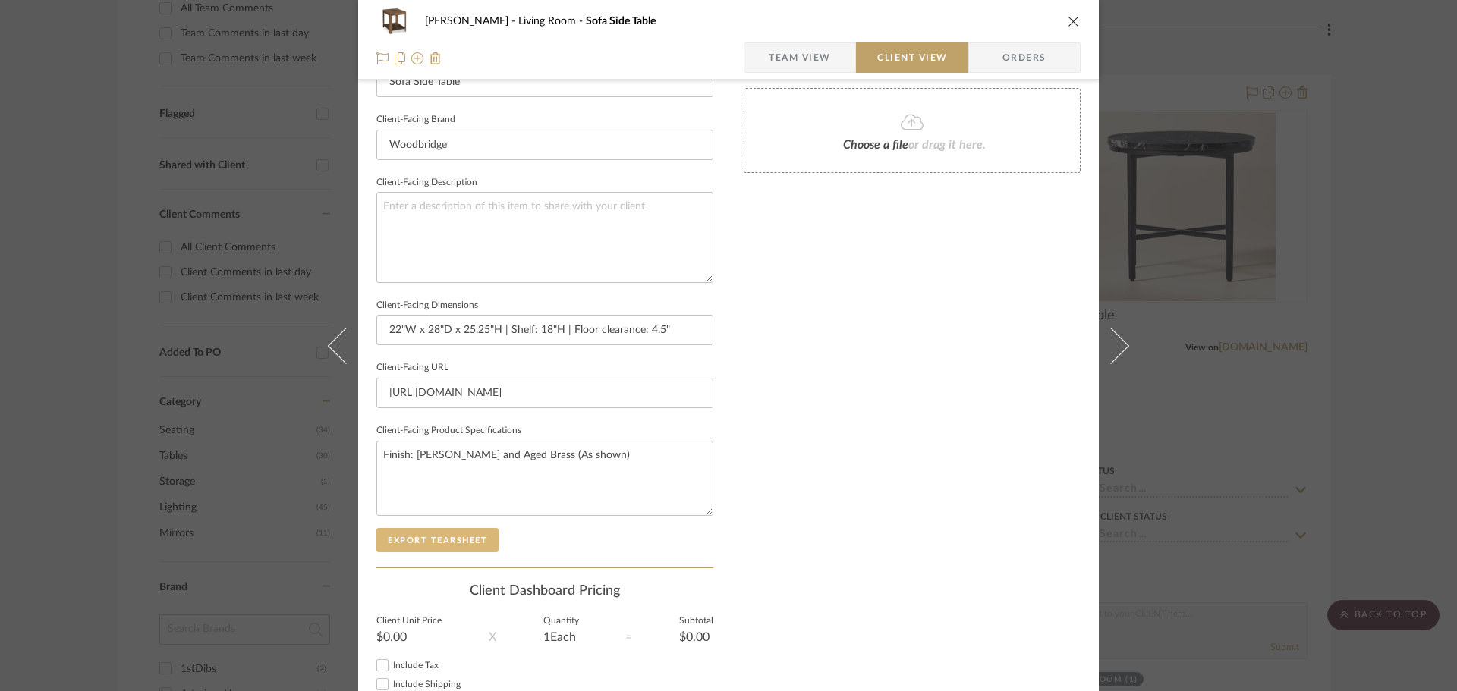
type input "22"W x 28"D x 25.25"H"
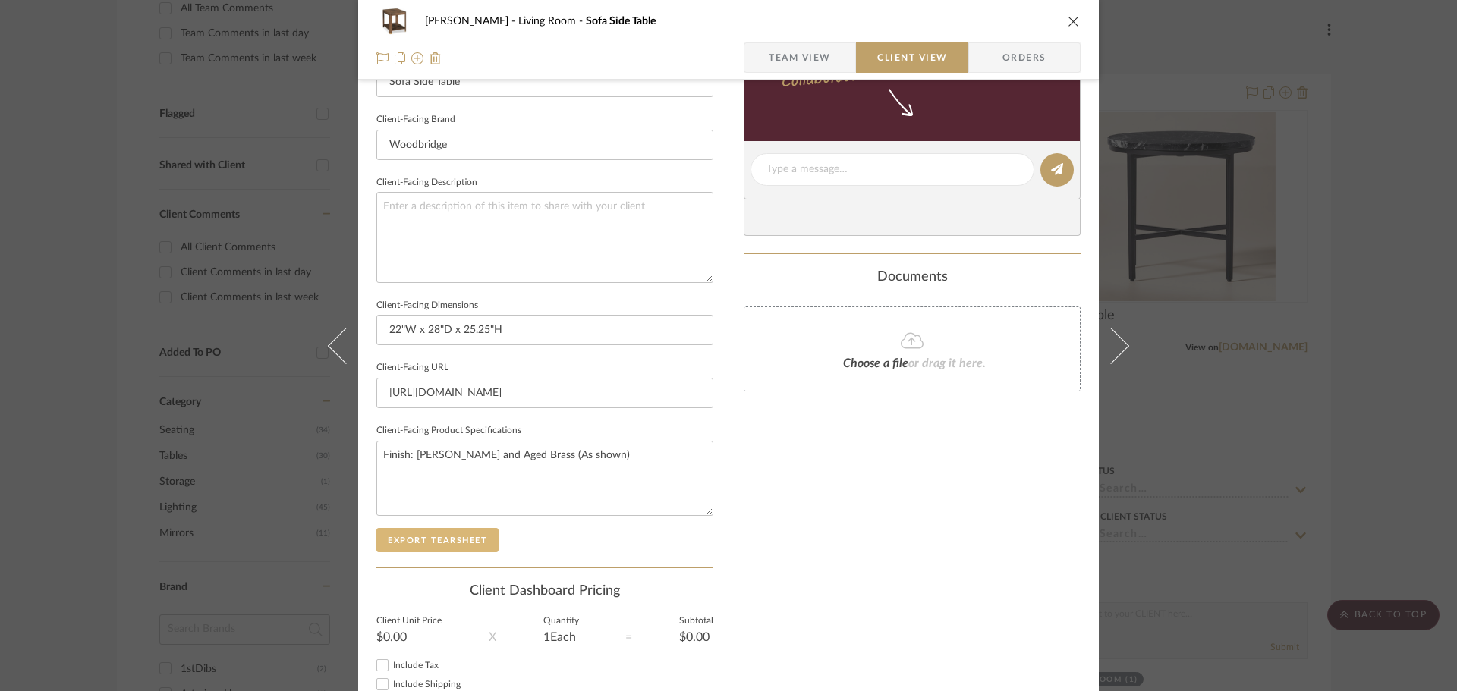
click at [444, 535] on button "Export Tearsheet" at bounding box center [437, 540] width 122 height 24
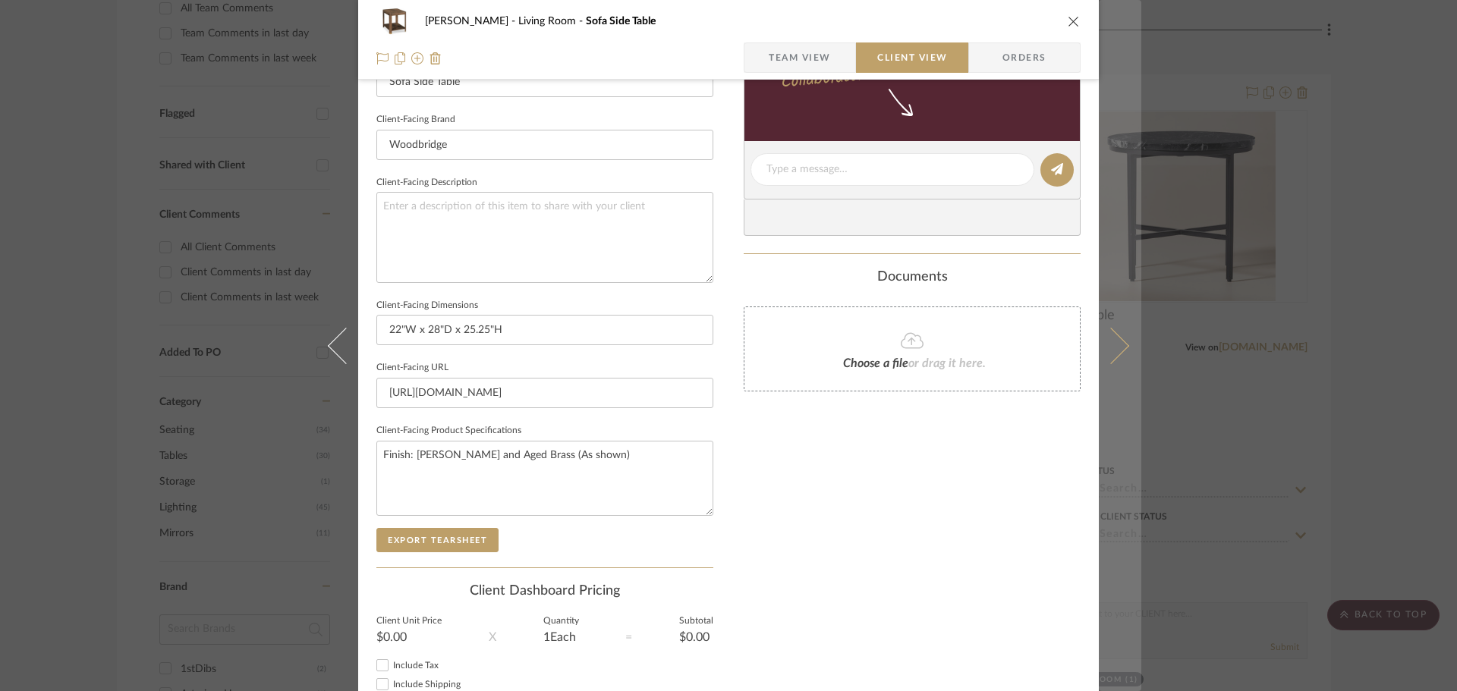
click at [1110, 339] on icon at bounding box center [1111, 345] width 36 height 36
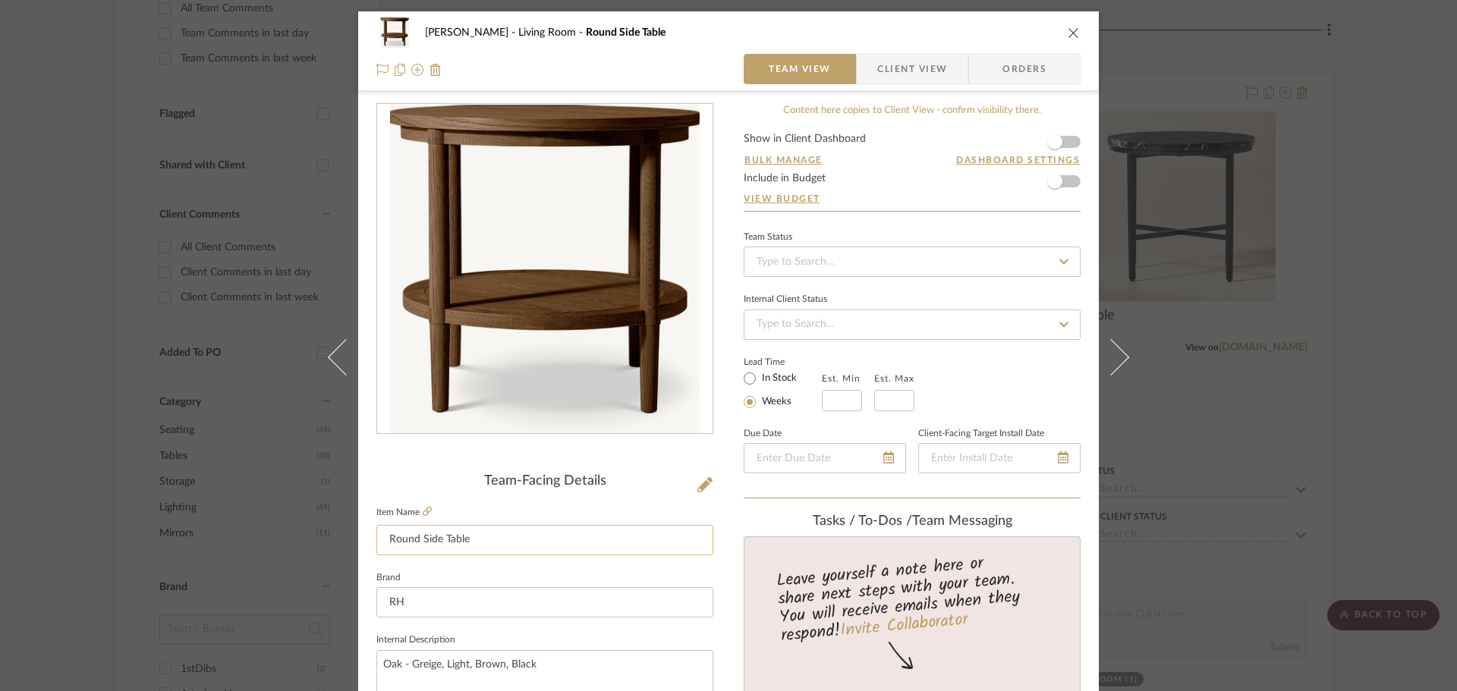
scroll to position [228, 0]
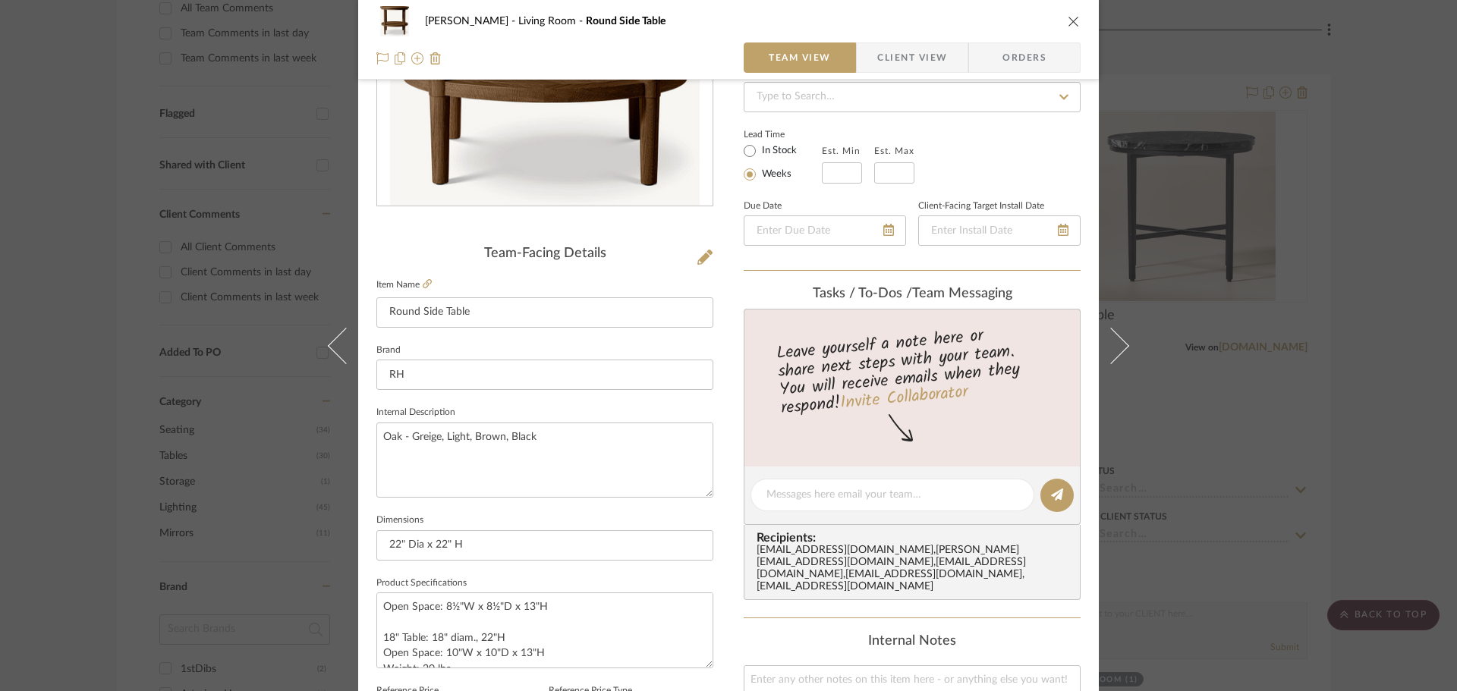
click at [423, 283] on icon at bounding box center [427, 283] width 9 height 9
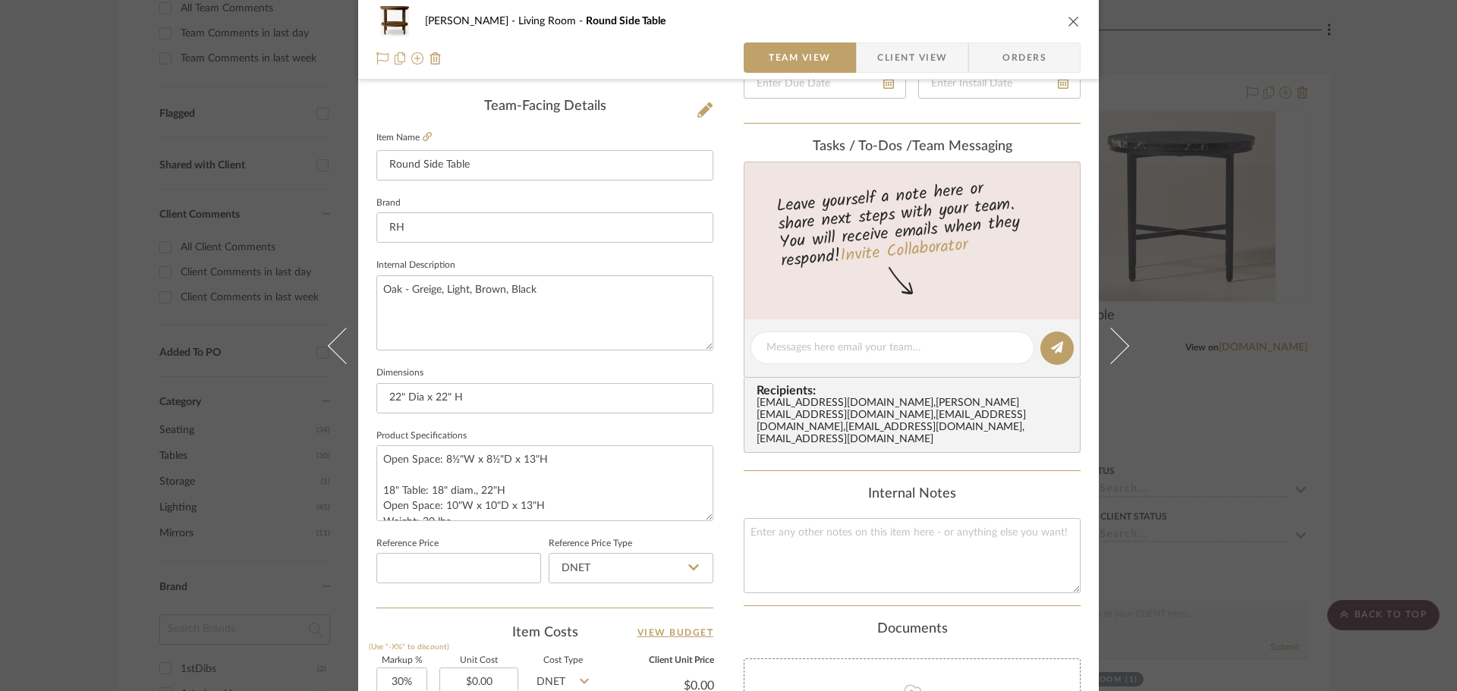
scroll to position [380, 0]
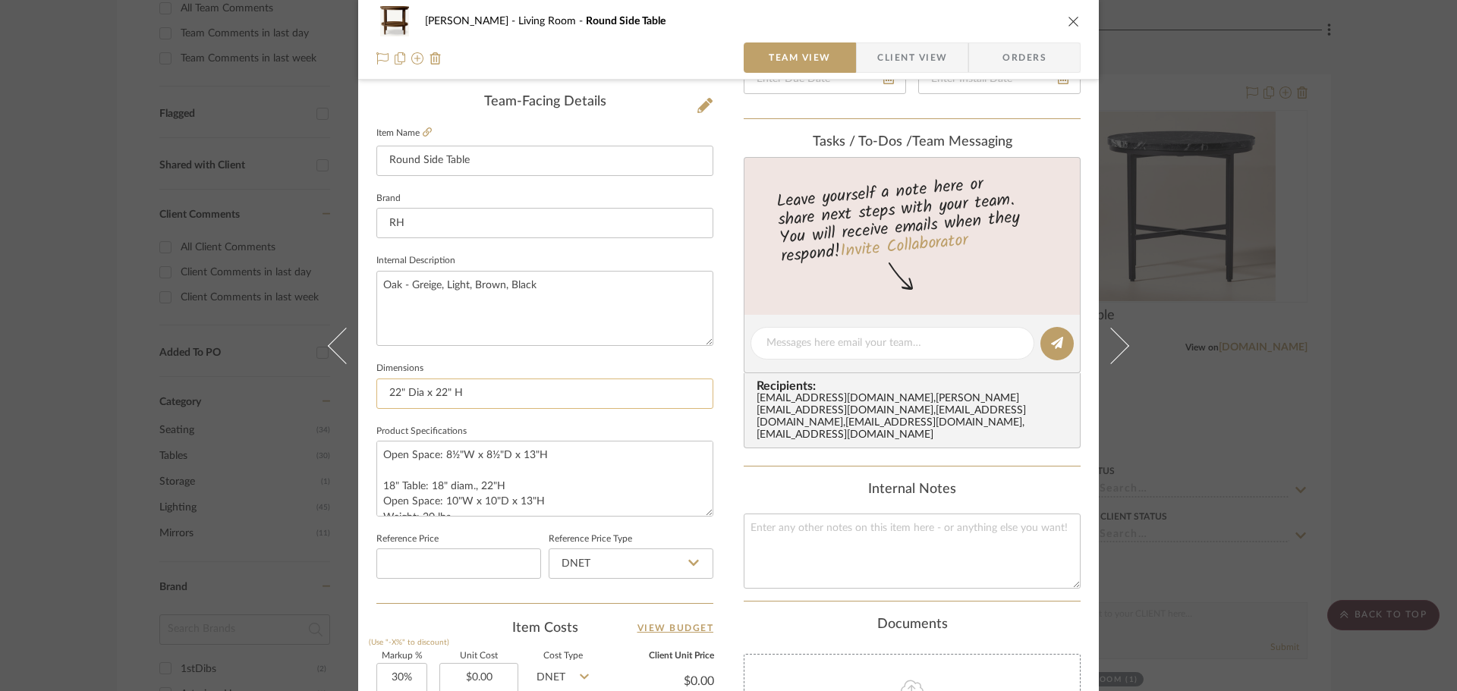
click at [417, 391] on input "22" Dia x 22" H" at bounding box center [544, 394] width 337 height 30
click at [530, 402] on input "22" Diam x 22" H" at bounding box center [544, 394] width 337 height 30
type input "22" Diam x 22" H"
